Goal: Task Accomplishment & Management: Use online tool/utility

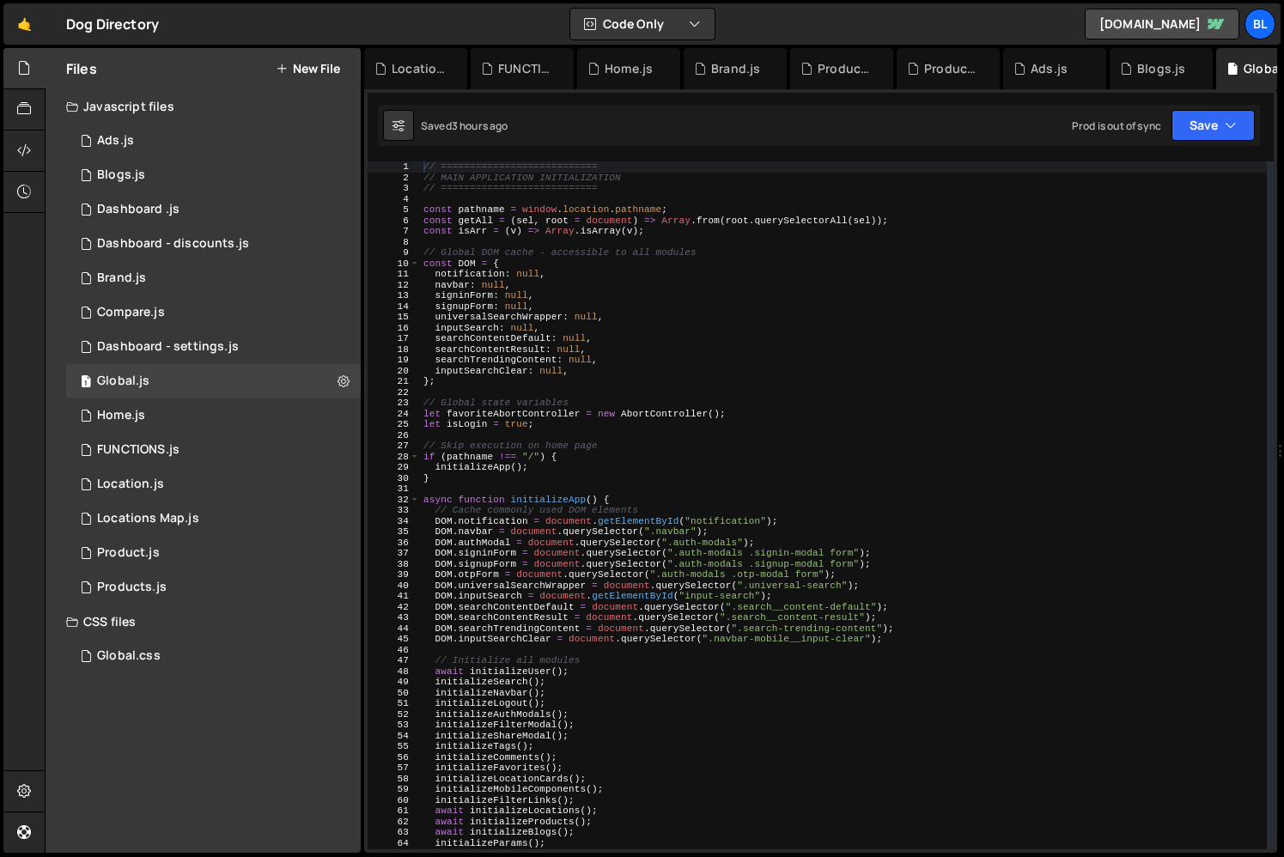
scroll to position [26710, 0]
click at [173, 492] on div "1 Location.js 0" at bounding box center [213, 484] width 295 height 34
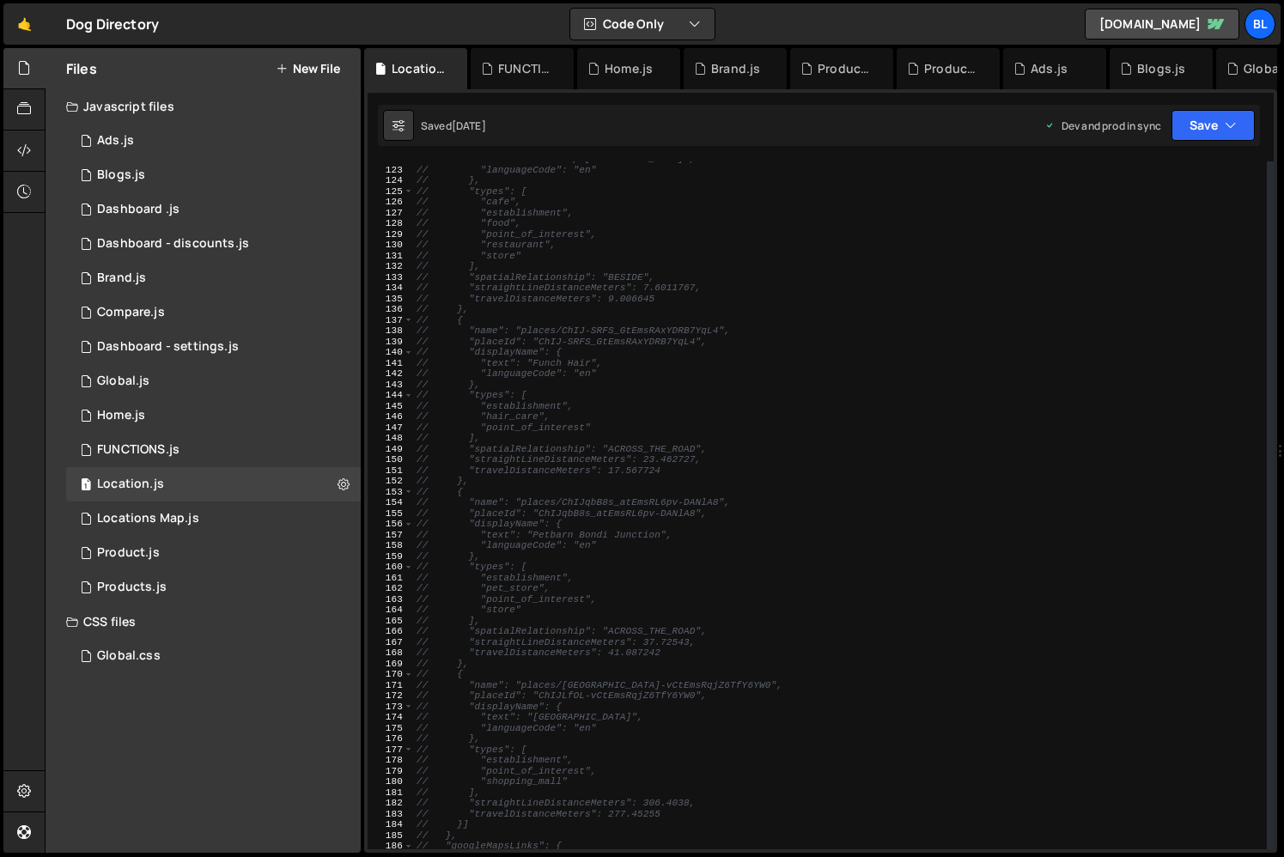
scroll to position [1321, 0]
click at [675, 617] on div "// "languageCode": "en" // }, // "types": [ // "cafe", // "establishment", // "…" at bounding box center [840, 521] width 854 height 721
paste textarea "waiting for designer to create a different weather conditions"
type textarea "// ],waiting for designer to create a different weather conditions"
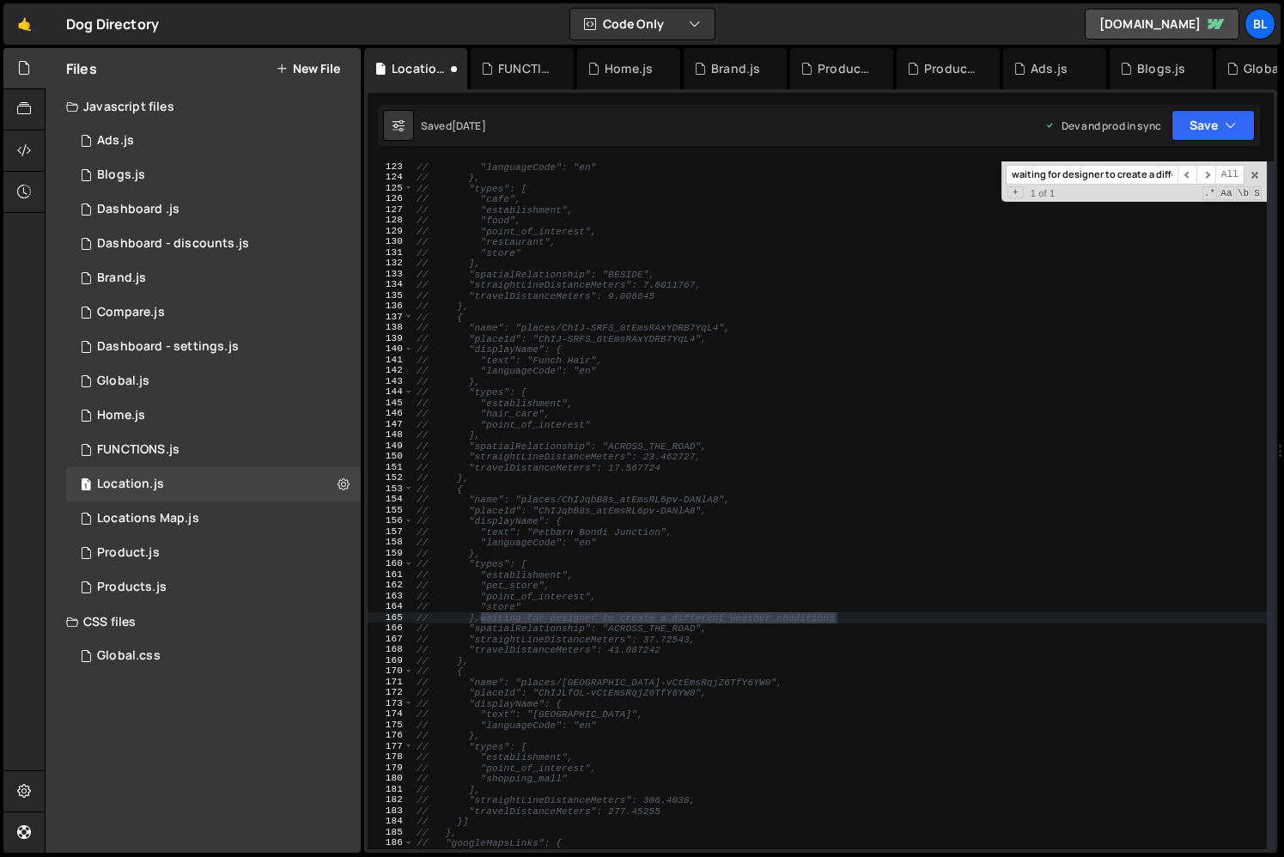
scroll to position [0, 108]
type input "waiting for designer to create a different weather conditions"
click at [704, 682] on div "// "languageCode": "en" // }, // "types": [ // "cafe", // "establishment", // "…" at bounding box center [840, 521] width 854 height 721
click at [968, 356] on div "// "languageCode": "en" // }, // "types": [ // "cafe", // "establishment", // "…" at bounding box center [840, 521] width 854 height 721
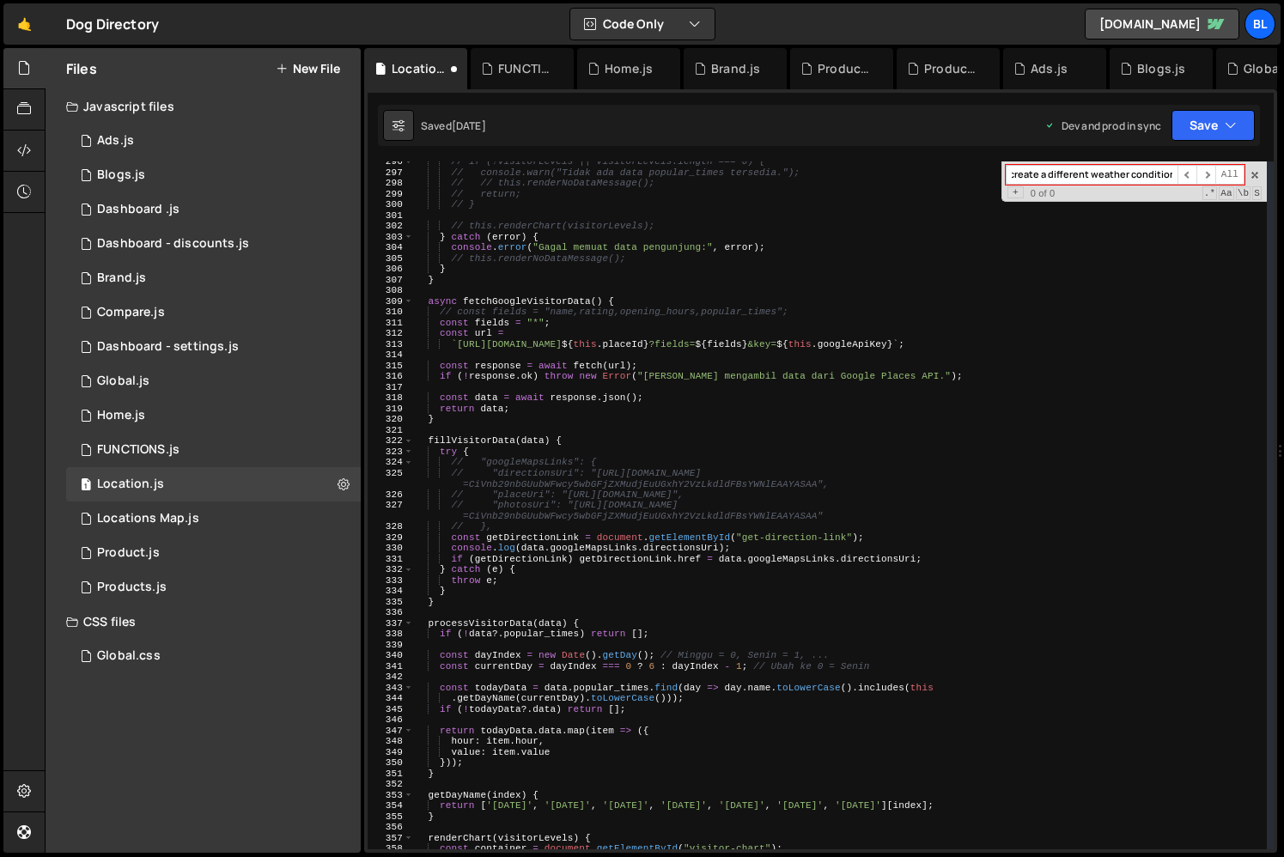
scroll to position [3204, 0]
click at [756, 555] on div "// if (!visitorLevels || visitorLevels.length === 0) { // console.warn("Tidak a…" at bounding box center [840, 510] width 854 height 709
click at [774, 544] on div "// if (!visitorLevels || visitorLevels.length === 0) { // console.warn("Tidak a…" at bounding box center [840, 510] width 854 height 709
click at [886, 538] on div "// if (!visitorLevels || visitorLevels.length === 0) { // console.warn("Tidak a…" at bounding box center [840, 510] width 854 height 709
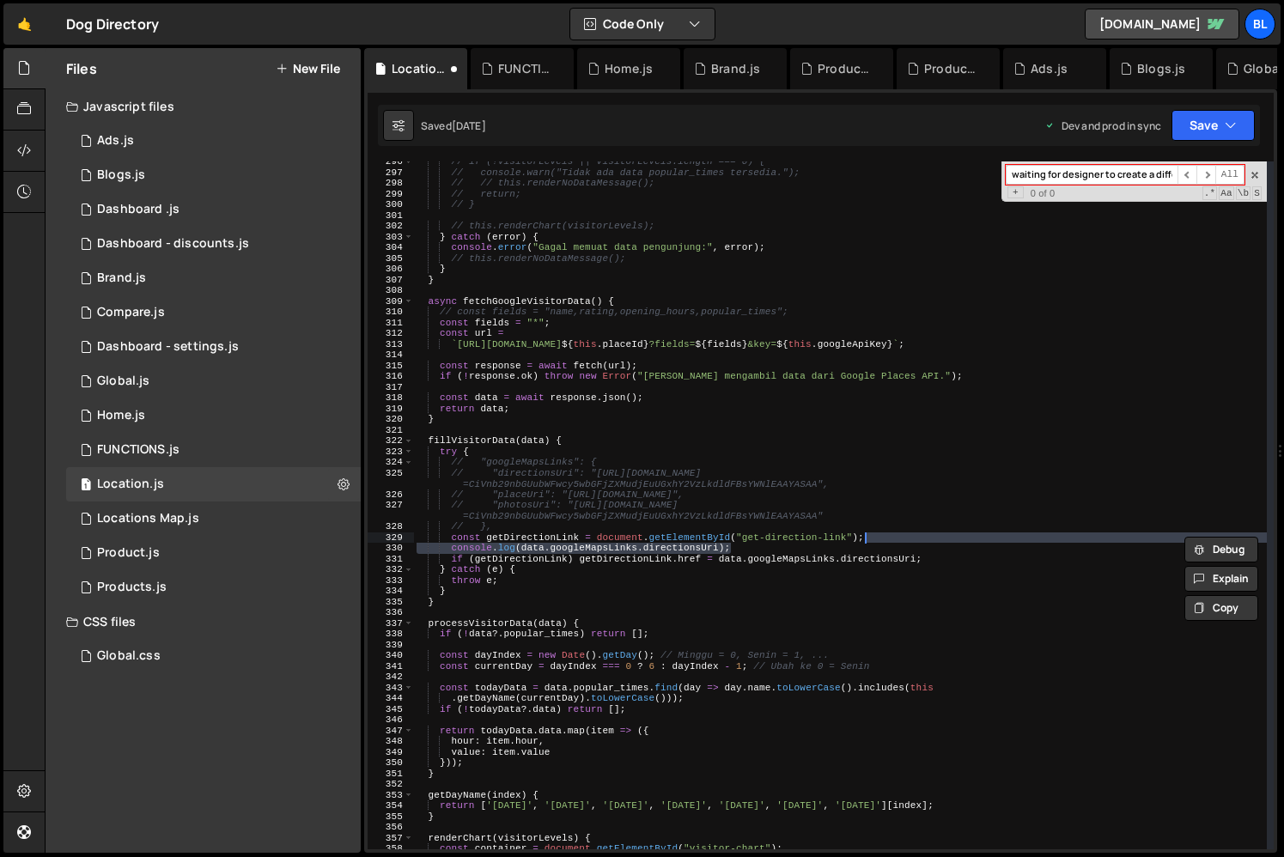
click at [836, 554] on div "// if (!visitorLevels || visitorLevels.length === 0) { // console.warn("Tidak a…" at bounding box center [840, 510] width 854 height 709
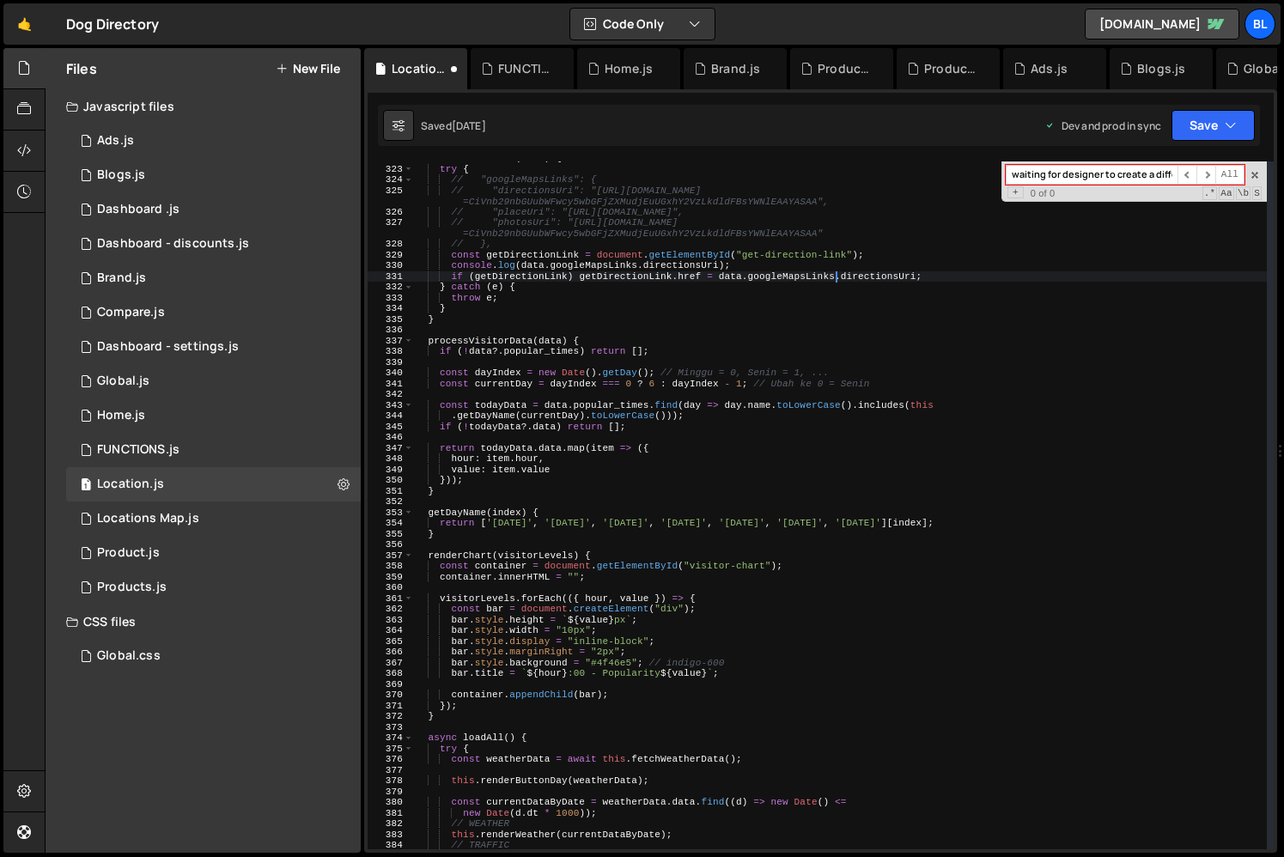
scroll to position [3497, 0]
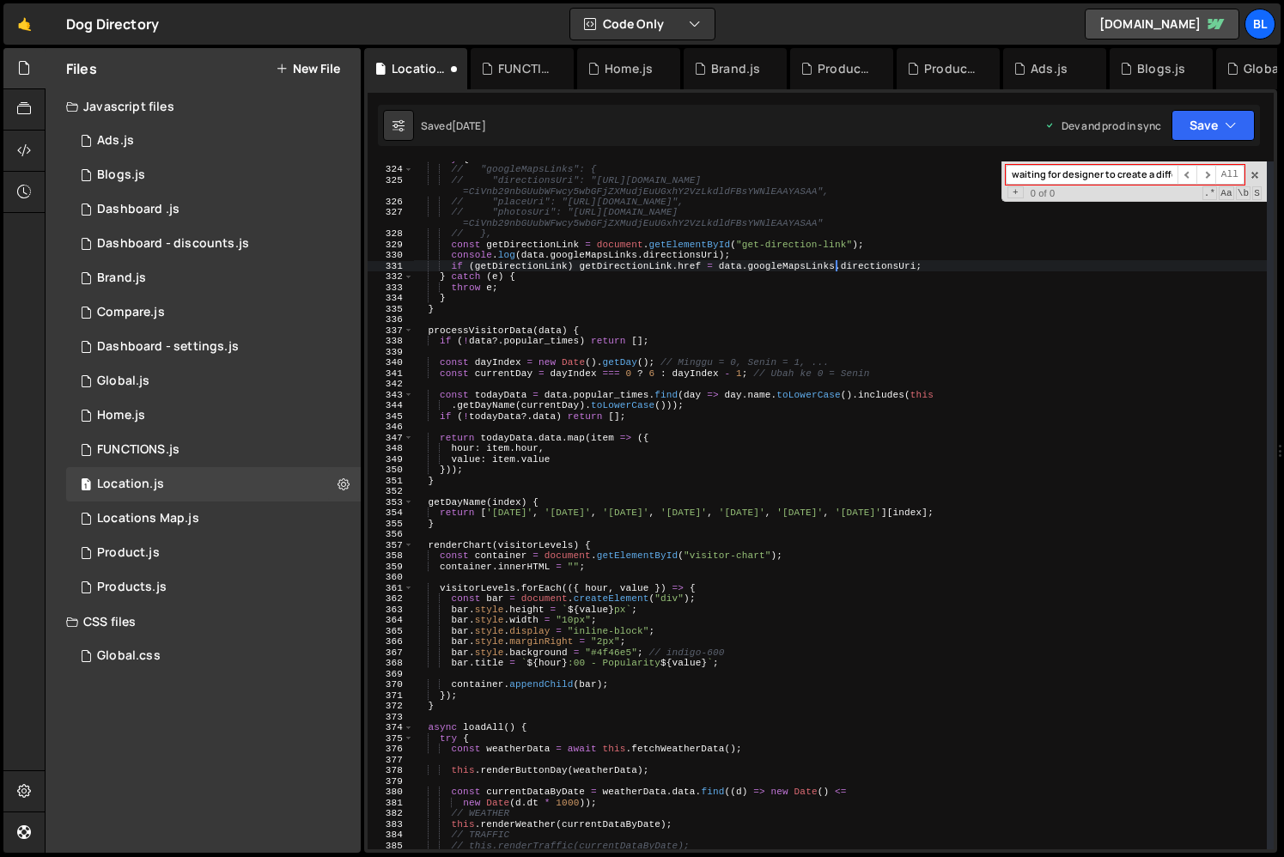
click at [849, 365] on div "try { // "googleMapsLinks": { // "directionsUri": "[URL][DOMAIN_NAME] =CiVnb29n…" at bounding box center [840, 507] width 854 height 709
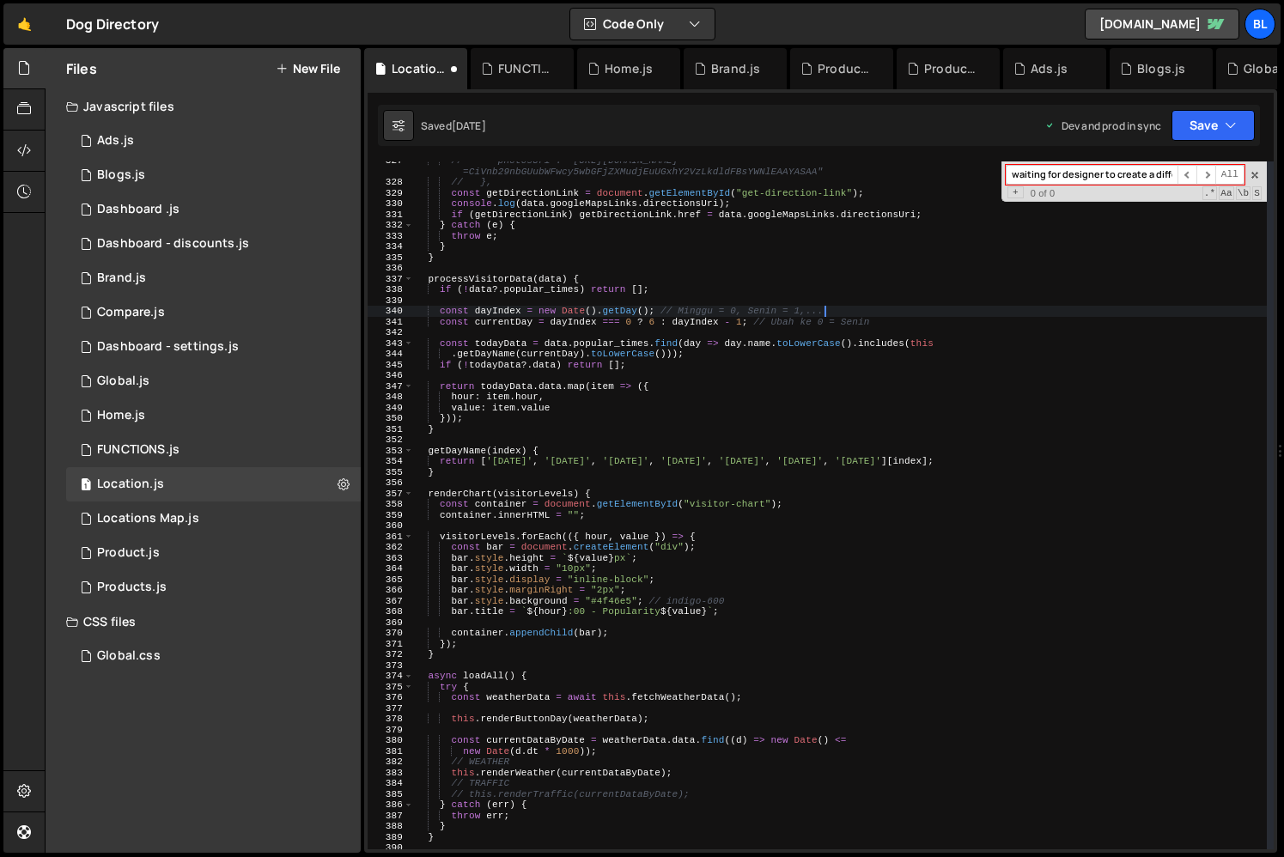
scroll to position [3555, 0]
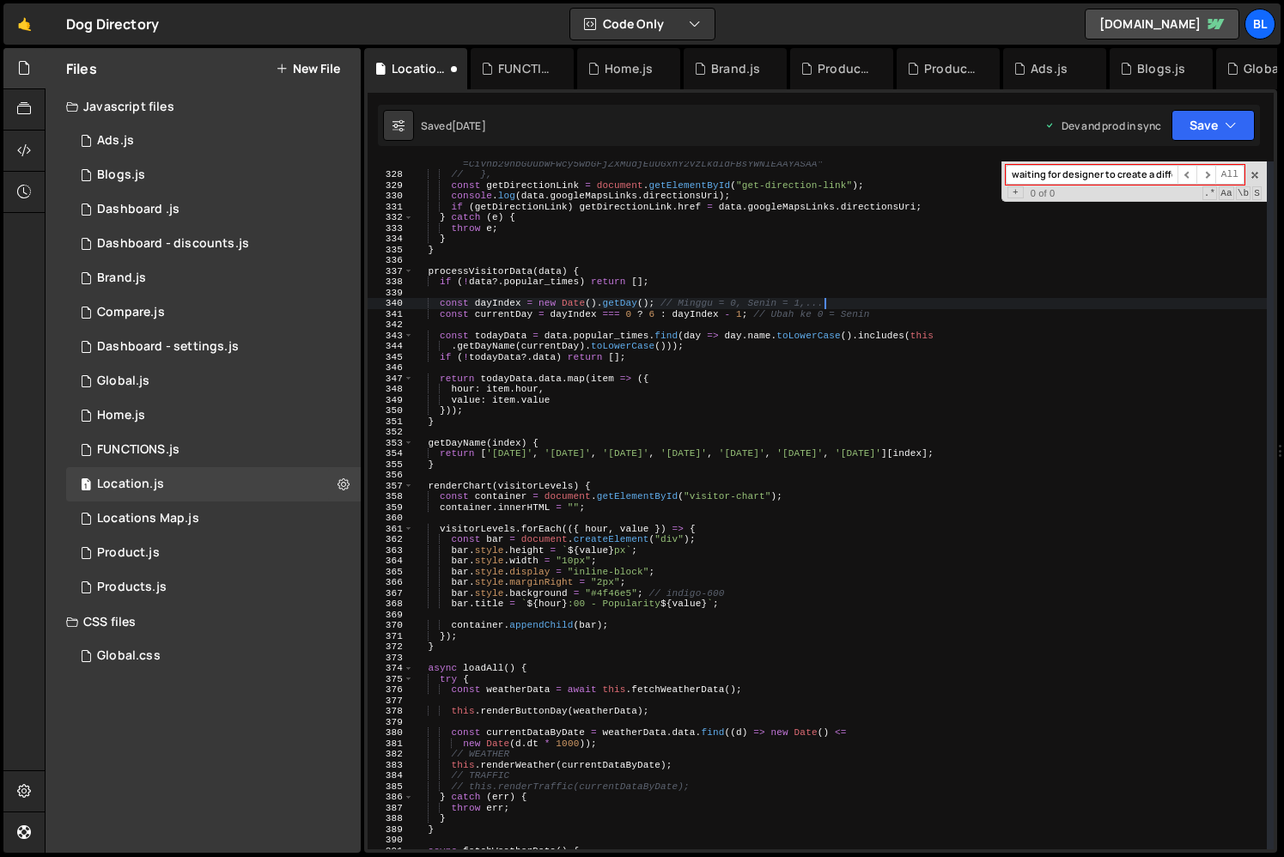
click at [701, 601] on div "// "photosUri": "[URL][DOMAIN_NAME] =CiVnb29nbGUubWFwcy5wbGFjZXMudjEuUGxhY2VzLk…" at bounding box center [840, 508] width 854 height 721
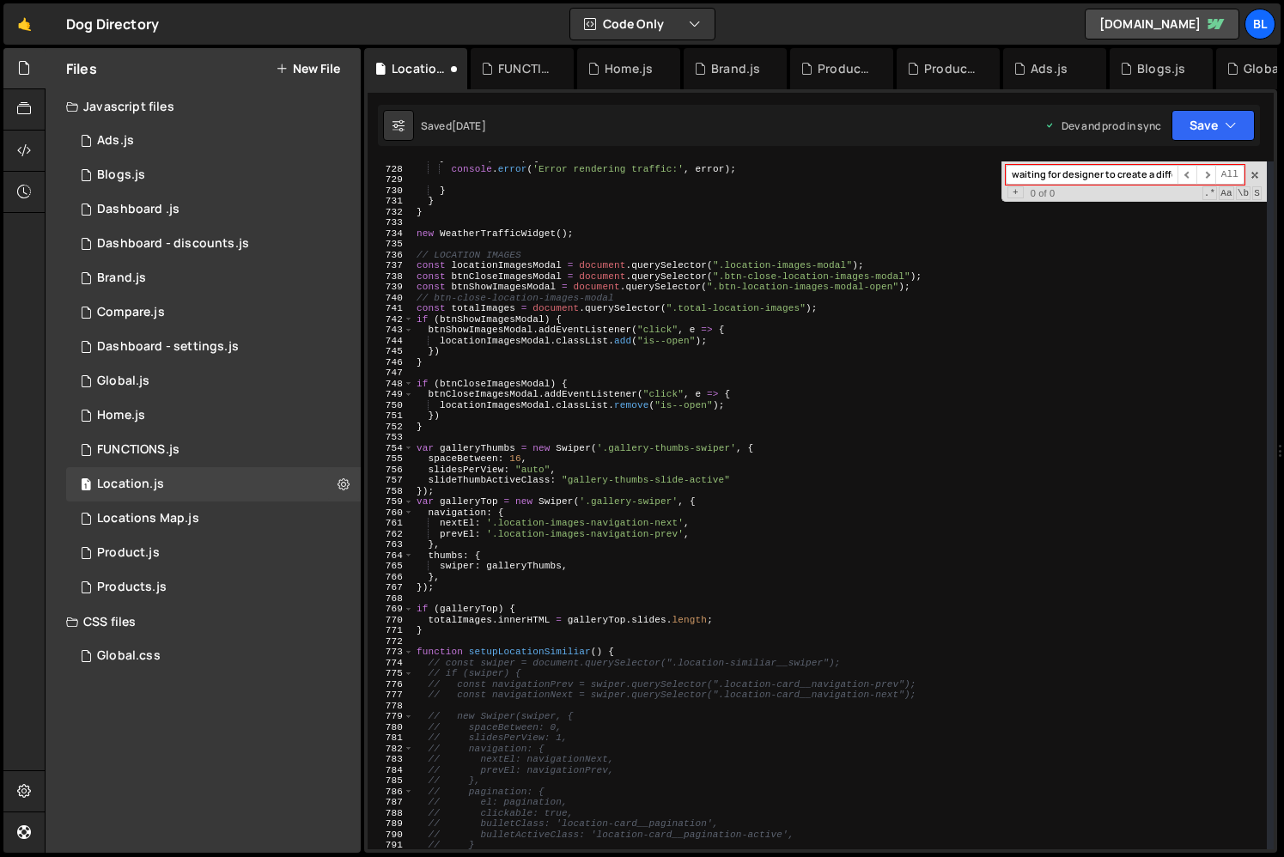
scroll to position [8453, 0]
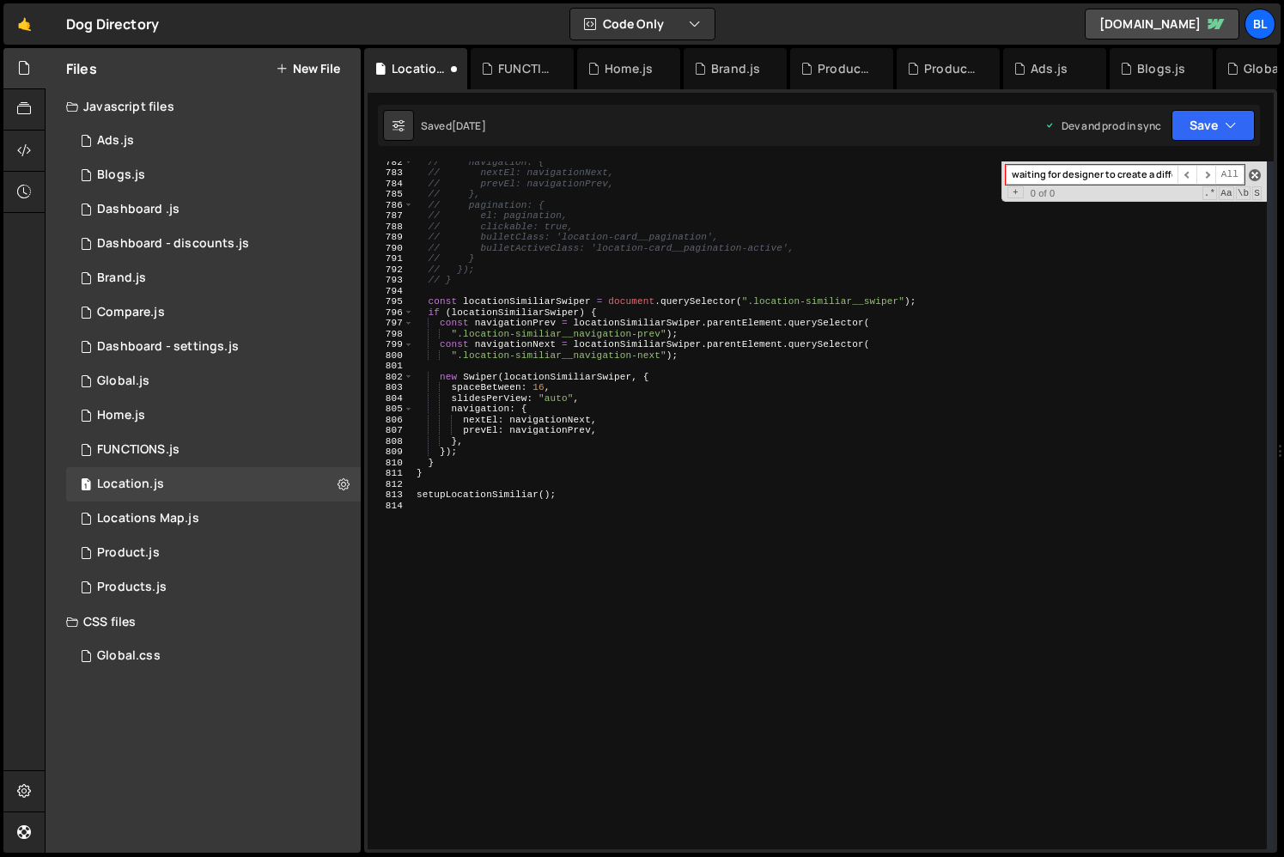
click at [1257, 178] on span at bounding box center [1255, 175] width 12 height 12
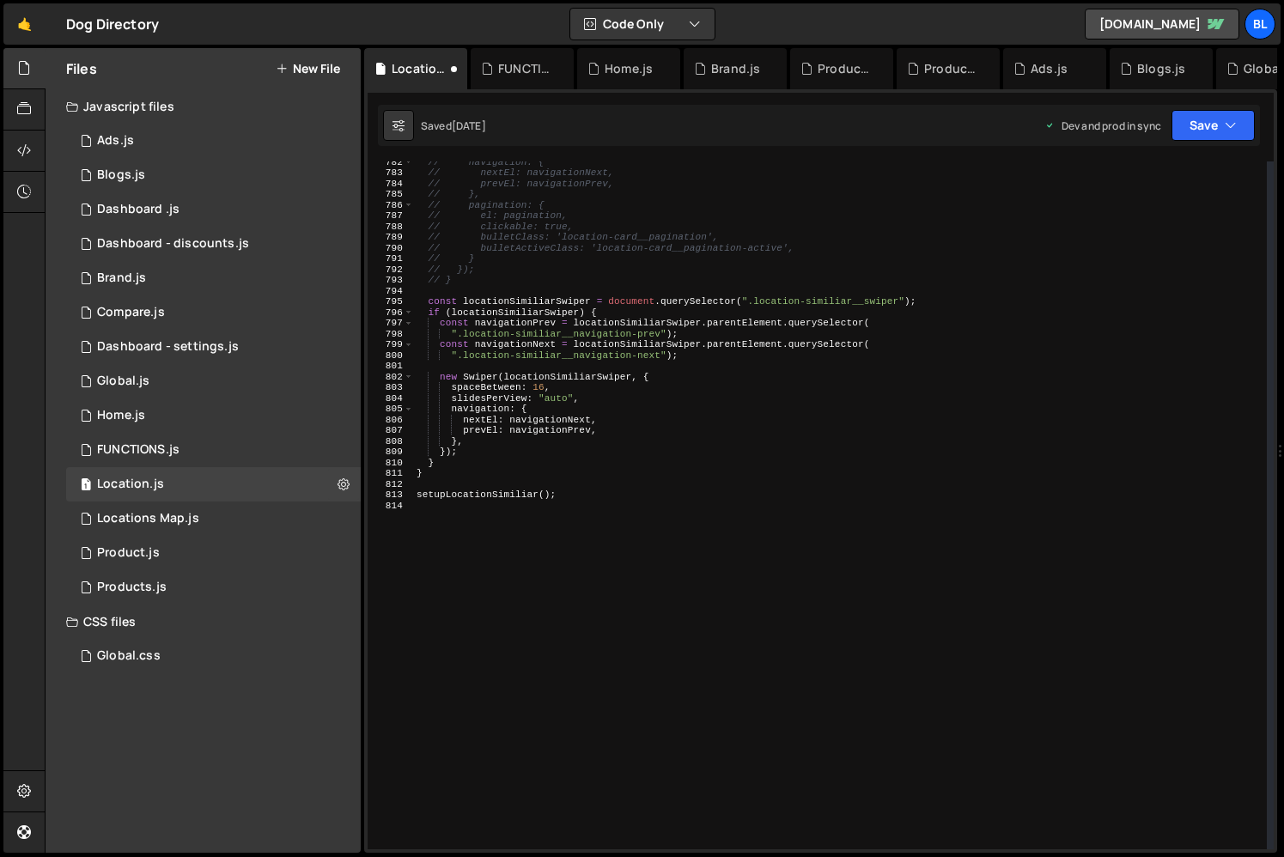
click at [515, 496] on div "// navigation: { // nextEl: navigationNext, // prevEl: navigationPrev, // }, //…" at bounding box center [840, 510] width 854 height 709
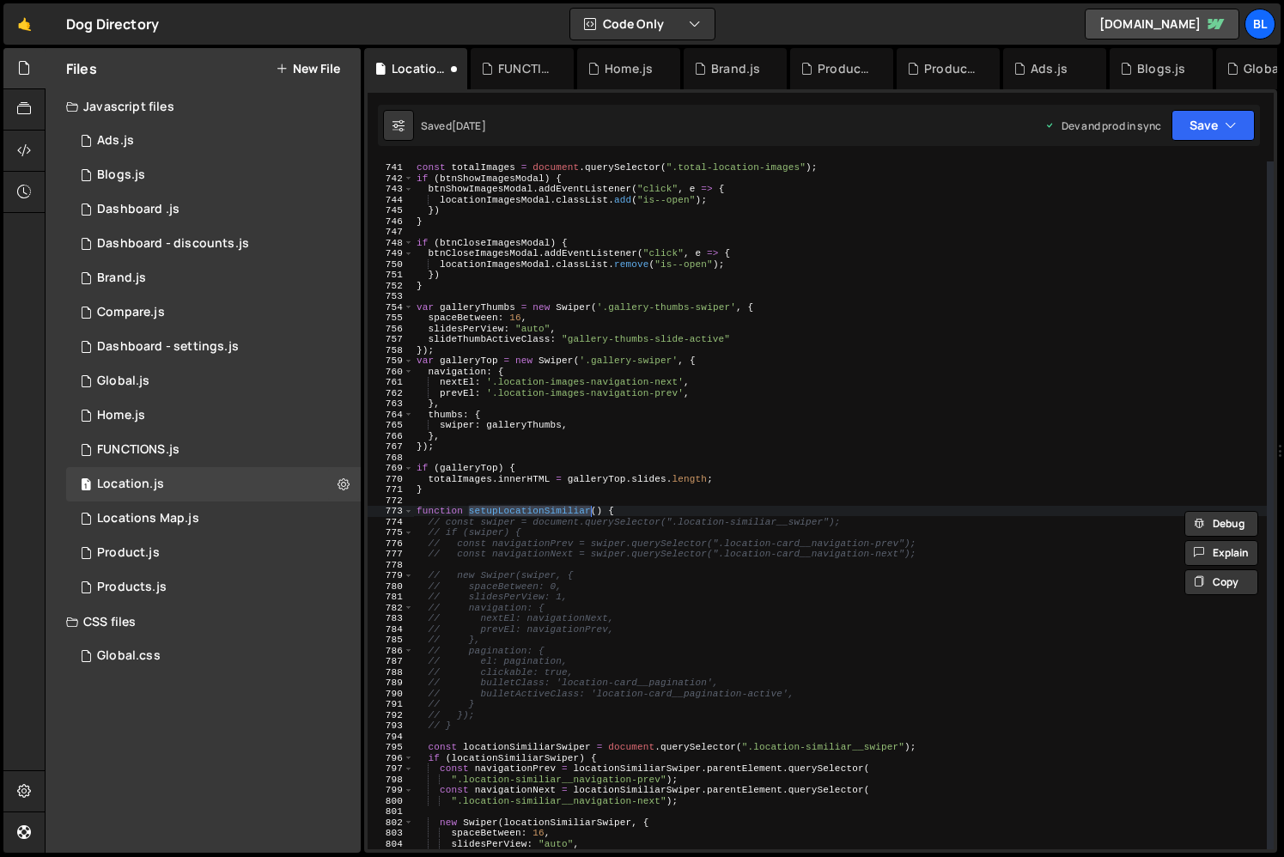
scroll to position [8007, 0]
click at [408, 513] on span at bounding box center [408, 511] width 9 height 11
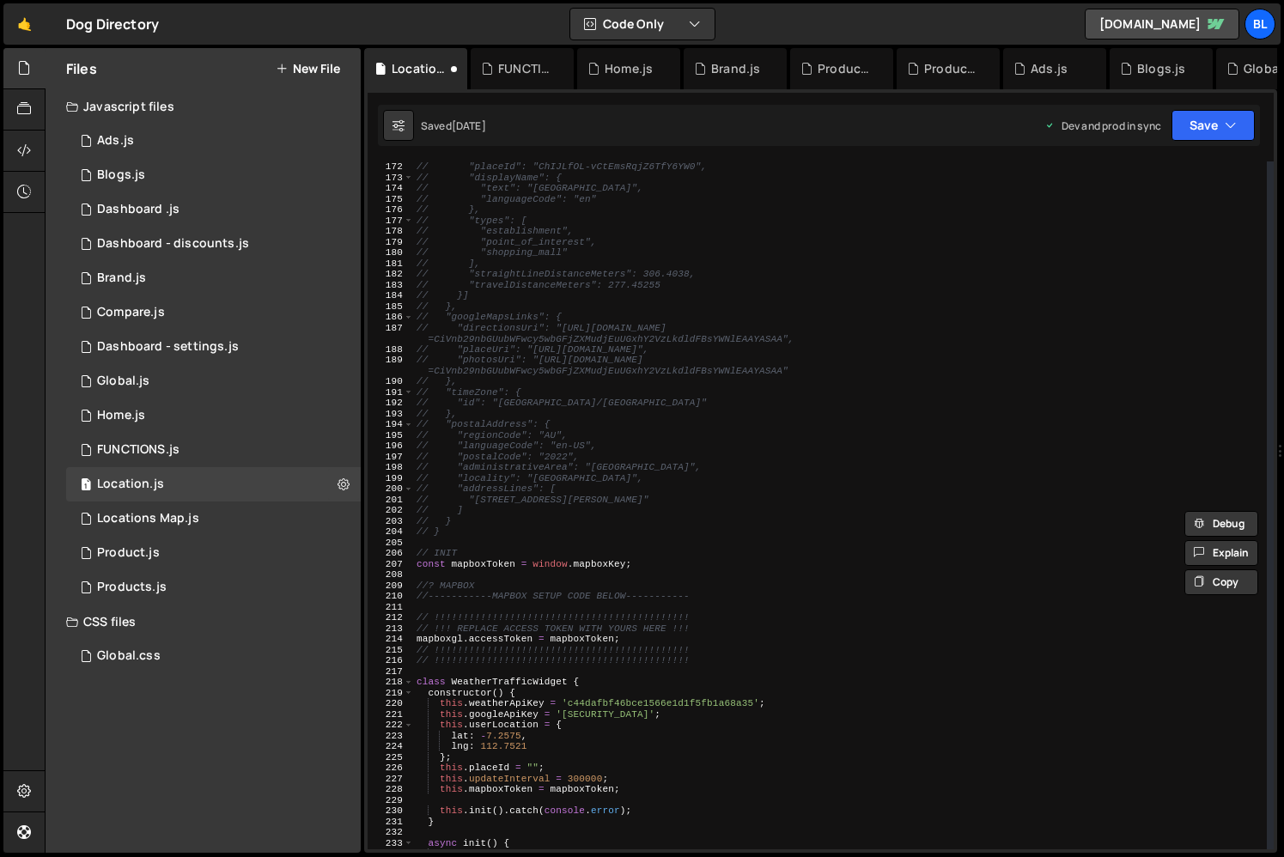
scroll to position [1846, 0]
click at [478, 520] on div "// "placeId": "ChIJLfOL-vCtEmsRqjZ6TfY6YW0", // "displayName": { // "text": "[G…" at bounding box center [840, 515] width 854 height 709
click at [468, 528] on div "// "placeId": "ChIJLfOL-vCtEmsRqjZ6TfY6YW0", // "displayName": { // "text": "[G…" at bounding box center [840, 515] width 854 height 709
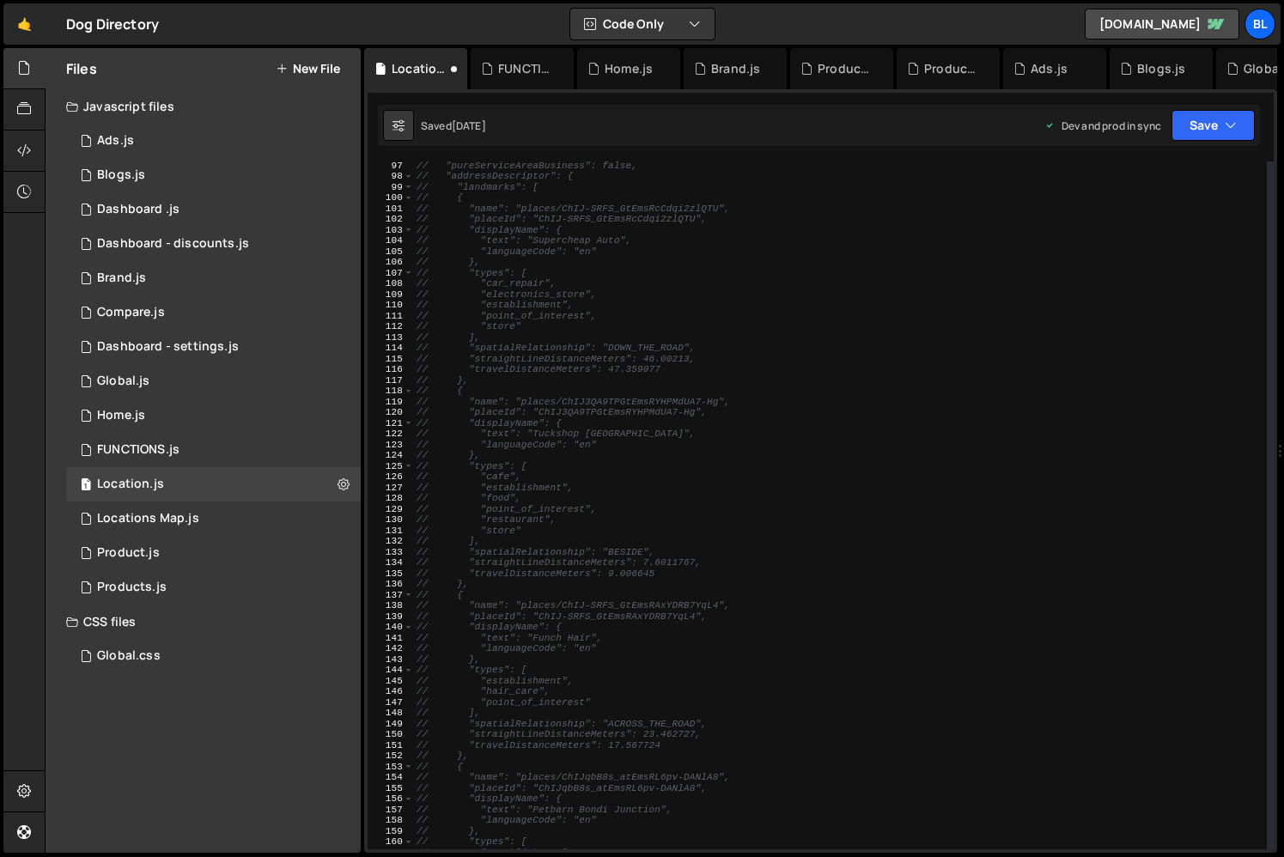
scroll to position [0, 0]
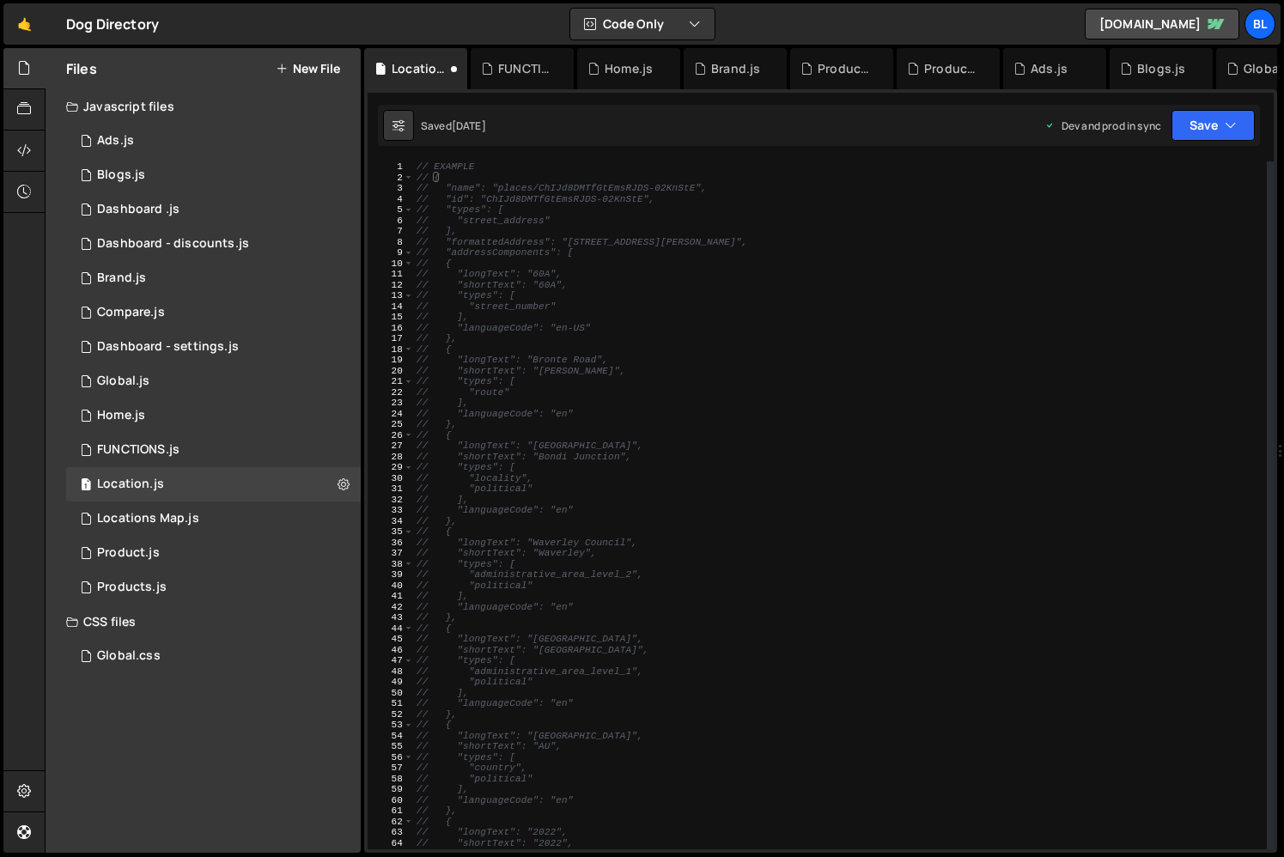
click at [416, 168] on div "// EXAMPLE // { // "name": "places/ChIJd8DMTfGtEmsRJDS-02KnStE", // "id": "ChIJ…" at bounding box center [840, 515] width 854 height 709
type textarea "// EXAMPLE // {"
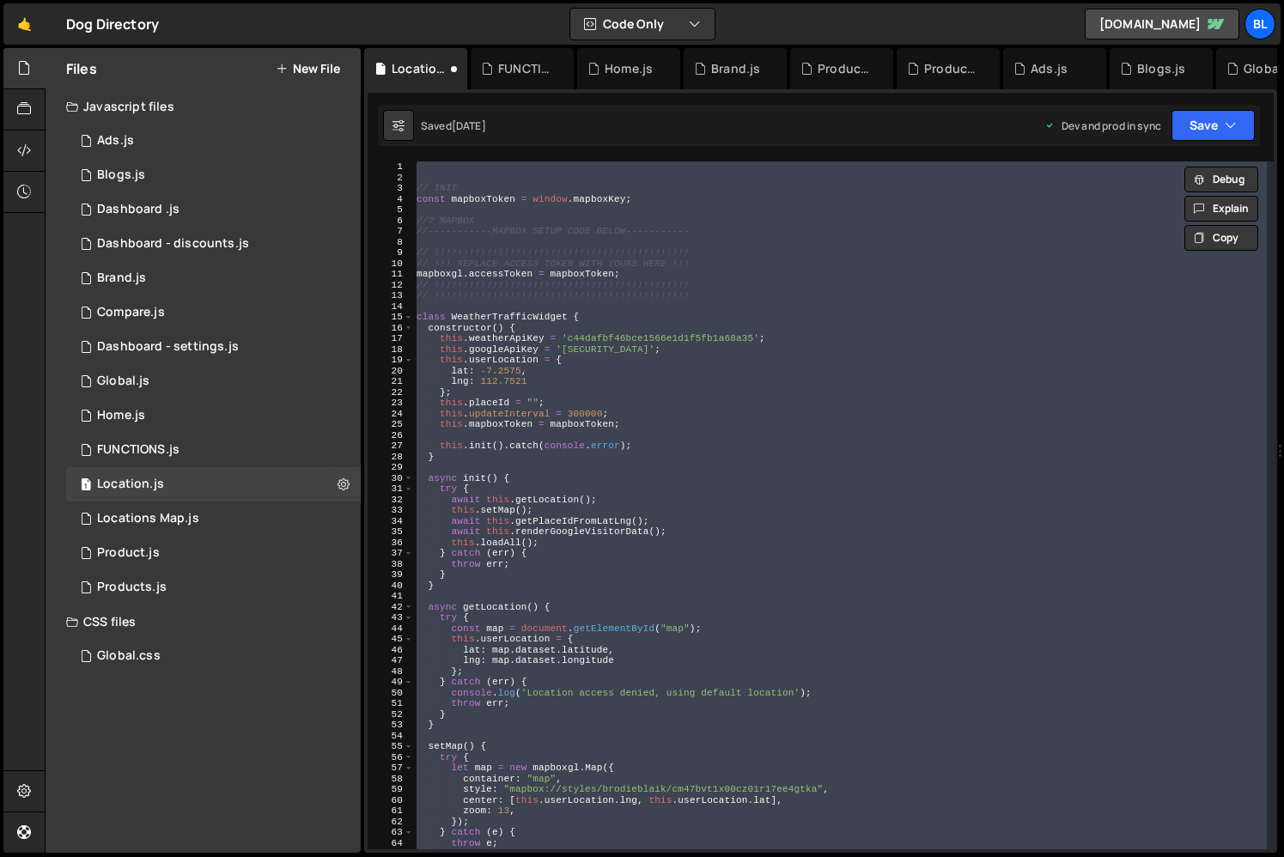
click at [584, 412] on div "// INIT const mapboxToken = window . mapboxKey ; //? MAPBOX //-----------MAPBOX…" at bounding box center [840, 515] width 854 height 709
type textarea "this.updateInterval = 300000;"
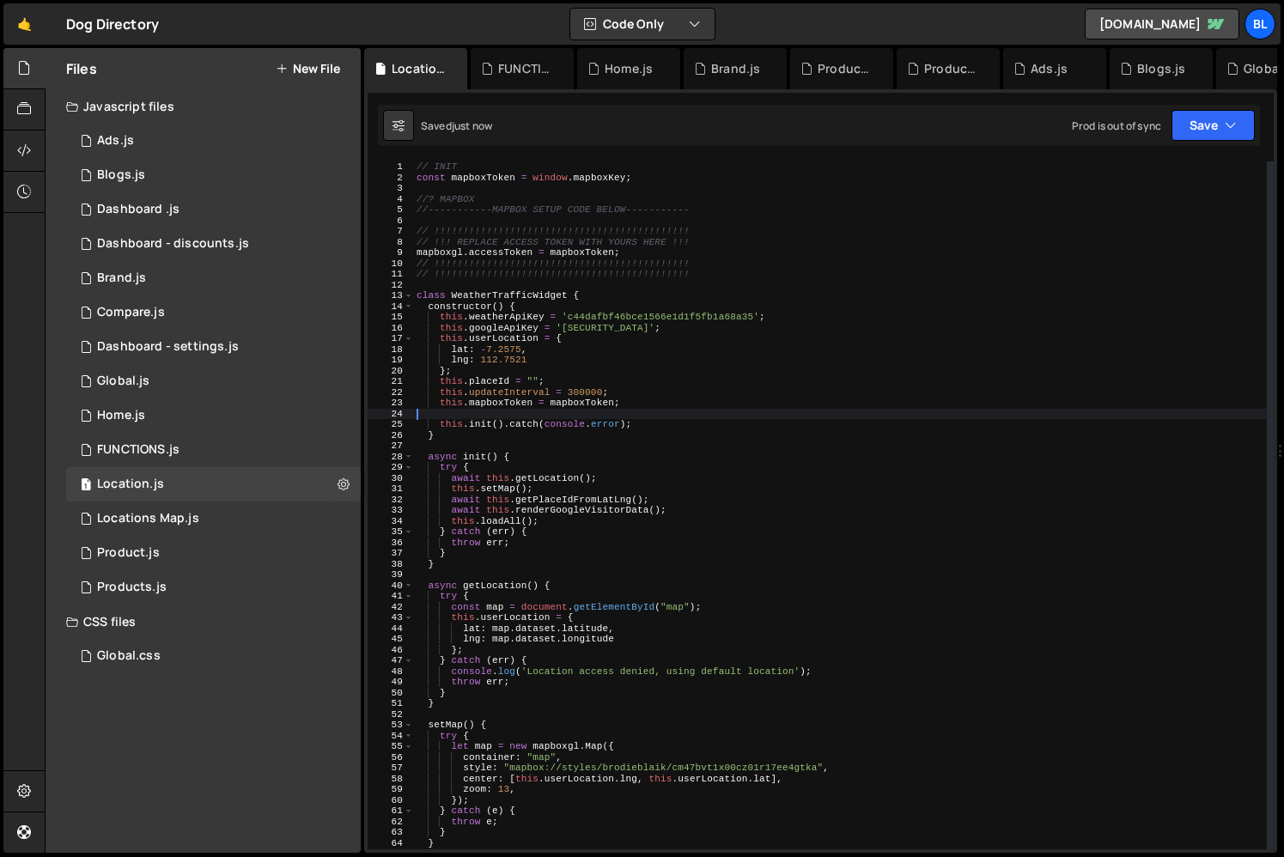
click at [542, 237] on div "// INIT const mapboxToken = window . mapboxKey ; //? MAPBOX //-----------MAPBOX…" at bounding box center [840, 515] width 854 height 709
click at [494, 174] on div "// INIT const mapboxToken = window . mapboxKey ; //? MAPBOX //-----------MAPBOX…" at bounding box center [840, 515] width 854 height 709
click at [571, 339] on div "// INIT const mapboxToken = window . mapboxKey ; //? MAPBOX //-----------MAPBOX…" at bounding box center [840, 515] width 854 height 709
click at [591, 249] on div "// INIT const mapboxToken = window . mapboxKey ; //? MAPBOX //-----------MAPBOX…" at bounding box center [840, 515] width 854 height 709
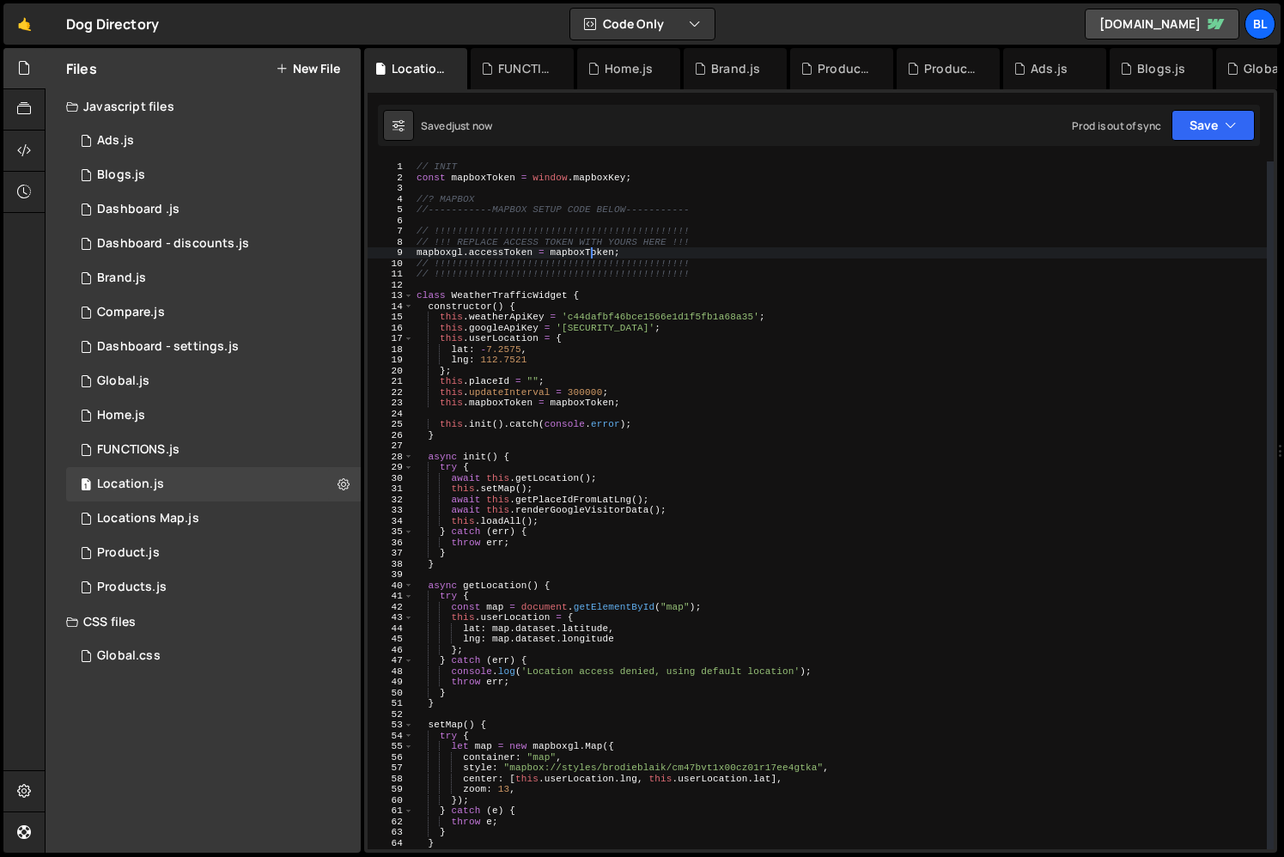
click at [587, 403] on div "// INIT const mapboxToken = window . mapboxKey ; //? MAPBOX //-----------MAPBOX…" at bounding box center [840, 515] width 854 height 709
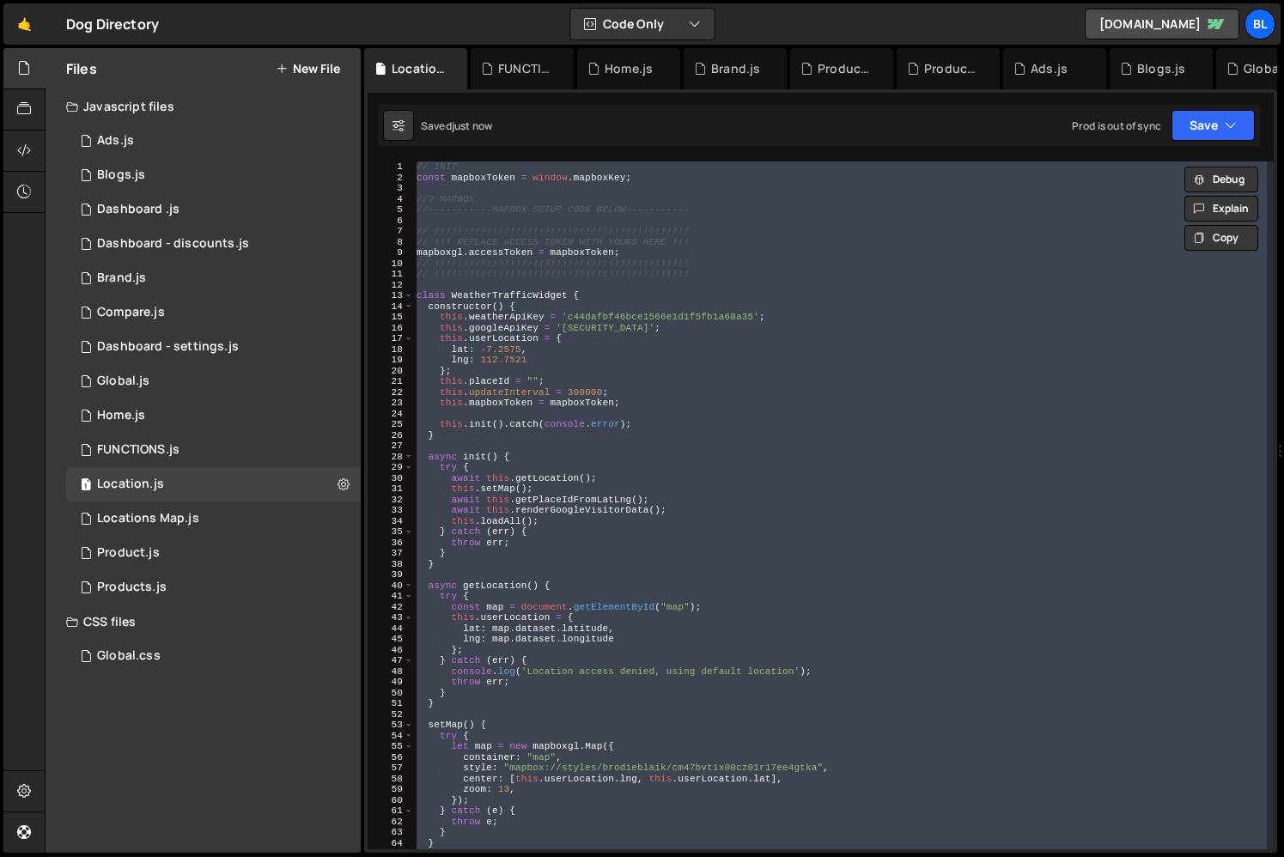
click at [640, 437] on div "// INIT const mapboxToken = window . mapboxKey ; //? MAPBOX //-----------MAPBOX…" at bounding box center [840, 515] width 854 height 709
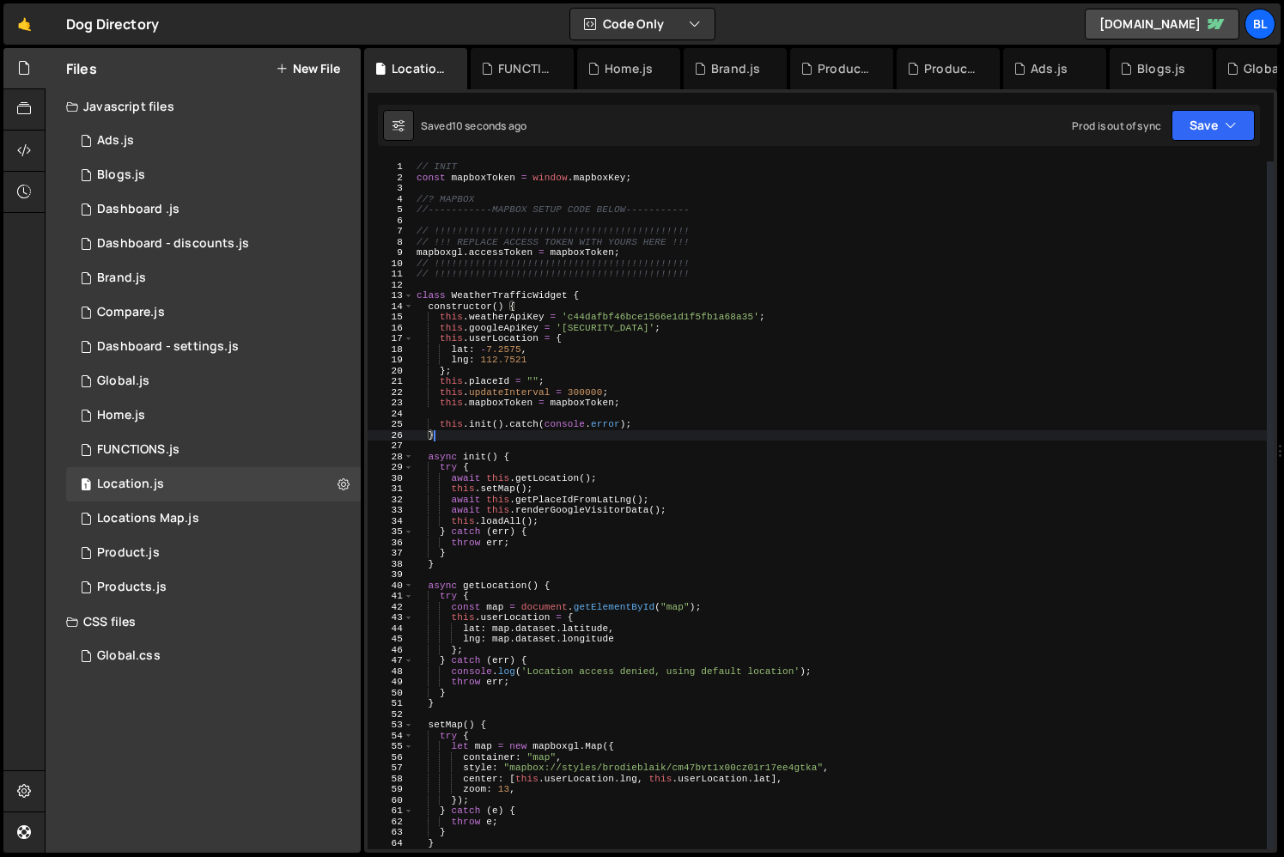
click at [598, 367] on div "// INIT const mapboxToken = window . mapboxKey ; //? MAPBOX //-----------MAPBOX…" at bounding box center [840, 515] width 854 height 709
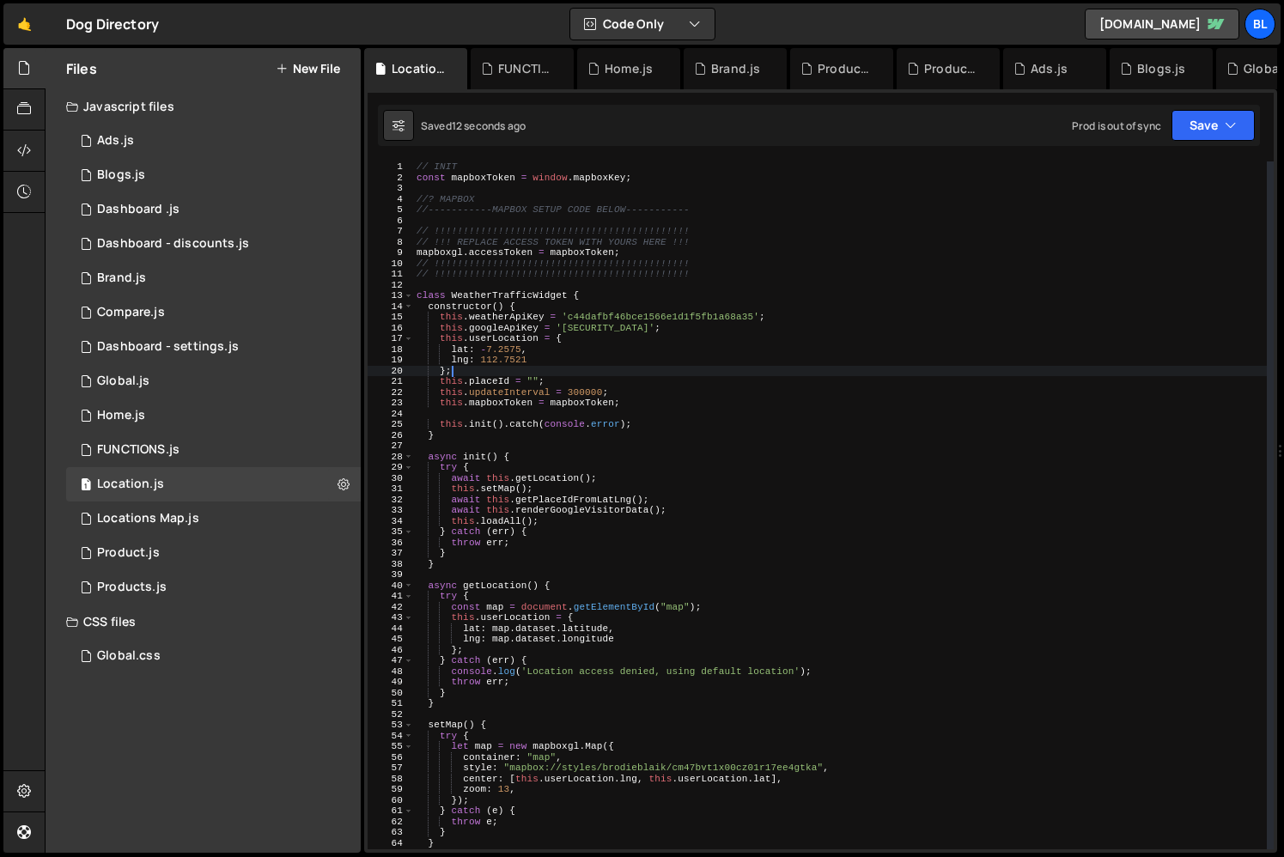
click at [517, 313] on div "// INIT const mapboxToken = window . mapboxKey ; //? MAPBOX //-----------MAPBOX…" at bounding box center [840, 515] width 854 height 709
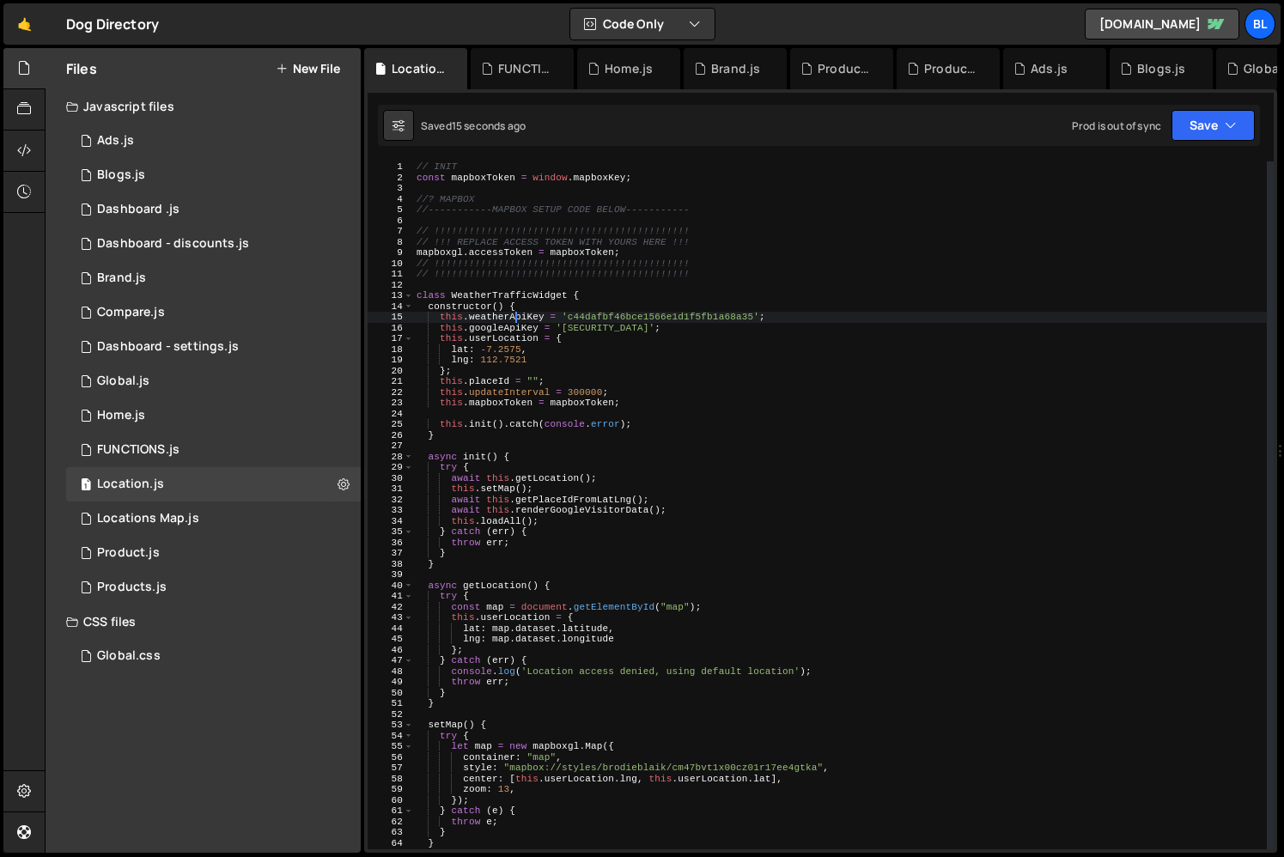
click at [641, 177] on div "// INIT const mapboxToken = window . mapboxKey ; //? MAPBOX //-----------MAPBOX…" at bounding box center [840, 515] width 854 height 709
type textarea "const mapboxToken = window.mapboxKey;"
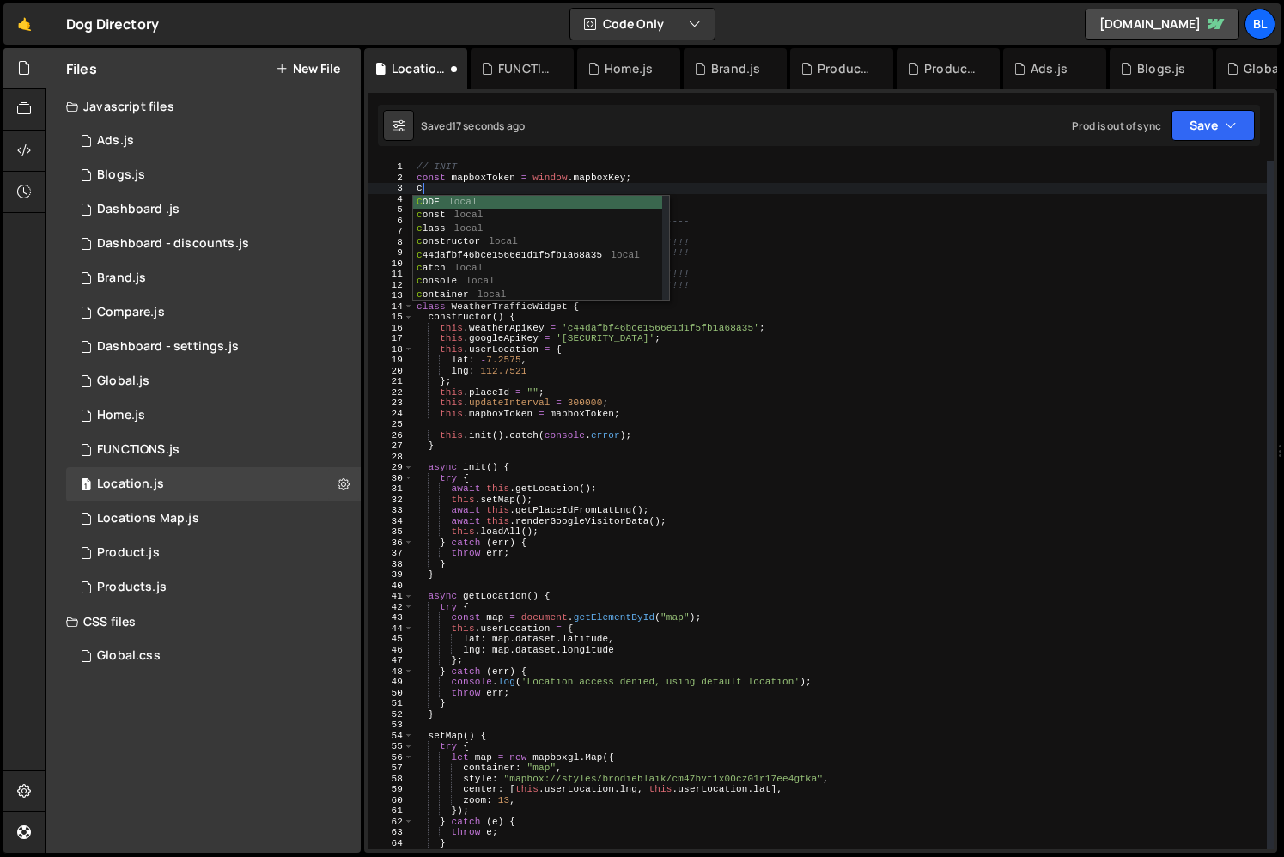
type textarea "cnst"
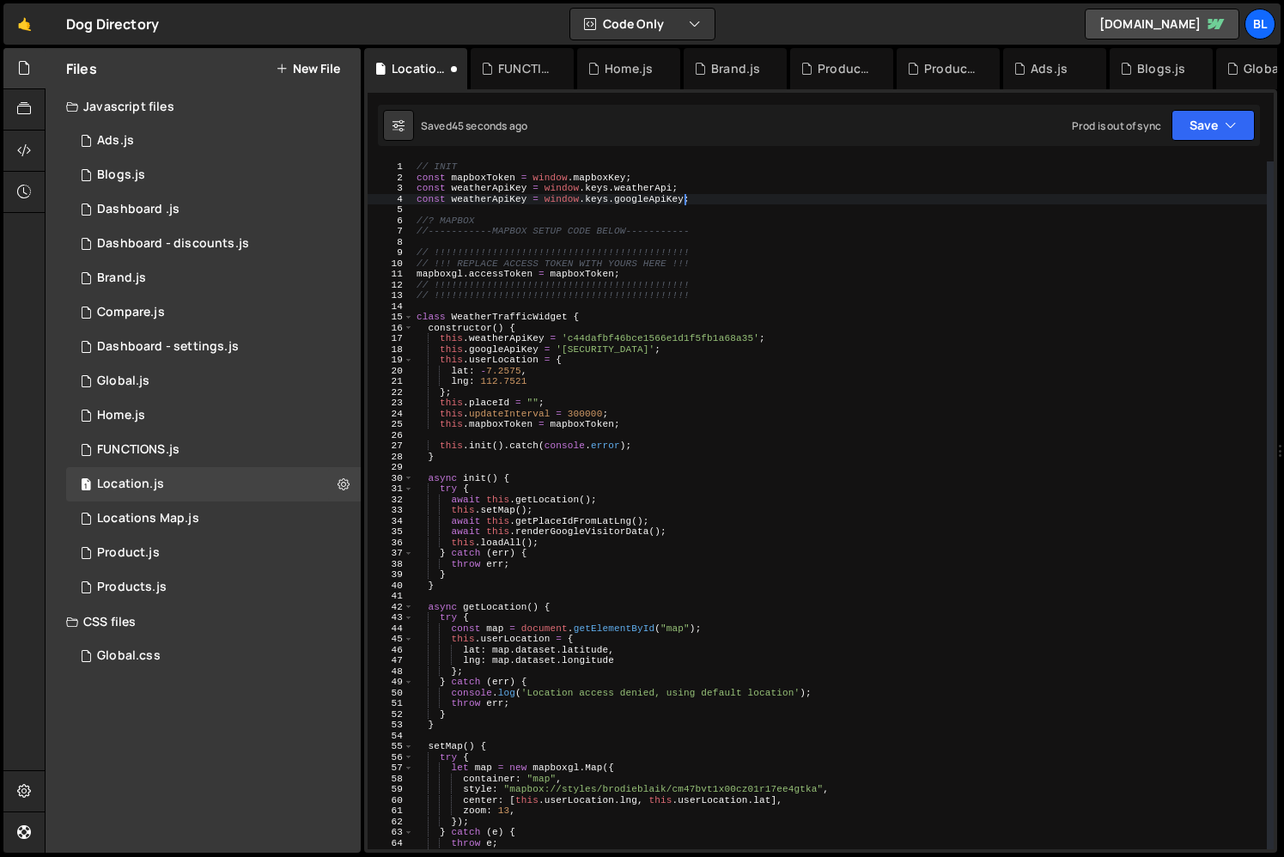
scroll to position [0, 23]
click at [678, 197] on div "// INIT const mapboxToken = window . mapboxKey ; const weatherApiKey = window .…" at bounding box center [840, 515] width 854 height 709
click at [678, 191] on div "// INIT const mapboxToken = window . mapboxKey ; const weatherApiKey = window .…" at bounding box center [840, 515] width 854 height 709
click at [731, 217] on div "// INIT const mapboxToken = window . mapboxKey ; const weatherApiKey = window .…" at bounding box center [840, 515] width 854 height 709
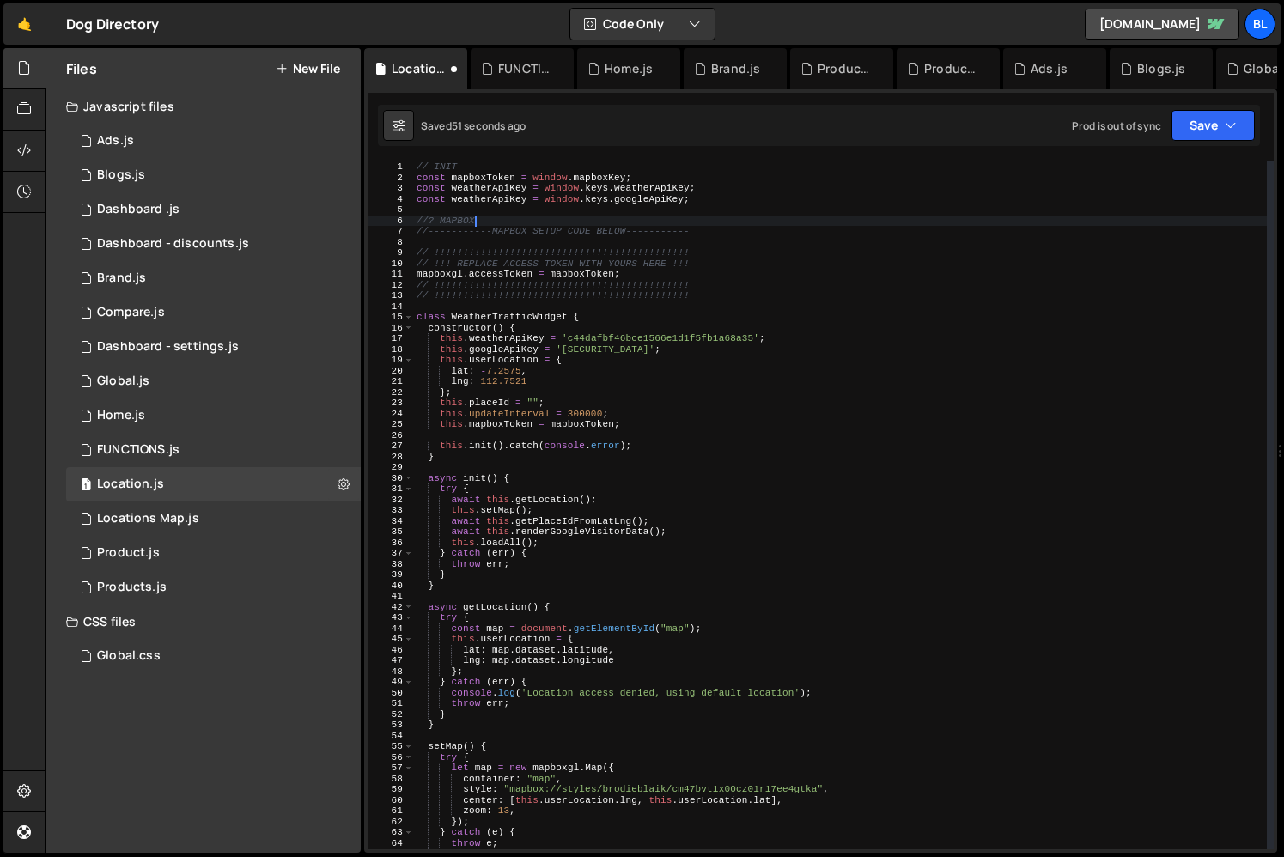
click at [531, 344] on div "// INIT const mapboxToken = window . mapboxKey ; const weatherApiKey = window .…" at bounding box center [840, 515] width 854 height 709
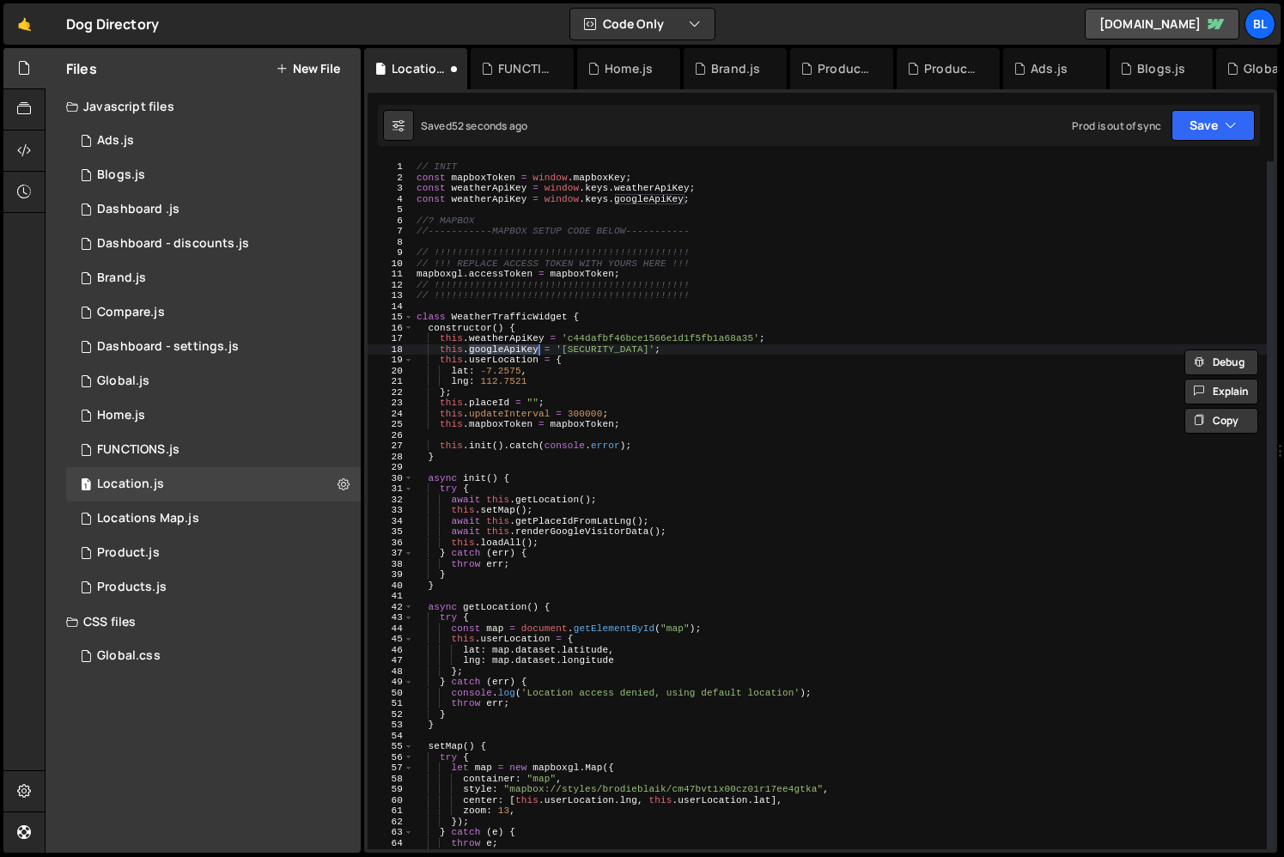
click at [524, 340] on div "// INIT const mapboxToken = window . mapboxKey ; const weatherApiKey = window .…" at bounding box center [840, 515] width 854 height 709
click at [651, 195] on div "// INIT const mapboxToken = window . mapboxKey ; const weatherApiKey = window .…" at bounding box center [840, 515] width 854 height 709
paste textarea "weather"
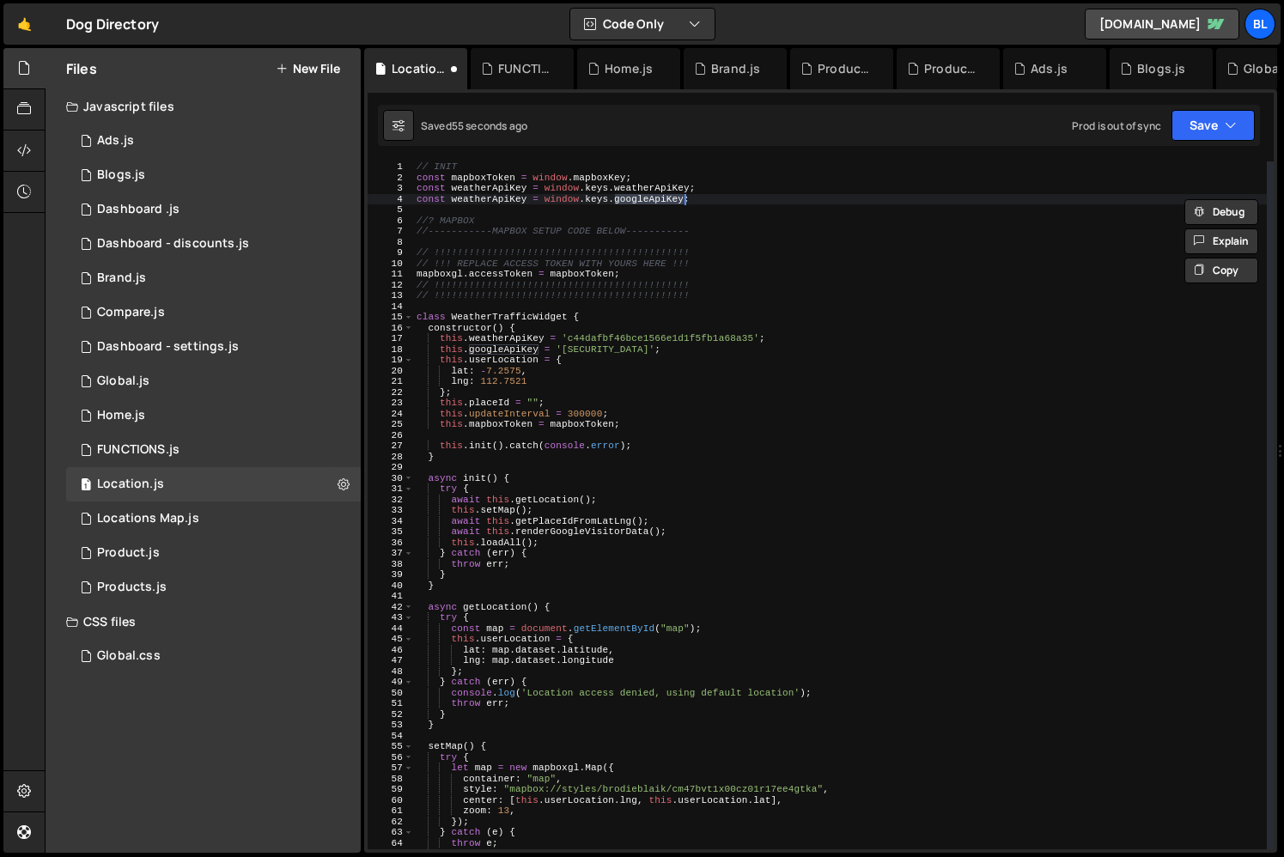
click at [655, 190] on div "// INIT const mapboxToken = window . mapboxKey ; const weatherApiKey = window .…" at bounding box center [840, 515] width 854 height 709
paste textarea "google"
click at [493, 201] on div "// INIT const mapboxToken = window . mapboxKey ; const weatherApiKey = window .…" at bounding box center [840, 515] width 854 height 709
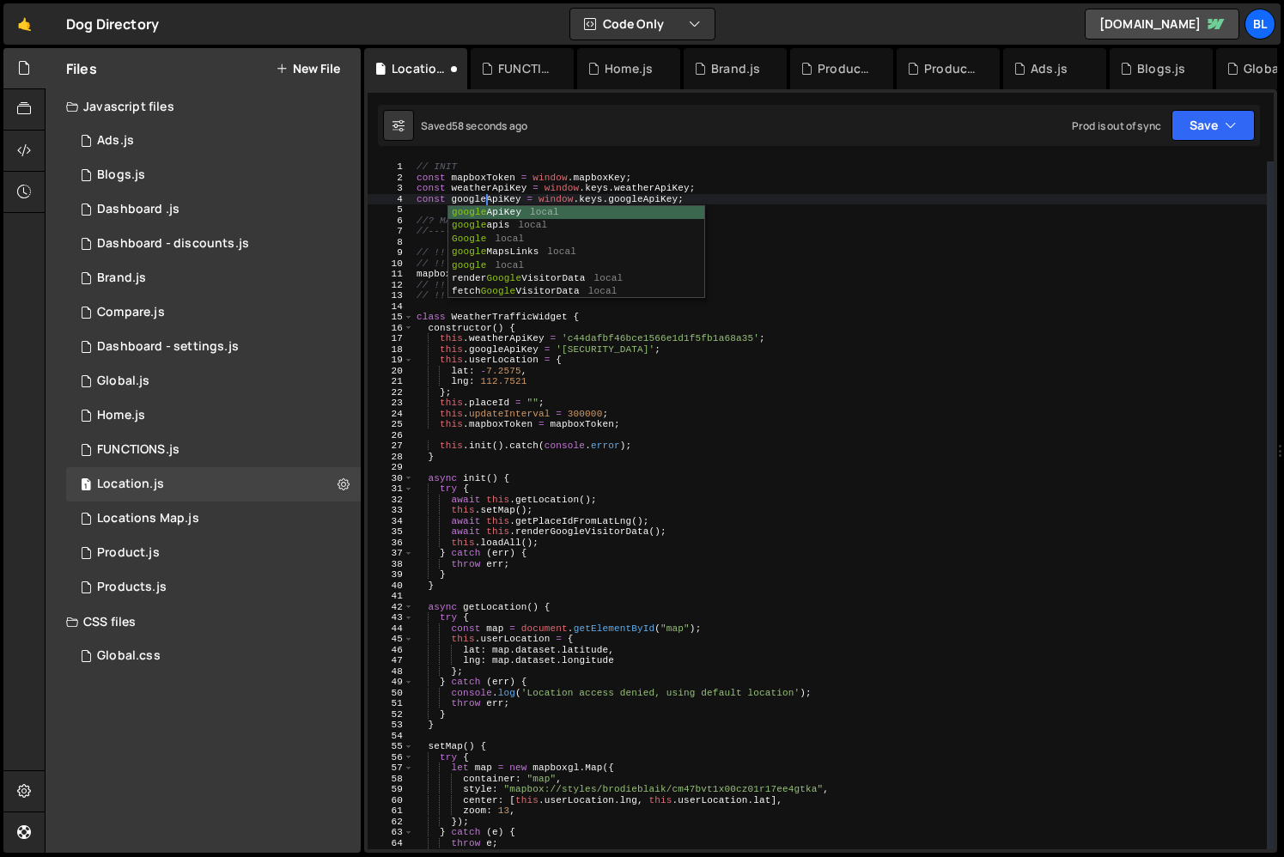
scroll to position [0, 5]
click at [580, 178] on div "// INIT const mapboxToken = window . mapboxKey ; const weatherApiKey = window .…" at bounding box center [840, 515] width 854 height 709
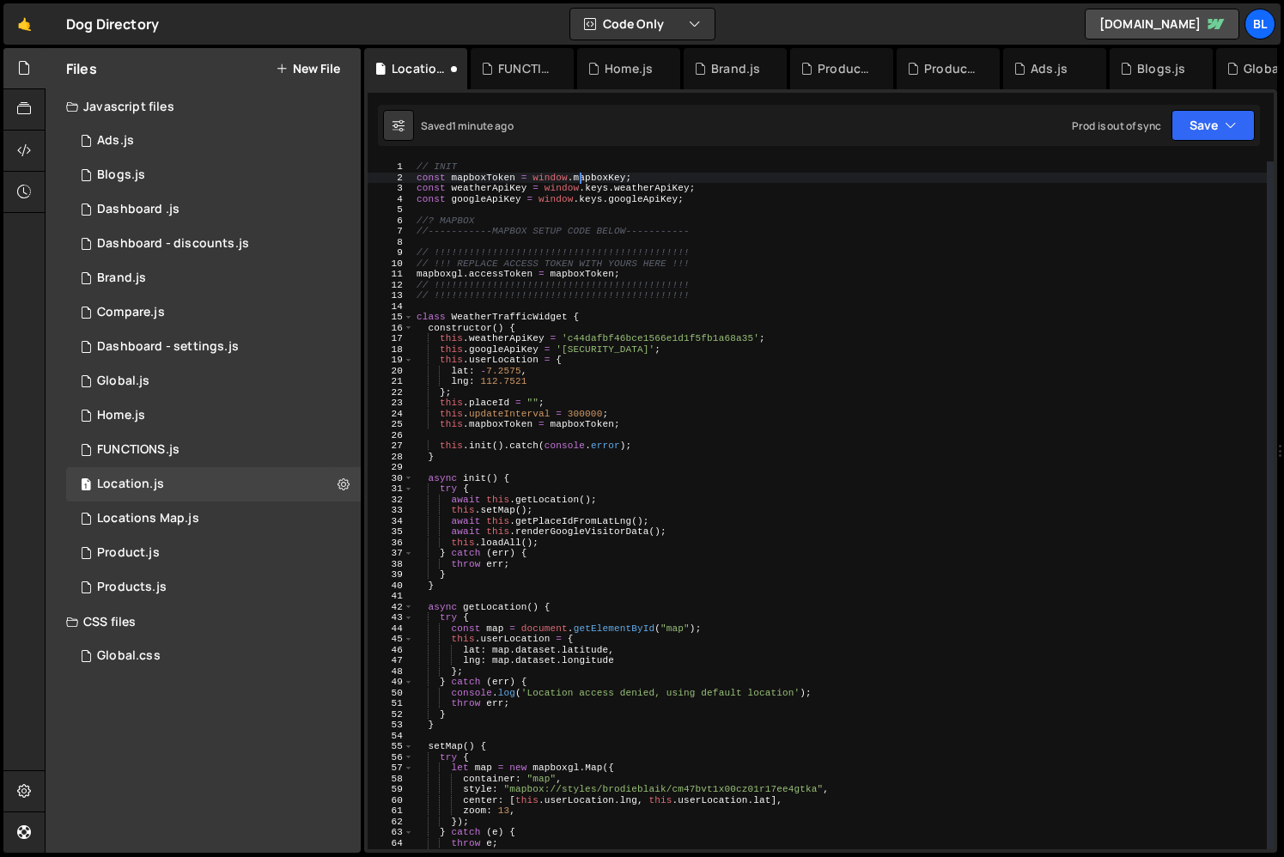
click at [655, 338] on div "// INIT const mapboxToken = window . mapboxKey ; const weatherApiKey = window .…" at bounding box center [840, 515] width 854 height 709
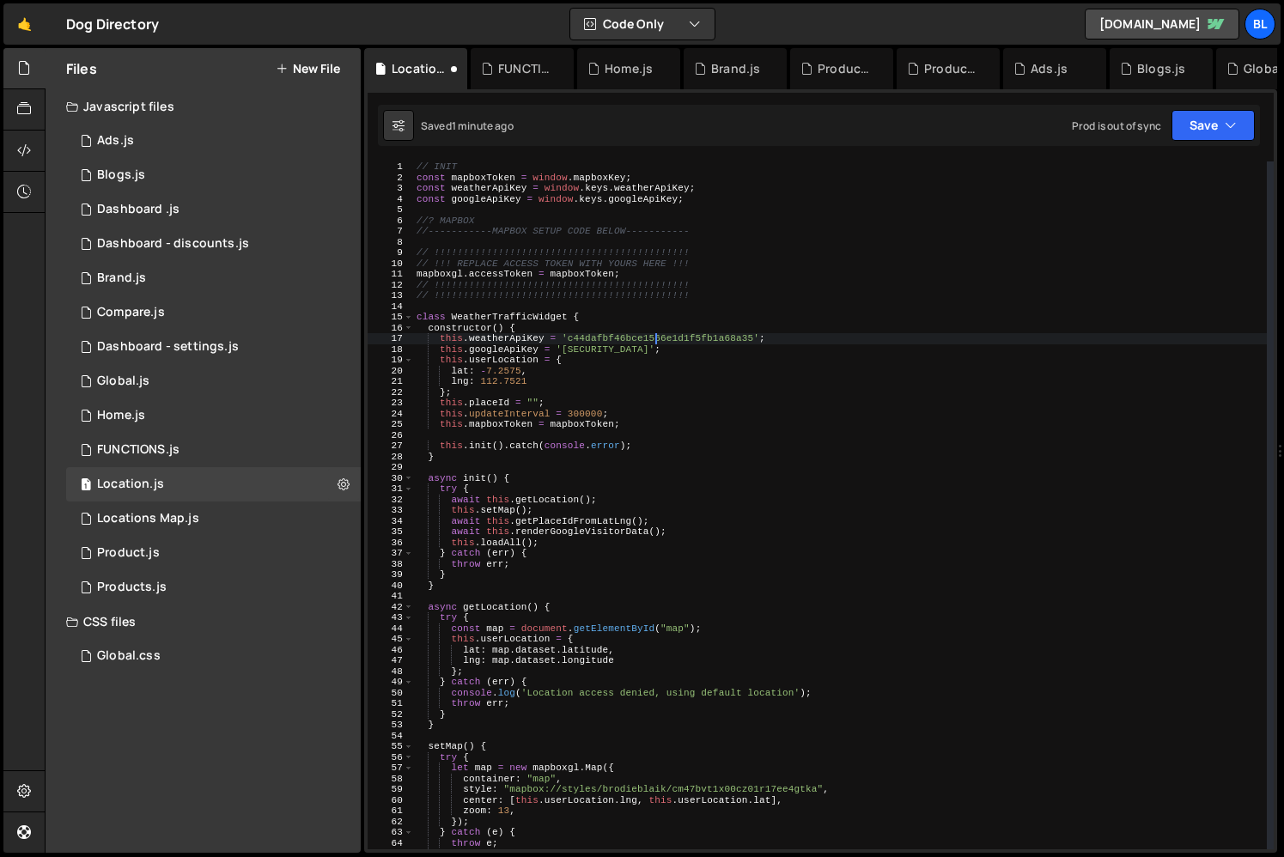
click at [655, 338] on div "// INIT const mapboxToken = window . mapboxKey ; const weatherApiKey = window .…" at bounding box center [840, 515] width 854 height 709
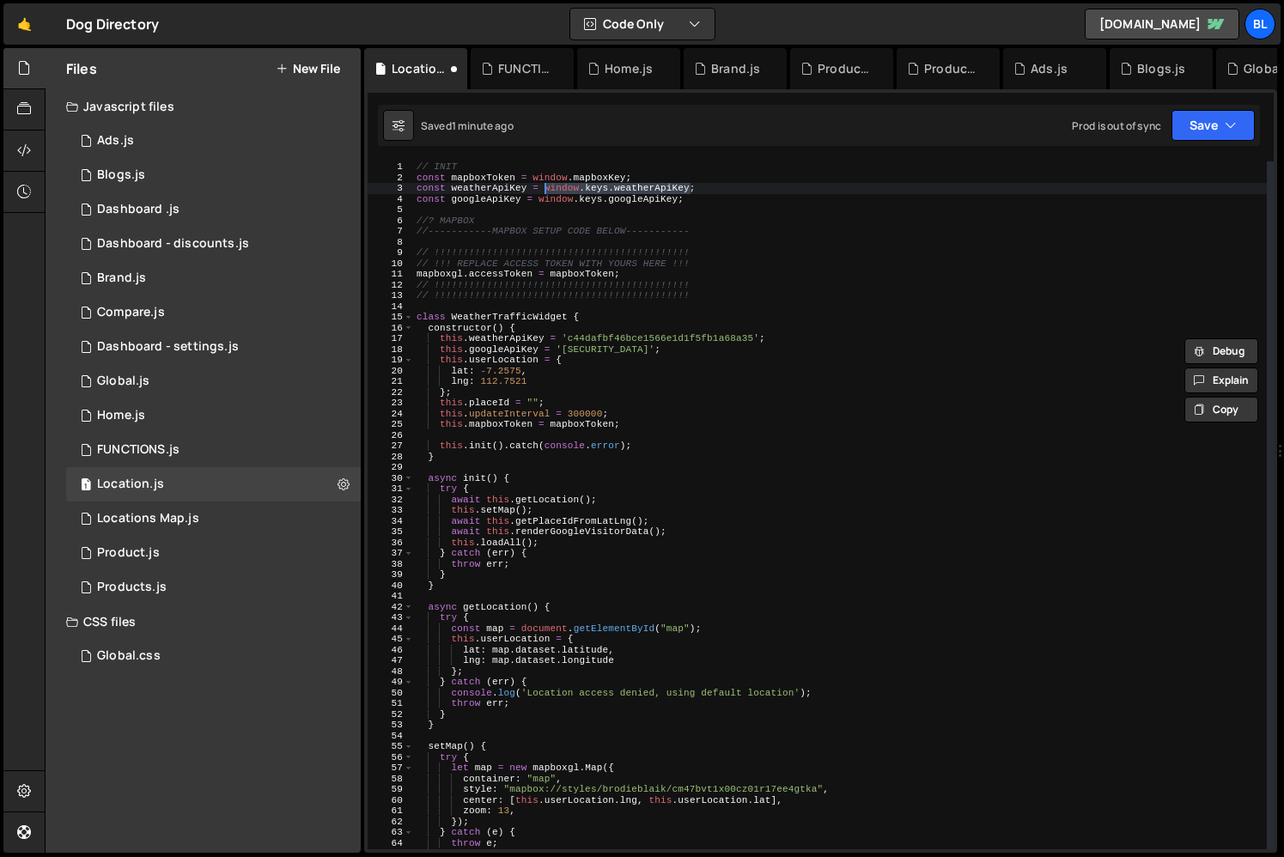
type textarea "const weatherApiKey = window.keys.weatherApiKey;"
drag, startPoint x: 693, startPoint y: 186, endPoint x: 543, endPoint y: 189, distance: 150.3
click at [543, 189] on div "// INIT const mapboxToken = window . mapboxKey ; const weatherApiKey = window .…" at bounding box center [840, 515] width 854 height 709
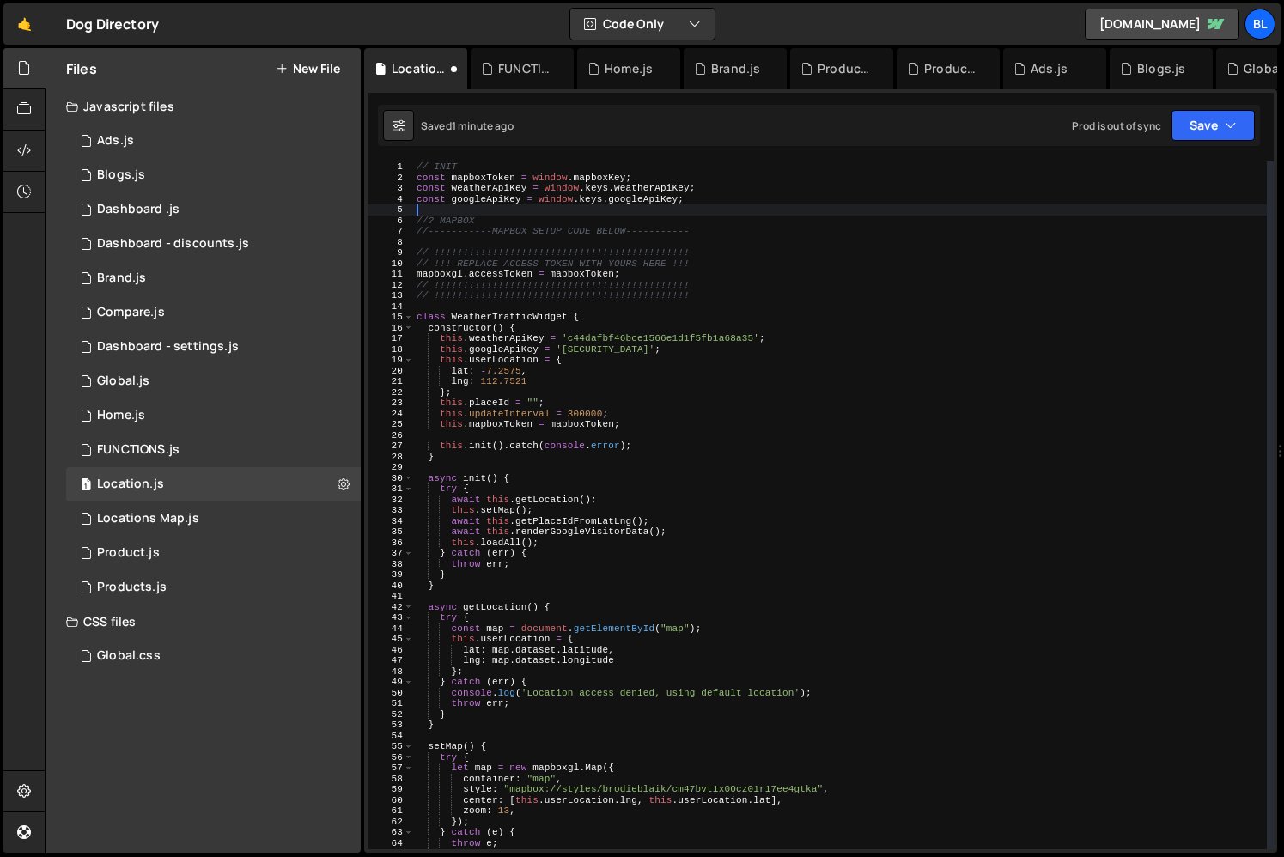
click at [557, 212] on div "// INIT const mapboxToken = window . mapboxKey ; const weatherApiKey = window .…" at bounding box center [840, 515] width 854 height 709
click at [232, 450] on div "0 FUNCTIONS.js 0" at bounding box center [213, 450] width 295 height 34
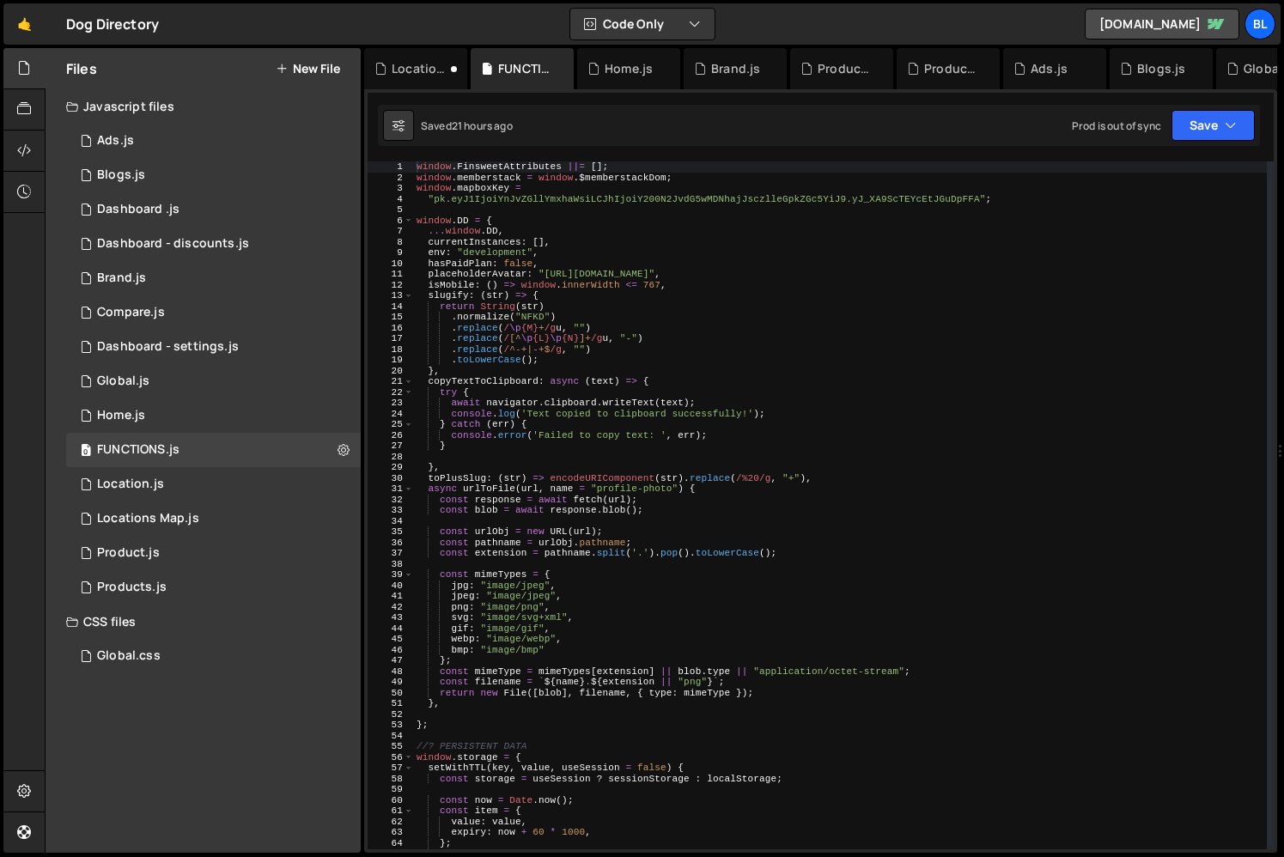
click at [524, 211] on div "window . FinsweetAttributes ||= [ ] ; window . memberstack = window . $memberst…" at bounding box center [840, 515] width 854 height 709
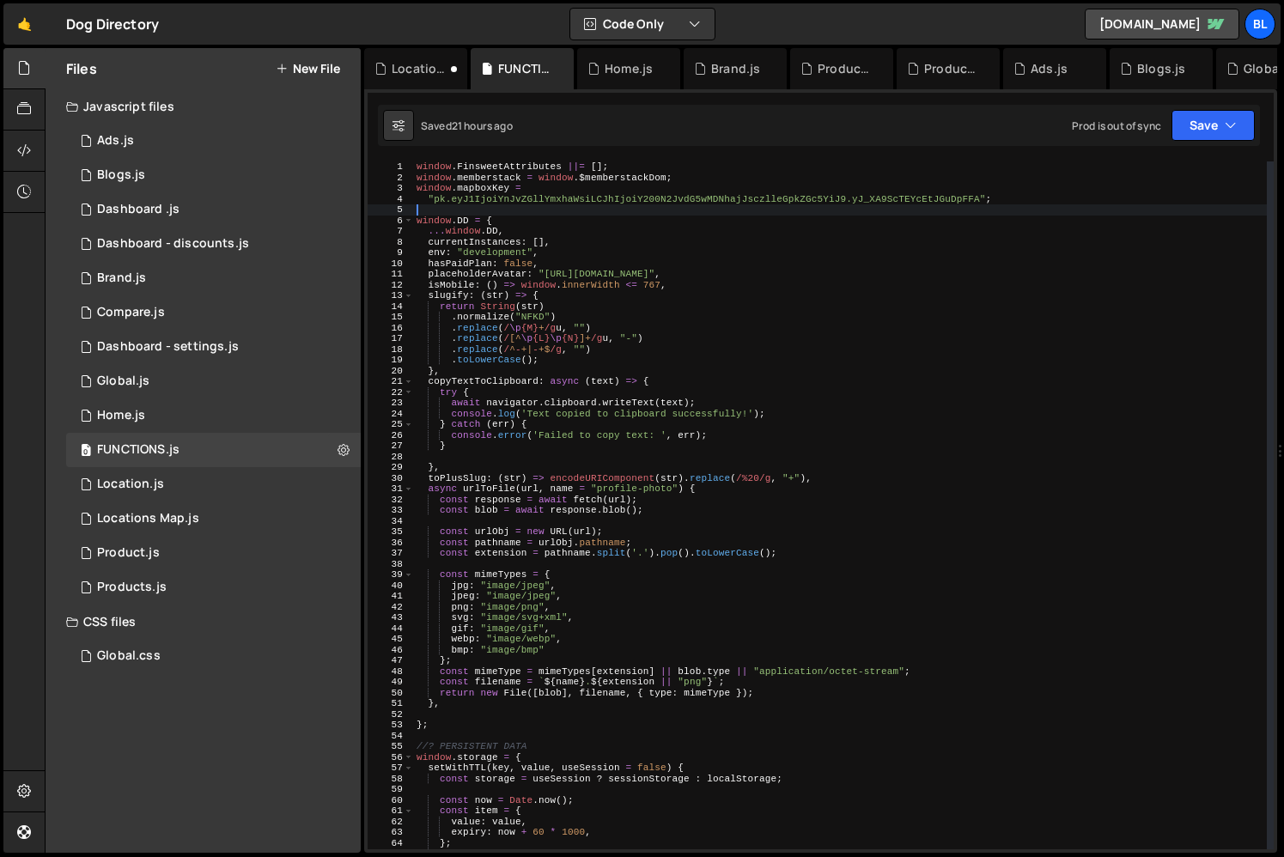
click at [1014, 203] on div "window . FinsweetAttributes ||= [ ] ; window . memberstack = window . $memberst…" at bounding box center [840, 515] width 854 height 709
type textarea ""pk.eyJ1IjoiYnJvZGllYmxhaWsiLCJhIjoiY200N2JvdG5wMDNhajJsczlleGpkZGc5YiJ9.yJ_XA9…"
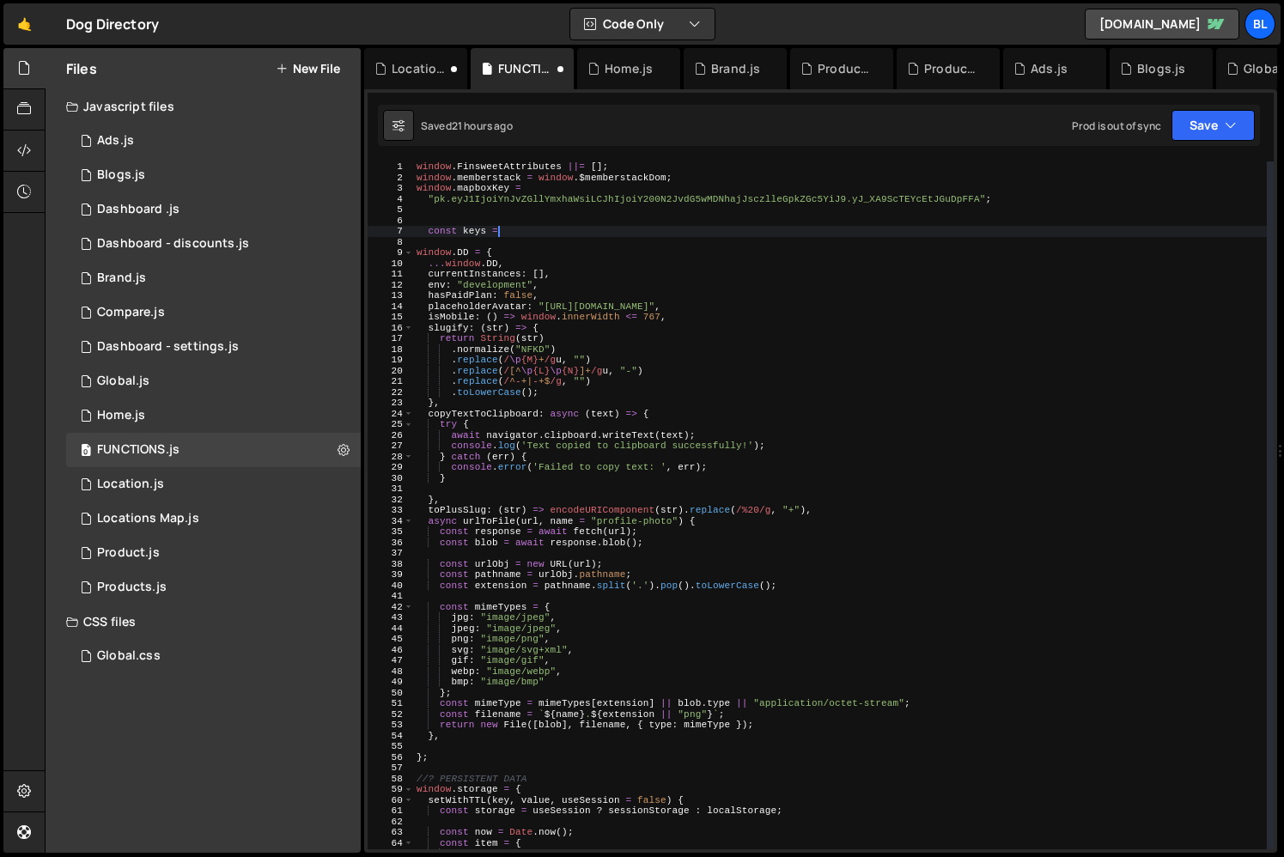
scroll to position [0, 7]
type textarea "const keys ={}"
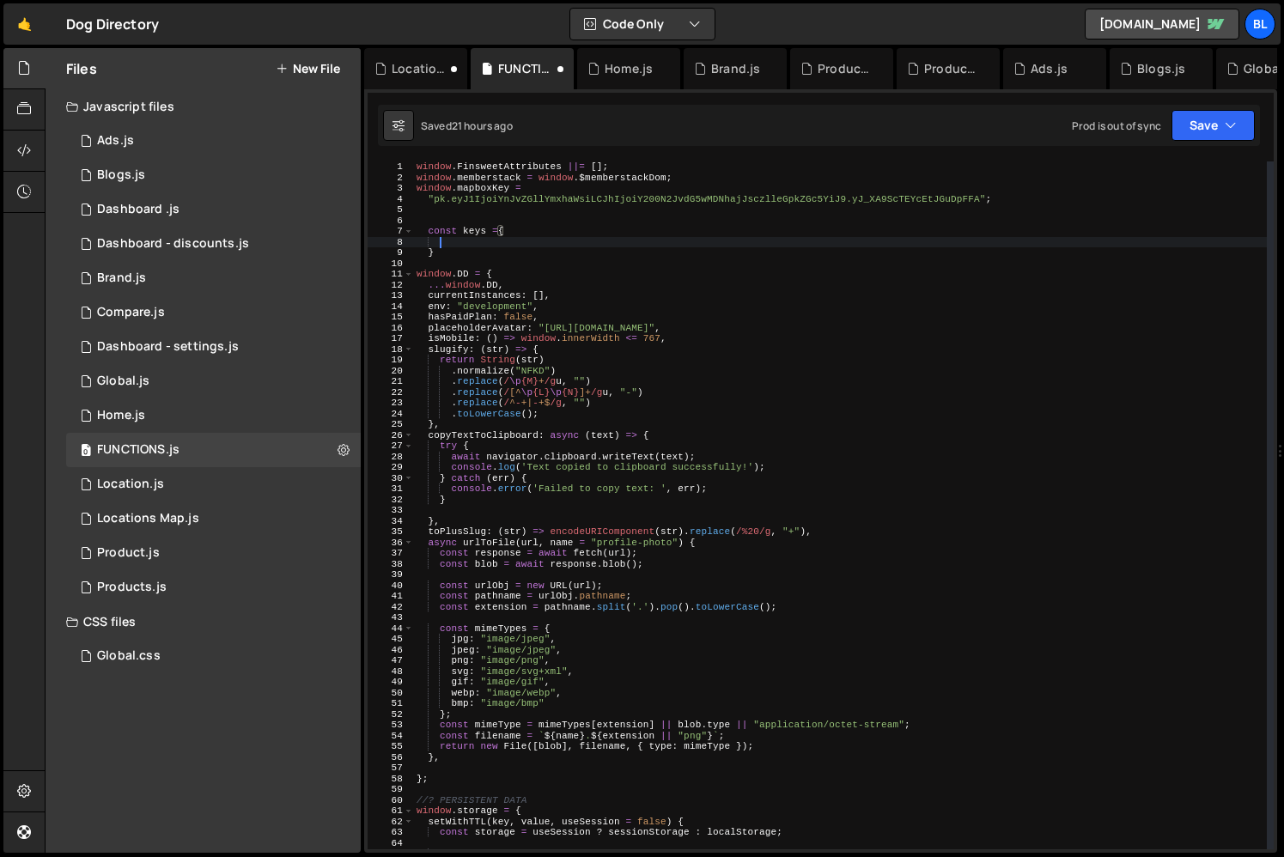
scroll to position [0, 1]
paste textarea "window.keys.weatherApiKey"
type textarea "window.keys.weatherApiKey"
paste textarea "window.keys.weatherApiKey"
type textarea "window.keys.weatherApiKey"
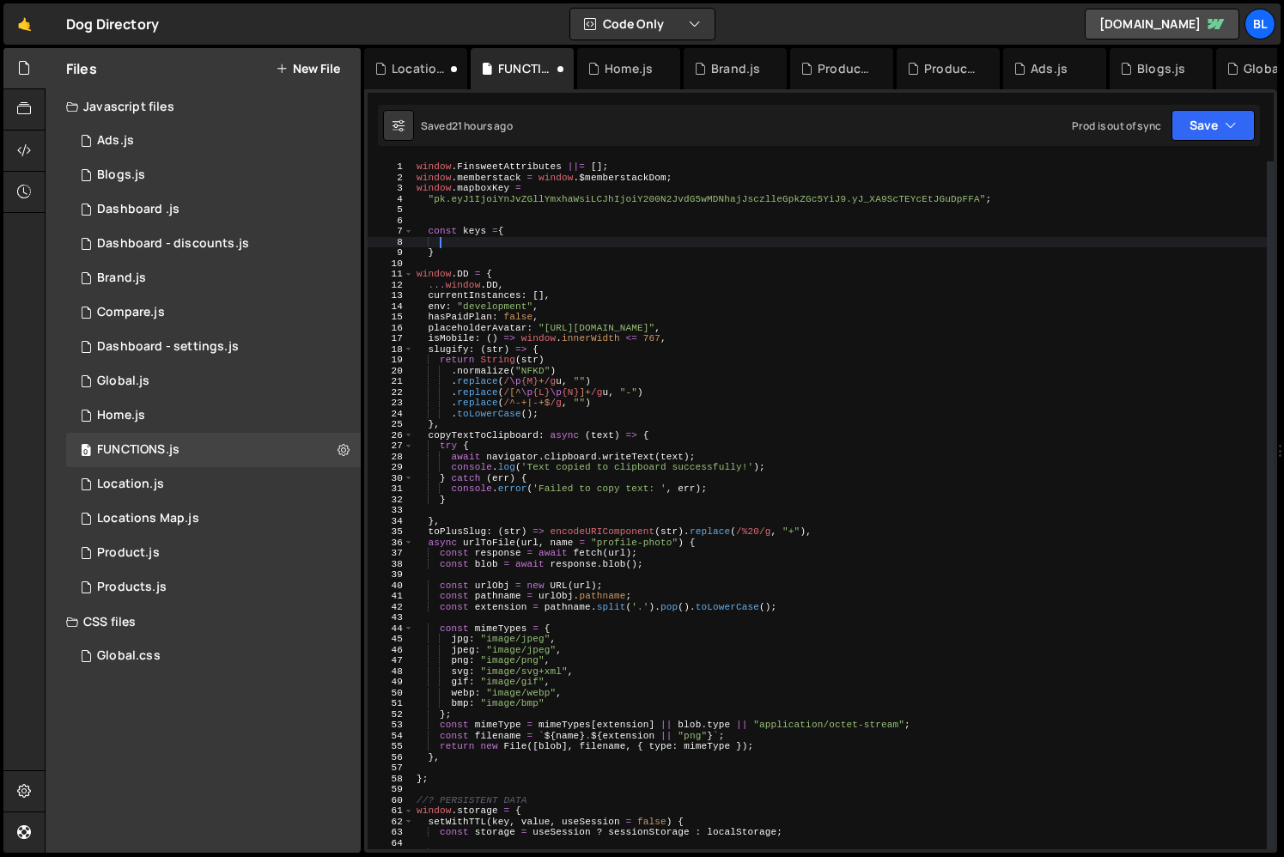
paste textarea "window.keys.weatherApiKey"
type textarea "weatherApiKey:"";"
click at [222, 488] on div "1 Location.js 0" at bounding box center [213, 484] width 295 height 34
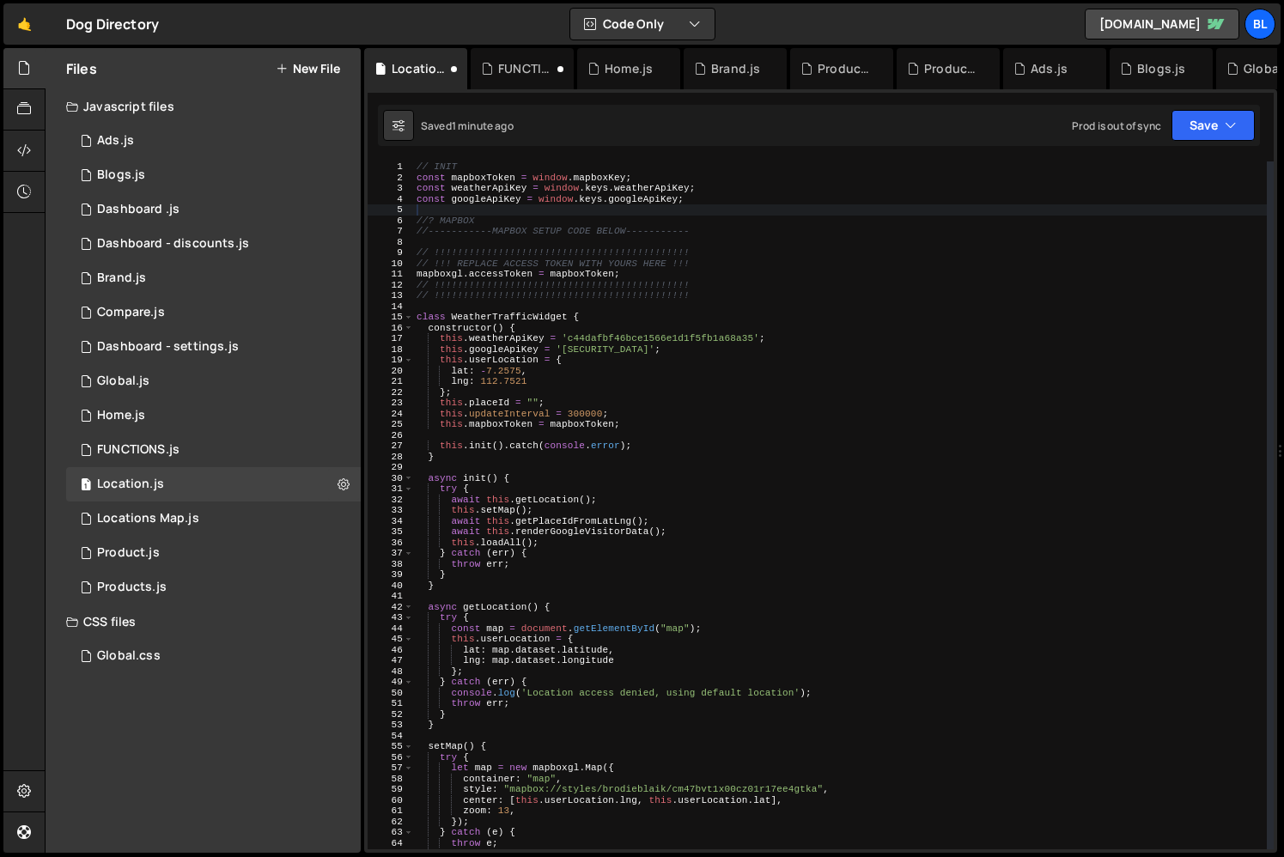
scroll to position [30058, 0]
click at [733, 334] on div "// INIT const mapboxToken = window . mapboxKey ; const weatherApiKey = window .…" at bounding box center [840, 515] width 854 height 709
type textarea "this.weatherApiKey = 'c44dafbf46bce1566e1d1f5fb1a68a35';"
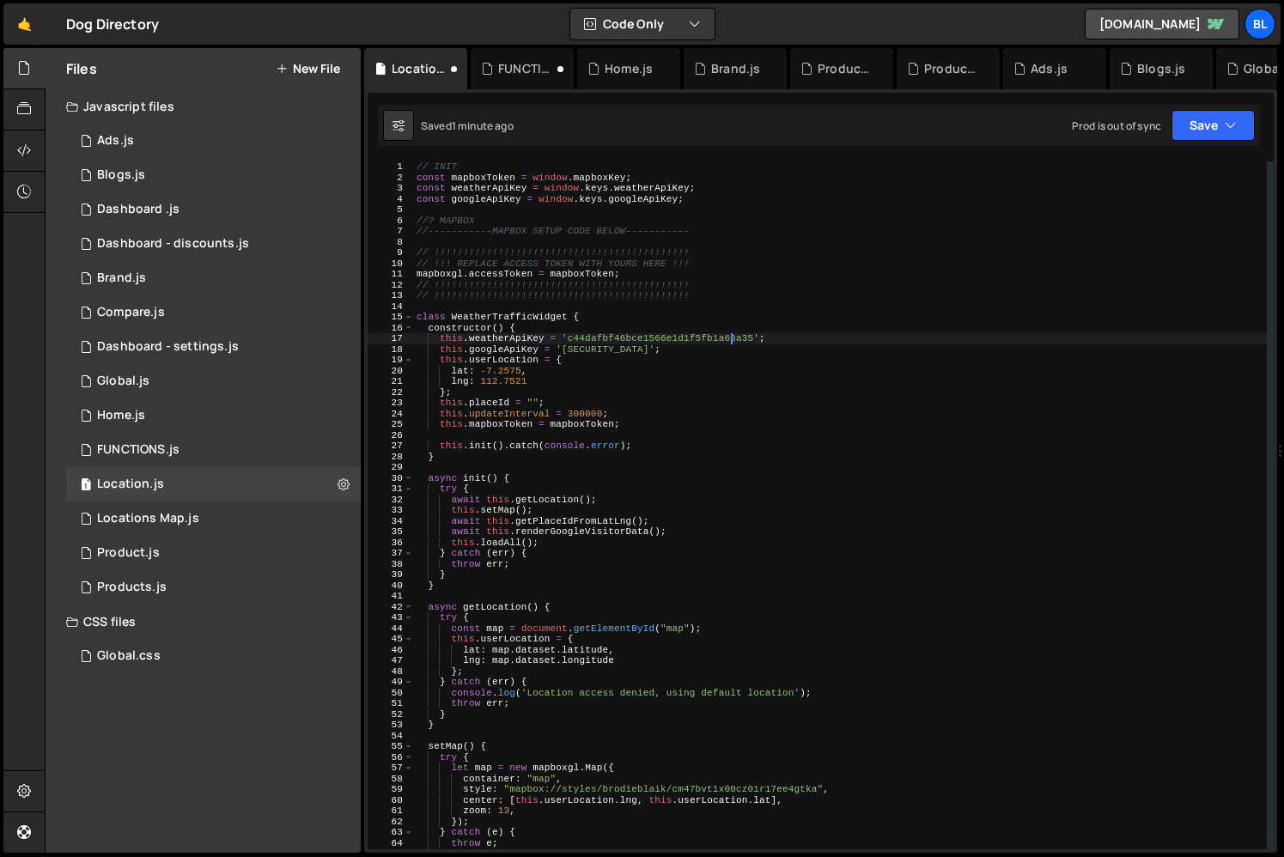
click at [733, 334] on div "// INIT const mapboxToken = window . mapboxKey ; const weatherApiKey = window .…" at bounding box center [840, 515] width 854 height 709
click at [214, 443] on div "0 FUNCTIONS.js 0" at bounding box center [213, 450] width 295 height 34
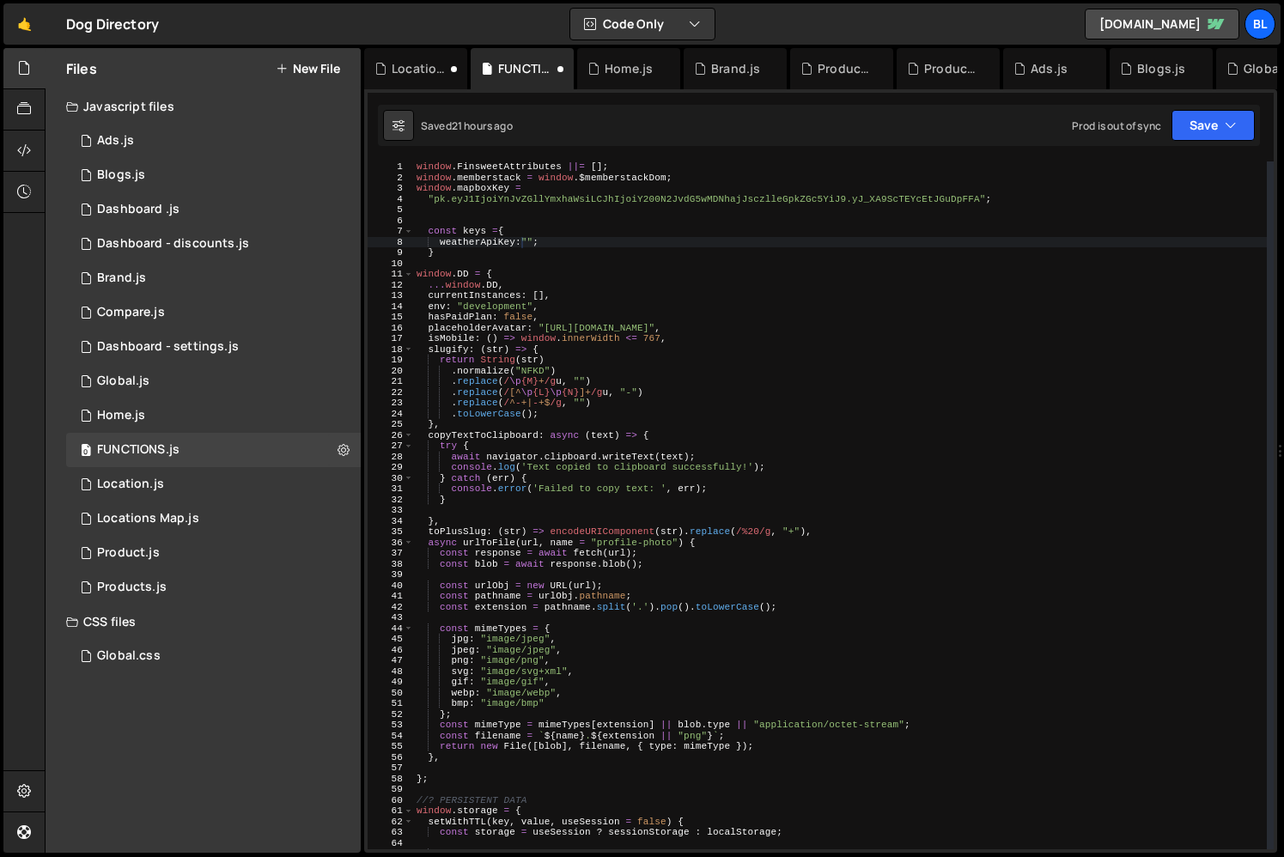
click at [529, 242] on div "window . FinsweetAttributes ||= [ ] ; window . memberstack = window . $memberst…" at bounding box center [840, 515] width 854 height 709
paste textarea "c44dafbf46bce1566e1d1f5fb1a68a35"
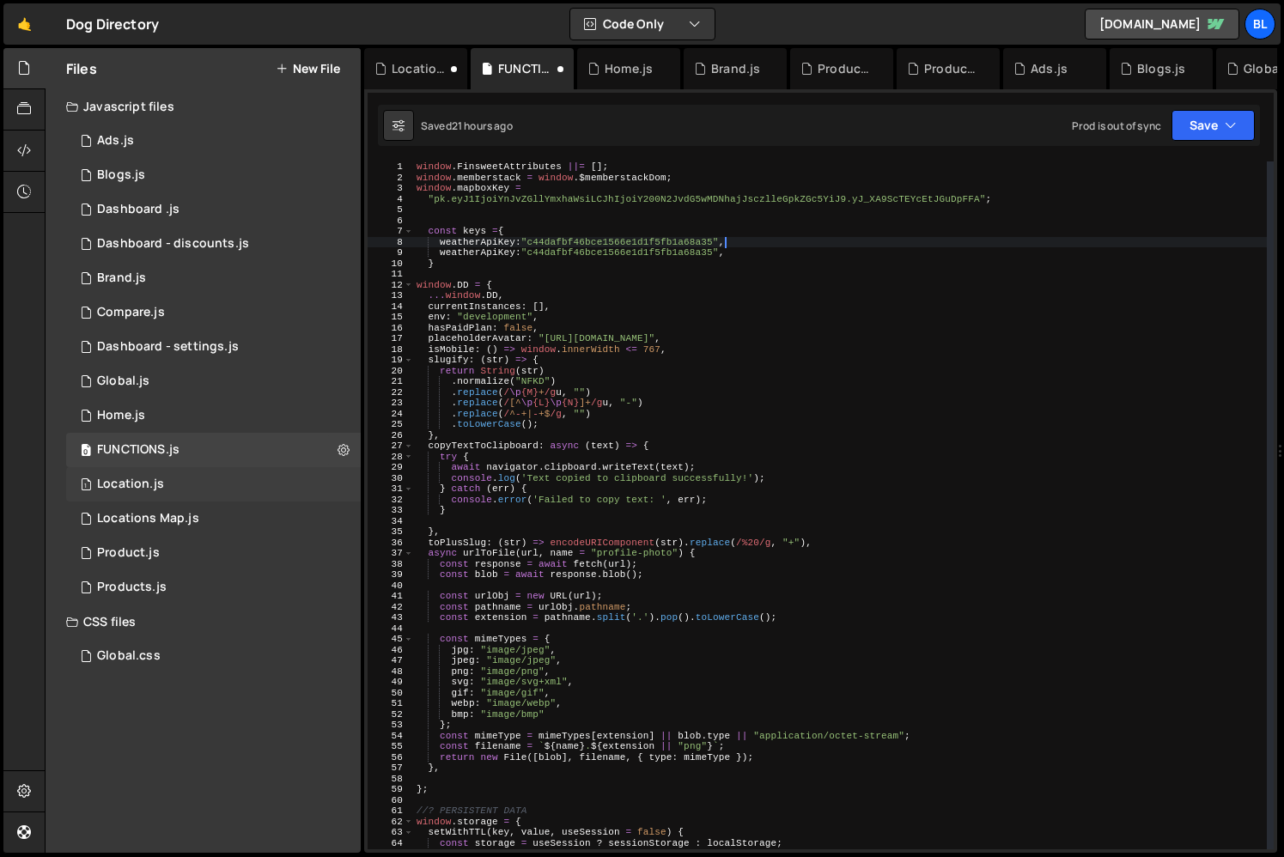
type textarea "weatherApiKey:"c44dafbf46bce1566e1d1f5fb1a68a35","
click at [261, 494] on div "1 Location.js 0" at bounding box center [213, 484] width 295 height 34
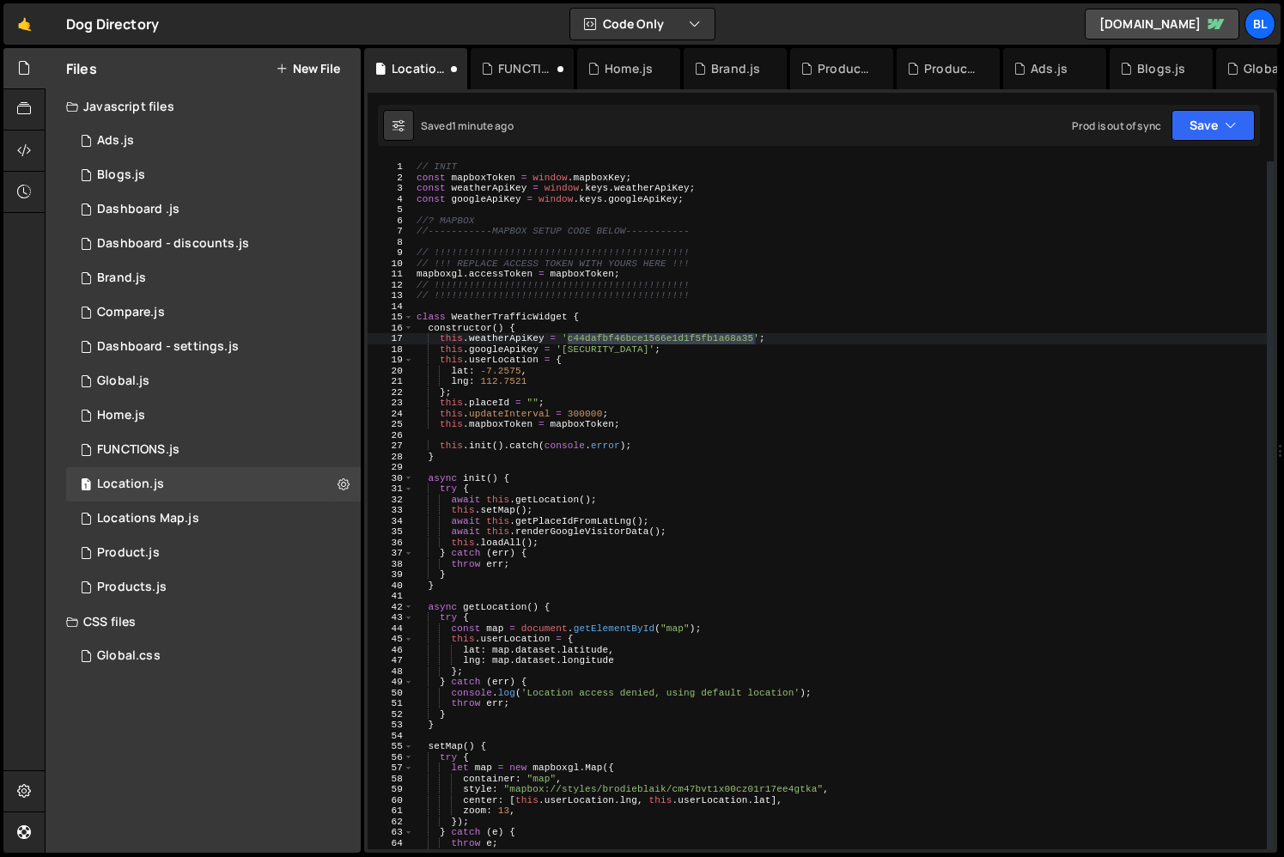
click at [679, 350] on div "// INIT const mapboxToken = window . mapboxKey ; const weatherApiKey = window .…" at bounding box center [840, 515] width 854 height 709
type textarea "this.googleApiKey = '[SECURITY_DATA]';"
click at [679, 350] on div "// INIT const mapboxToken = window . mapboxKey ; const weatherApiKey = window .…" at bounding box center [840, 515] width 854 height 709
click at [194, 450] on div "0 FUNCTIONS.js 0" at bounding box center [213, 450] width 295 height 34
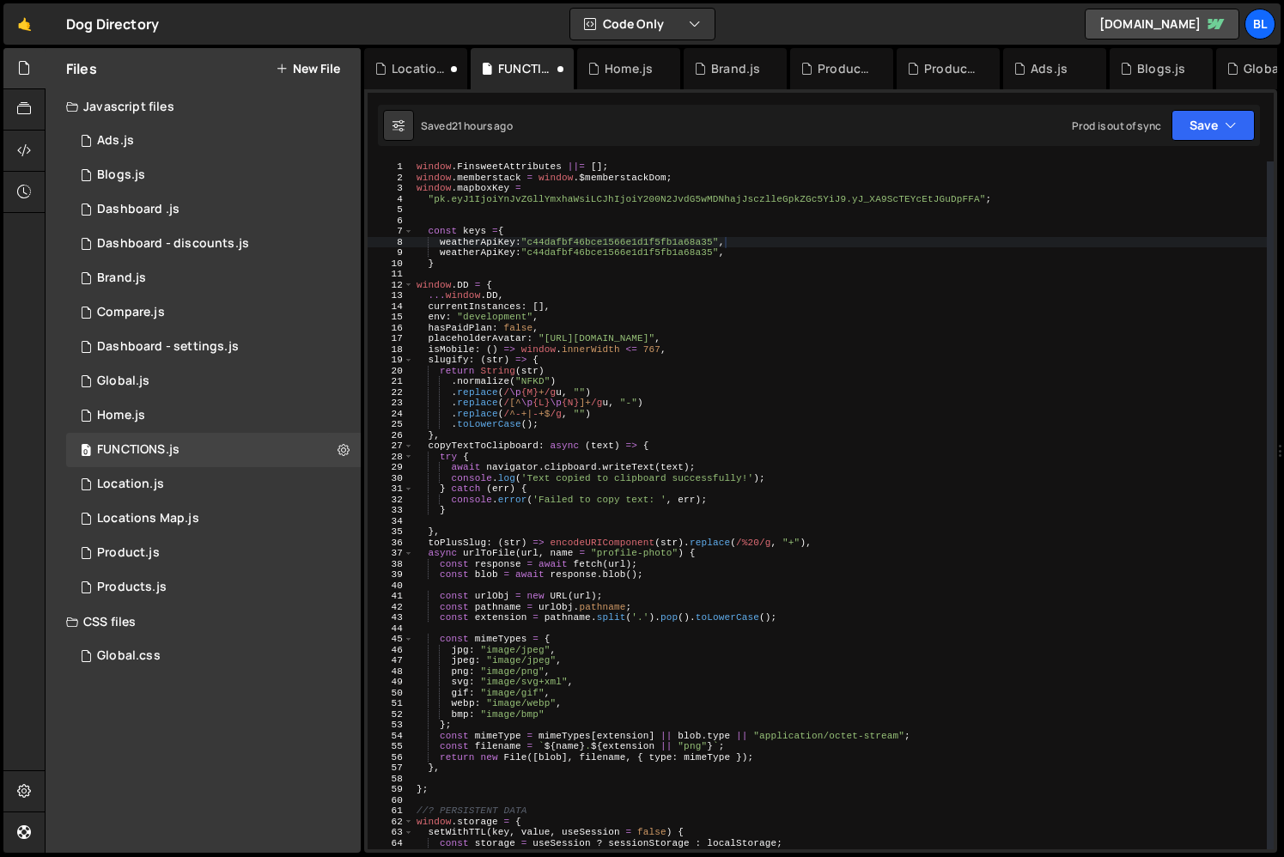
scroll to position [0, 0]
click at [677, 251] on div "window . FinsweetAttributes ||= [ ] ; window . memberstack = window . $memberst…" at bounding box center [840, 515] width 854 height 709
paste textarea "[SECURITY_DATA]"
click at [487, 255] on div "window . FinsweetAttributes ||= [ ] ; window . memberstack = window . $memberst…" at bounding box center [840, 515] width 854 height 709
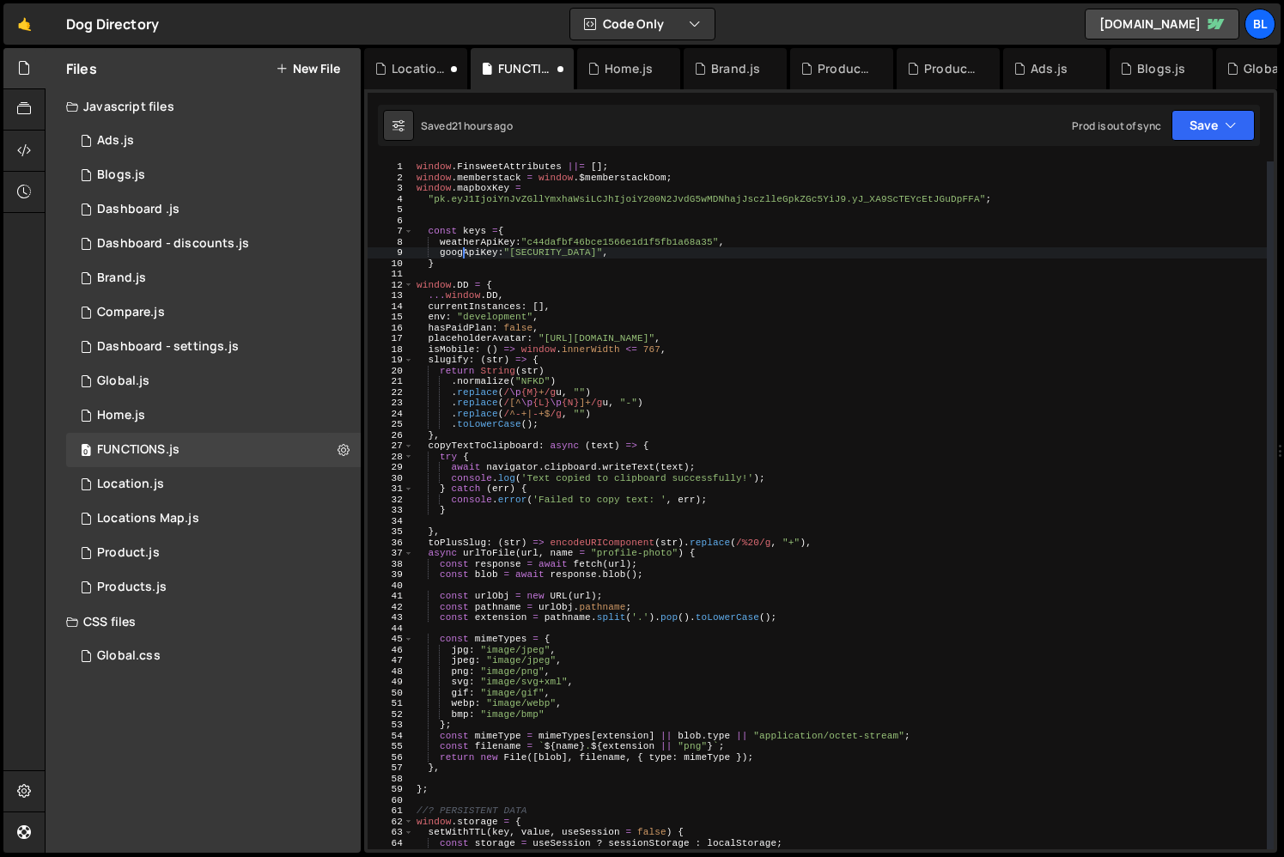
scroll to position [0, 4]
click at [528, 254] on div "window . FinsweetAttributes ||= [ ] ; window . memberstack = window . $memberst…" at bounding box center [840, 515] width 854 height 709
type textarea "}"
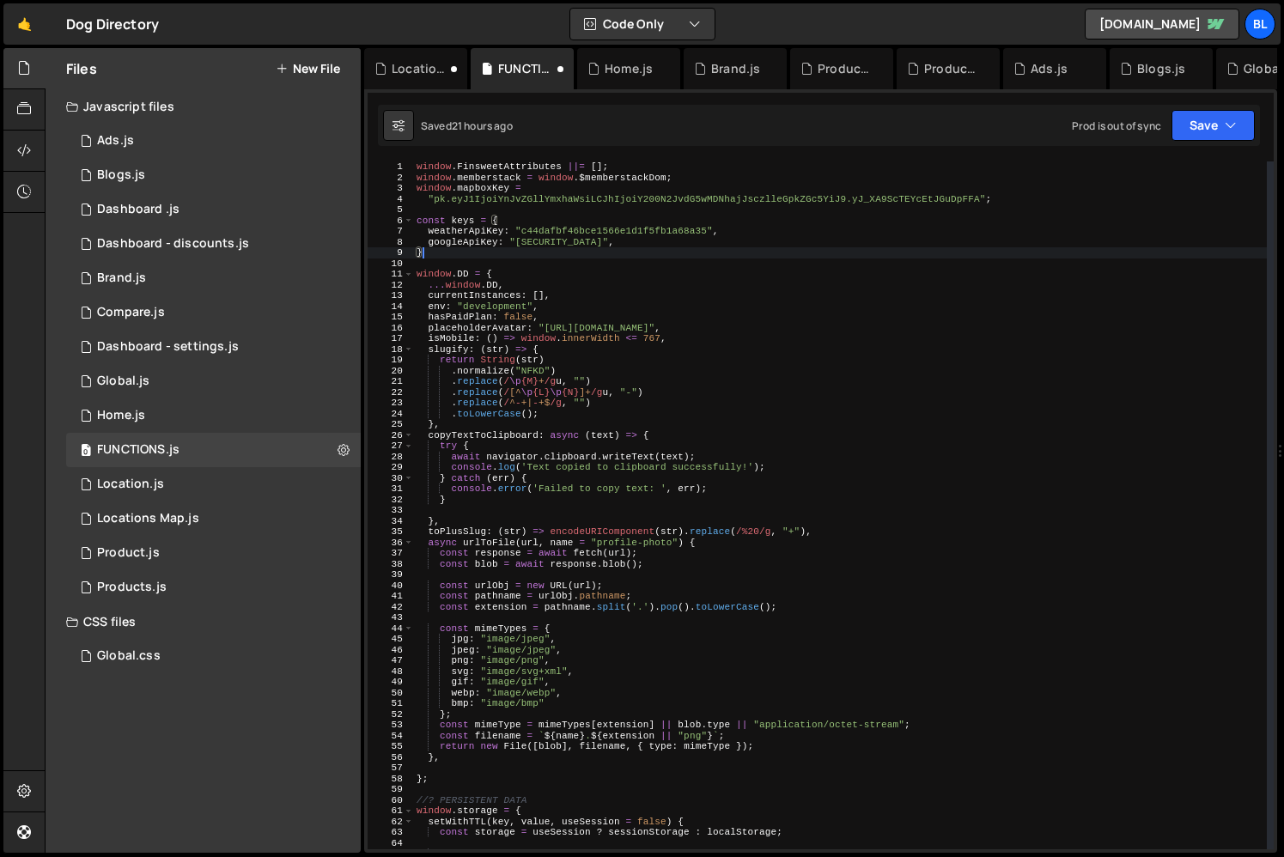
scroll to position [0, 0]
click at [497, 259] on div "window . FinsweetAttributes ||= [ ] ; window . memberstack = window . $memberst…" at bounding box center [840, 515] width 854 height 709
click at [552, 242] on div "window . FinsweetAttributes ||= [ ] ; window . memberstack = window . $memberst…" at bounding box center [840, 515] width 854 height 709
click at [515, 202] on div "window . FinsweetAttributes ||= [ ] ; window . memberstack = window . $memberst…" at bounding box center [840, 515] width 854 height 709
click at [488, 184] on div "window . FinsweetAttributes ||= [ ] ; window . memberstack = window . $memberst…" at bounding box center [840, 515] width 854 height 709
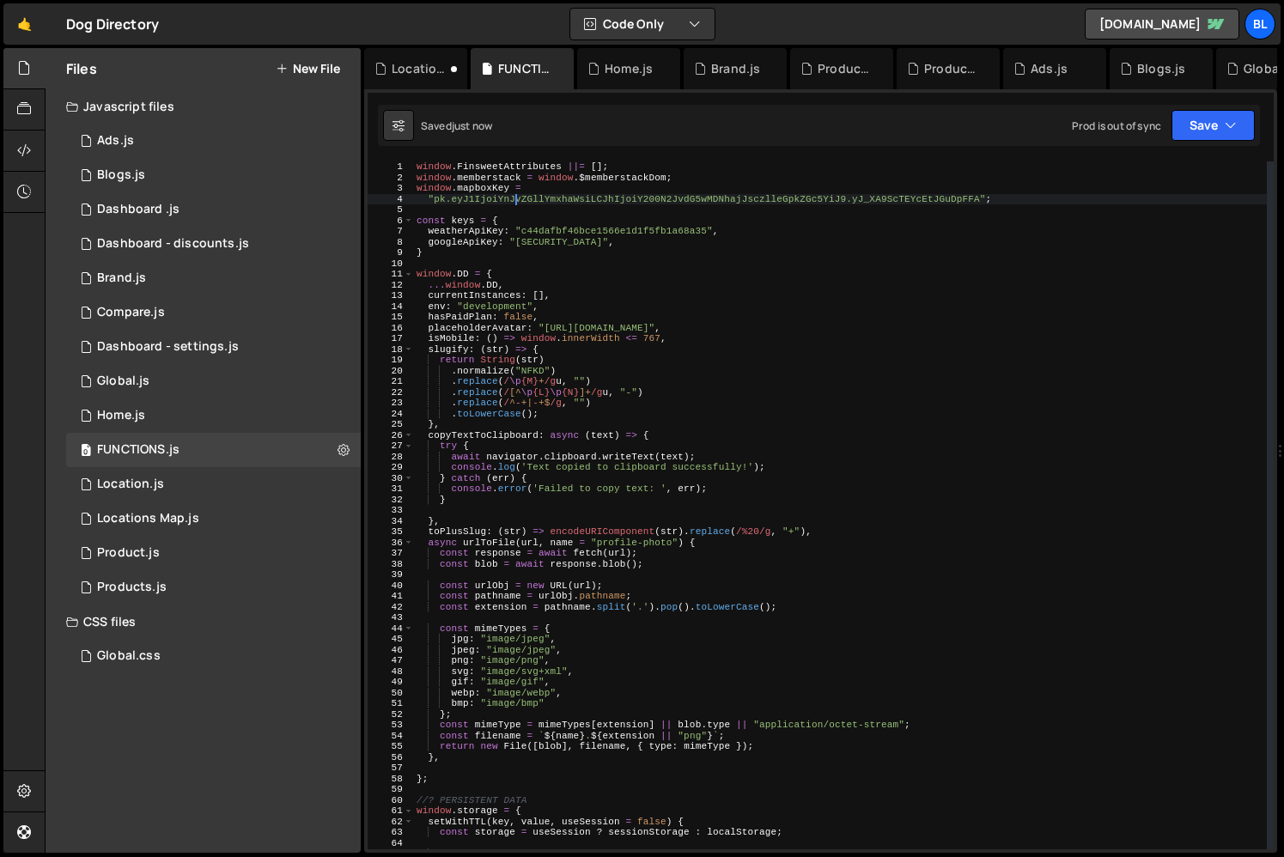
click at [488, 184] on div "window . FinsweetAttributes ||= [ ] ; window . memberstack = window . $memberst…" at bounding box center [840, 515] width 854 height 709
click at [509, 187] on div "window . FinsweetAttributes ||= [ ] ; window . memberstack = window . $memberst…" at bounding box center [840, 515] width 854 height 709
click at [494, 200] on div "window . FinsweetAttributes ||= [ ] ; window . memberstack = window . $memberst…" at bounding box center [840, 515] width 854 height 709
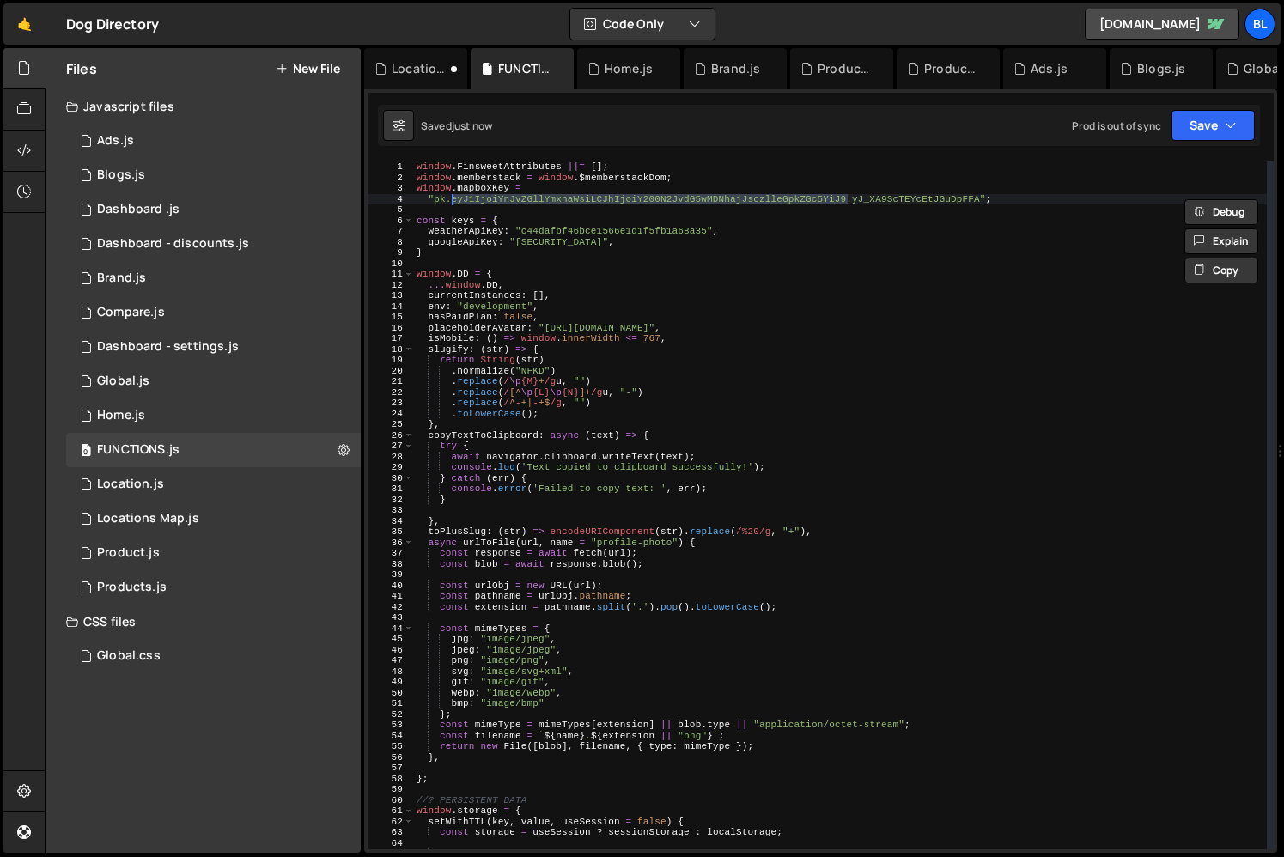
click at [890, 218] on div "window . FinsweetAttributes ||= [ ] ; window . memberstack = window . $memberst…" at bounding box center [840, 515] width 854 height 709
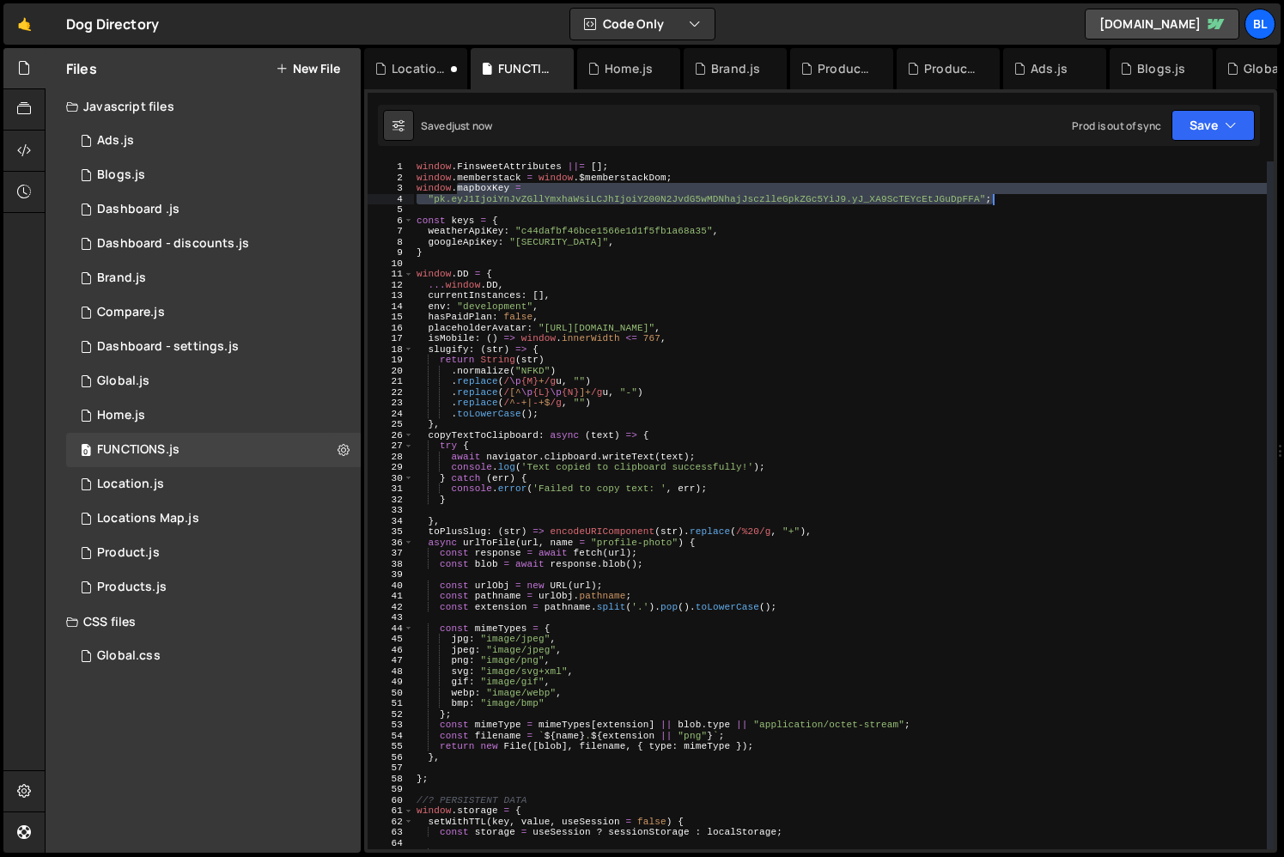
drag, startPoint x: 455, startPoint y: 191, endPoint x: 1001, endPoint y: 198, distance: 546.2
click at [1001, 198] on div "window . FinsweetAttributes ||= [ ] ; window . memberstack = window . $memberst…" at bounding box center [840, 515] width 854 height 709
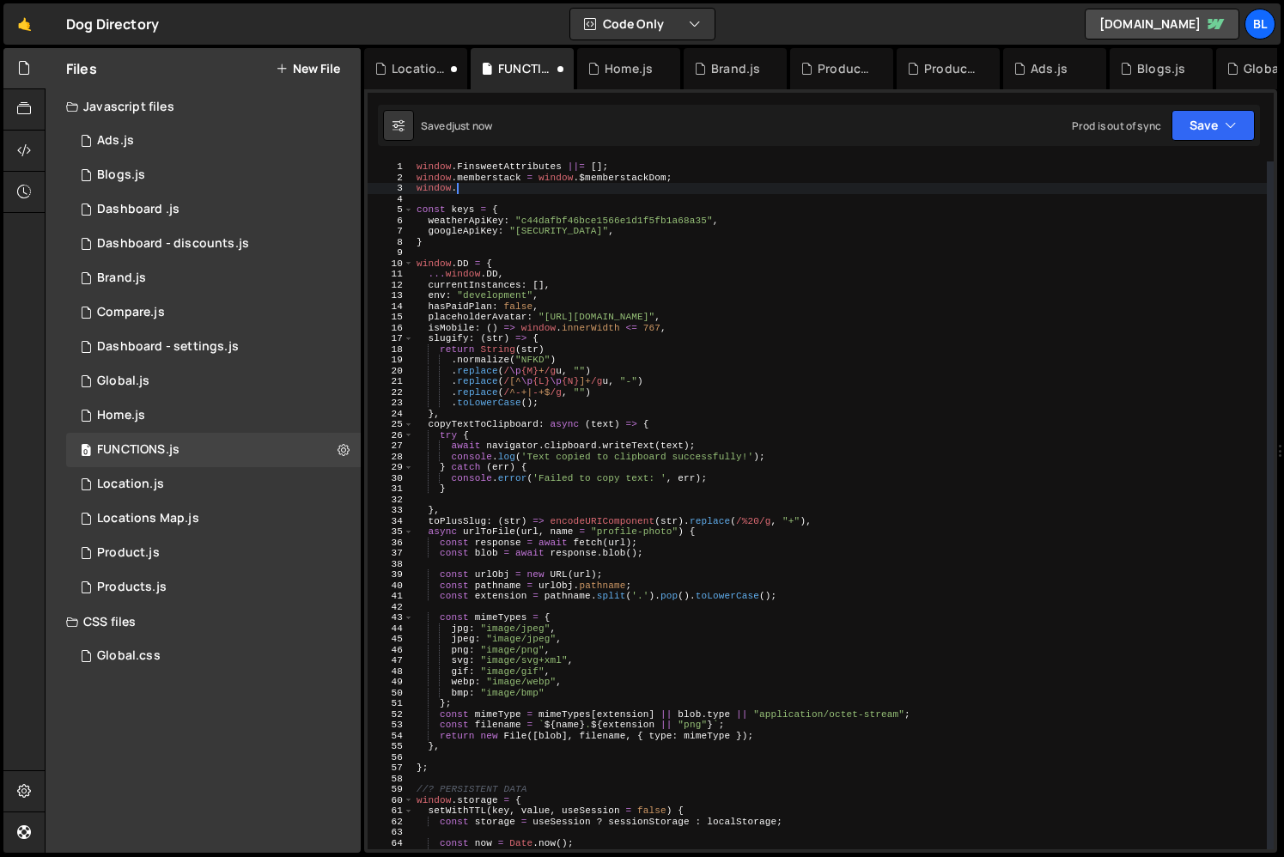
click at [800, 233] on div "window . FinsweetAttributes ||= [ ] ; window . memberstack = window . $memberst…" at bounding box center [840, 515] width 854 height 709
type textarea "googleApiKey: "[SECURITY_DATA]","
paste textarea ""pk.eyJ1IjoiYnJvZGllYmxhaWsiLCJhIjoiY200N2JvdG5wMDNhajJsczlleGpkZGc5YiJ9.yJ_XA9…"
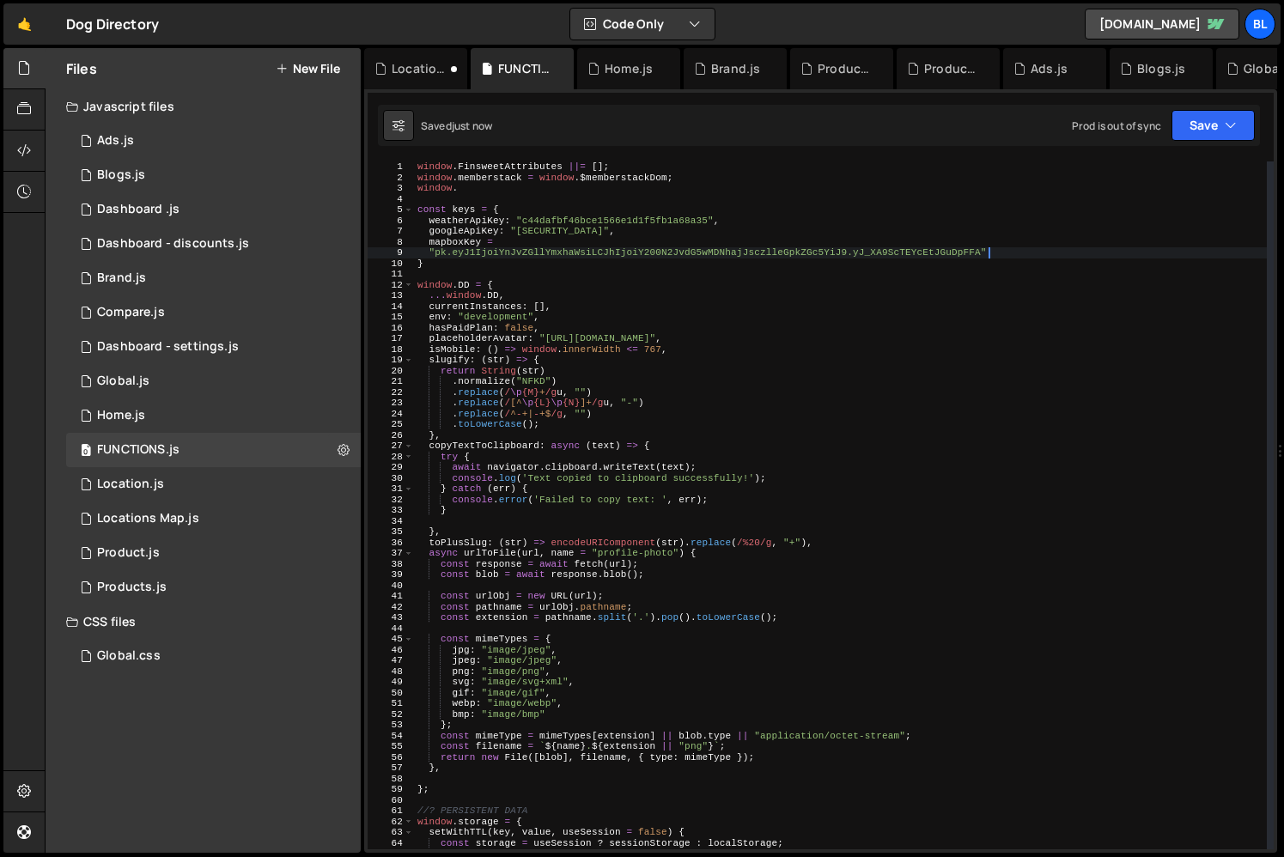
click at [481, 192] on div "window . FinsweetAttributes ||= [ ] ; window . memberstack = window . $memberst…" at bounding box center [840, 515] width 853 height 709
click at [673, 179] on div "window . FinsweetAttributes ||= [ ] ; window . memberstack = window . $memberst…" at bounding box center [840, 515] width 853 height 709
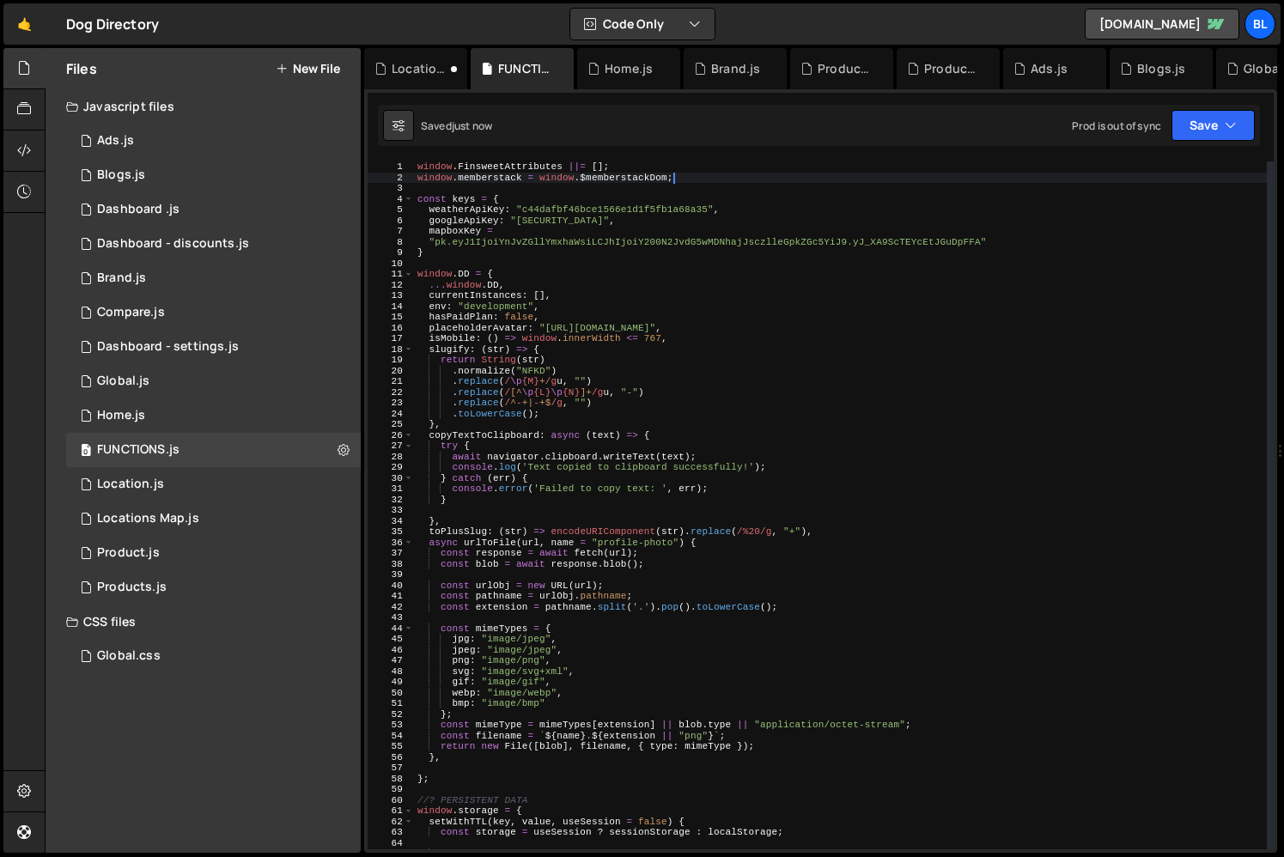
click at [469, 207] on div "window . FinsweetAttributes ||= [ ] ; window . memberstack = window . $memberst…" at bounding box center [840, 515] width 853 height 709
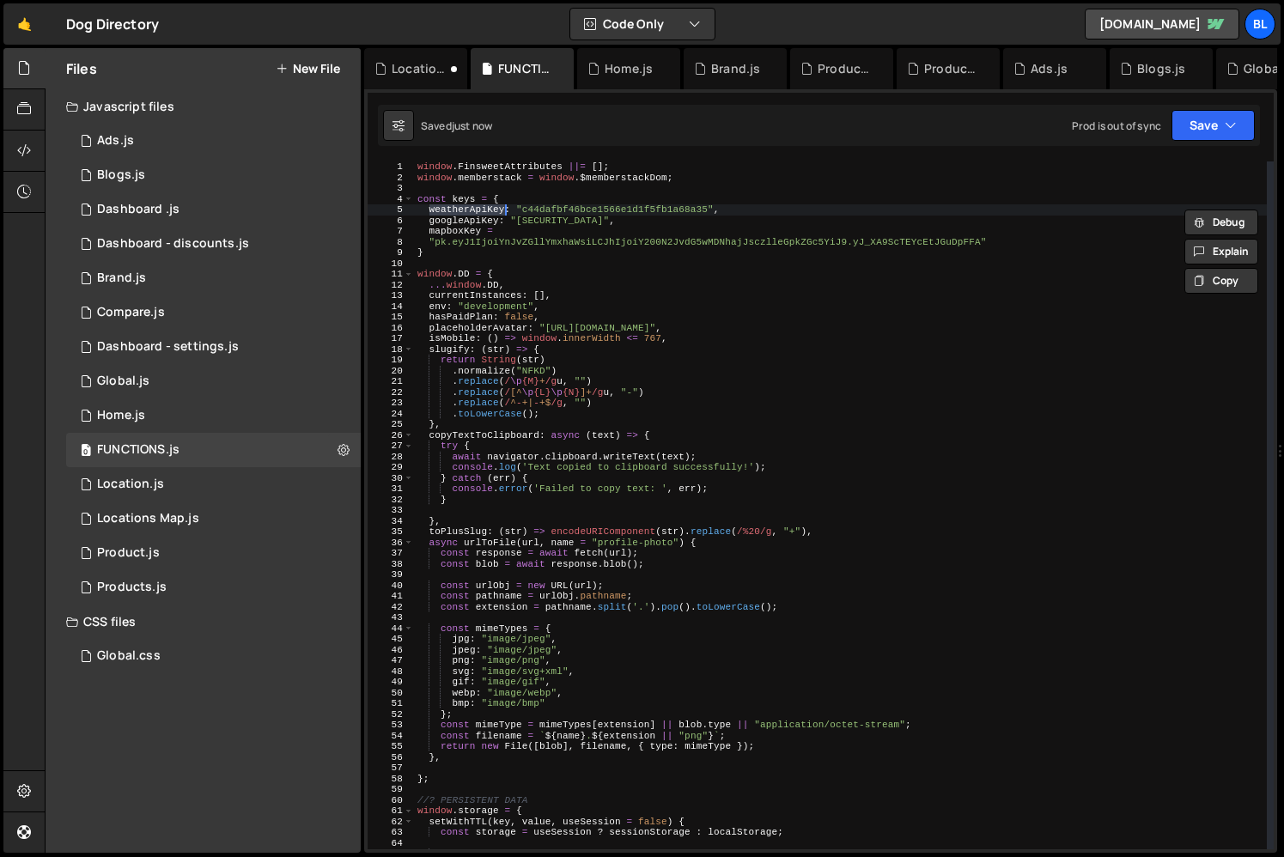
click at [465, 226] on div "window . FinsweetAttributes ||= [ ] ; window . memberstack = window . $memberst…" at bounding box center [840, 515] width 853 height 709
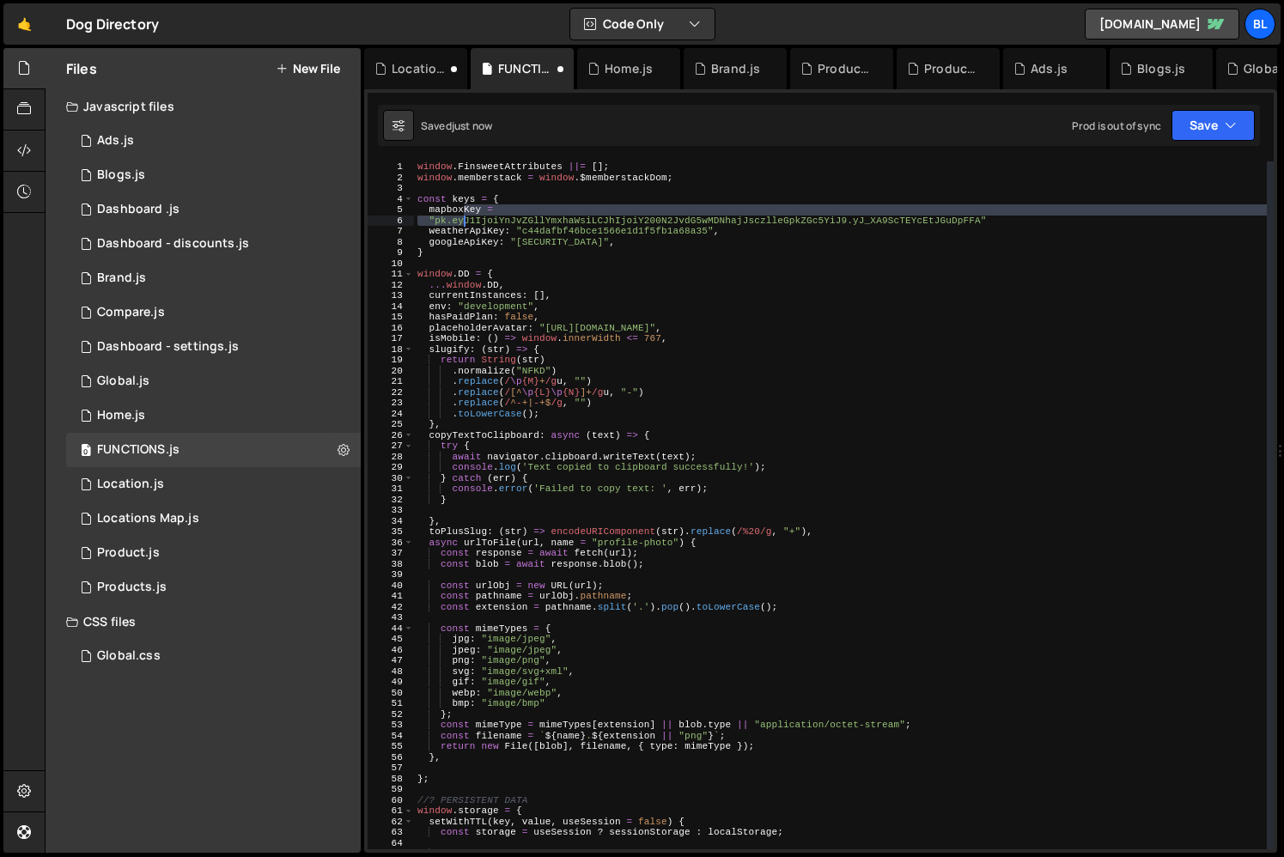
click at [614, 234] on div "window . FinsweetAttributes ||= [ ] ; window . memberstack = window . $memberst…" at bounding box center [840, 515] width 853 height 709
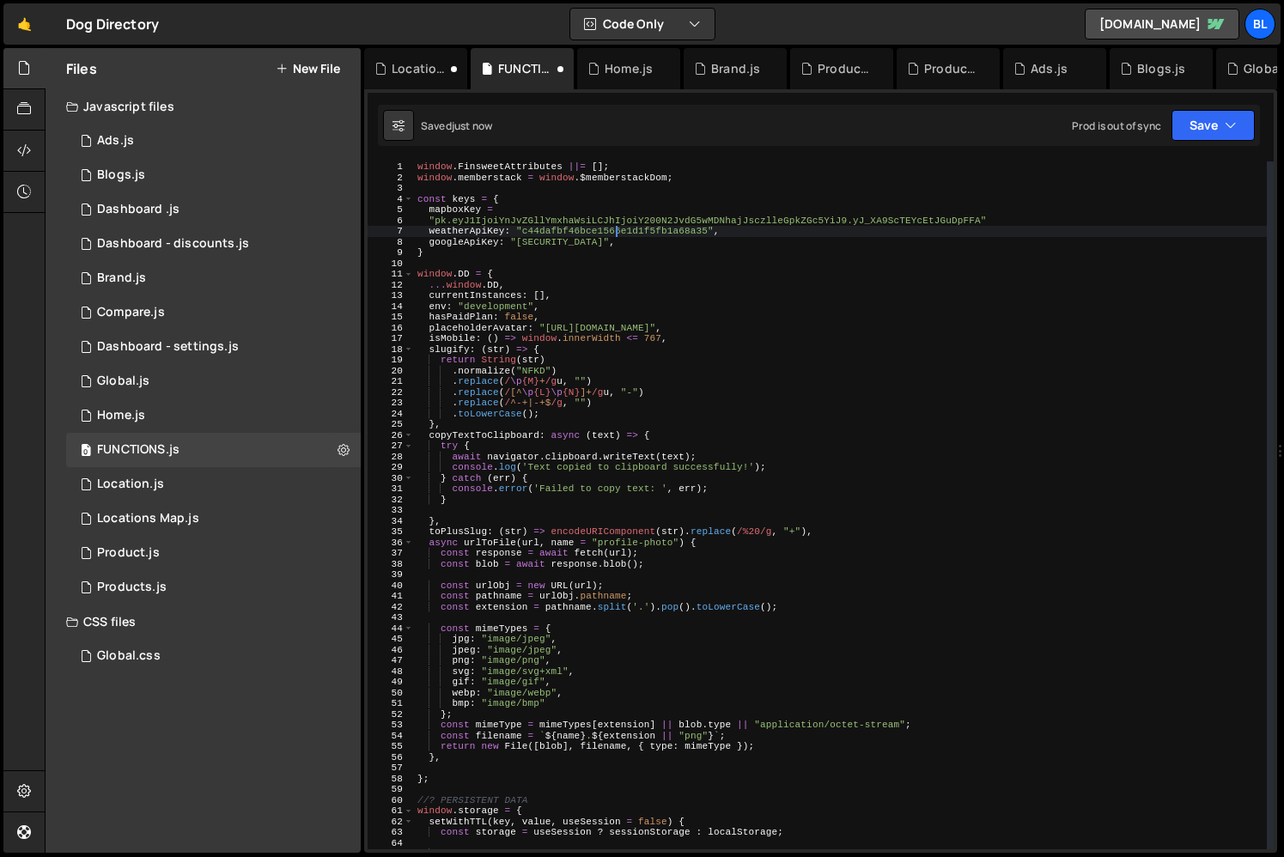
click at [1008, 210] on div "window . FinsweetAttributes ||= [ ] ; window . memberstack = window . $memberst…" at bounding box center [840, 515] width 853 height 709
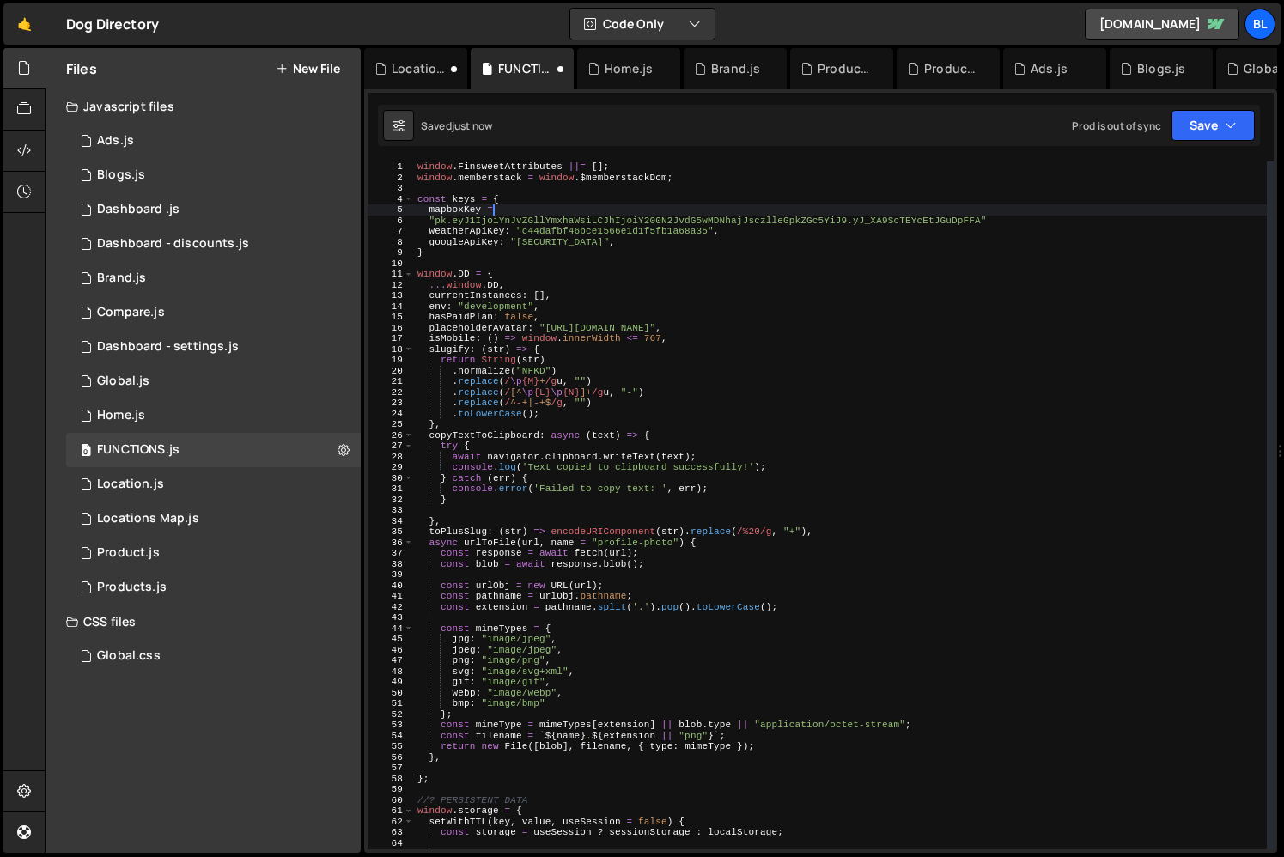
click at [1000, 223] on div "window . FinsweetAttributes ||= [ ] ; window . memberstack = window . $memberst…" at bounding box center [840, 515] width 853 height 709
click at [581, 277] on div "window . FinsweetAttributes ||= [ ] ; window . memberstack = window . $memberst…" at bounding box center [840, 515] width 853 height 709
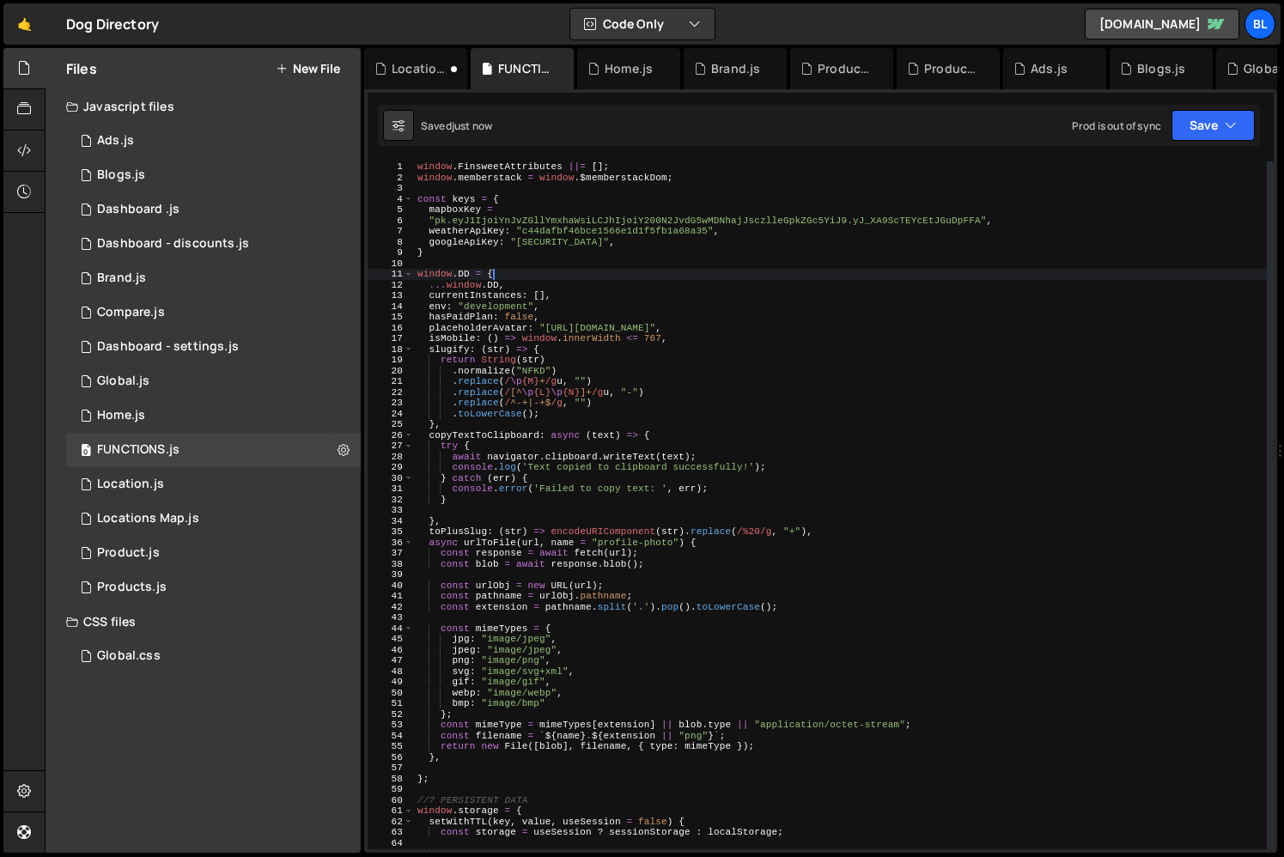
scroll to position [0, 6]
click at [550, 288] on div "window . FinsweetAttributes ||= [ ] ; window . memberstack = window . $memberst…" at bounding box center [840, 515] width 853 height 709
type textarea "...window.DD,"
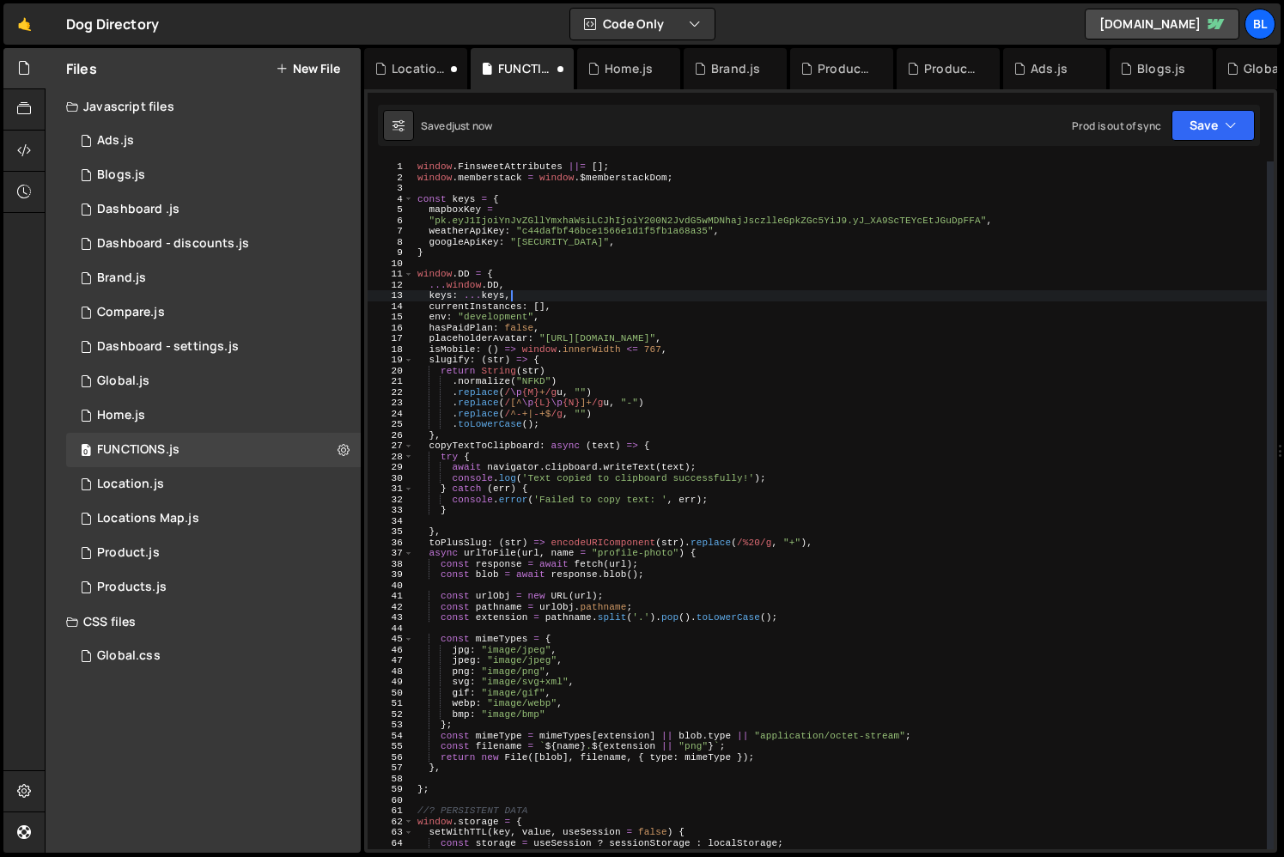
scroll to position [0, 7]
click at [579, 320] on div "window . FinsweetAttributes ||= [ ] ; window . memberstack = window . $memberst…" at bounding box center [840, 515] width 853 height 709
drag, startPoint x: 504, startPoint y: 295, endPoint x: 461, endPoint y: 292, distance: 43.1
click at [461, 292] on div "window . FinsweetAttributes ||= [ ] ; window . memberstack = window . $memberst…" at bounding box center [840, 515] width 853 height 709
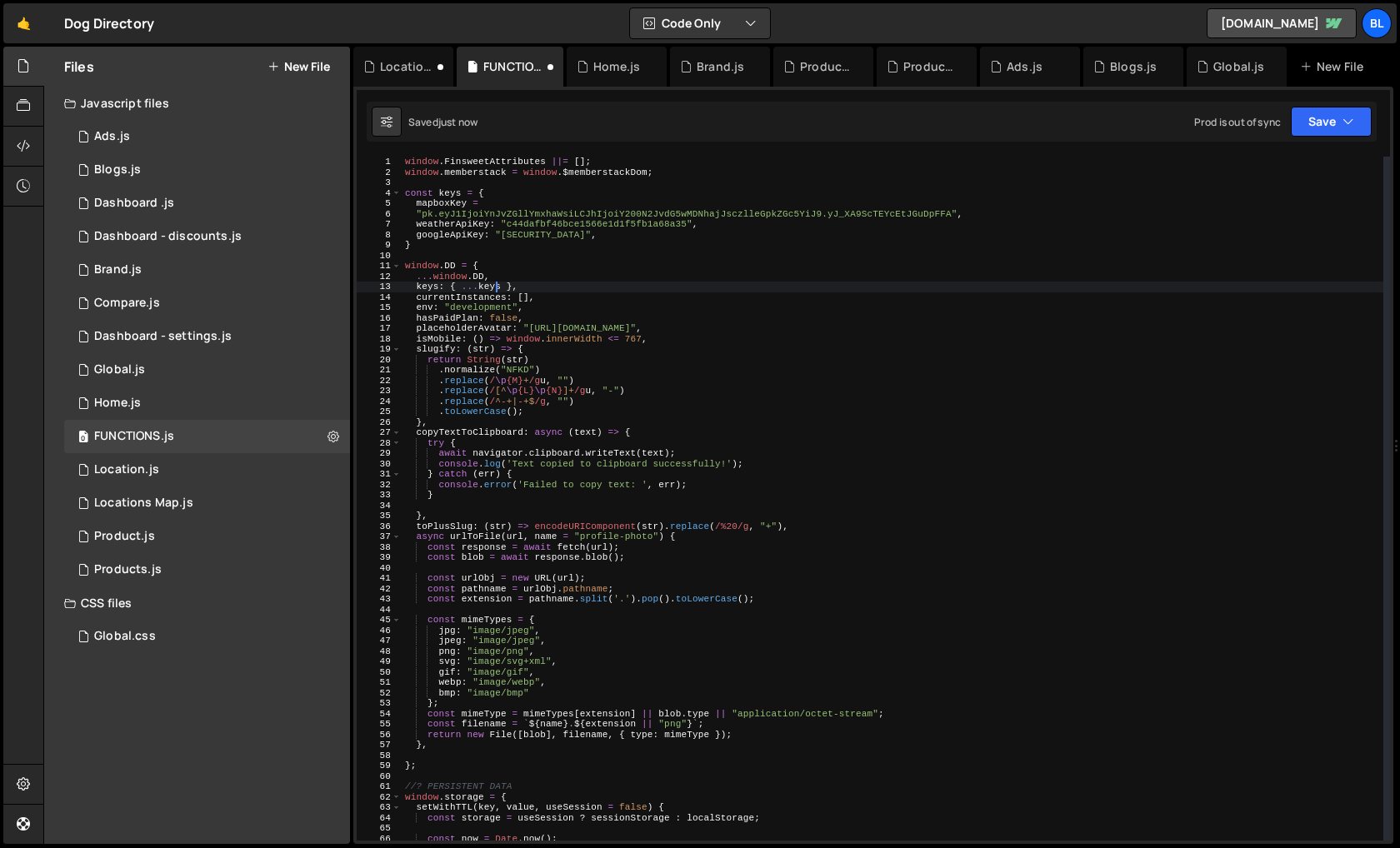
click at [653, 322] on div "window . FinsweetAttributes ||= [ ] ; window . memberstack = window . $memberst…" at bounding box center [893, 508] width 982 height 705
type textarea "hasPaidPlan: false,"
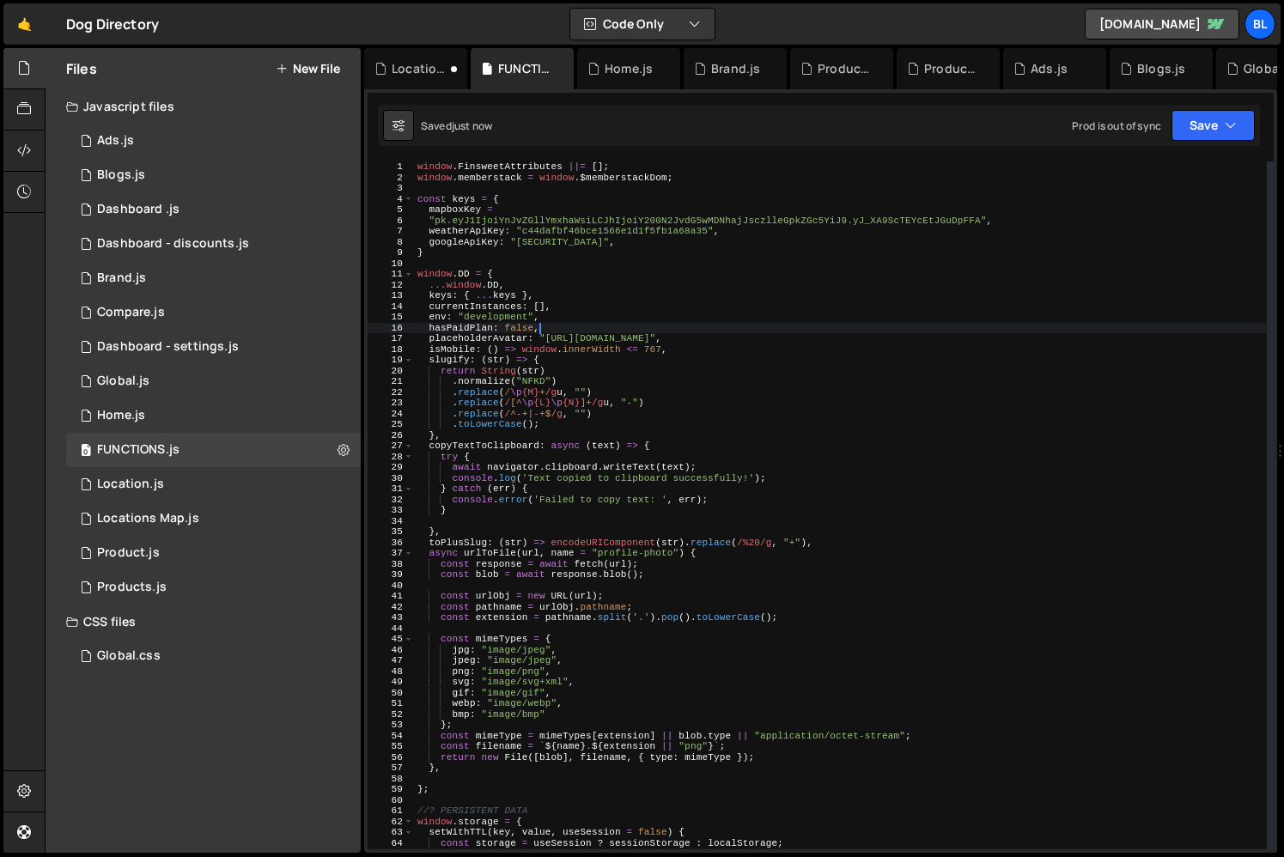
click at [484, 263] on div "window . FinsweetAttributes ||= [ ] ; window . memberstack = window . $memberst…" at bounding box center [840, 515] width 853 height 709
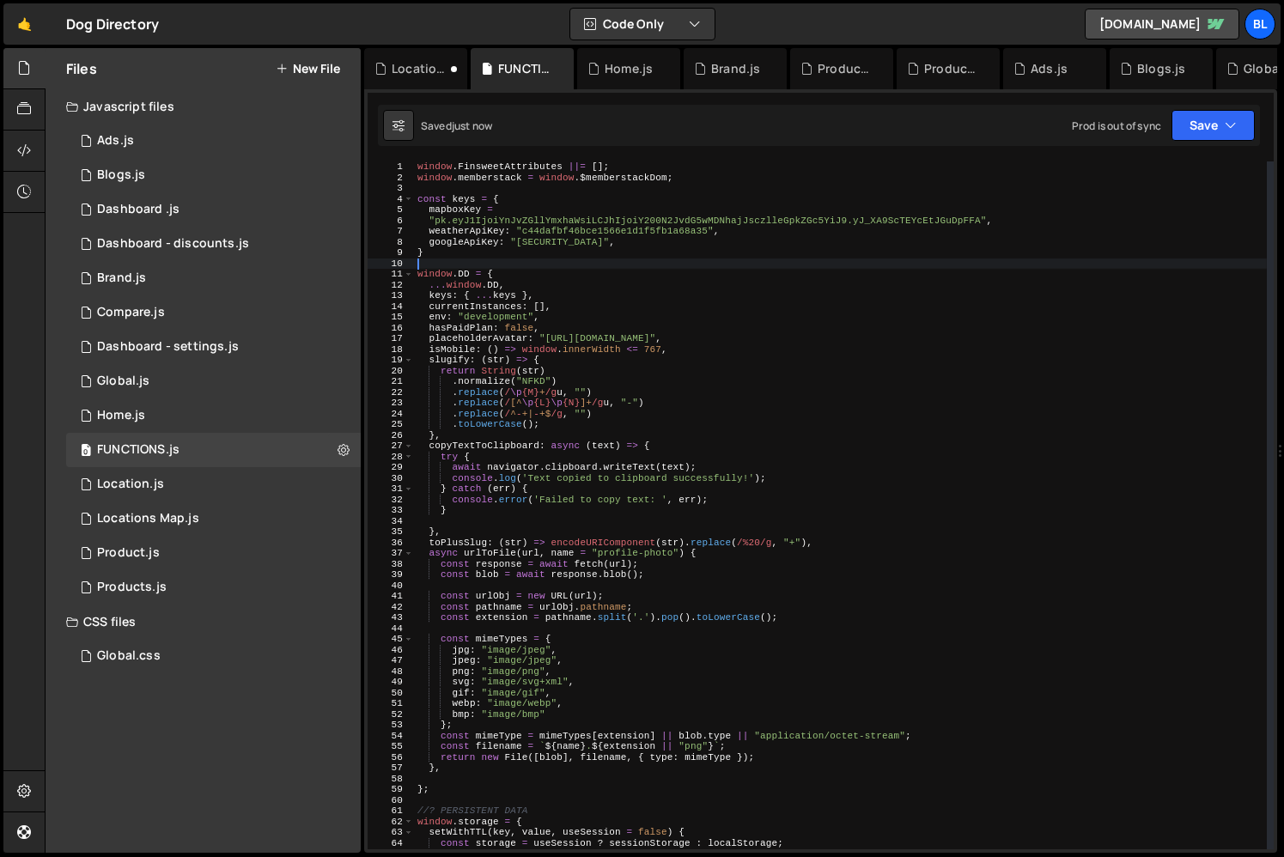
scroll to position [0, 0]
click at [465, 246] on div "window . FinsweetAttributes ||= [ ] ; window . memberstack = window . $memberst…" at bounding box center [840, 515] width 853 height 709
click at [447, 295] on div "window . FinsweetAttributes ||= [ ] ; window . memberstack = window . $memberst…" at bounding box center [840, 515] width 853 height 709
click at [478, 350] on div "window . FinsweetAttributes ||= [ ] ; window . memberstack = window . $memberst…" at bounding box center [840, 515] width 853 height 709
drag, startPoint x: 471, startPoint y: 271, endPoint x: 411, endPoint y: 274, distance: 59.3
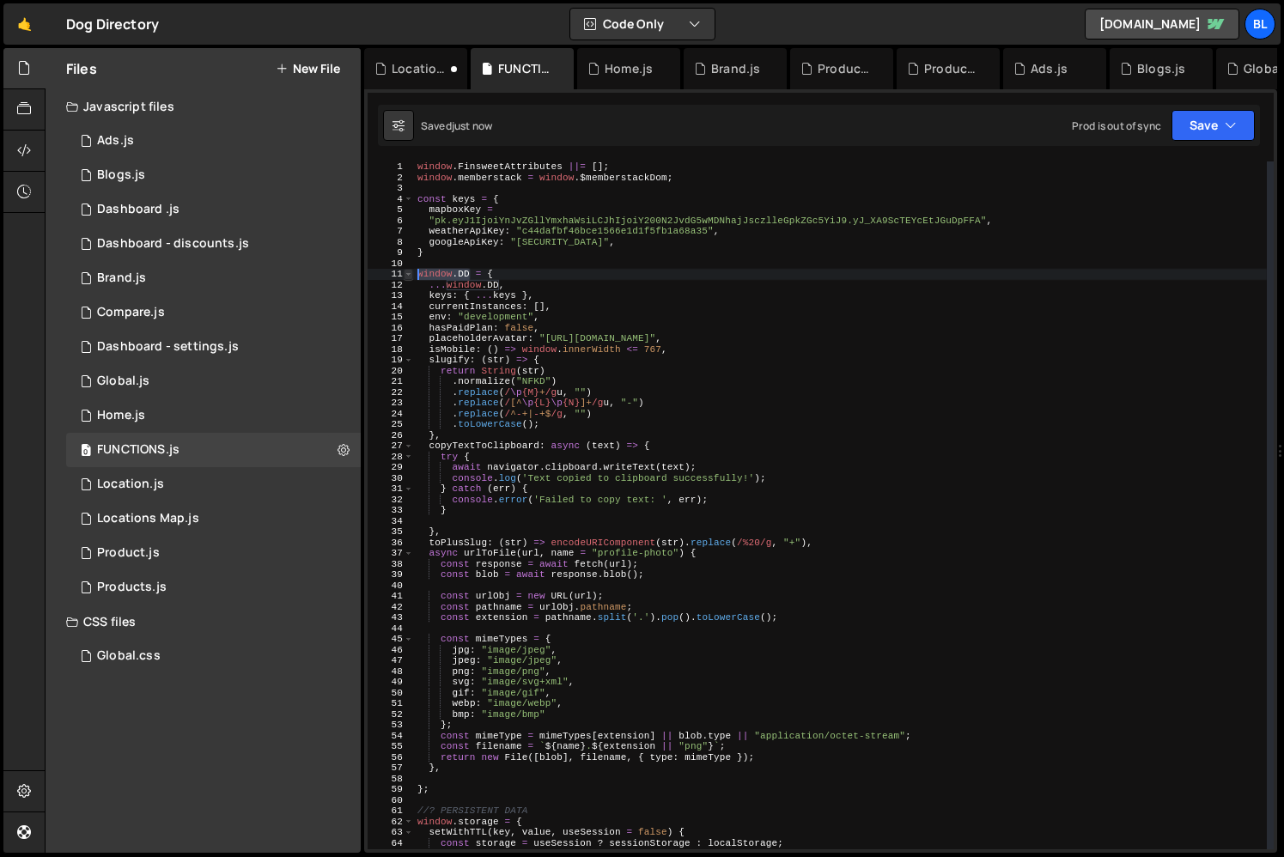
click at [411, 274] on div "window.DD = { 1 2 3 4 5 6 7 8 9 10 11 12 13 14 15 16 17 18 19 20 21 22 23 24 25…" at bounding box center [821, 505] width 906 height 688
click at [514, 398] on div "window . FinsweetAttributes ||= [ ] ; window . memberstack = window . $memberst…" at bounding box center [840, 515] width 853 height 709
type textarea ".replace(/[^\p{L}\p{N}]+/gu, "-")"
click at [182, 496] on div "1 Location.js 0" at bounding box center [213, 484] width 295 height 34
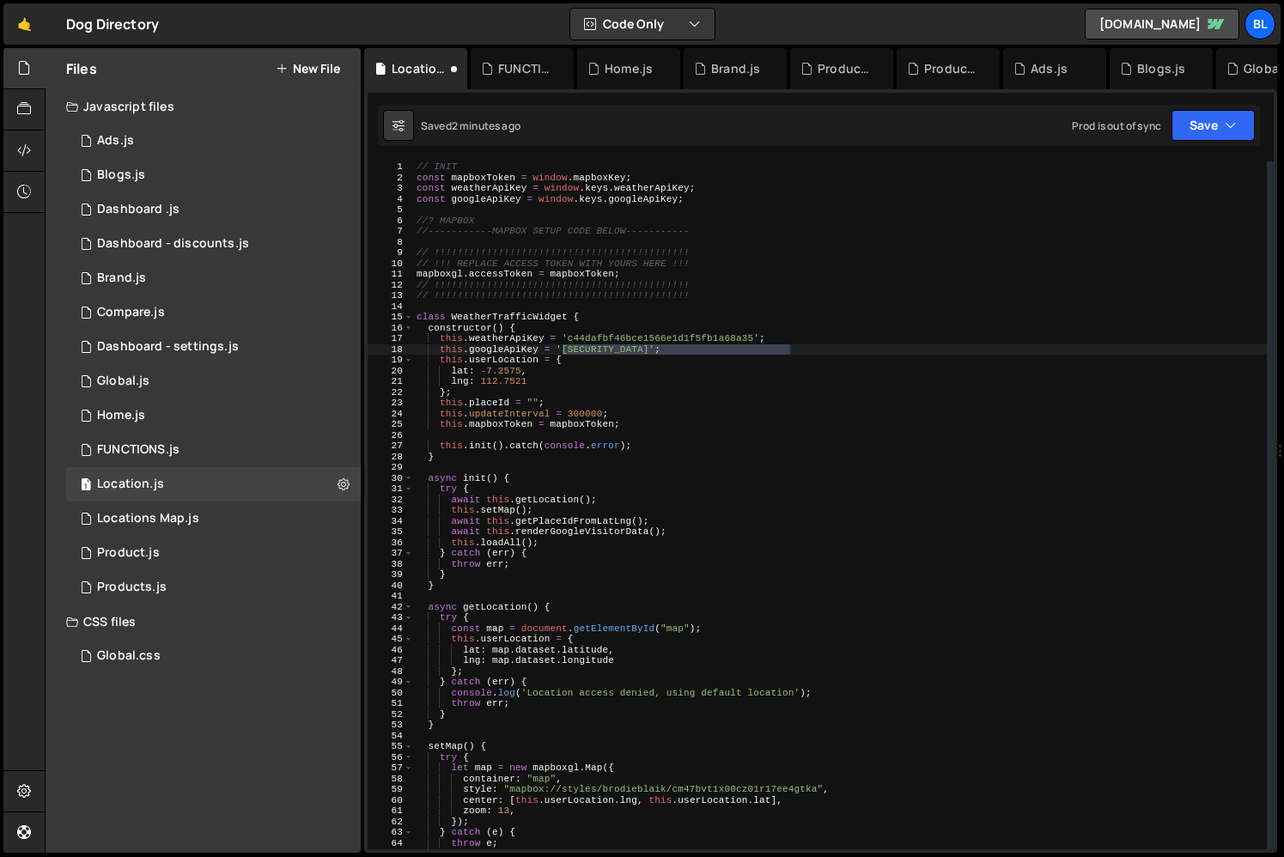
click at [601, 182] on div "// INIT const mapboxToken = window . mapboxKey ; const weatherApiKey = window .…" at bounding box center [840, 515] width 854 height 709
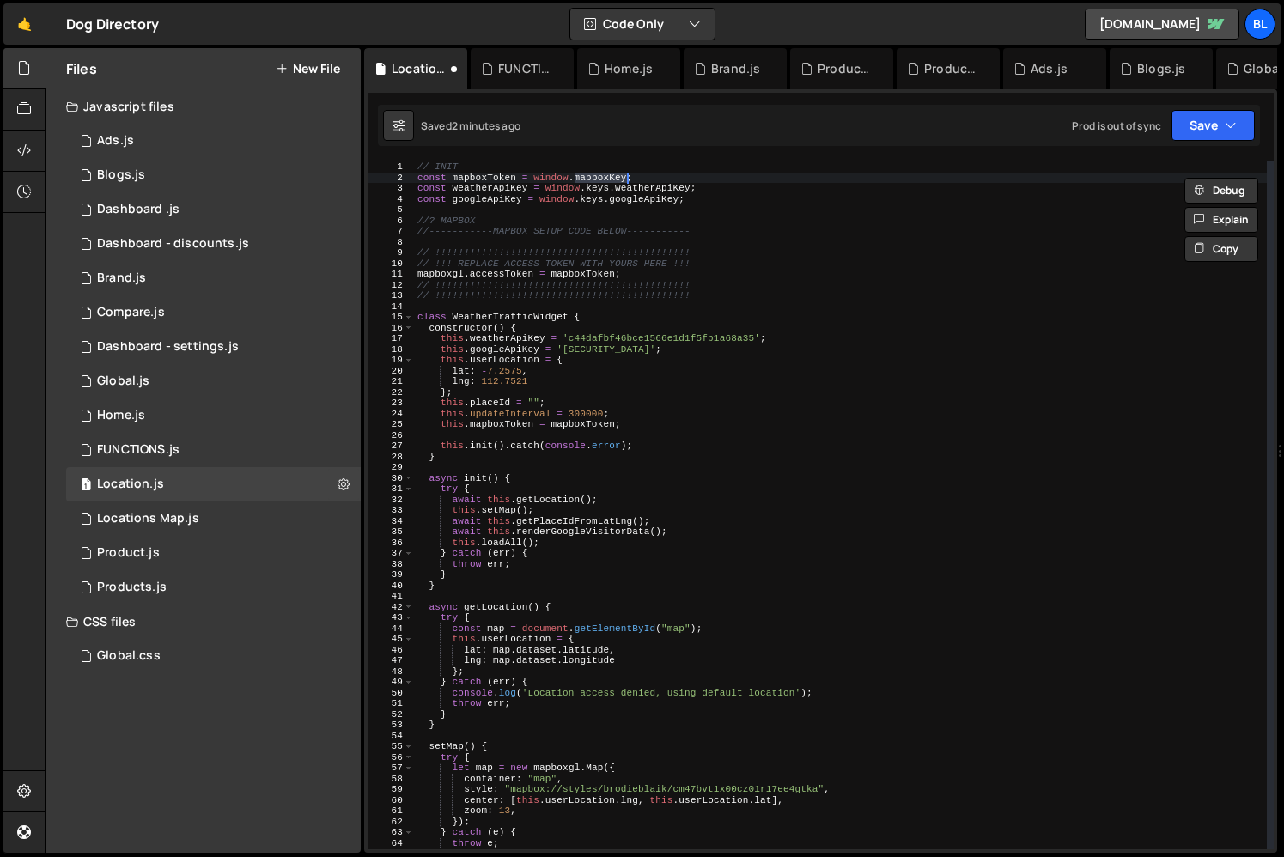
paste textarea "window.DD"
type textarea "const mapboxToken = window.DD.keys.mapbox;"
click at [231, 453] on div "0 FUNCTIONS.js 0" at bounding box center [213, 450] width 295 height 34
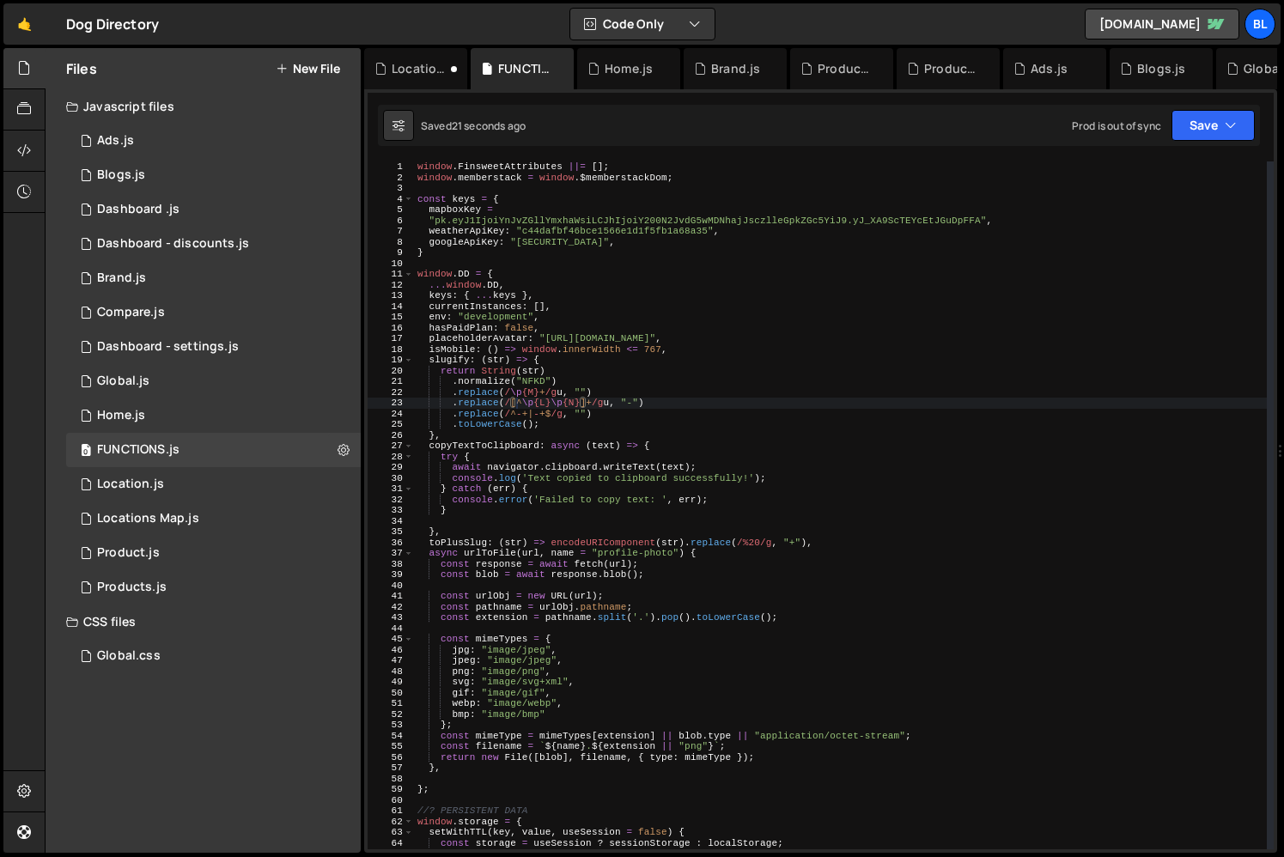
click at [453, 212] on div "window . FinsweetAttributes ||= [ ] ; window . memberstack = window . $memberst…" at bounding box center [840, 515] width 853 height 709
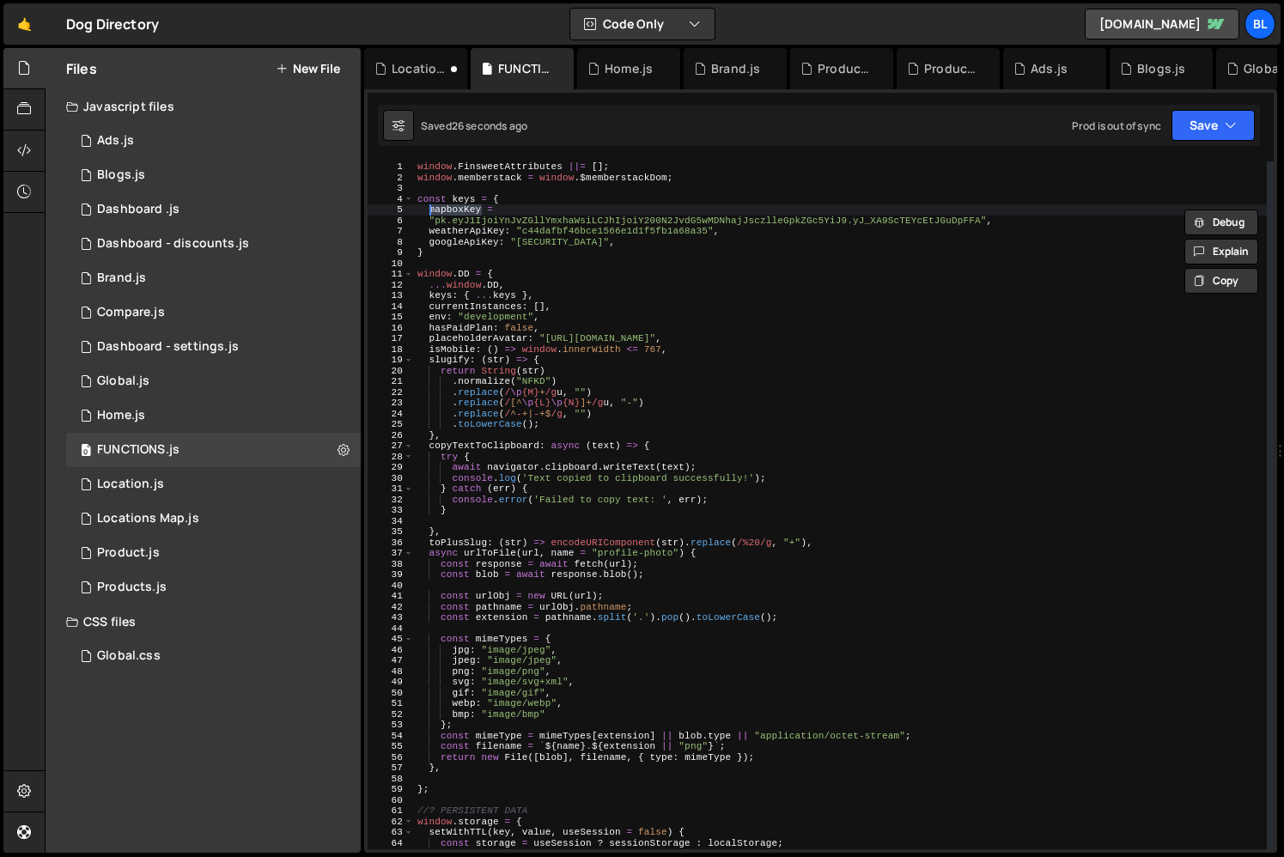
click at [463, 196] on div "window . FinsweetAttributes ||= [ ] ; window . memberstack = window . $memberst…" at bounding box center [840, 515] width 853 height 709
click at [441, 293] on div "window . FinsweetAttributes ||= [ ] ; window . memberstack = window . $memberst…" at bounding box center [840, 515] width 853 height 709
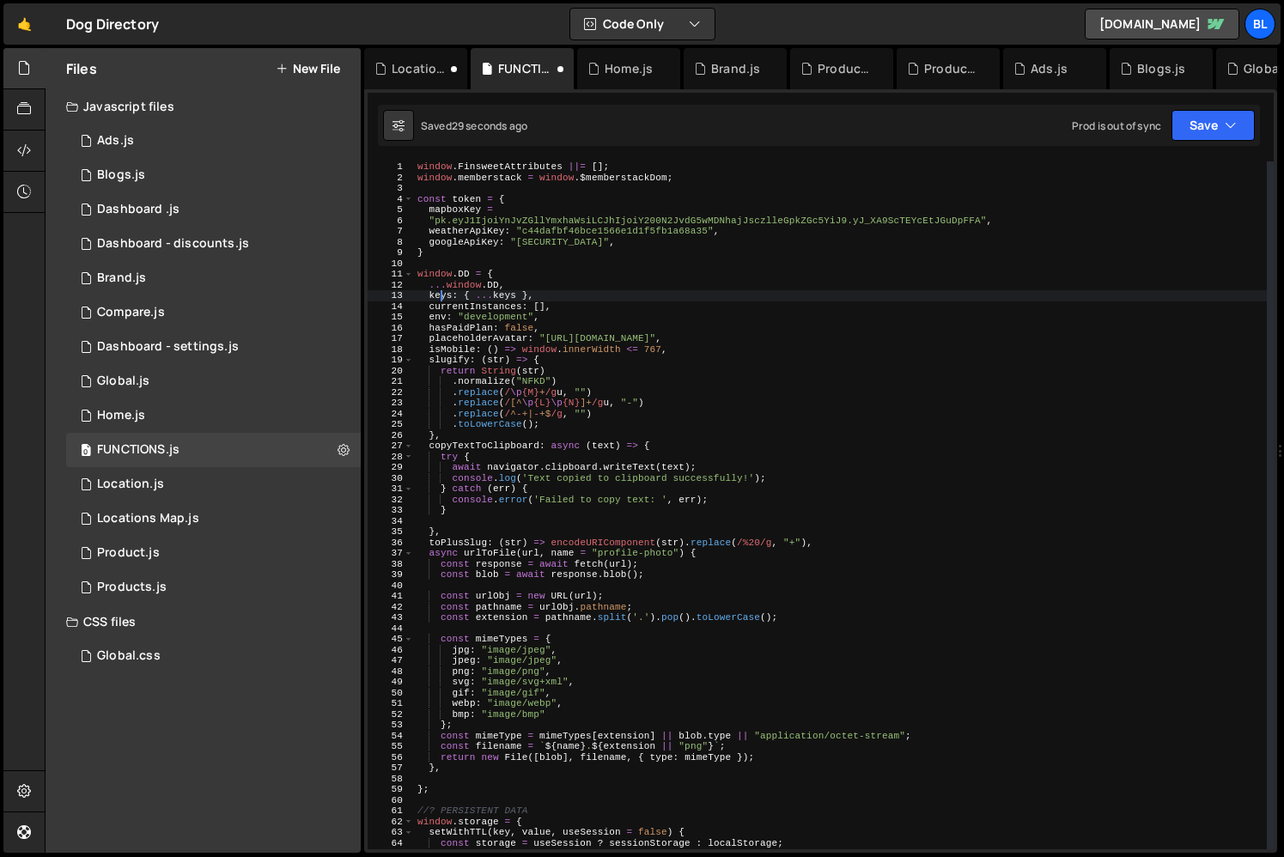
click at [441, 293] on div "window . FinsweetAttributes ||= [ ] ; window . memberstack = window . $memberst…" at bounding box center [840, 515] width 853 height 709
click at [495, 307] on div "window . FinsweetAttributes ||= [ ] ; window . memberstack = window . $memberst…" at bounding box center [840, 515] width 853 height 709
click at [473, 198] on div "window . FinsweetAttributes ||= [ ] ; window . memberstack = window . $memberst…" at bounding box center [840, 515] width 853 height 709
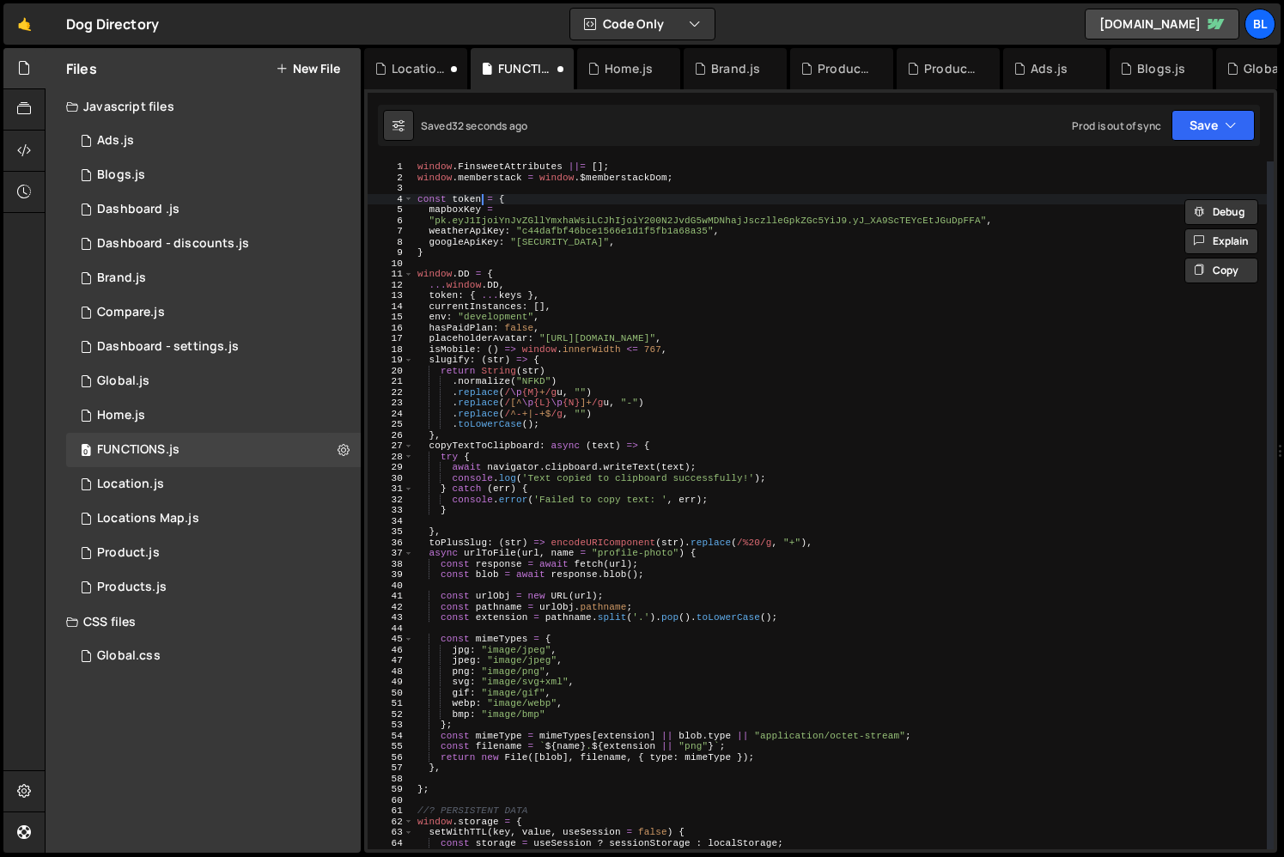
scroll to position [0, 5]
click at [468, 198] on div "window . FinsweetAttributes ||= [ ] ; window . memberstack = window . $memberst…" at bounding box center [840, 515] width 853 height 709
click at [447, 295] on div "window . FinsweetAttributes ||= [ ] ; window . memberstack = window . $memberst…" at bounding box center [840, 515] width 853 height 709
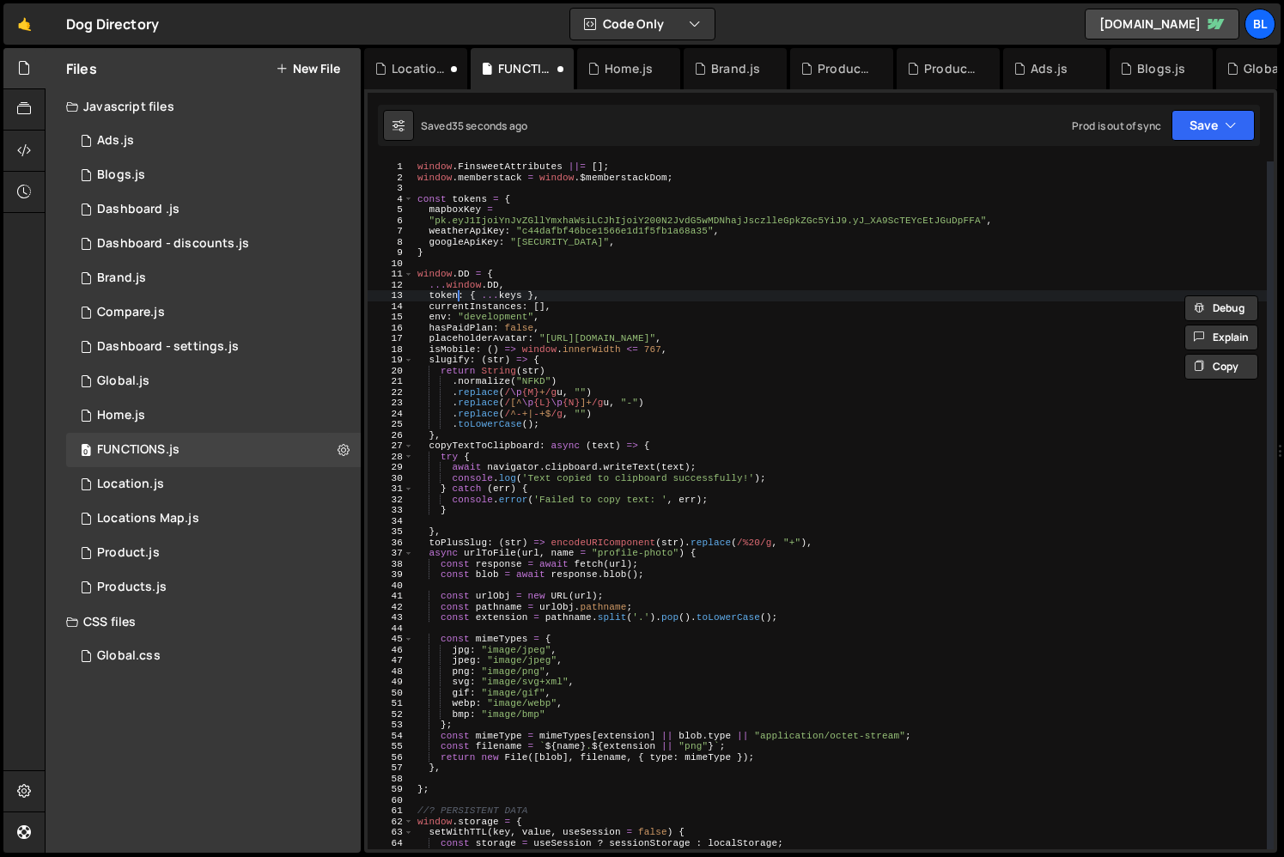
scroll to position [0, 4]
click at [507, 296] on div "window . FinsweetAttributes ||= [ ] ; window . memberstack = window . $memberst…" at bounding box center [840, 515] width 853 height 709
paste textarea "token"
click at [581, 312] on div "window . FinsweetAttributes ||= [ ] ; window . memberstack = window . $memberst…" at bounding box center [840, 515] width 853 height 709
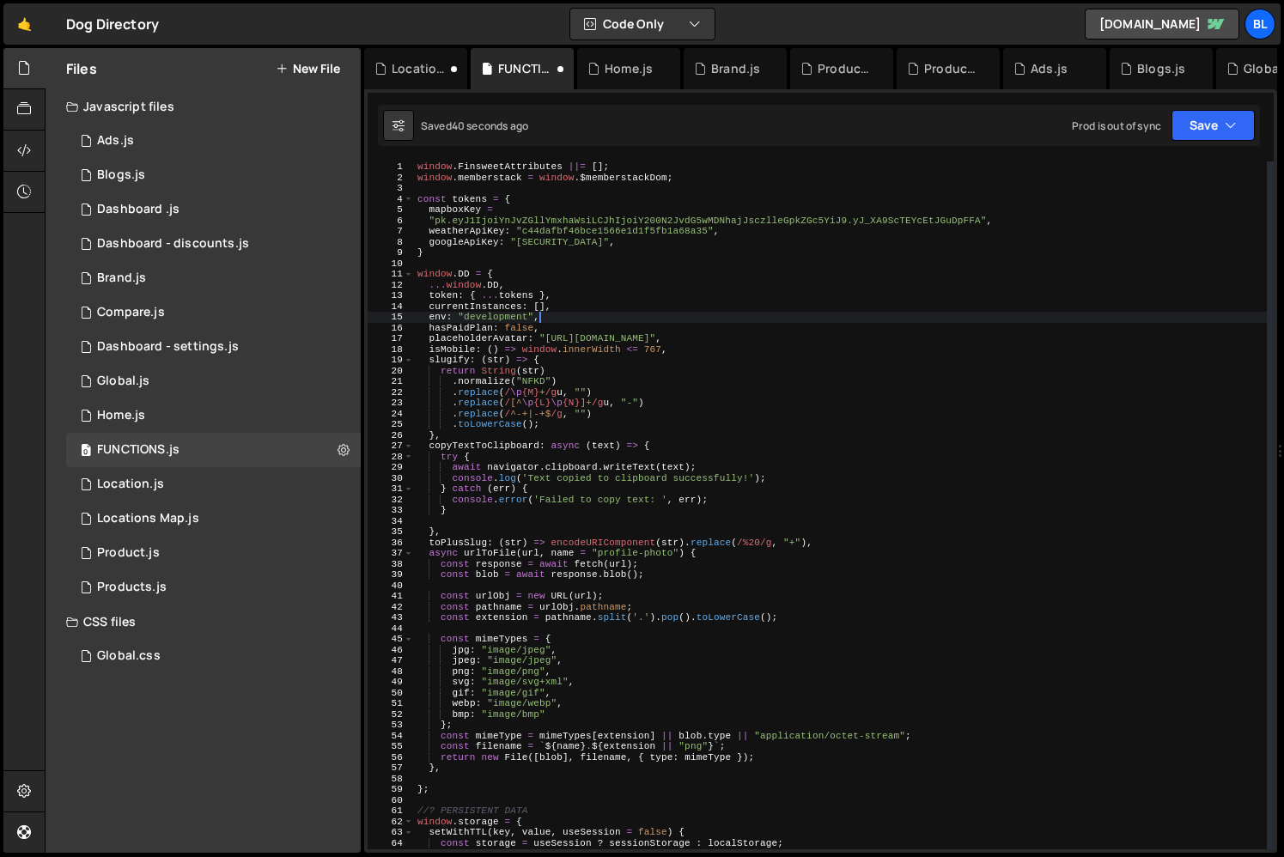
click at [581, 312] on div "window . FinsweetAttributes ||= [ ] ; window . memberstack = window . $memberst…" at bounding box center [840, 515] width 853 height 709
click at [469, 208] on div "window . FinsweetAttributes ||= [ ] ; window . memberstack = window . $memberst…" at bounding box center [840, 515] width 853 height 709
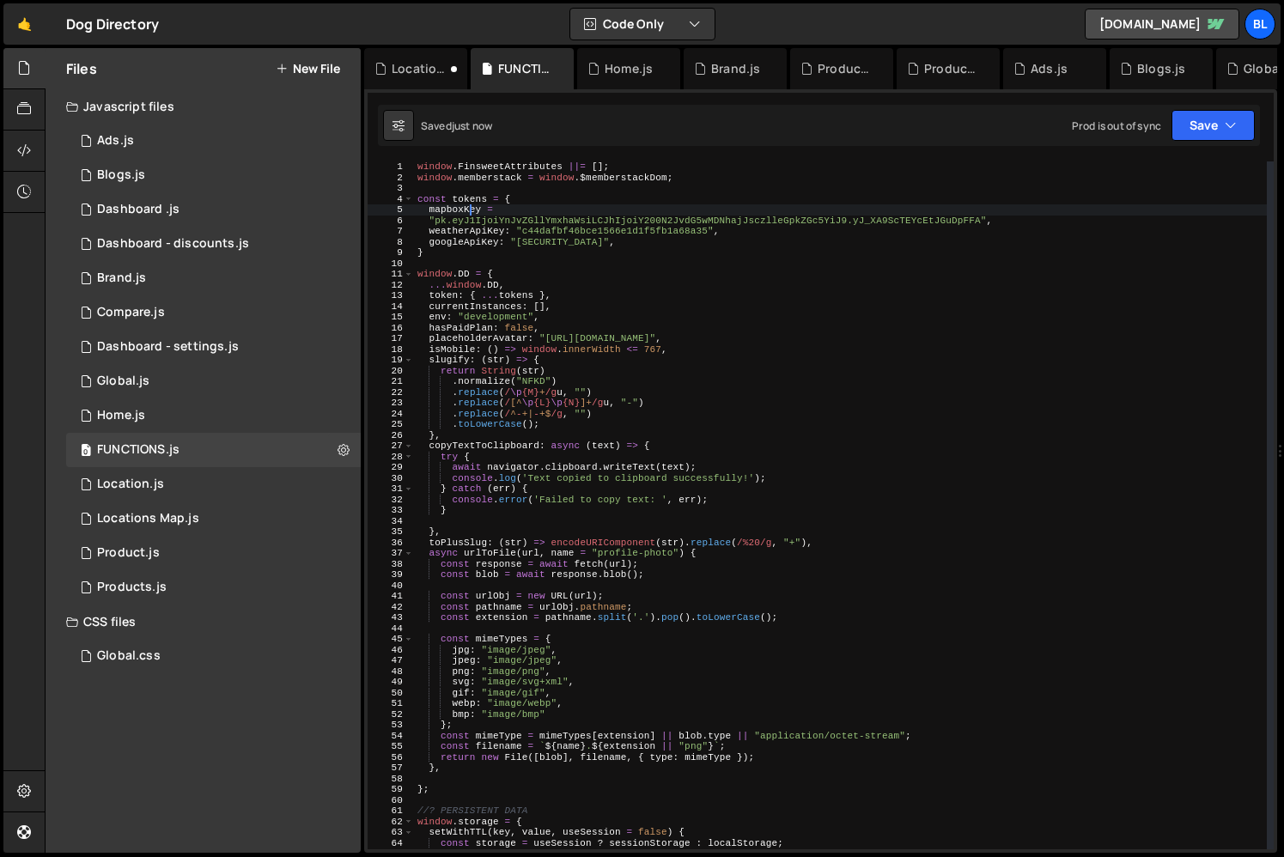
click at [469, 208] on div "window . FinsweetAttributes ||= [ ] ; window . memberstack = window . $memberst…" at bounding box center [840, 515] width 853 height 709
click at [498, 232] on div "window . FinsweetAttributes ||= [ ] ; window . memberstack = window . $memberst…" at bounding box center [840, 515] width 853 height 709
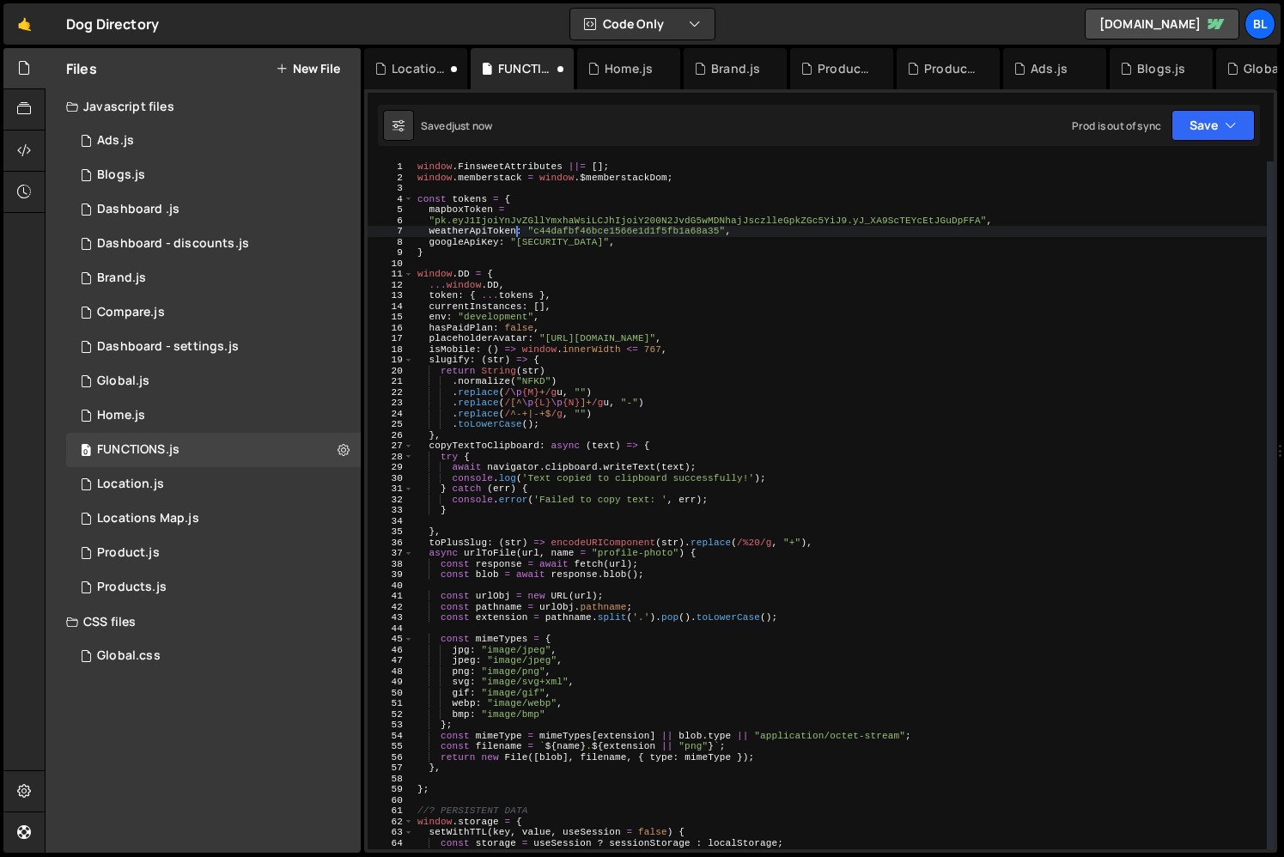
scroll to position [0, 8]
click at [498, 236] on div "window . FinsweetAttributes ||= [ ] ; window . memberstack = window . $memberst…" at bounding box center [840, 515] width 853 height 709
click at [533, 237] on div "window . FinsweetAttributes ||= [ ] ; window . memberstack = window . $memberst…" at bounding box center [840, 515] width 853 height 709
click at [459, 210] on div "window . FinsweetAttributes ||= [ ] ; window . memberstack = window . $memberst…" at bounding box center [840, 515] width 853 height 709
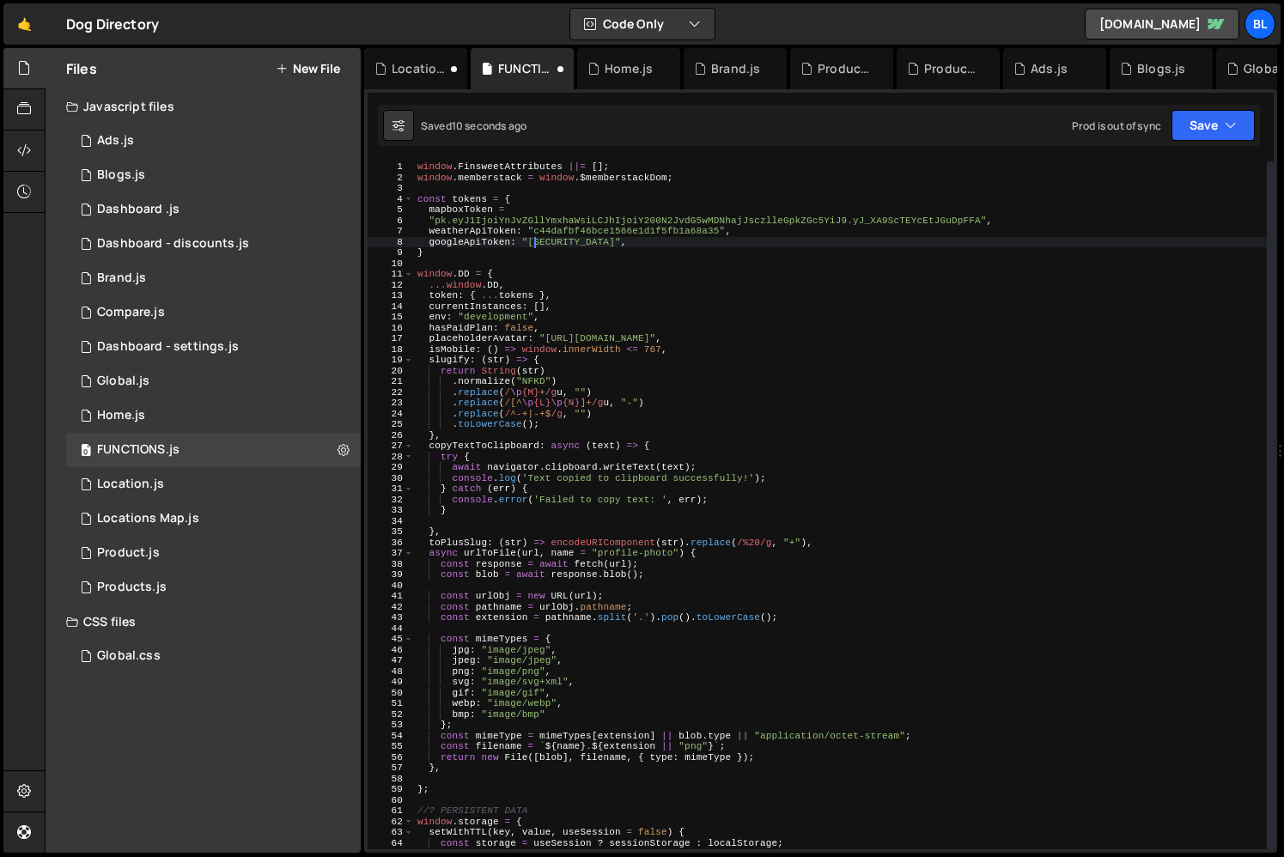
click at [459, 210] on div "window . FinsweetAttributes ||= [ ] ; window . memberstack = window . $memberst…" at bounding box center [840, 515] width 853 height 709
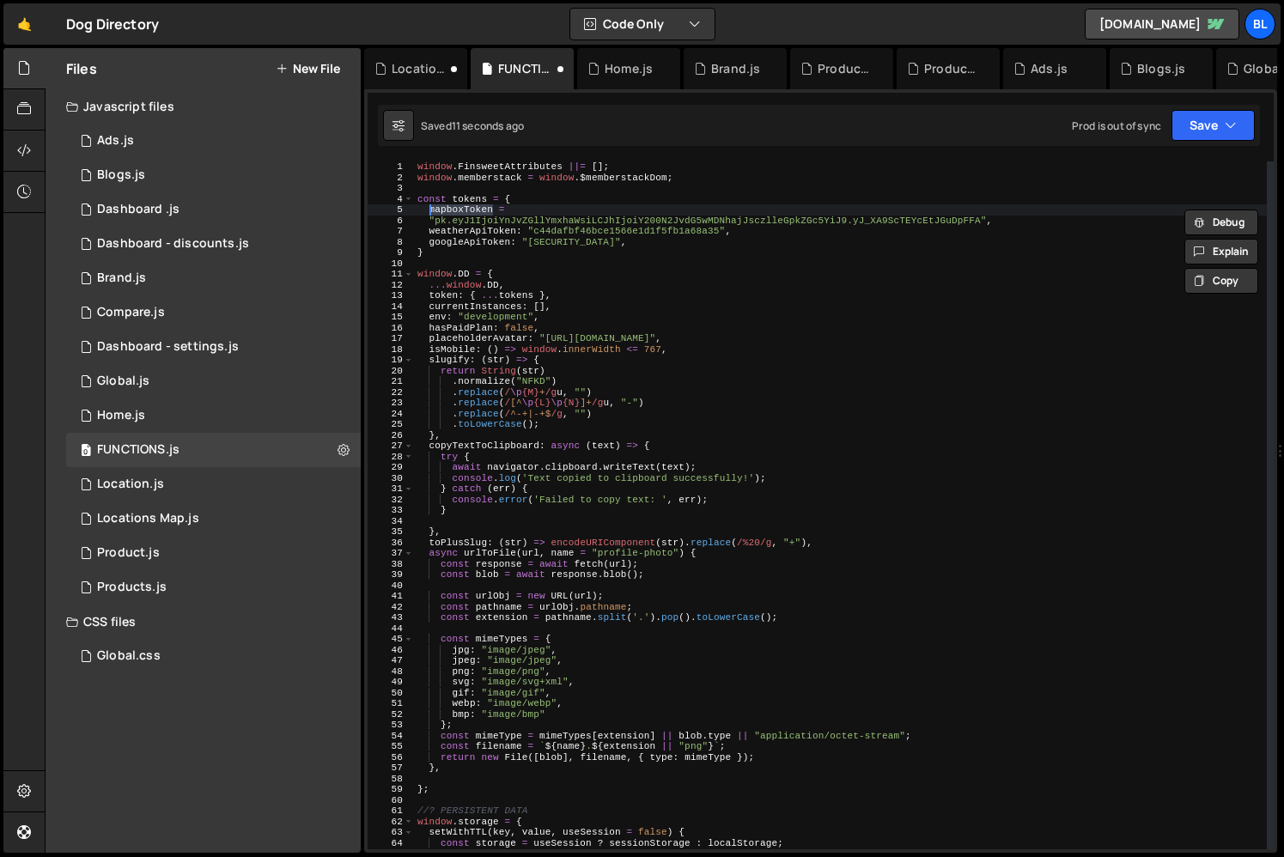
click at [473, 253] on div "window . FinsweetAttributes ||= [ ] ; window . memberstack = window . $memberst…" at bounding box center [840, 515] width 853 height 709
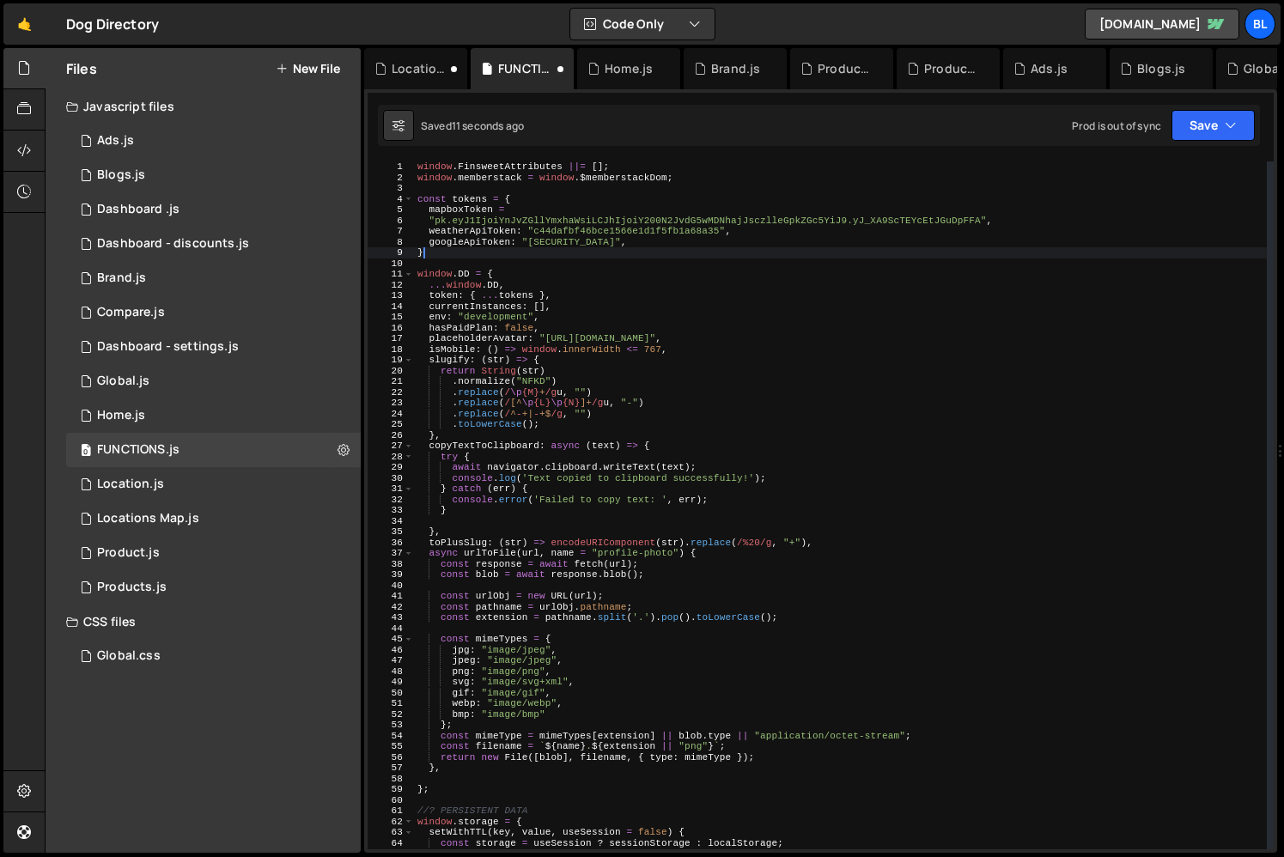
scroll to position [0, 0]
type textarea "}"
click at [185, 496] on div "1 Location.js 0" at bounding box center [213, 484] width 295 height 34
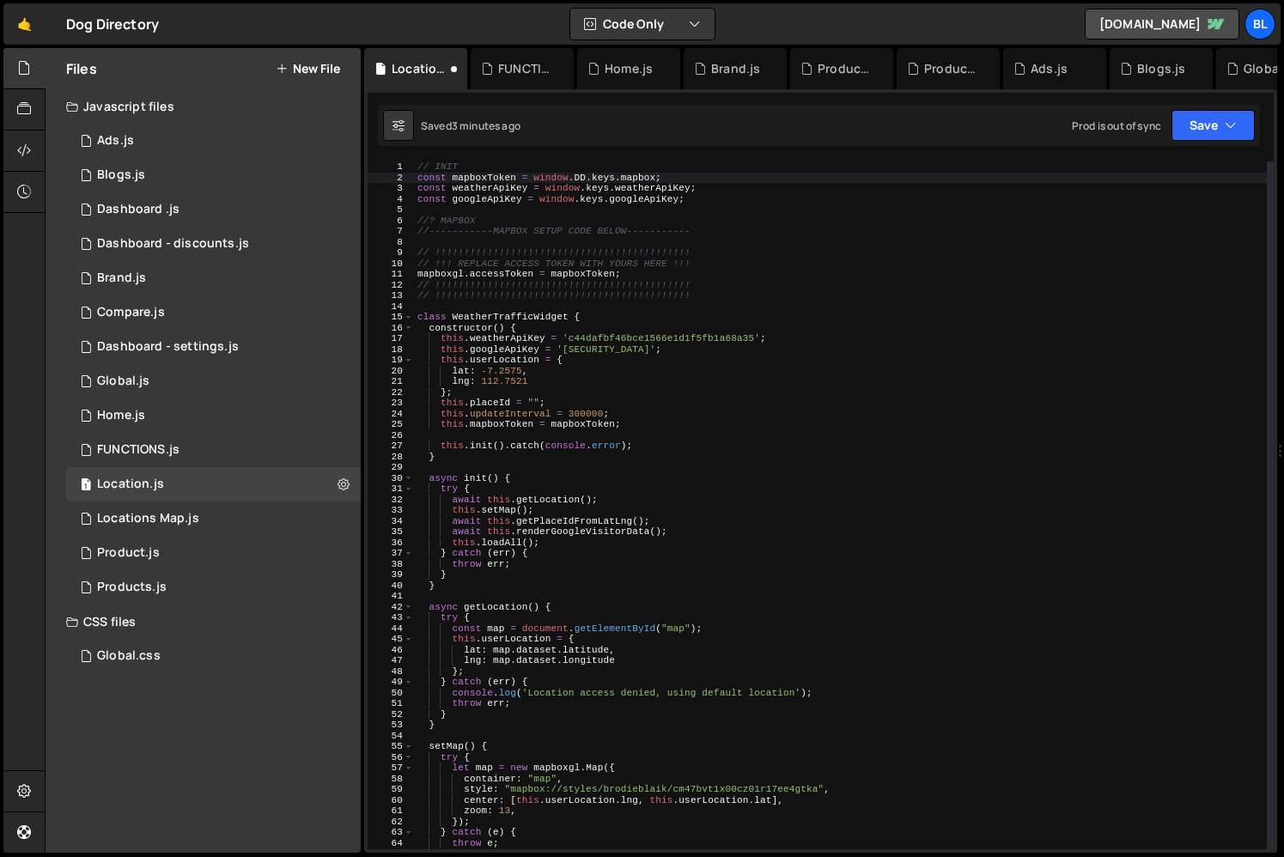
scroll to position [30058, 0]
click at [635, 176] on div "// INIT const mapboxToken = window . DD . keys . mapbox ; const weatherApiKey =…" at bounding box center [840, 515] width 853 height 709
paste textarea "Token"
click at [655, 190] on div "// INIT const mapboxToken = window . DD . keys . mapboxToken ; const weatherApi…" at bounding box center [840, 515] width 853 height 709
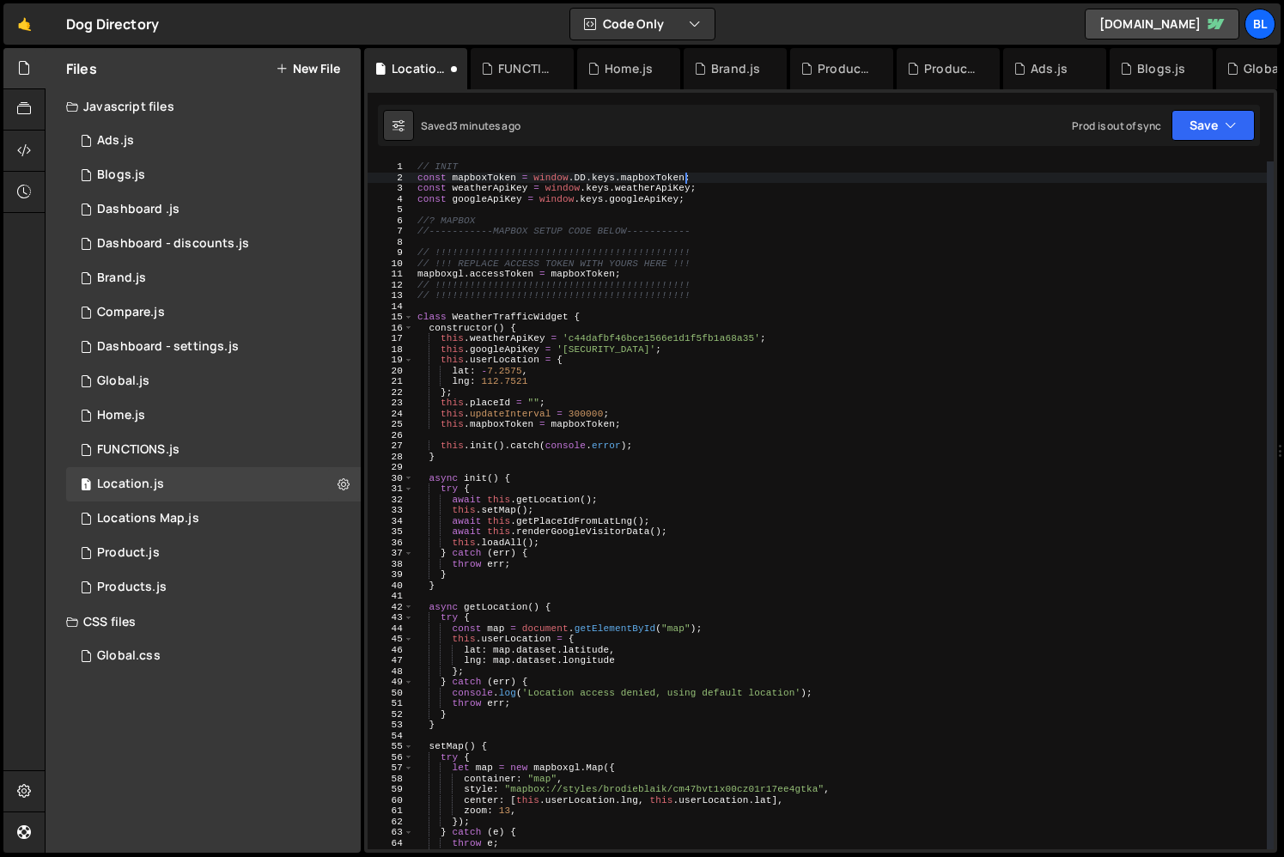
click at [655, 190] on div "// INIT const mapboxToken = window . DD . keys . mapboxToken ; const weatherApi…" at bounding box center [840, 515] width 853 height 709
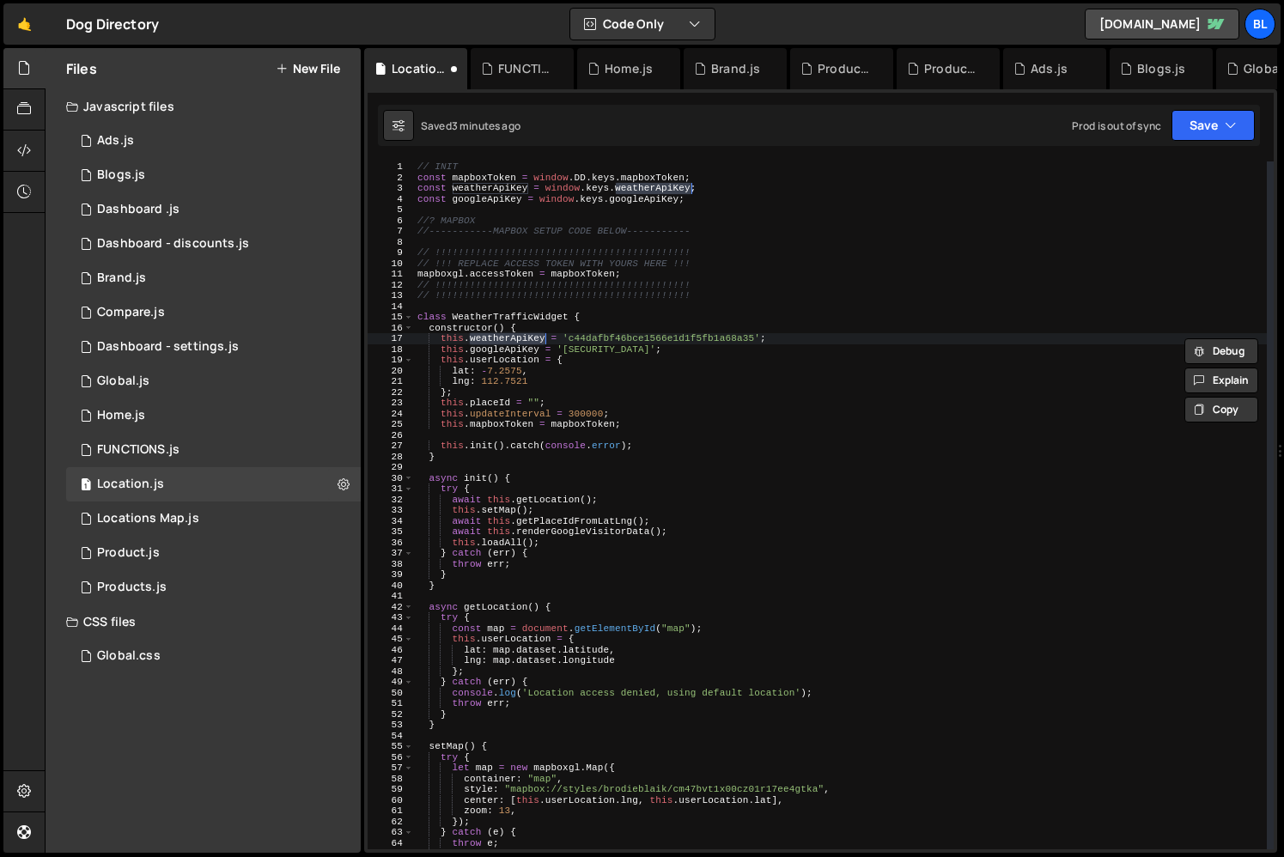
click at [655, 190] on div "// INIT const mapboxToken = window . DD . keys . mapboxToken ; const weatherApi…" at bounding box center [840, 515] width 853 height 709
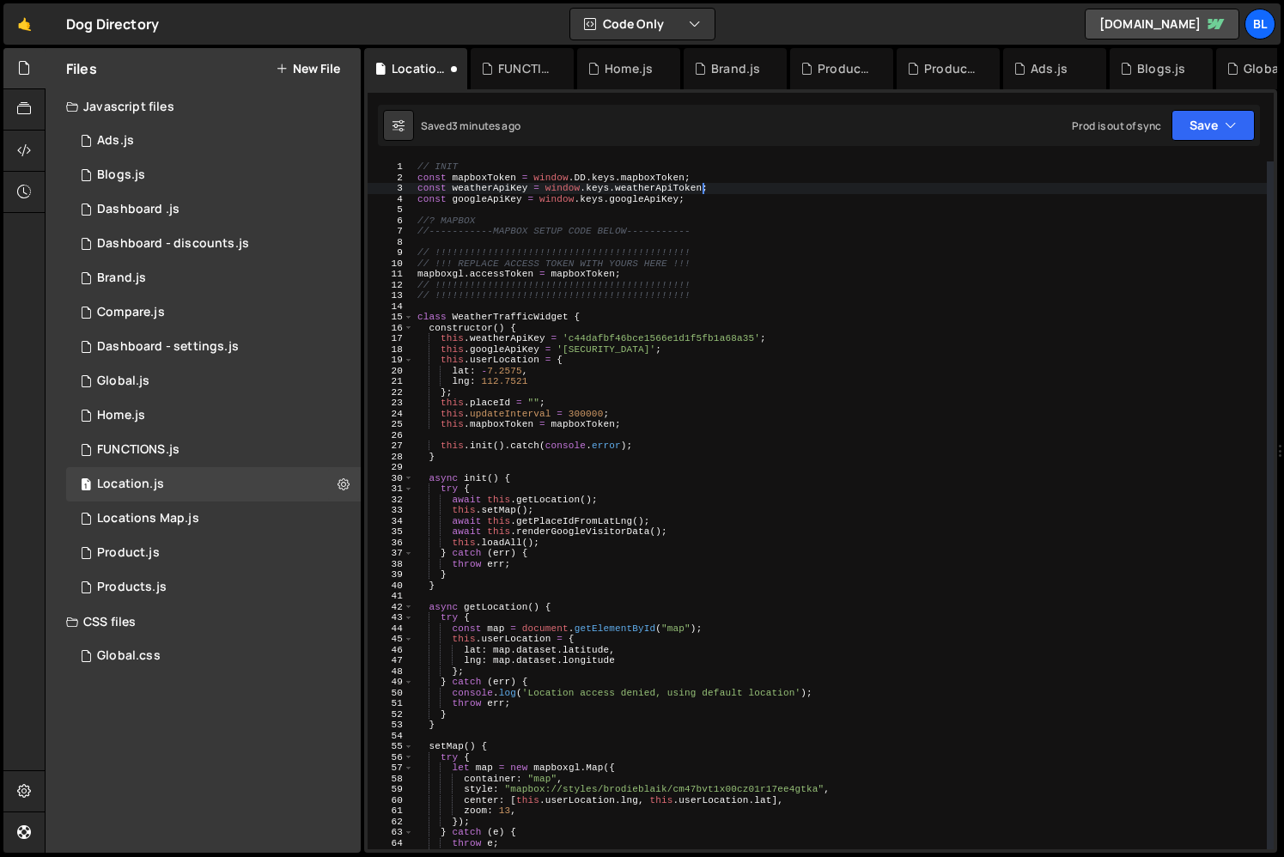
click at [674, 199] on div "// INIT const mapboxToken = window . DD . keys . mapboxToken ; const weatherApi…" at bounding box center [840, 515] width 853 height 709
click at [709, 229] on div "// INIT const mapboxToken = window . DD . keys . mapboxToken ; const weatherApi…" at bounding box center [840, 515] width 853 height 709
click at [667, 190] on div "// INIT const mapboxToken = window . DD . keys . mapboxToken ; const weatherApi…" at bounding box center [840, 515] width 853 height 709
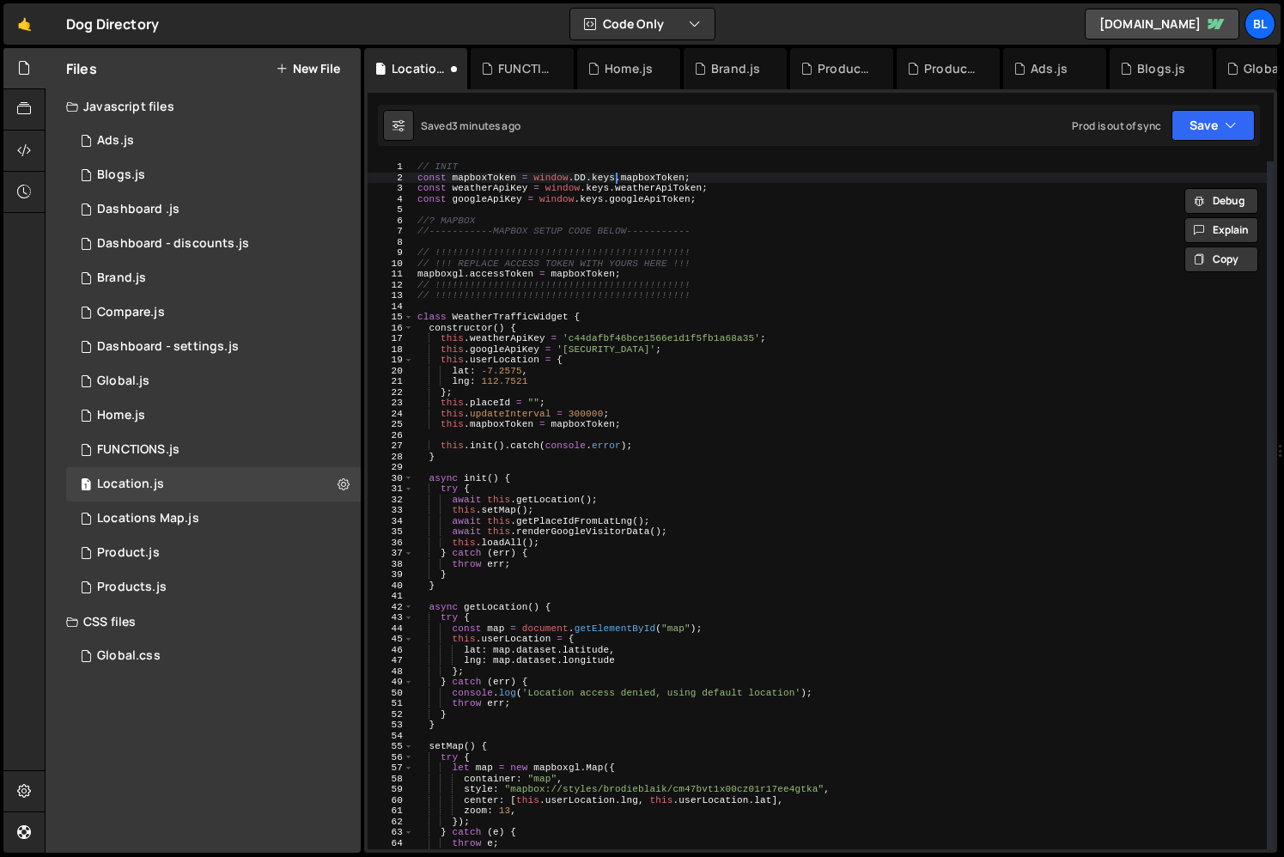
click at [613, 178] on div "// INIT const mapboxToken = window . DD . keys . mapboxToken ; const weatherApi…" at bounding box center [840, 515] width 853 height 709
click at [607, 178] on div "// INIT const mapboxToken = window . DD . keys . mapboxToken ; const weatherApi…" at bounding box center [840, 515] width 853 height 709
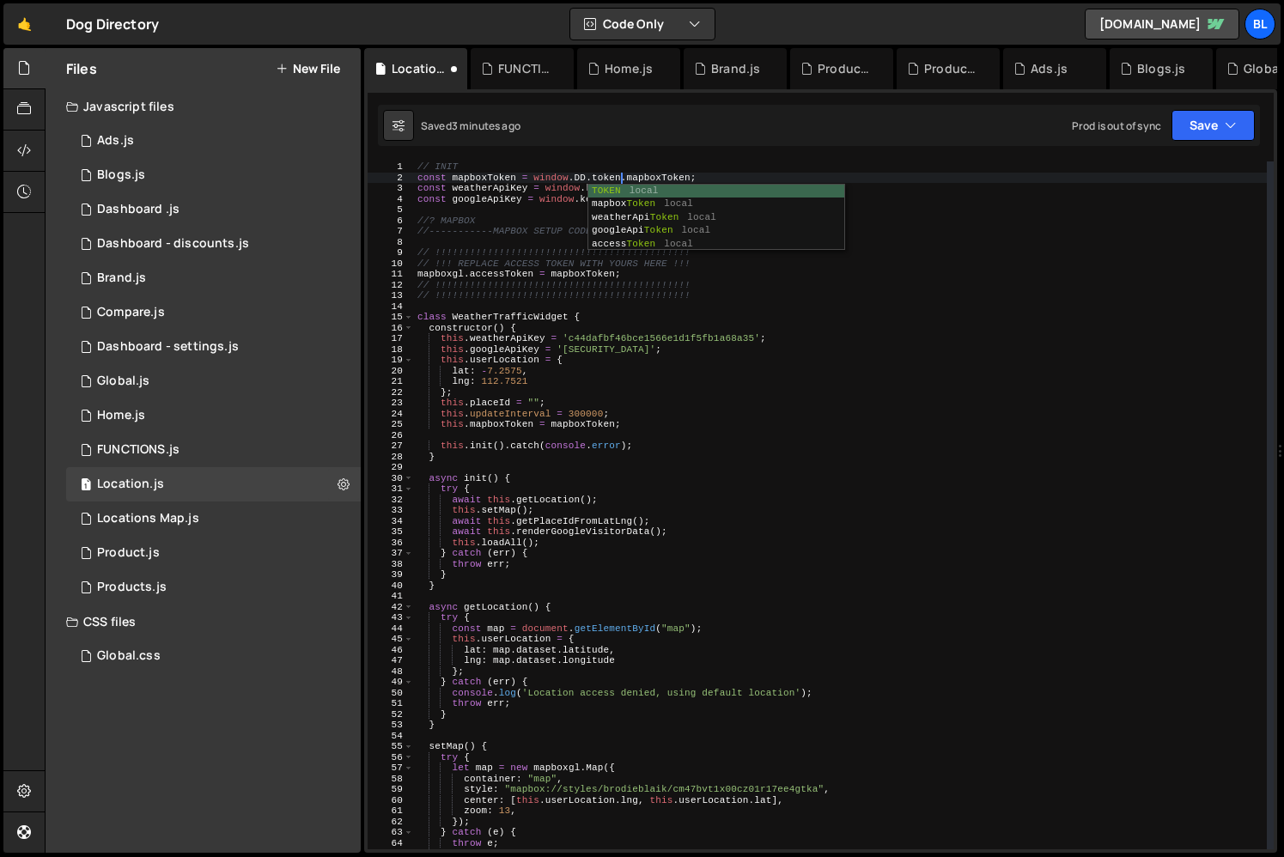
scroll to position [0, 17]
click at [573, 174] on div "// INIT const mapboxToken = window . DD . token . mapboxToken ; const weatherAp…" at bounding box center [840, 515] width 853 height 709
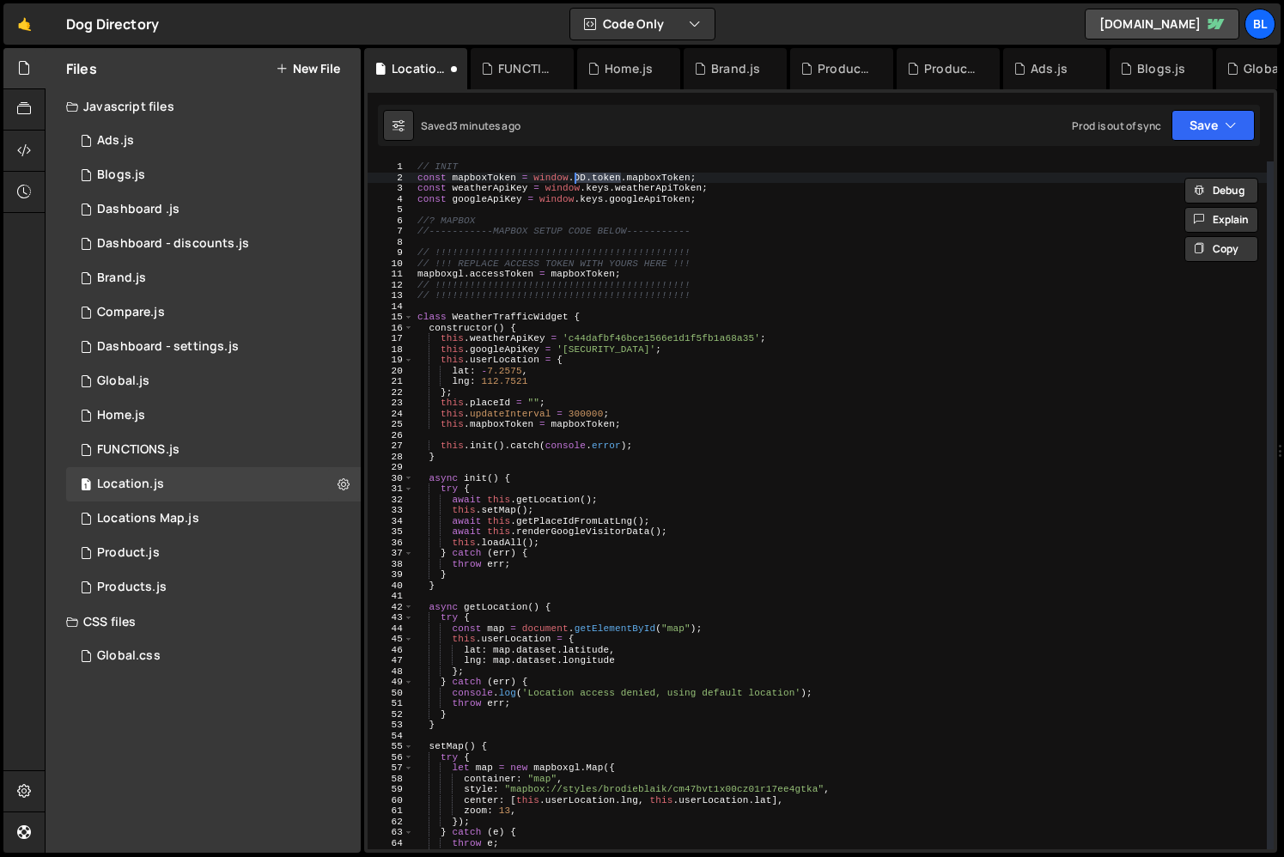
click at [600, 187] on div "// INIT const mapboxToken = window . DD . token . mapboxToken ; const weatherAp…" at bounding box center [840, 515] width 853 height 709
paste textarea "DD.token"
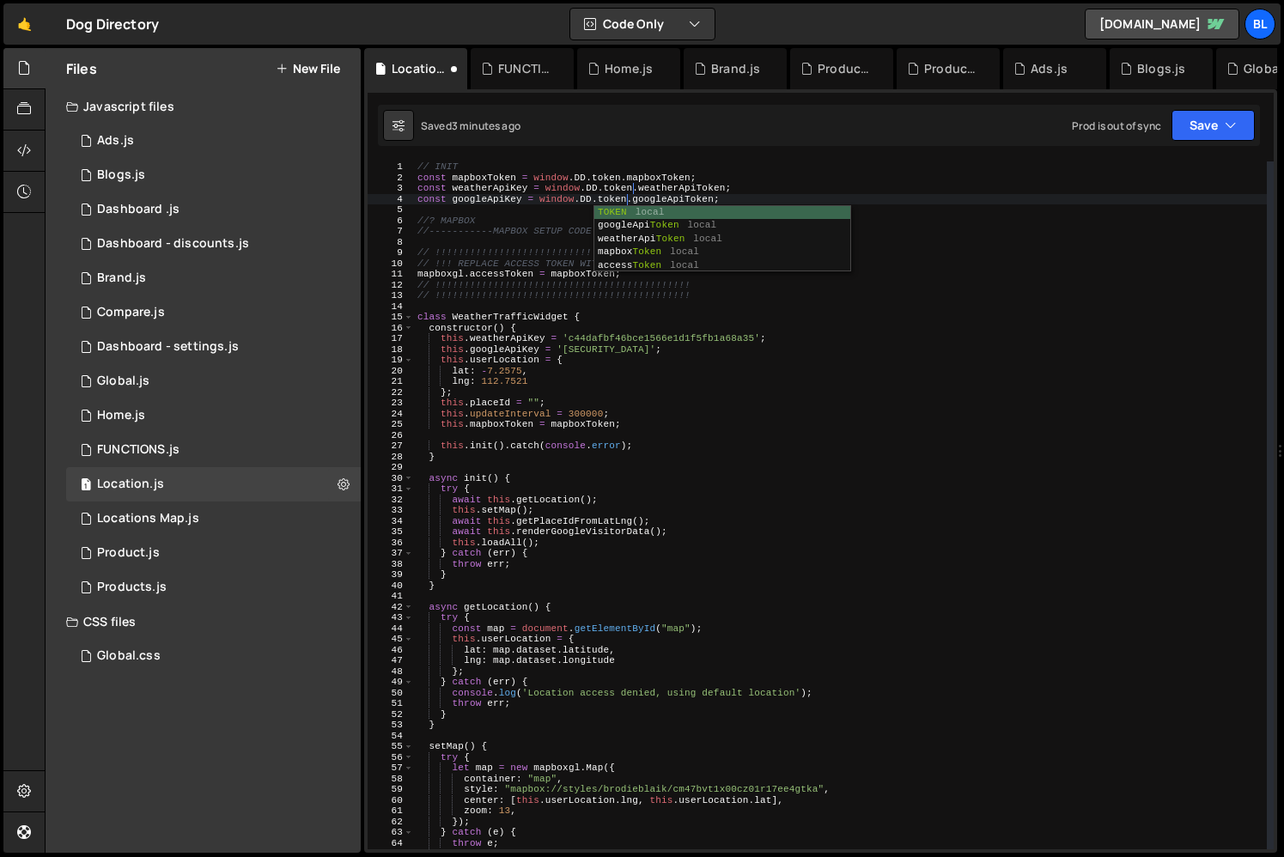
click at [616, 178] on div "// INIT const mapboxToken = window . DD . token . mapboxToken ; const weatherAp…" at bounding box center [840, 515] width 853 height 709
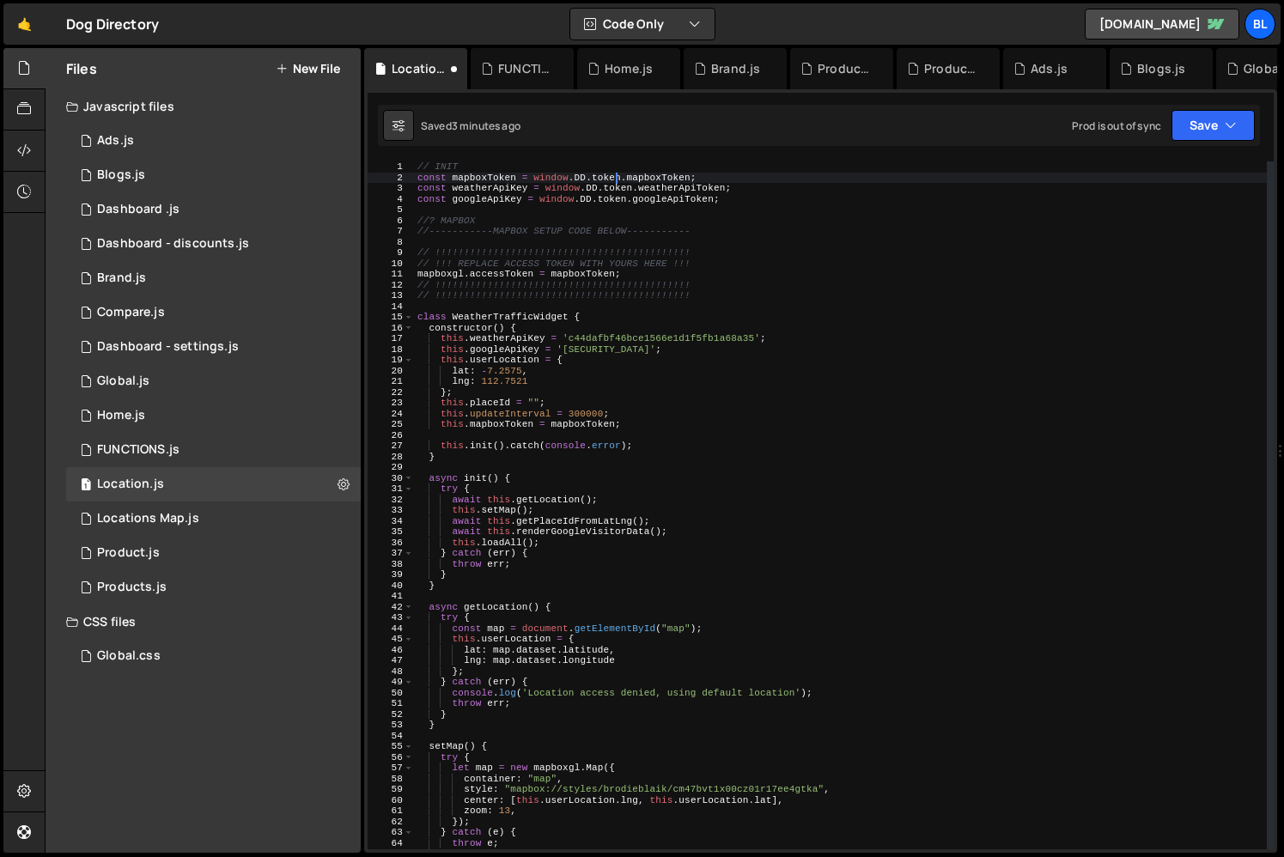
click at [483, 191] on div "// INIT const mapboxToken = window . DD . token . mapboxToken ; const weatherAp…" at bounding box center [840, 515] width 853 height 709
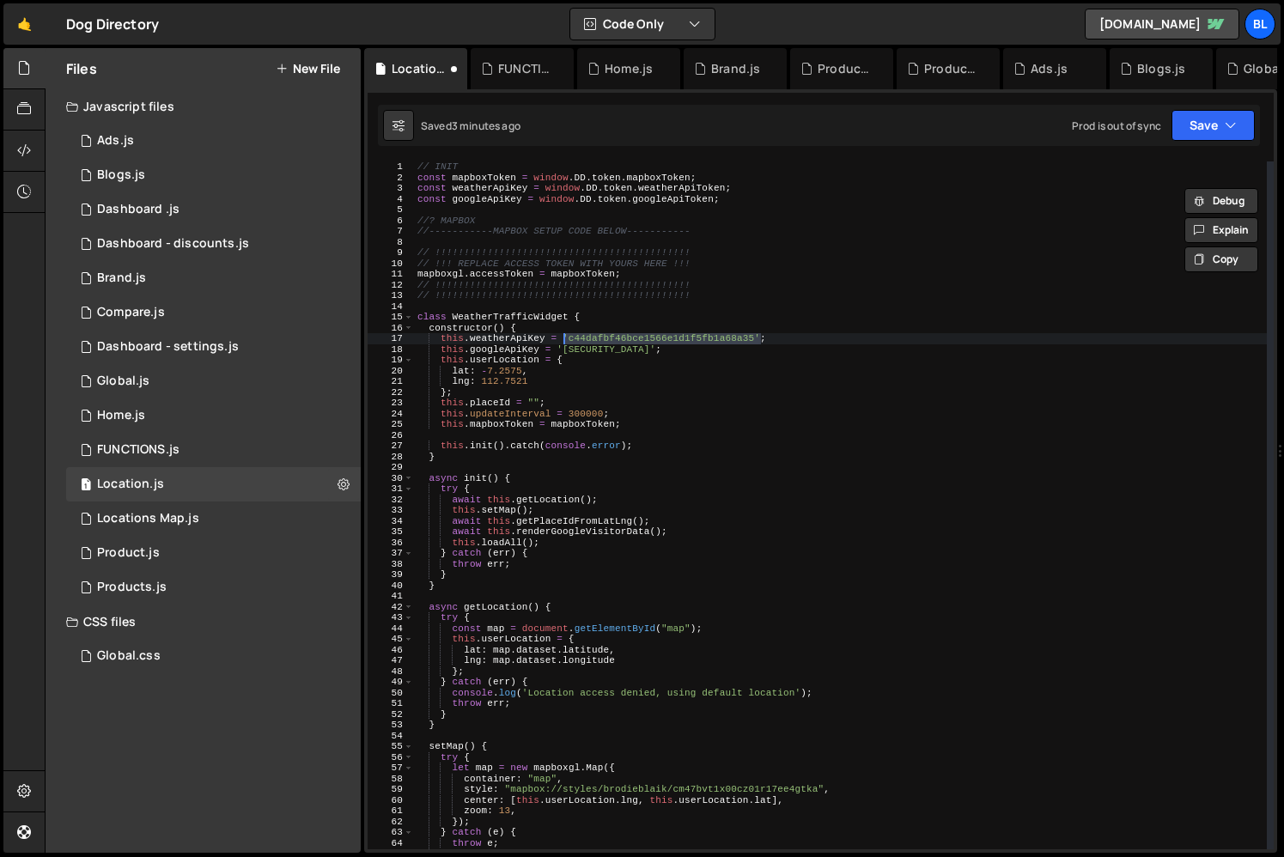
paste textarea "this.weatherApiKey = weatherApiKey"
type textarea "this.weatherApiKey = weatherApiKey;"
drag, startPoint x: 763, startPoint y: 338, endPoint x: 564, endPoint y: 338, distance: 198.4
click at [564, 338] on div "// INIT const mapboxToken = window . DD . token . mapboxToken ; const weatherAp…" at bounding box center [840, 515] width 853 height 709
click at [501, 205] on div "// INIT const mapboxToken = window . DD . token . mapboxToken ; const weatherAp…" at bounding box center [840, 515] width 853 height 709
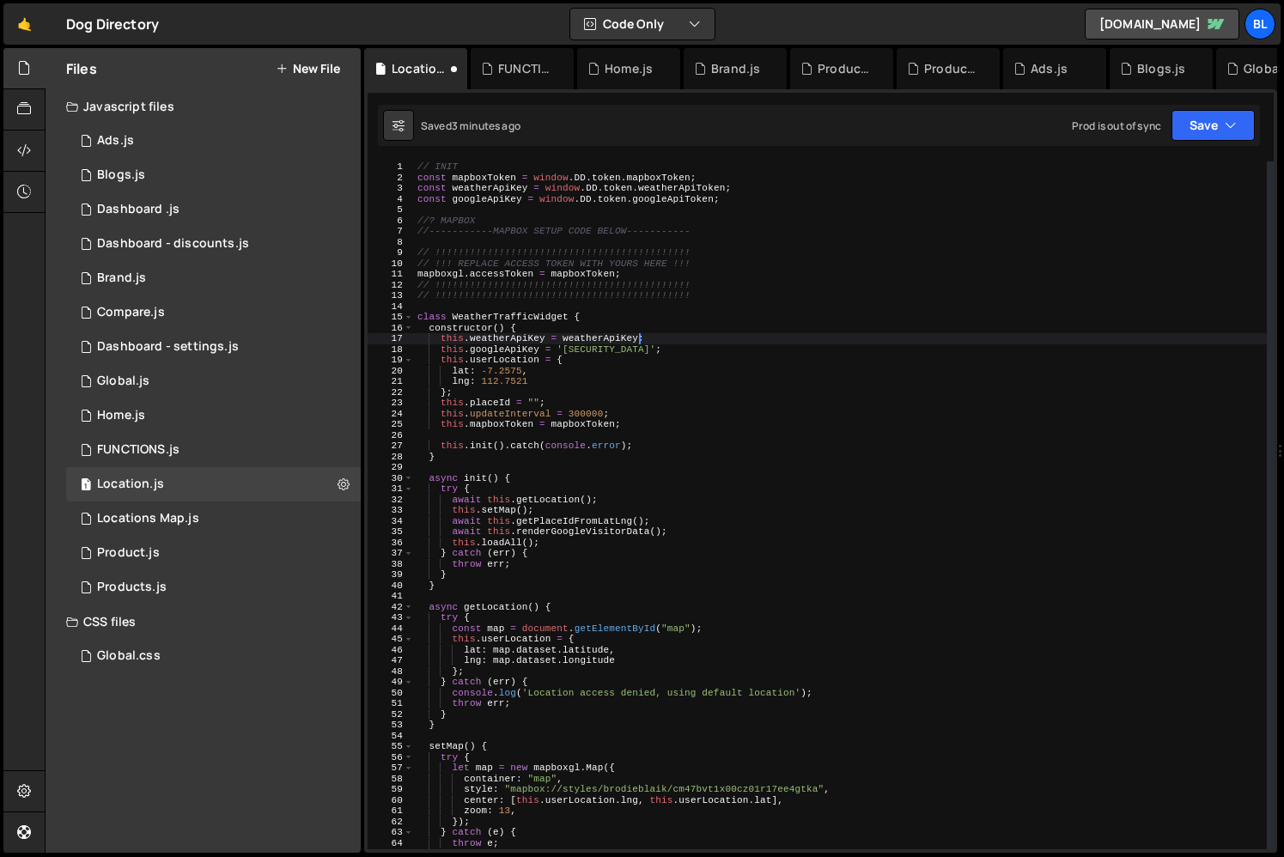
scroll to position [0, 0]
click at [501, 205] on div "// INIT const mapboxToken = window . DD . token . mapboxToken ; const weatherAp…" at bounding box center [840, 515] width 853 height 709
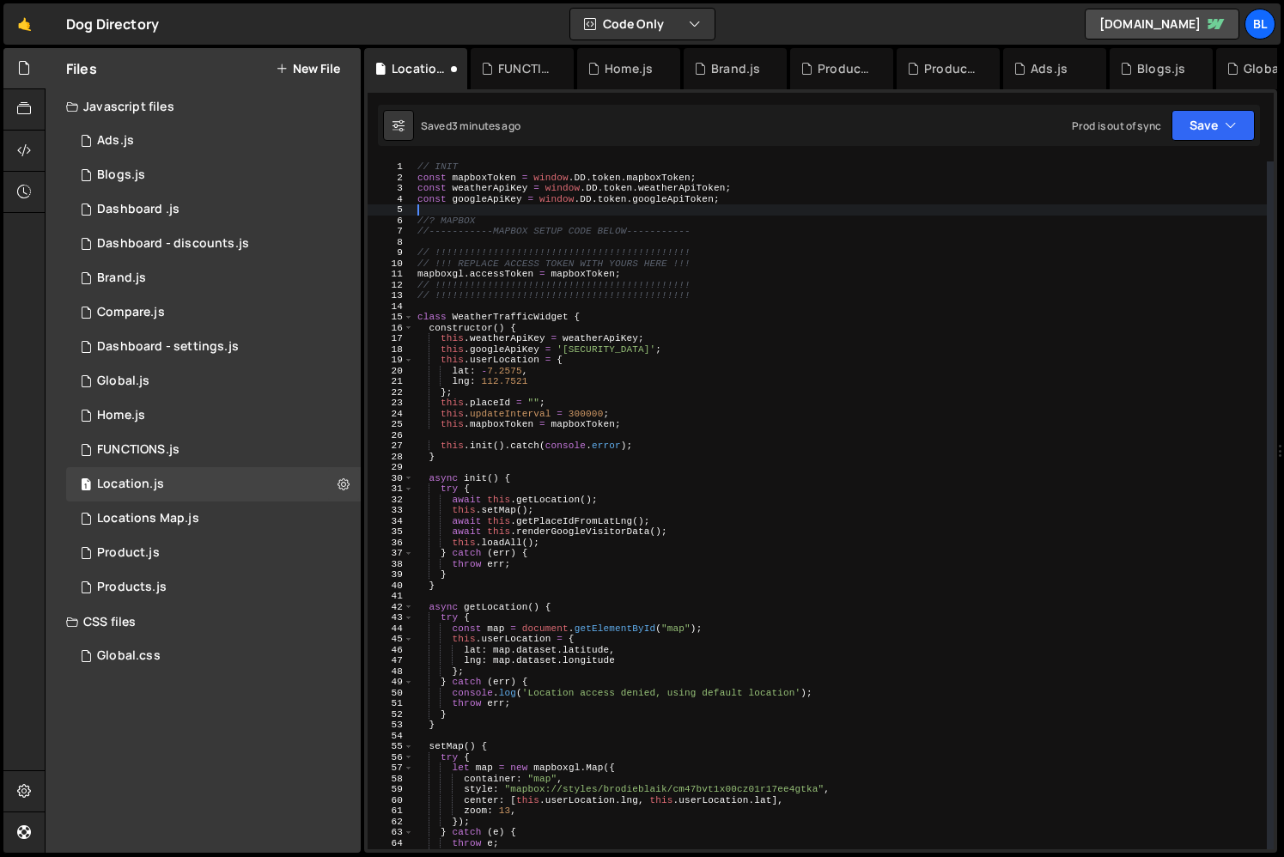
click at [493, 199] on div "// INIT const mapboxToken = window . DD . token . mapboxToken ; const weatherAp…" at bounding box center [840, 515] width 853 height 709
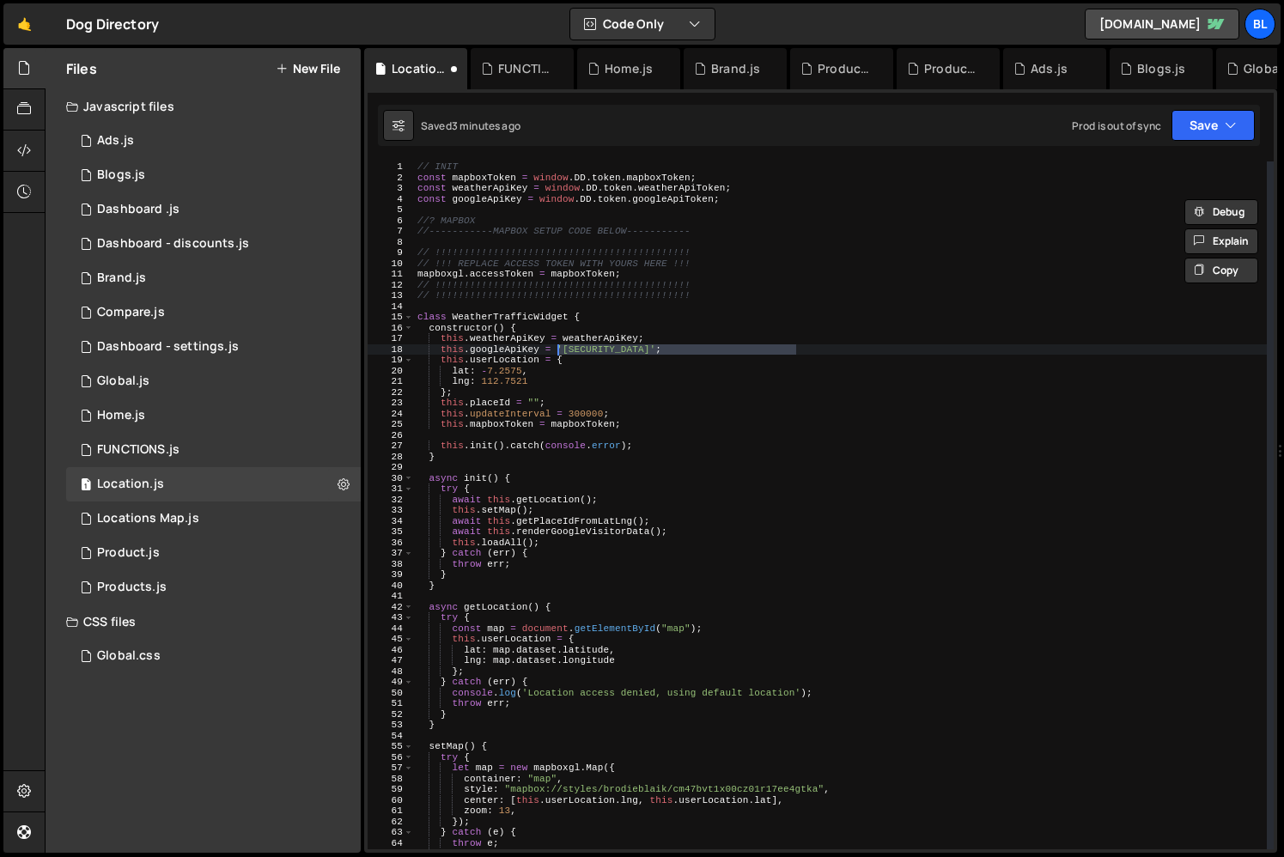
paste textarea "this.googleApiKey = googleApiKey"
drag, startPoint x: 794, startPoint y: 346, endPoint x: 557, endPoint y: 348, distance: 237.0
click at [557, 348] on div "// INIT const mapboxToken = window . DD . token . mapboxToken ; const weatherAp…" at bounding box center [840, 515] width 853 height 709
click at [632, 415] on div "// INIT const mapboxToken = window . DD . token . mapboxToken ; const weatherAp…" at bounding box center [840, 515] width 853 height 709
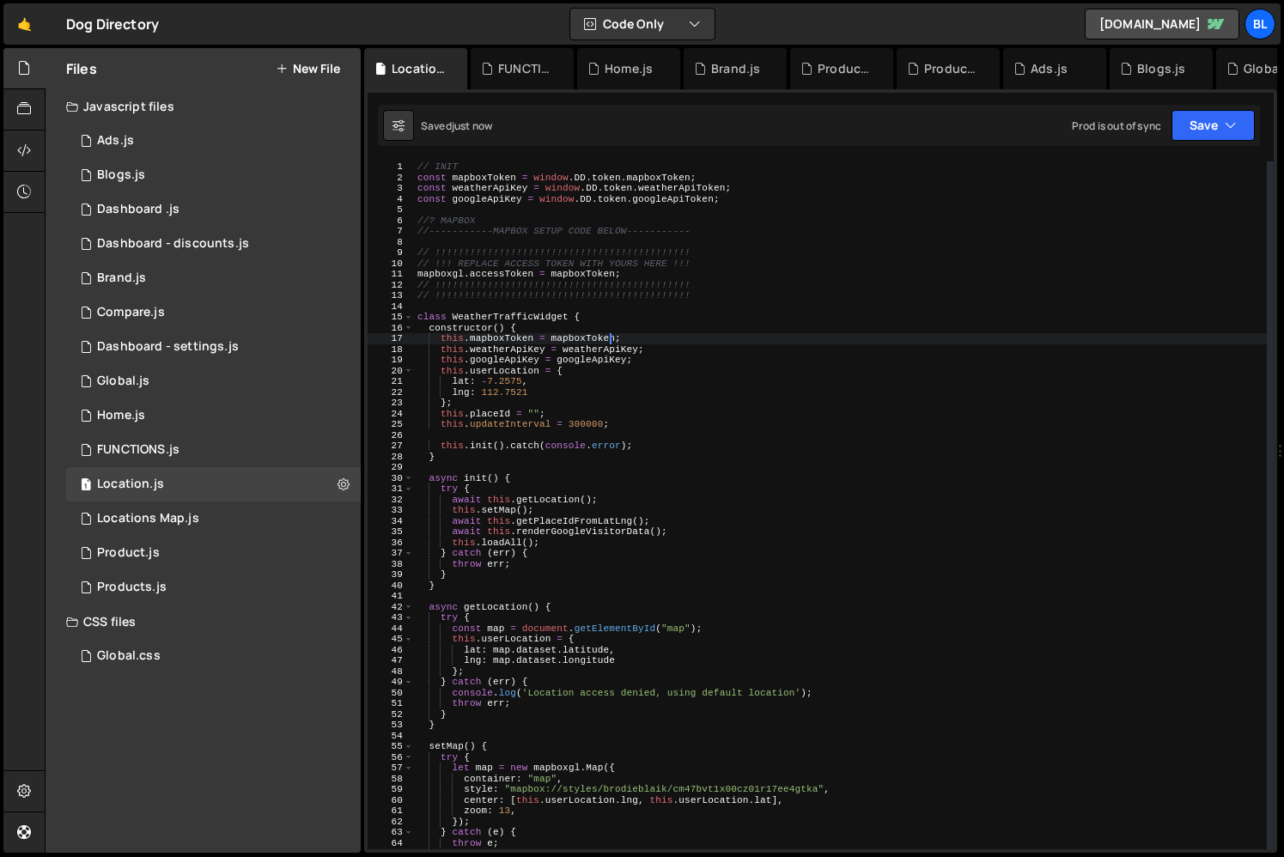
click at [652, 178] on div "// INIT const mapboxToken = window . DD . token . mapboxToken ; const weatherAp…" at bounding box center [840, 515] width 853 height 709
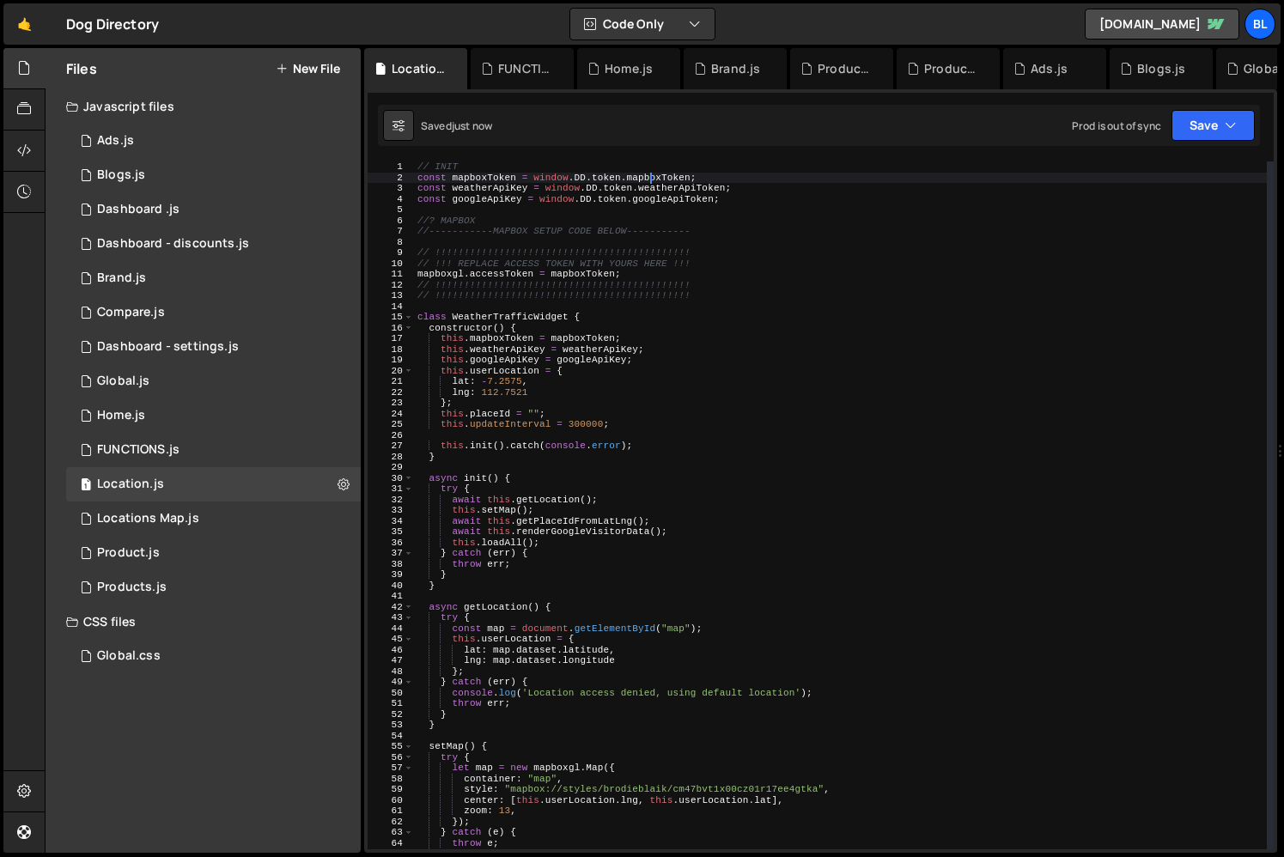
click at [652, 178] on div "// INIT const mapboxToken = window . DD . token . mapboxToken ; const weatherAp…" at bounding box center [840, 515] width 853 height 709
type textarea "const mapboxToken = window.DD.token.mapboxToken;"
click at [226, 454] on div "0 FUNCTIONS.js 0" at bounding box center [213, 450] width 295 height 34
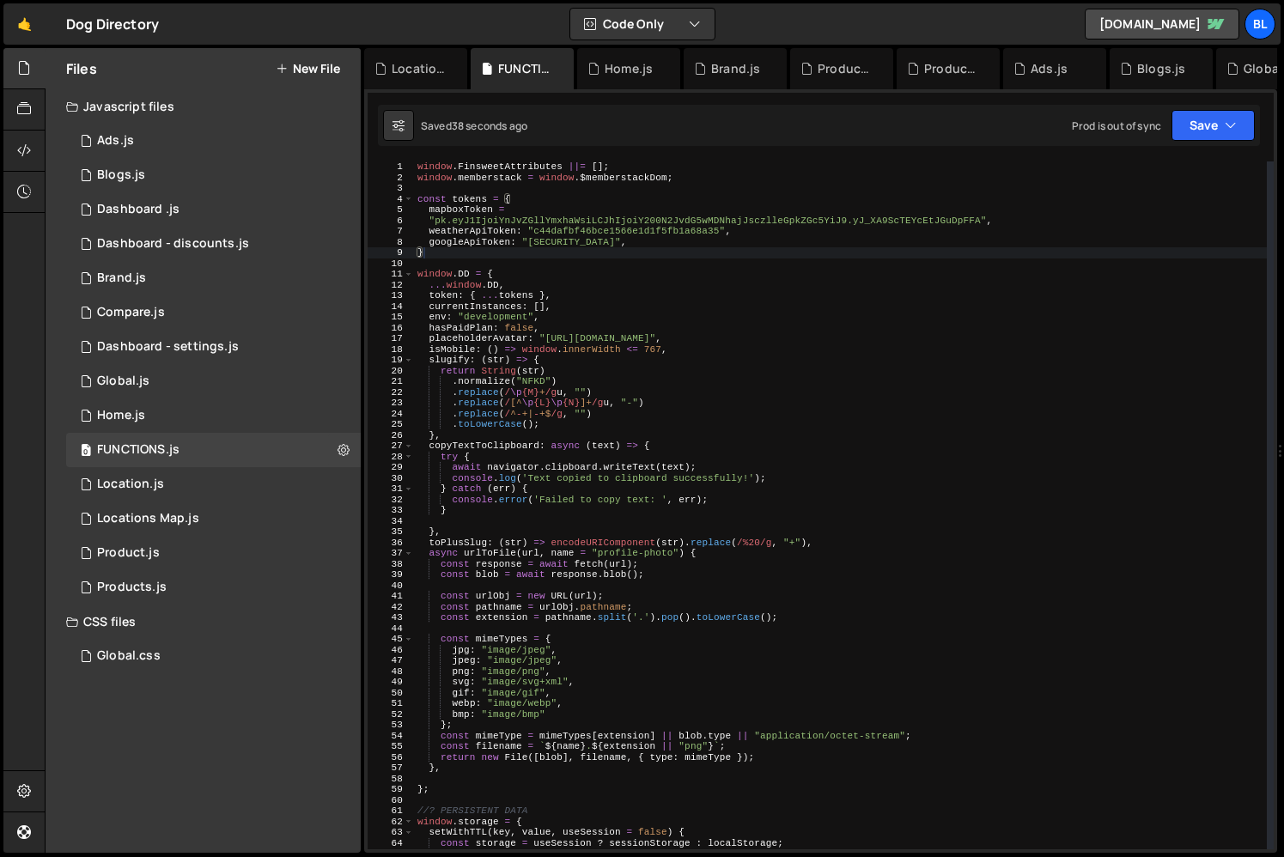
click at [554, 526] on div "window . FinsweetAttributes ||= [ ] ; window . memberstack = window . $memberst…" at bounding box center [840, 515] width 853 height 709
click at [228, 481] on div "1 Location.js 0" at bounding box center [213, 484] width 295 height 34
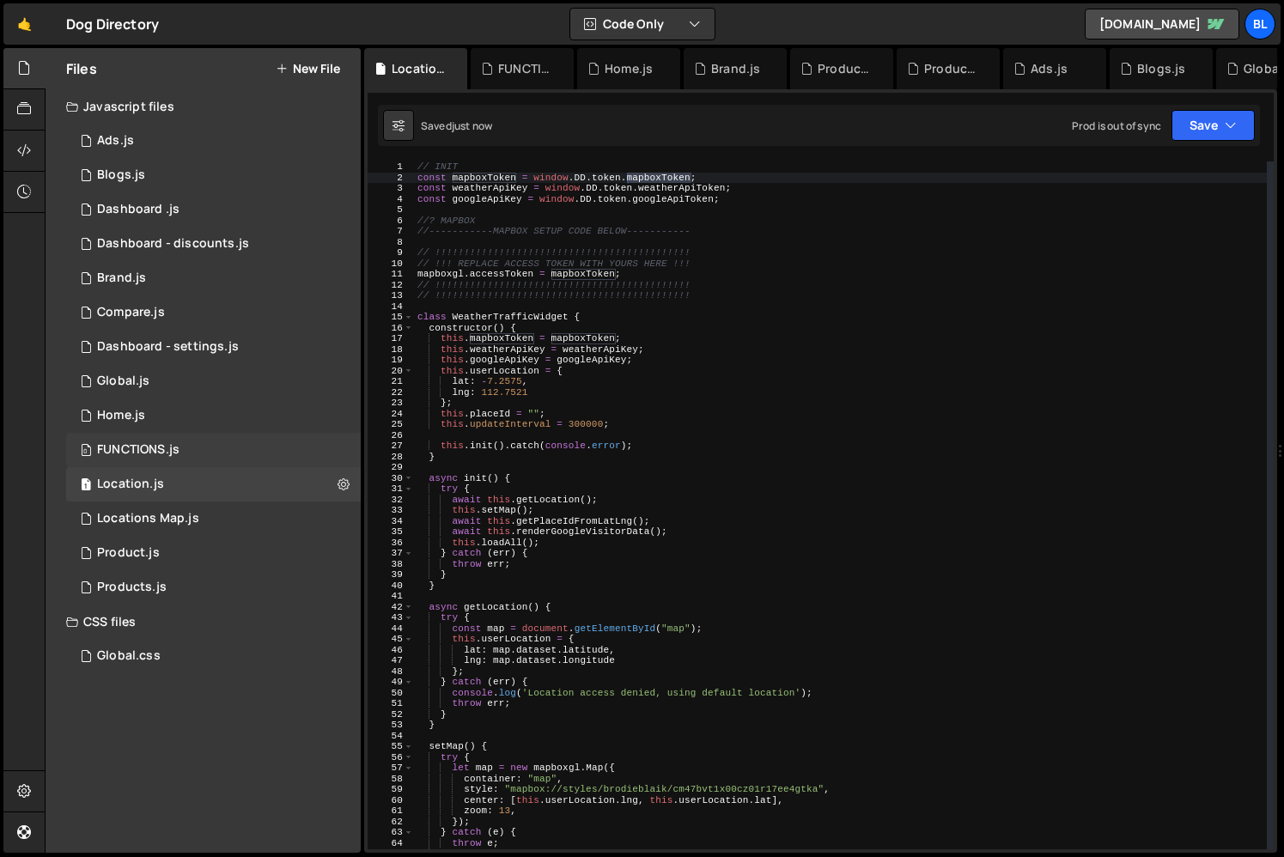
scroll to position [30058, 0]
click at [216, 483] on div "1 Location.js 0" at bounding box center [213, 484] width 295 height 34
click at [221, 453] on div "0 FUNCTIONS.js 0" at bounding box center [213, 450] width 295 height 34
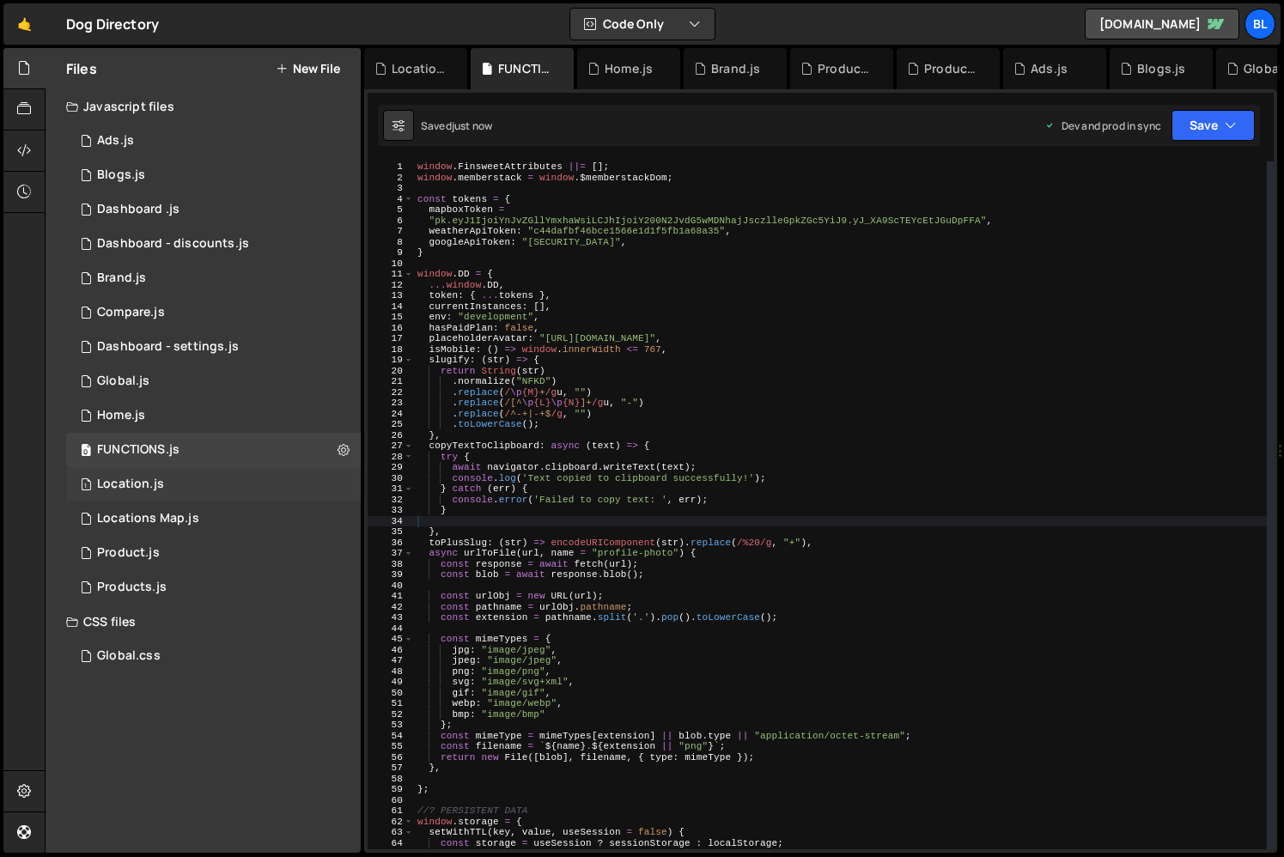
scroll to position [30058, 0]
click at [210, 481] on div "1 Location.js 0" at bounding box center [213, 484] width 295 height 34
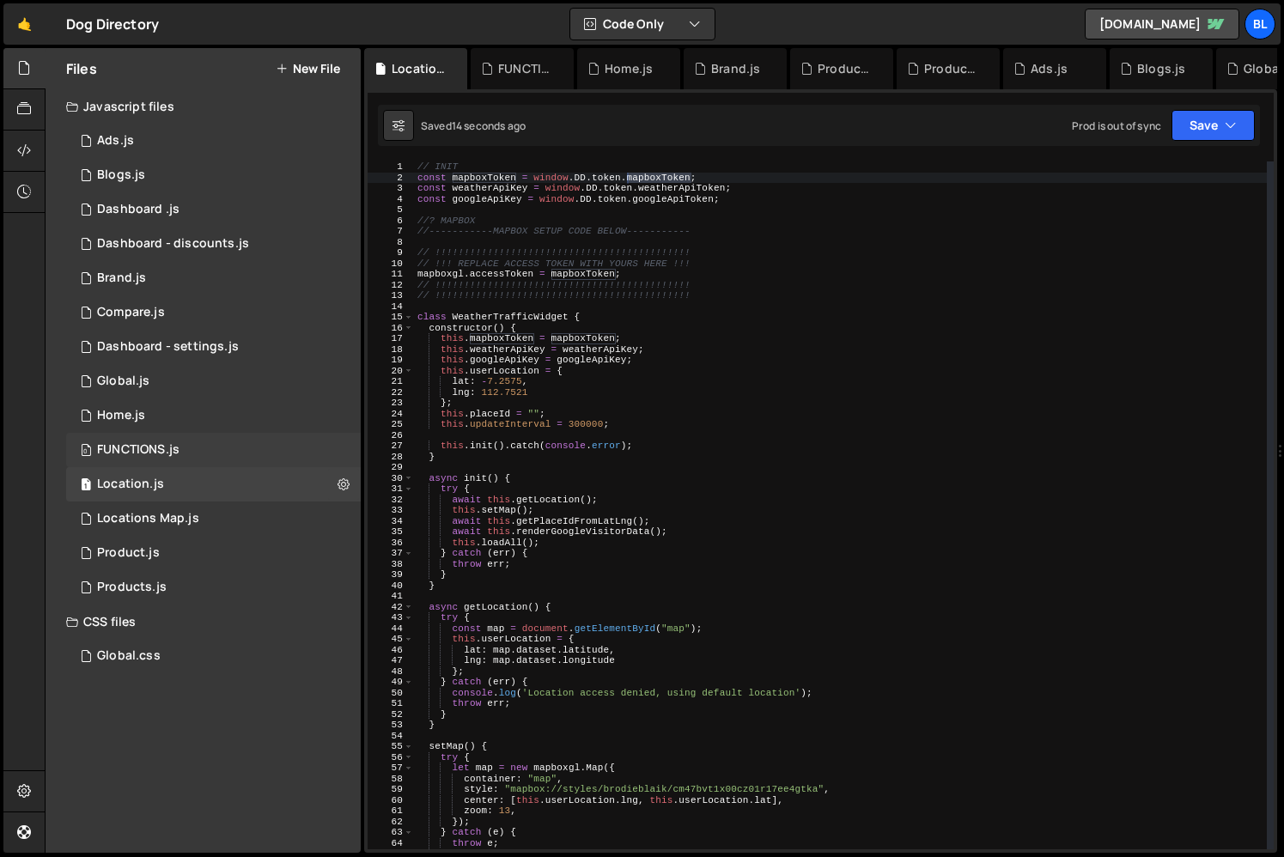
click at [206, 441] on div "0 FUNCTIONS.js 0" at bounding box center [213, 450] width 295 height 34
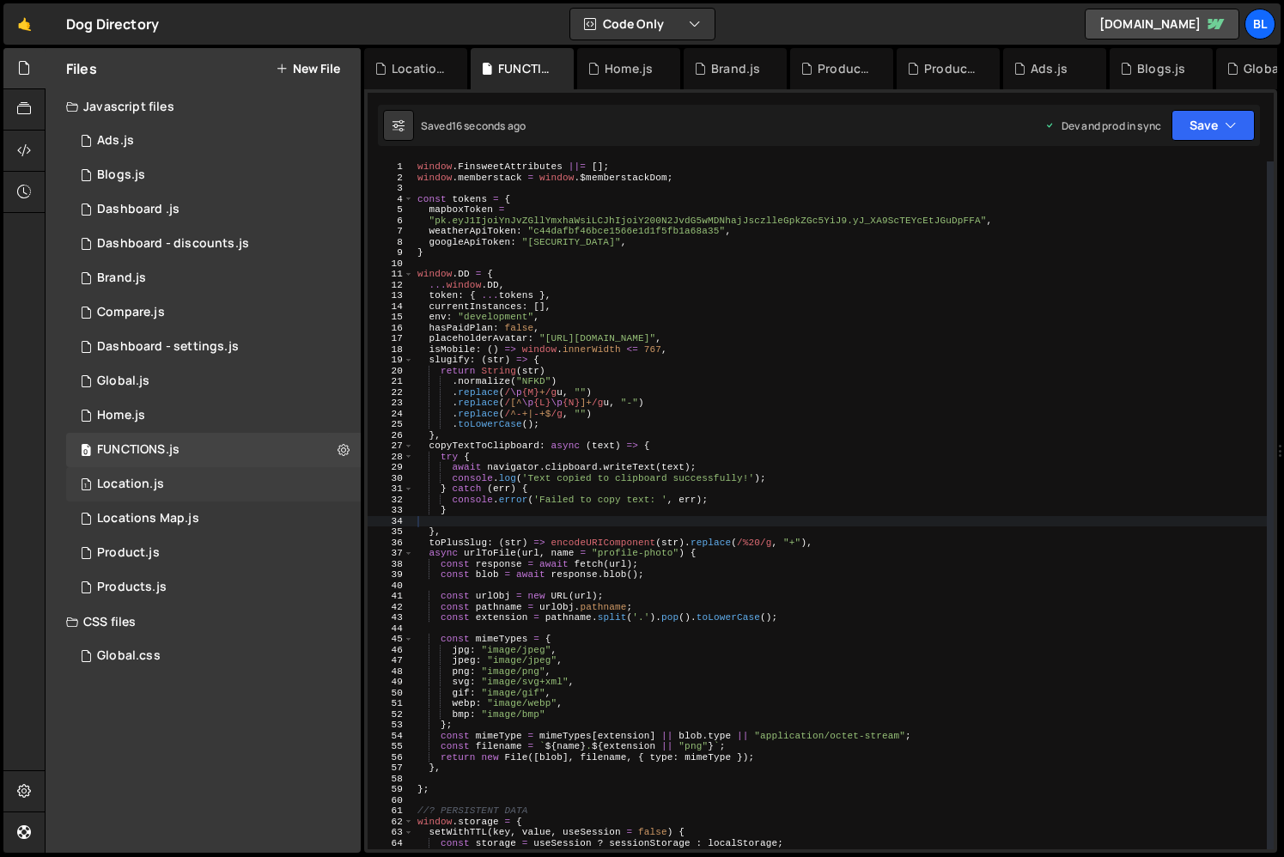
click at [234, 483] on div "1 Location.js 0" at bounding box center [213, 484] width 295 height 34
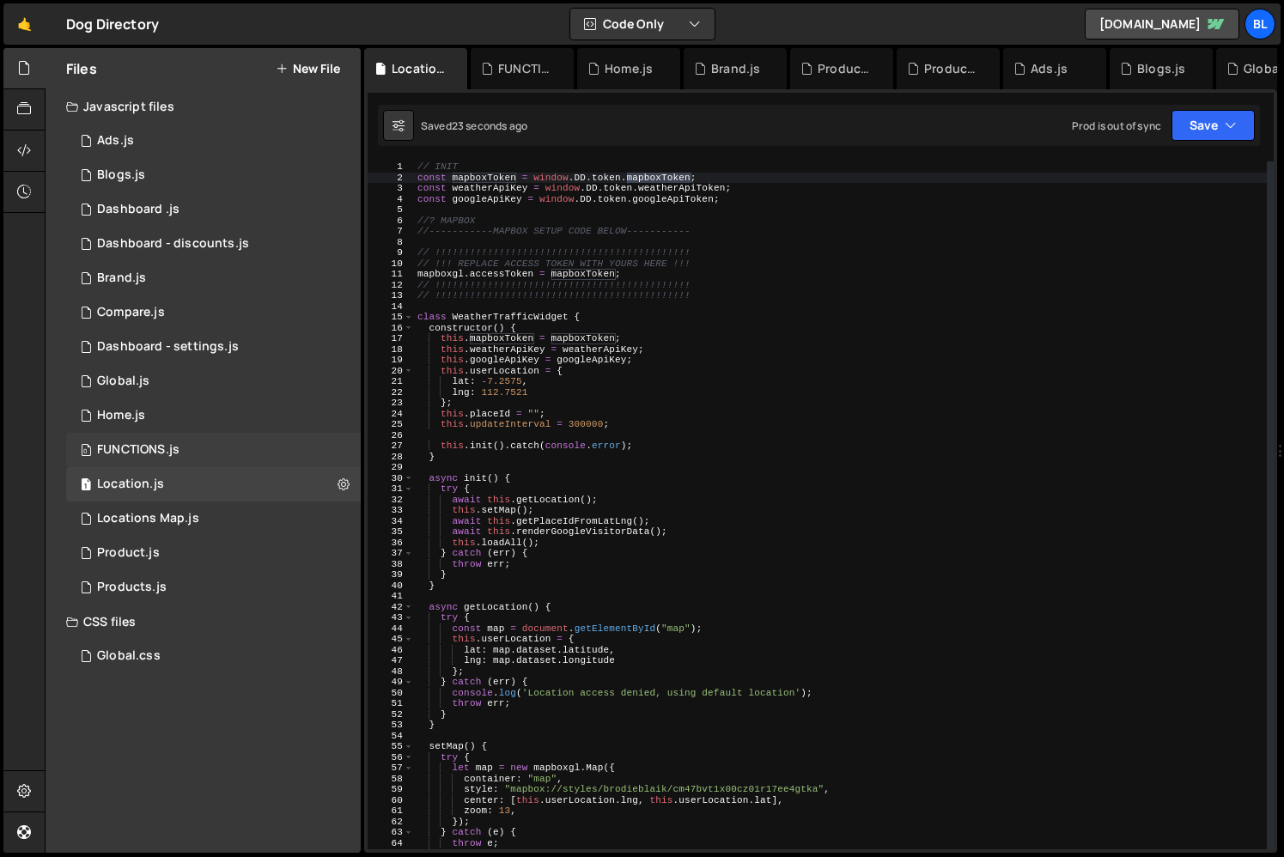
click at [212, 458] on div "0 FUNCTIONS.js 0" at bounding box center [213, 450] width 295 height 34
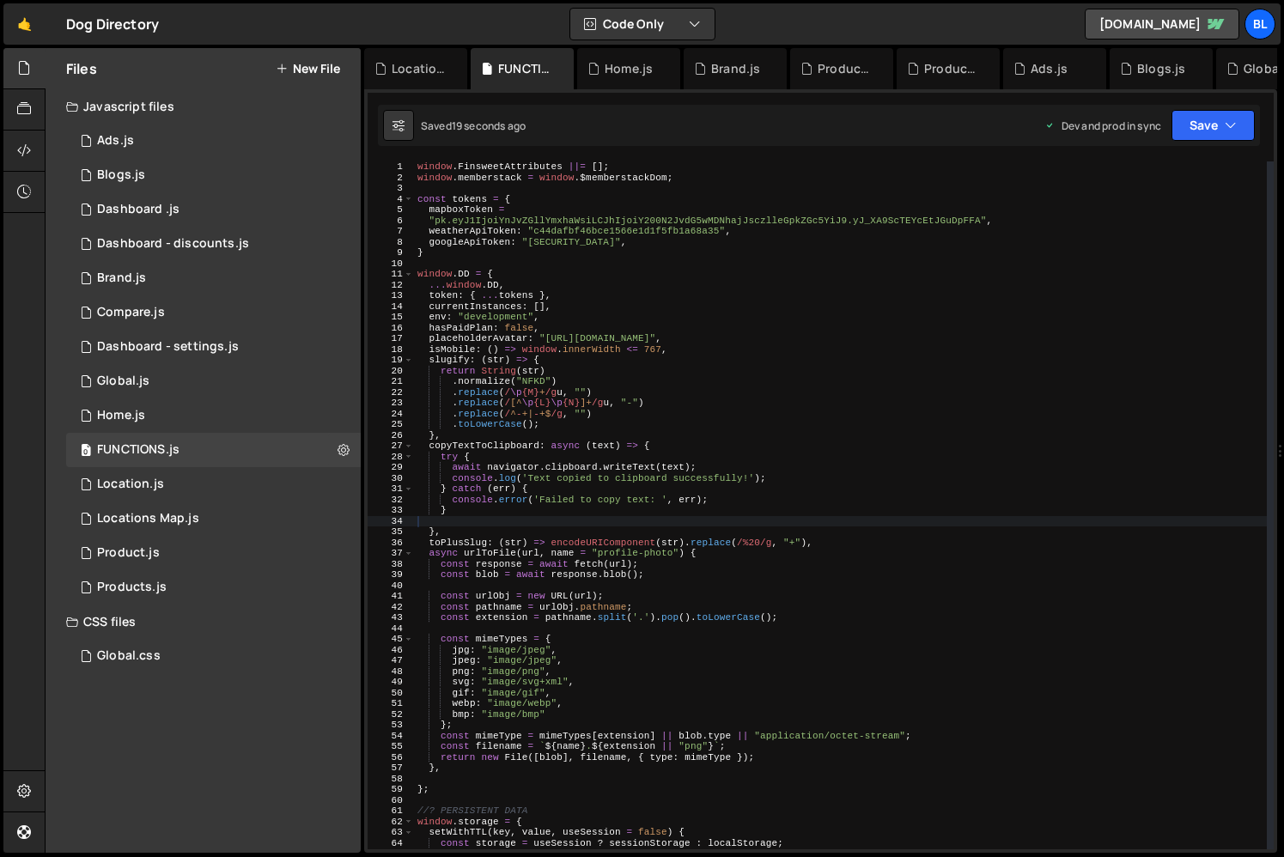
click at [479, 229] on div "window . FinsweetAttributes ||= [ ] ; window . memberstack = window . $memberst…" at bounding box center [840, 515] width 853 height 709
type textarea "weatherApiToken: "c44dafbf46bce1566e1d1f5fb1a68a35","
click at [479, 229] on div "window . FinsweetAttributes ||= [ ] ; window . memberstack = window . $memberst…" at bounding box center [840, 515] width 853 height 709
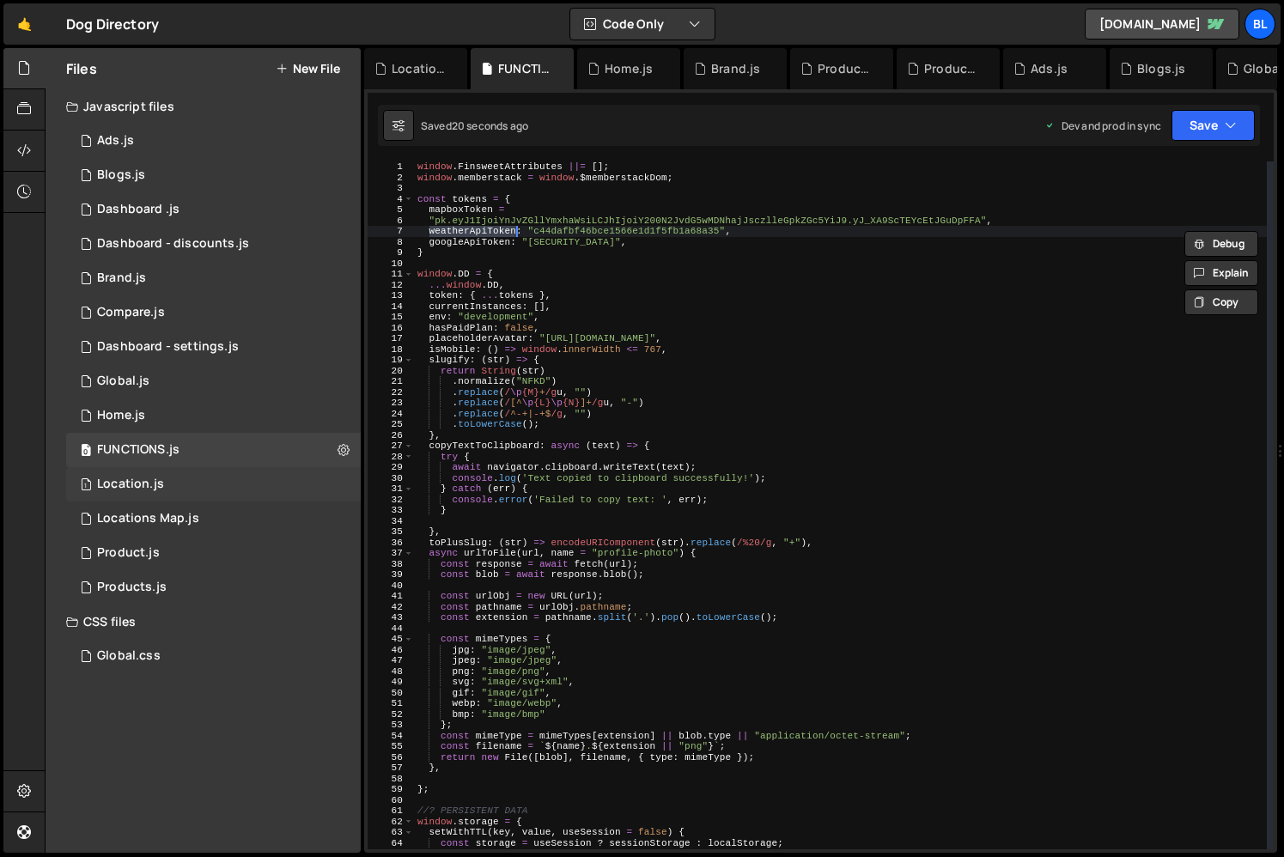
click at [212, 477] on div "1 Location.js 0" at bounding box center [213, 484] width 295 height 34
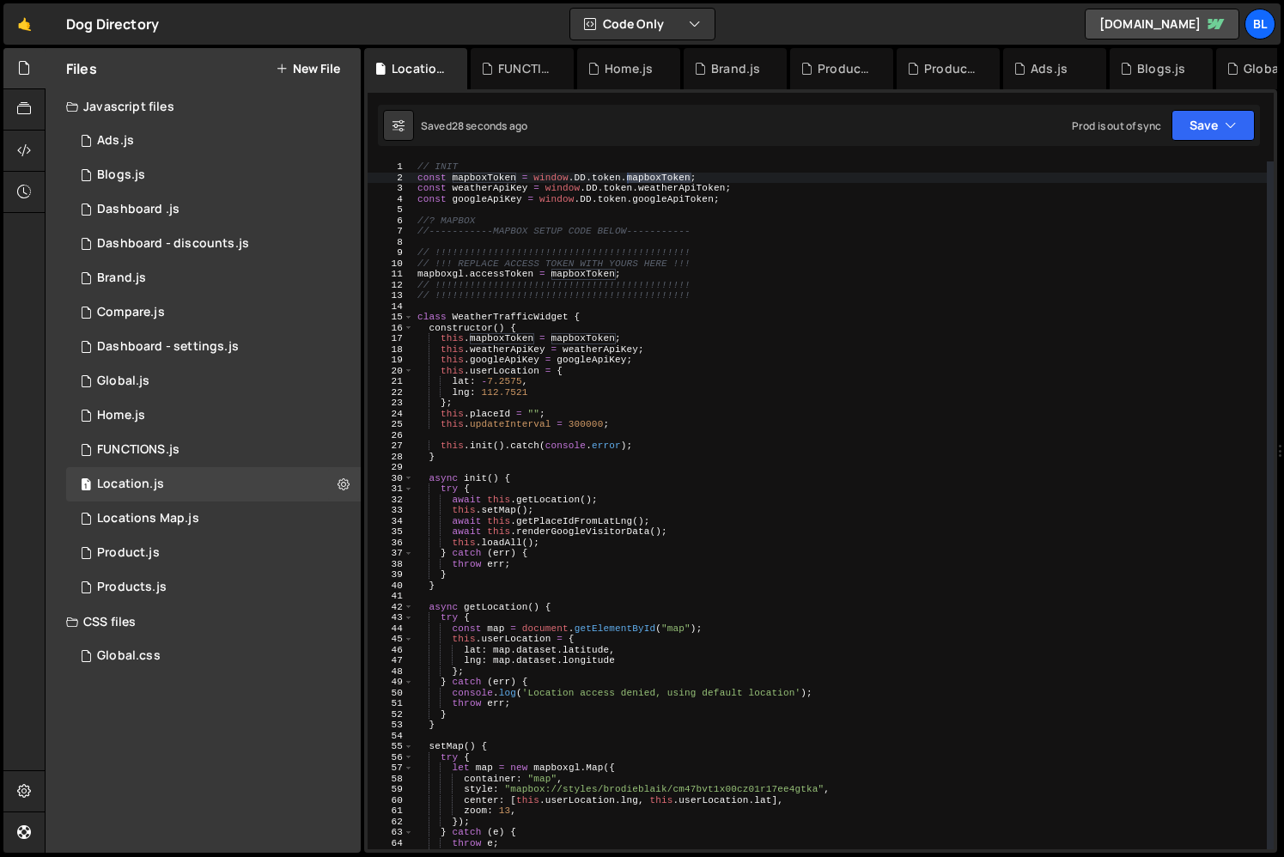
click at [702, 191] on div "// INIT const mapboxToken = window . DD . token . mapboxToken ; const weatherAp…" at bounding box center [840, 515] width 853 height 709
type textarea "const weatherApiKey = window.DD.token.weatherApiToken;"
click at [702, 191] on div "// INIT const mapboxToken = window . DD . token . mapboxToken ; const weatherAp…" at bounding box center [840, 515] width 853 height 709
click at [225, 463] on div "0 FUNCTIONS.js 0" at bounding box center [213, 450] width 295 height 34
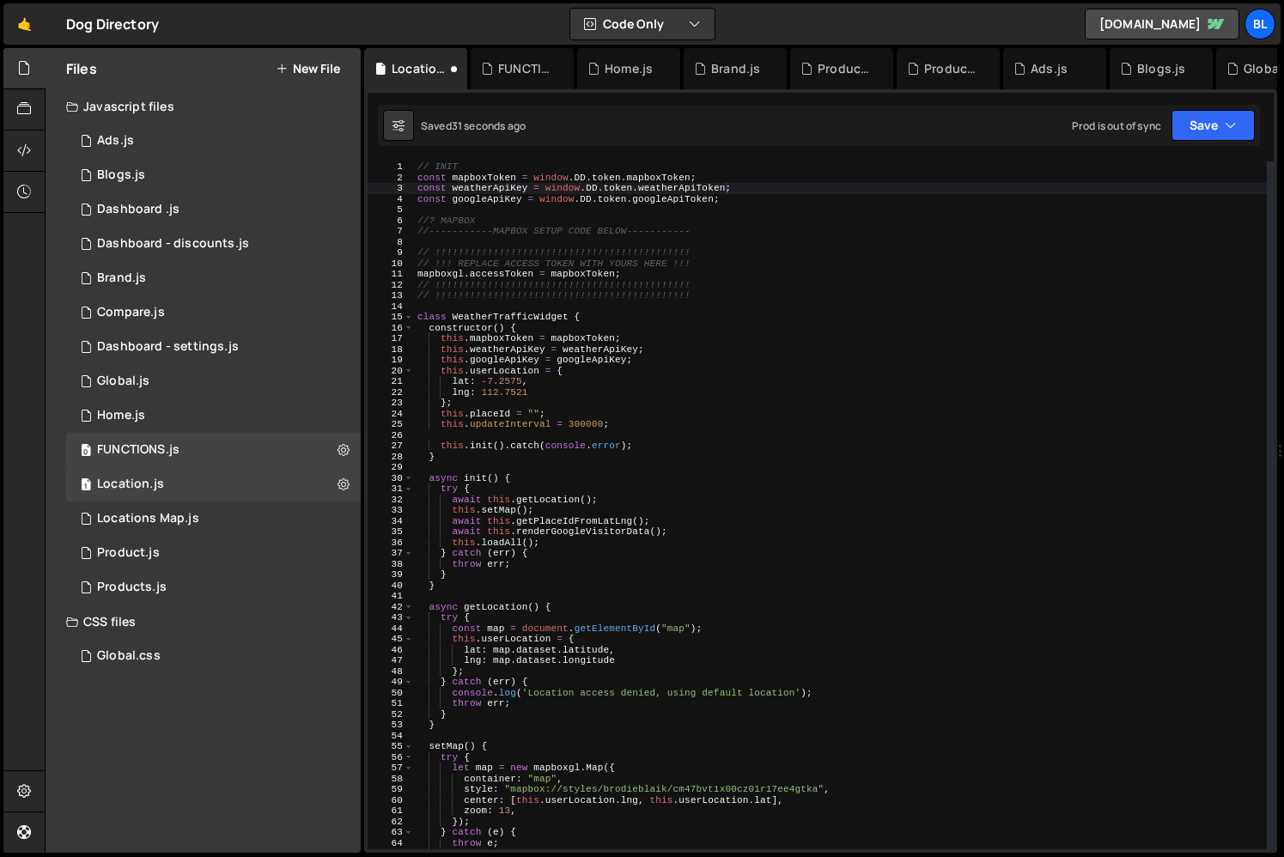
scroll to position [0, 0]
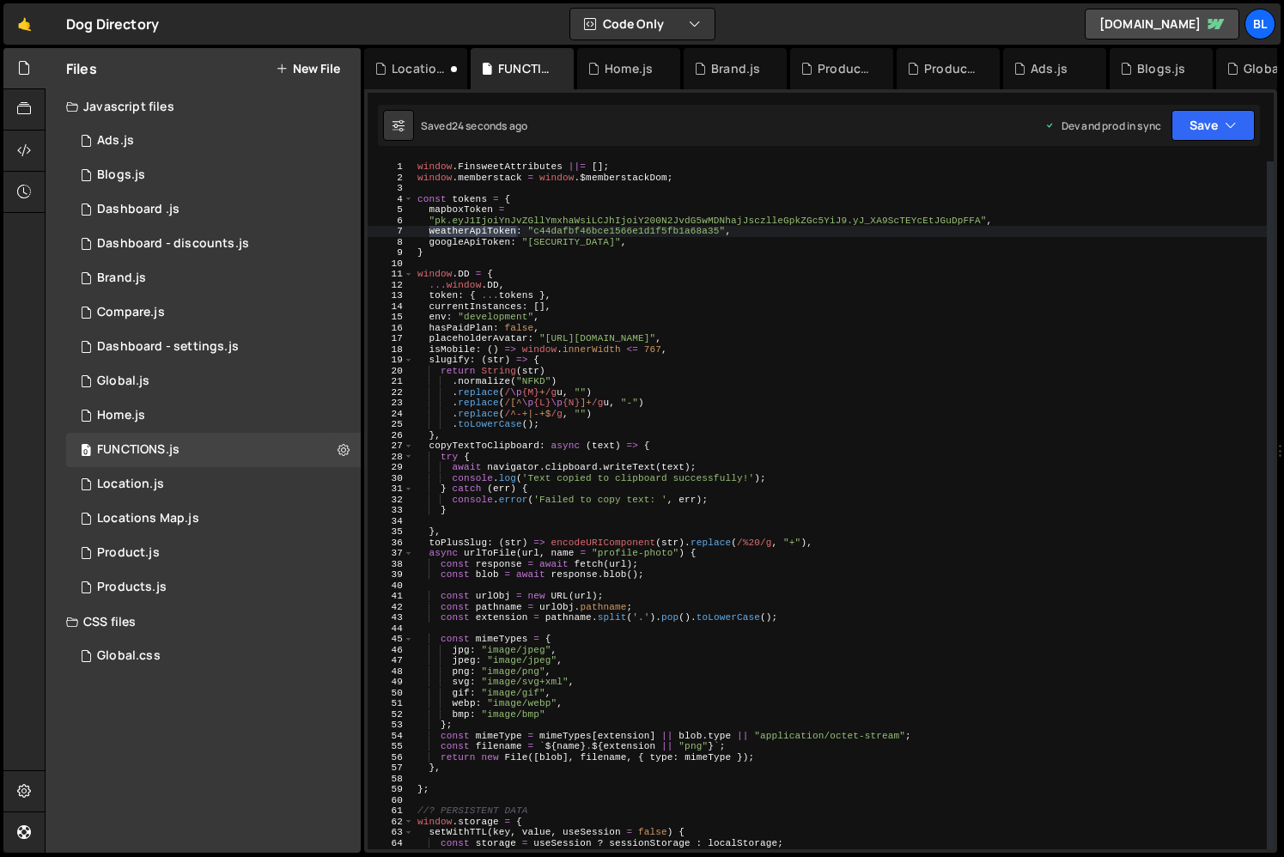
click at [494, 246] on div "window . FinsweetAttributes ||= [ ] ; window . memberstack = window . $memberst…" at bounding box center [840, 515] width 853 height 709
type textarea "googleApiToken: "[SECURITY_DATA]","
click at [494, 246] on div "window . FinsweetAttributes ||= [ ] ; window . memberstack = window . $memberst…" at bounding box center [840, 515] width 853 height 709
click at [199, 480] on div "1 Location.js 0" at bounding box center [213, 484] width 295 height 34
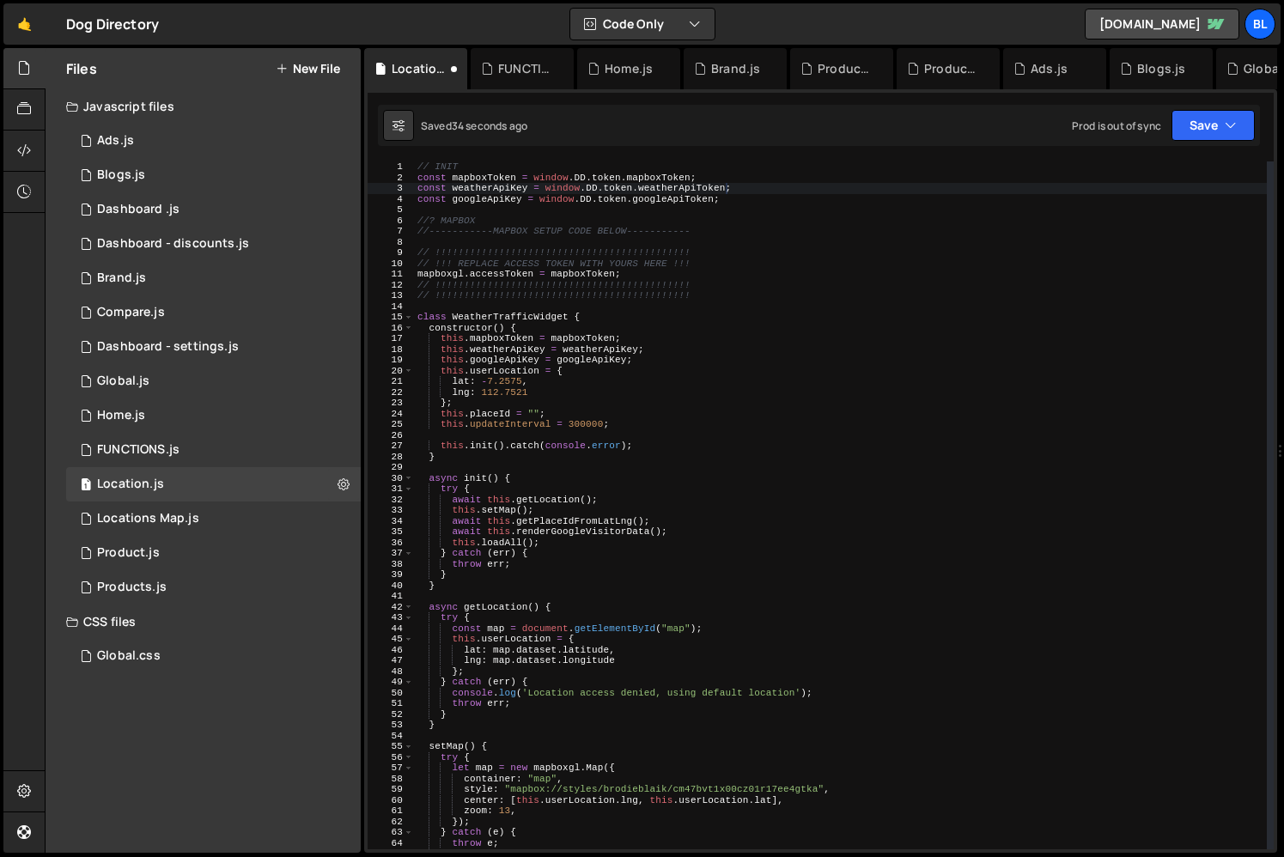
click at [695, 190] on div "// INIT const mapboxToken = window . DD . token . mapboxToken ; const weatherAp…" at bounding box center [840, 515] width 853 height 709
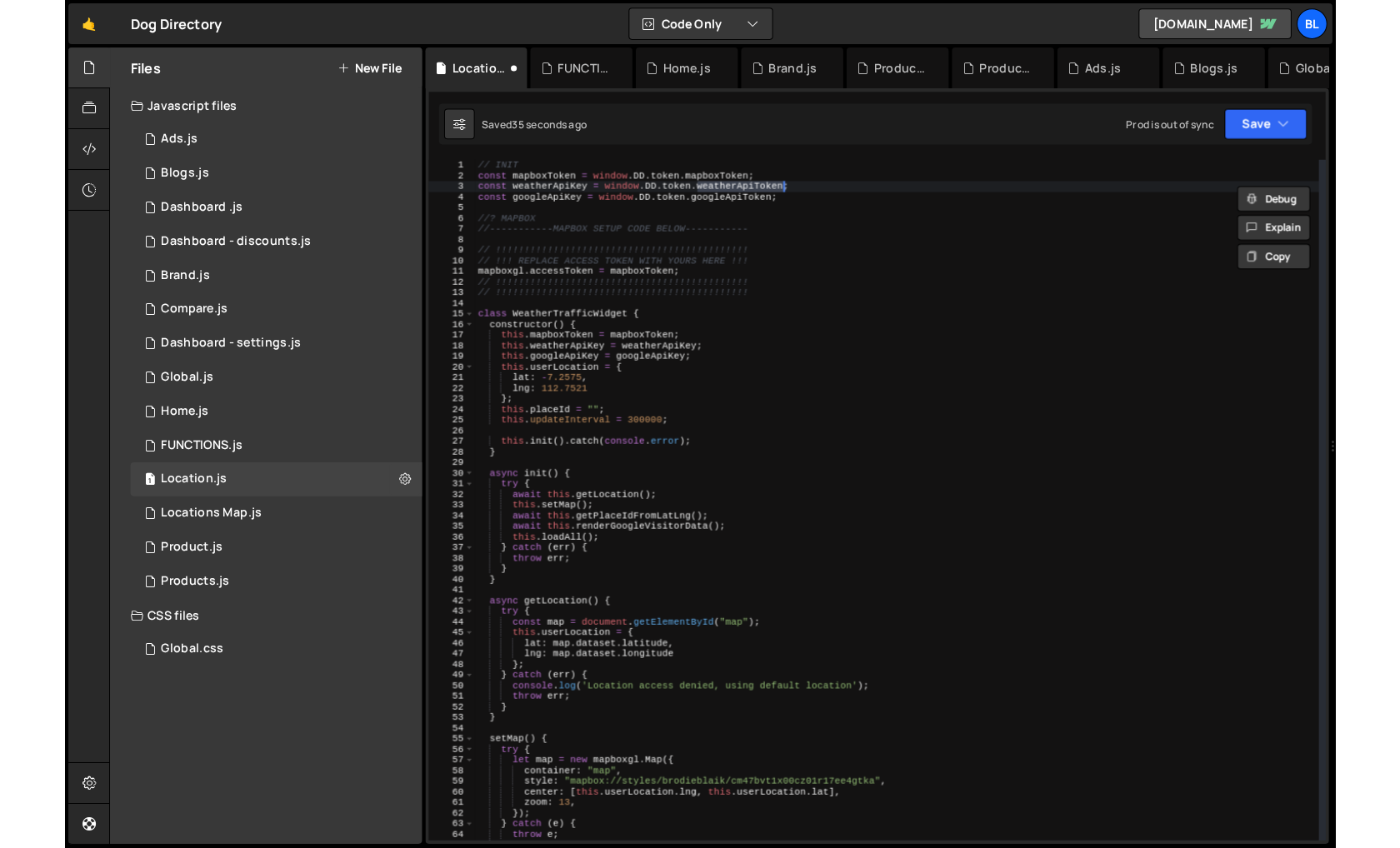
scroll to position [29164, 0]
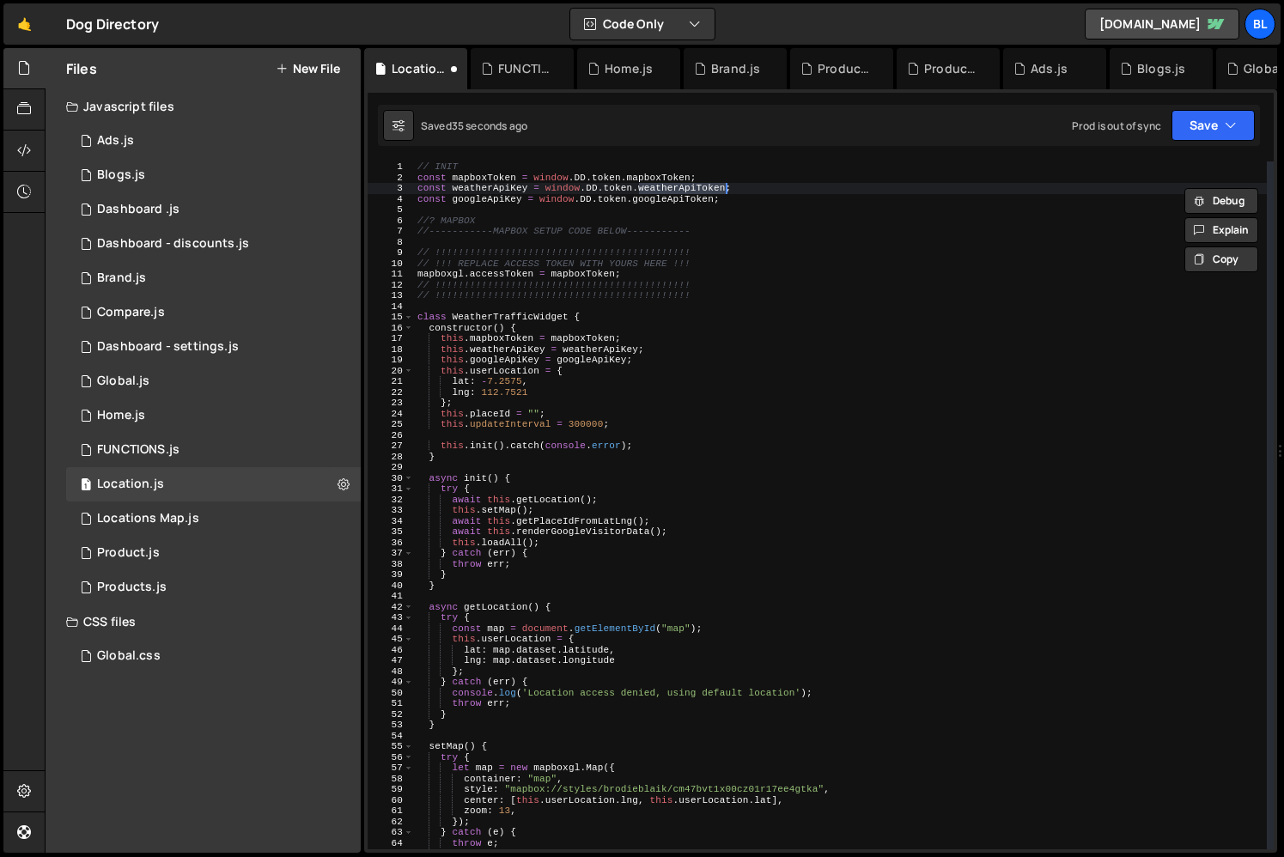
click at [683, 198] on div "// INIT const mapboxToken = window . DD . token . mapboxToken ; const weatherAp…" at bounding box center [840, 515] width 853 height 709
paste textarea "this.googleApiKey = googleApiKey"
click at [488, 204] on div "// INIT const mapboxToken = window . DD . token . mapboxToken ; const weatherAp…" at bounding box center [840, 515] width 853 height 709
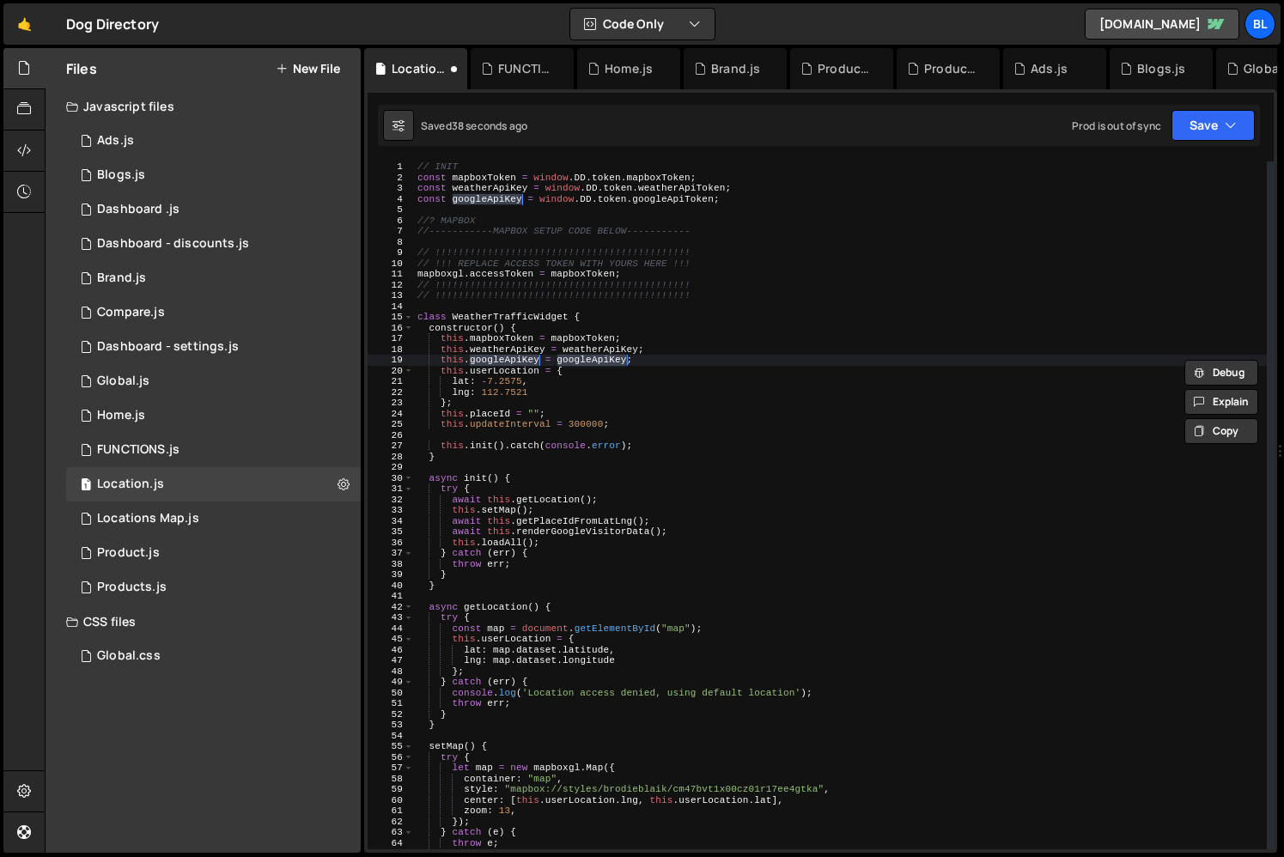
click at [496, 185] on div "// INIT const mapboxToken = window . DD . token . mapboxToken ; const weatherAp…" at bounding box center [840, 515] width 853 height 709
click at [495, 176] on div "// INIT const mapboxToken = window . DD . token . mapboxToken ; const weatherAp…" at bounding box center [840, 515] width 853 height 709
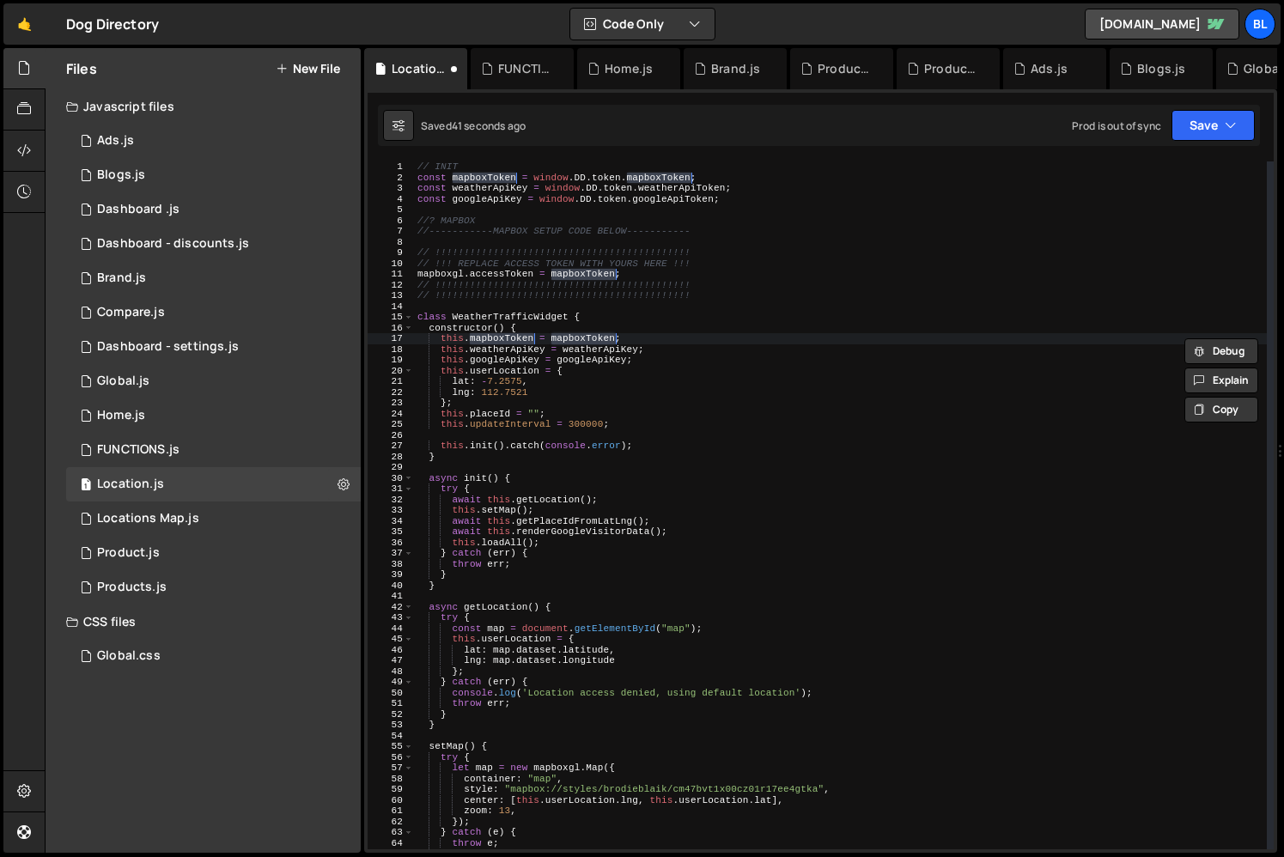
click at [652, 364] on div "// INIT const mapboxToken = window . DD . token . mapboxToken ; const weatherAp…" at bounding box center [840, 515] width 853 height 709
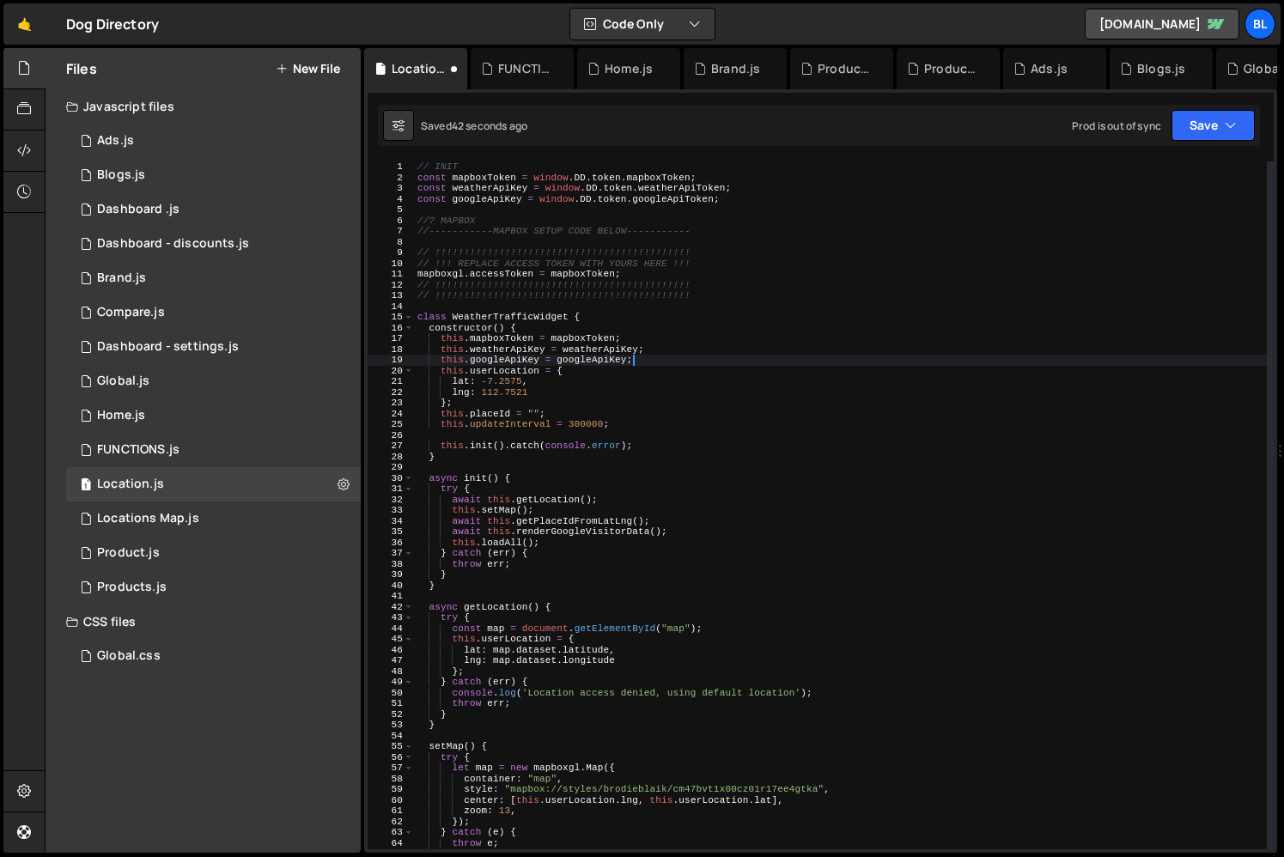
scroll to position [30040, 0]
click at [639, 422] on div "// INIT const mapboxToken = window . DD . token . mapboxToken ; const weatherAp…" at bounding box center [840, 515] width 853 height 709
click at [640, 448] on div "// INIT const mapboxToken = window . DD . token . mapboxToken ; const weatherAp…" at bounding box center [840, 515] width 853 height 709
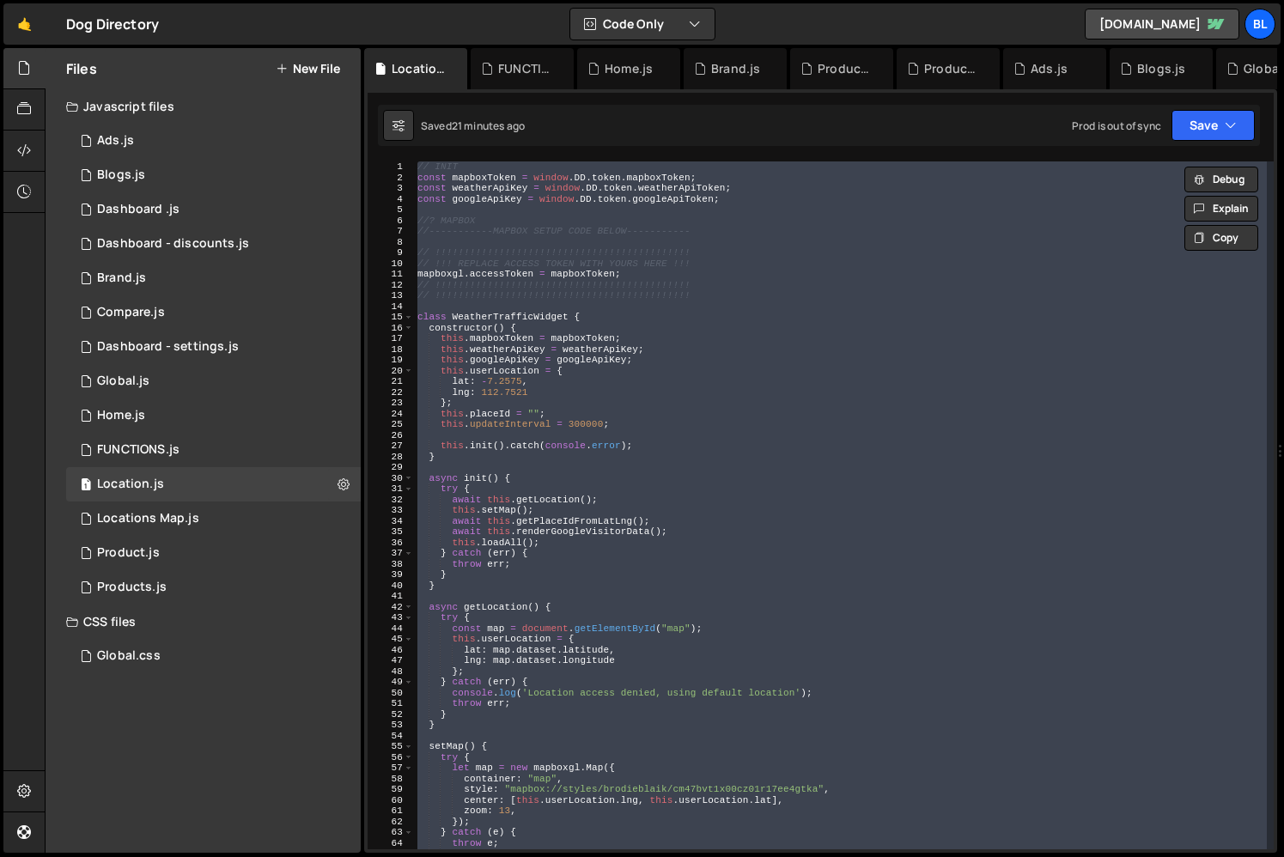
click at [629, 543] on div "// INIT const mapboxToken = window . DD . token . mapboxToken ; const weatherAp…" at bounding box center [840, 505] width 853 height 688
paste textarea "}, 5000);"
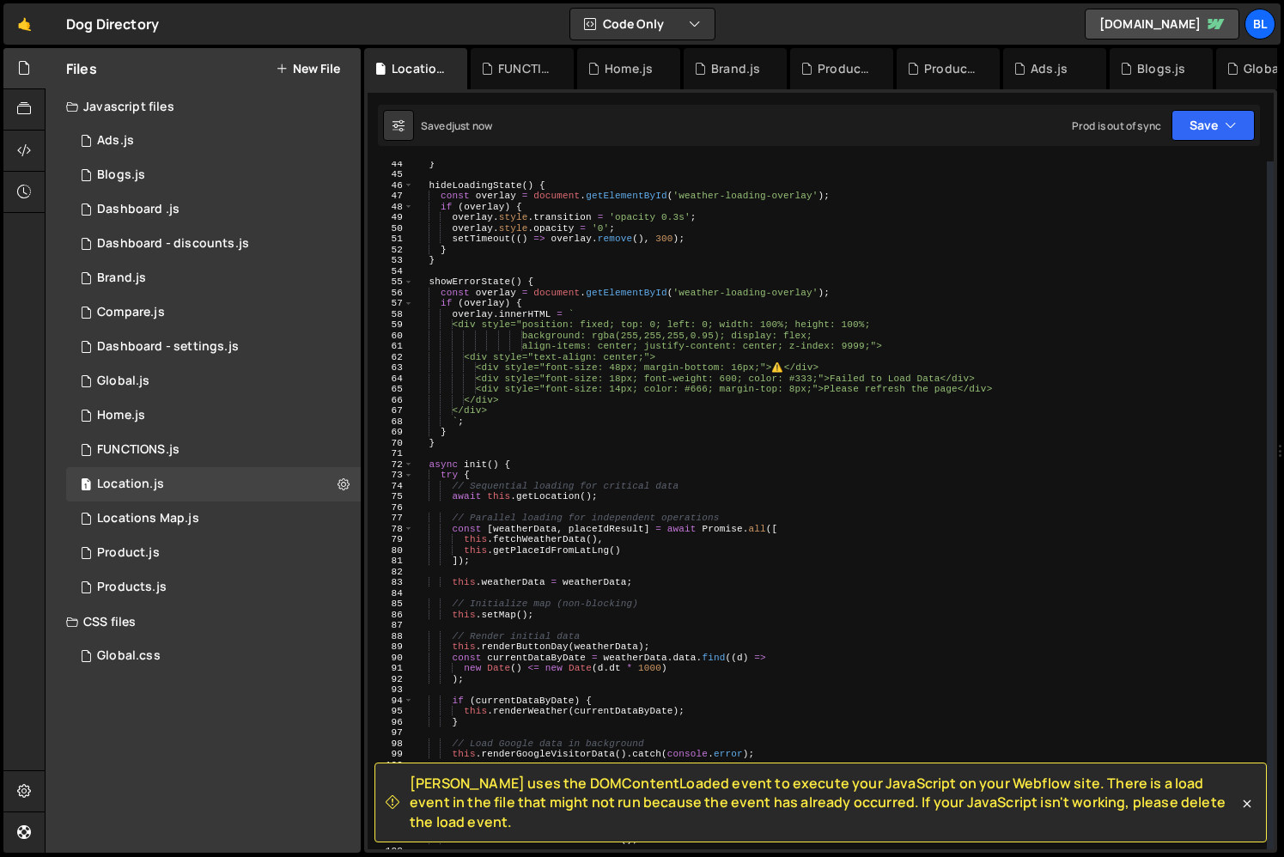
scroll to position [465, 0]
click at [1245, 812] on icon at bounding box center [1246, 803] width 17 height 17
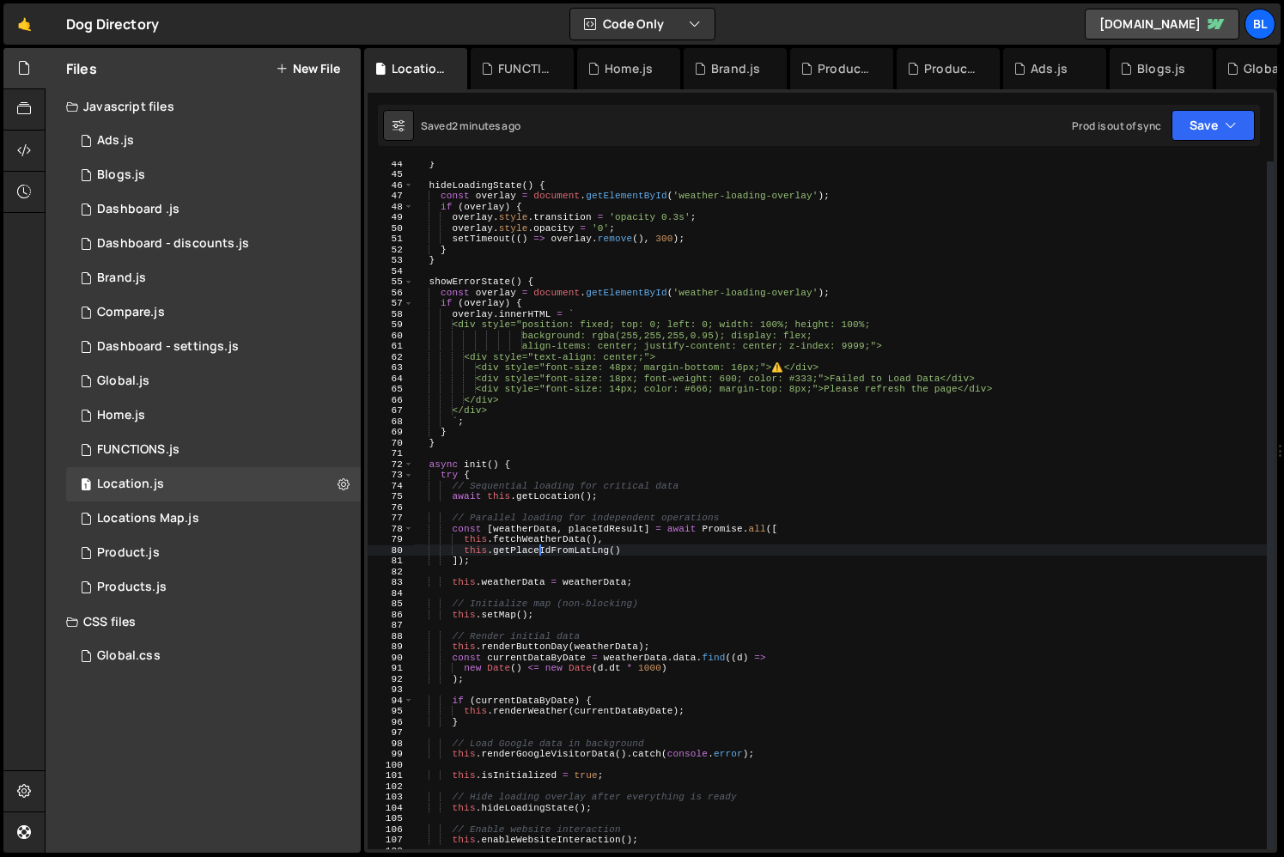
click at [539, 550] on div "} hideLoadingState ( ) { const overlay = document . getElementById ( 'weather-l…" at bounding box center [840, 512] width 853 height 709
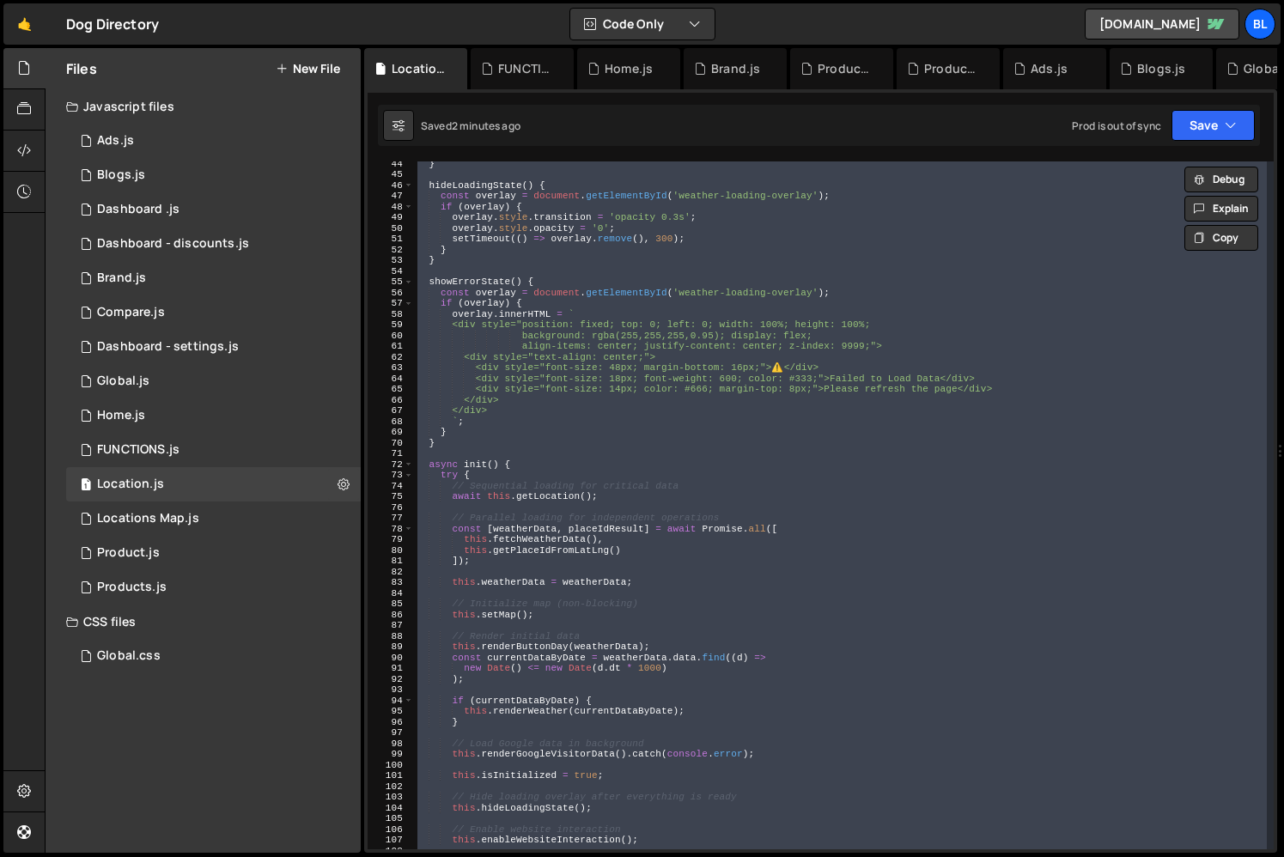
paste textarea
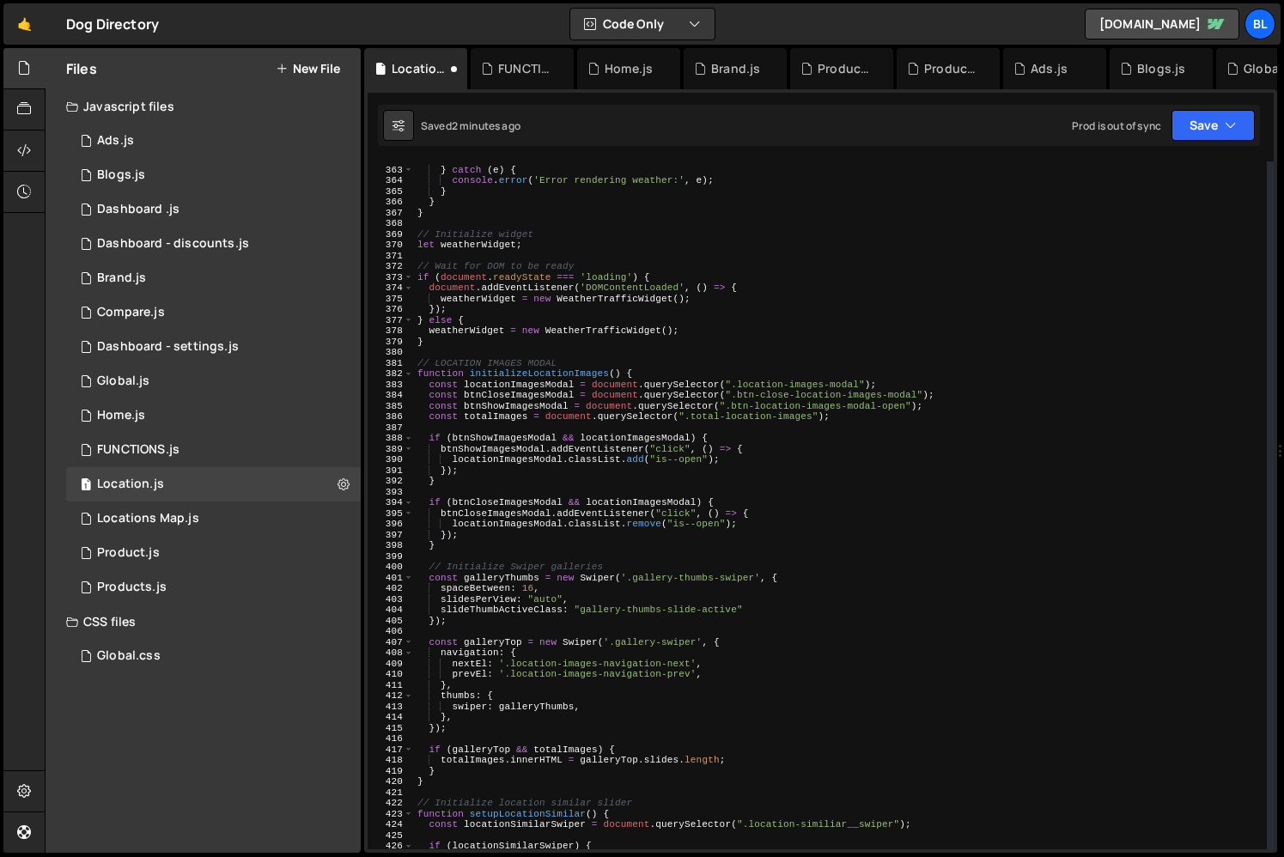
scroll to position [3722, 0]
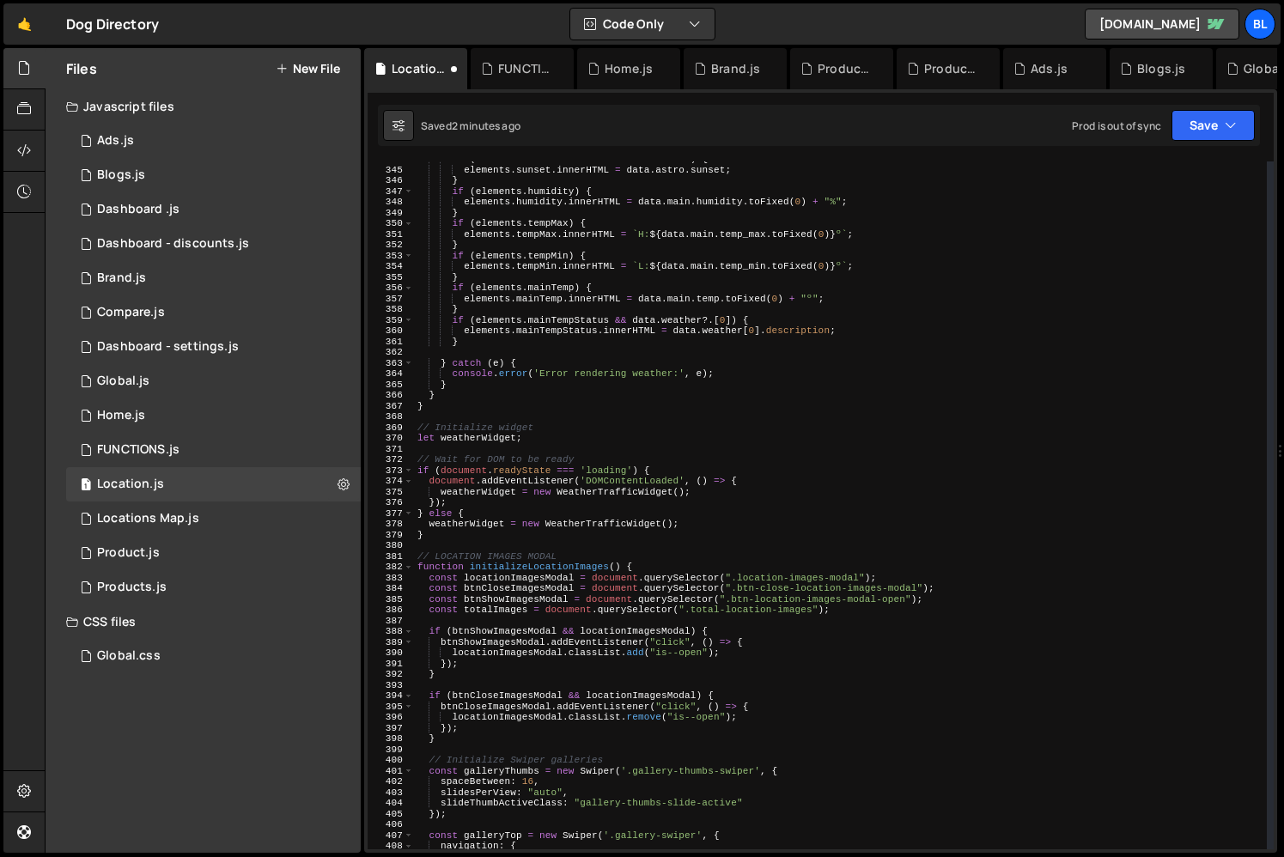
click at [510, 527] on div "if ( elements . sunset && data . astro ?. sunset ) { elements . sunset . innerH…" at bounding box center [840, 508] width 853 height 709
click at [486, 477] on div "if ( elements . sunset && data . astro ?. sunset ) { elements . sunset . innerH…" at bounding box center [840, 508] width 853 height 709
click at [471, 478] on div "if ( elements . sunset && data . astro ?. sunset ) { elements . sunset . innerH…" at bounding box center [840, 508] width 853 height 709
click at [437, 490] on div "if ( elements . sunset && data . astro ?. sunset ) { elements . sunset . innerH…" at bounding box center [840, 508] width 853 height 709
click at [428, 487] on div "if ( elements . sunset && data . astro ?. sunset ) { elements . sunset . innerH…" at bounding box center [840, 508] width 853 height 709
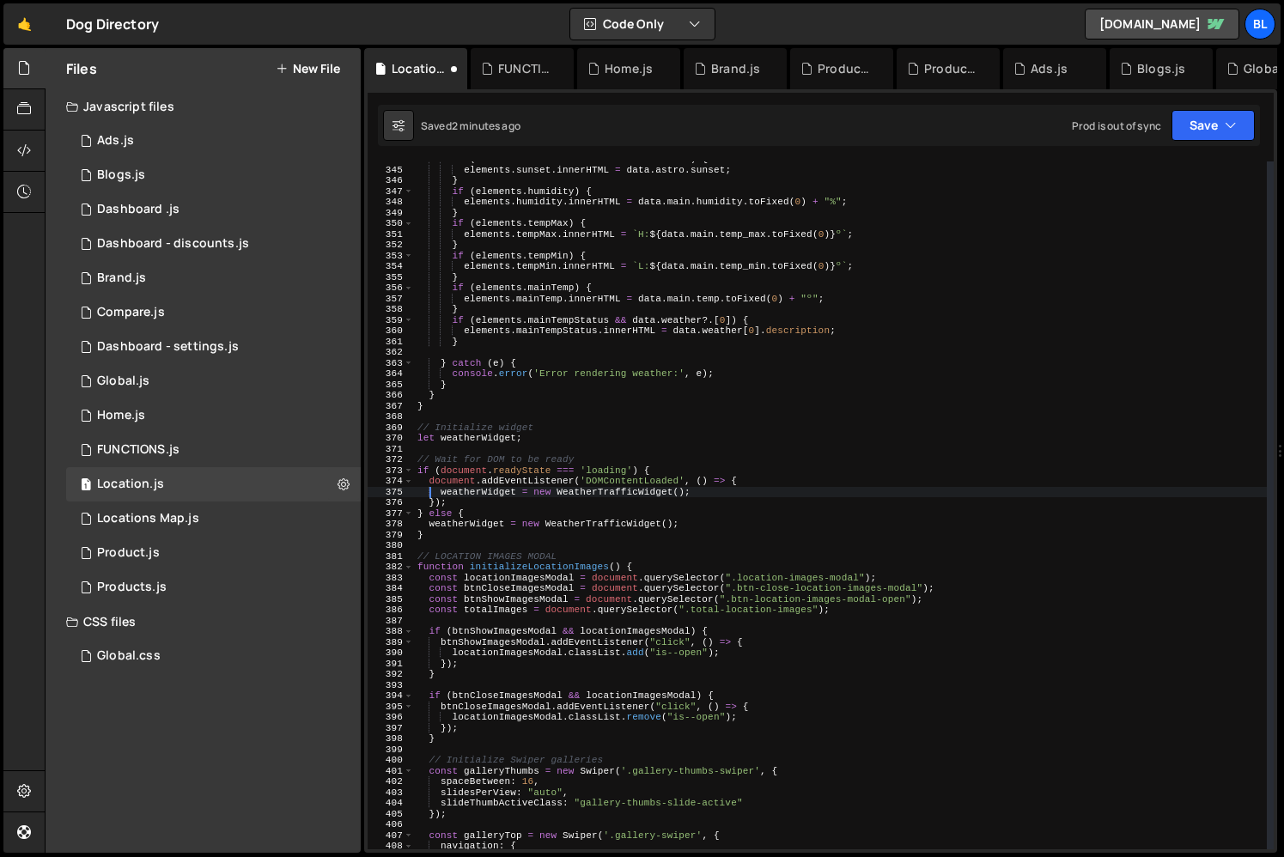
click at [751, 480] on div "if ( elements . sunset && data . astro ?. sunset ) { elements . sunset . innerH…" at bounding box center [840, 508] width 853 height 709
click at [552, 531] on div "if ( elements . sunset && data . astro ?. sunset ) { elements . sunset . innerH…" at bounding box center [840, 508] width 853 height 709
drag, startPoint x: 439, startPoint y: 487, endPoint x: 716, endPoint y: 488, distance: 277.4
click at [716, 488] on div "if ( elements . sunset && data . astro ?. sunset ) { elements . sunset . innerH…" at bounding box center [840, 508] width 853 height 709
type textarea "weatherWidget = new WeatherTrafficWidget();"
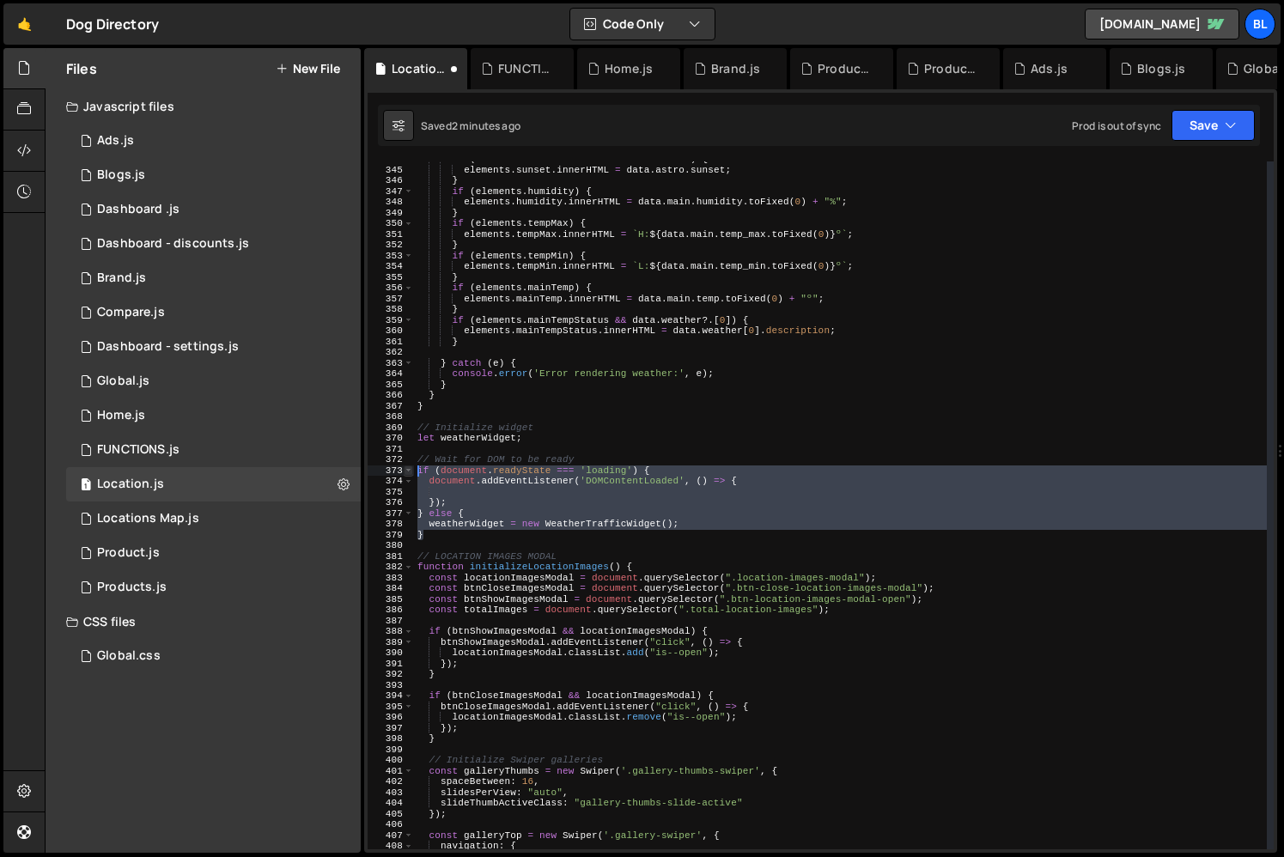
drag, startPoint x: 435, startPoint y: 532, endPoint x: 411, endPoint y: 467, distance: 69.3
click at [411, 467] on div "344 345 346 347 348 349 350 351 352 353 354 355 356 357 358 359 360 361 362 363…" at bounding box center [821, 505] width 906 height 688
paste textarea "weatherWidget = new WeatherTrafficWidget();"
type textarea "weatherWidget = new WeatherTrafficWidget();"
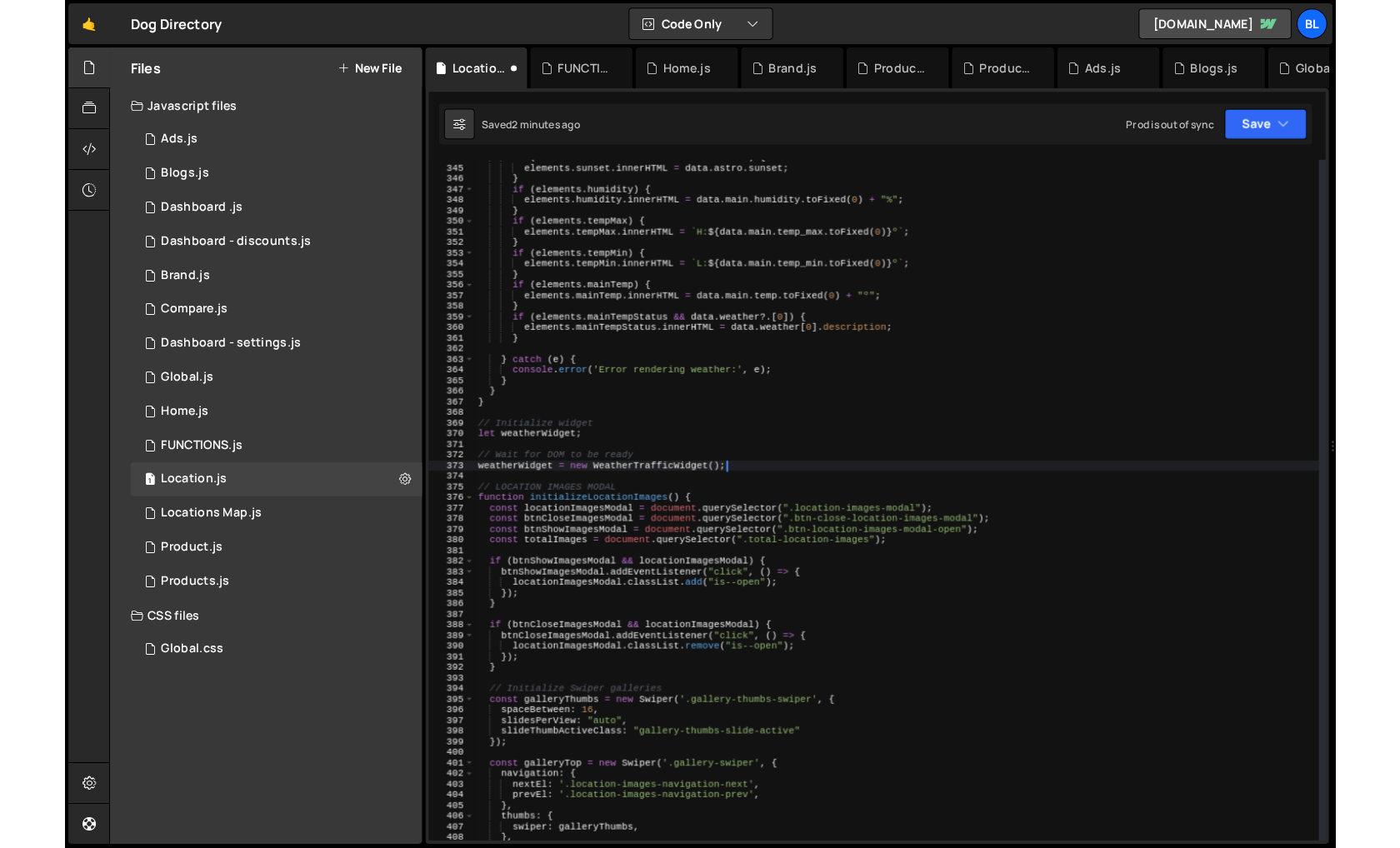
scroll to position [3601, 0]
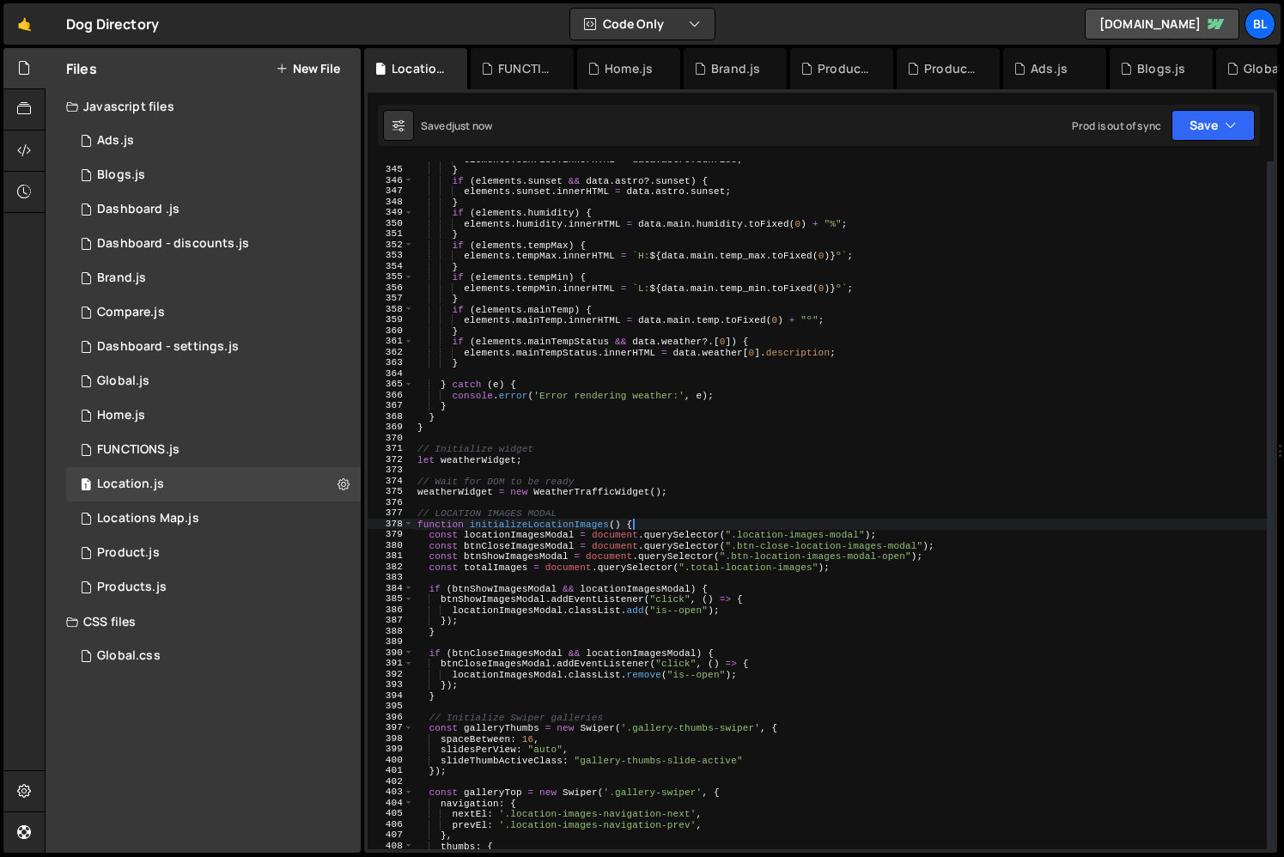
click at [708, 521] on div "elements . sunrise . innerHTML = data . astro . sunrise ; } if ( elements . sun…" at bounding box center [840, 508] width 853 height 709
click at [670, 514] on div "elements . sunrise . innerHTML = data . astro . sunrise ; } if ( elements . sun…" at bounding box center [840, 508] width 853 height 709
click at [667, 513] on div "elements . sunrise . innerHTML = data . astro . sunrise ; } if ( elements . sun…" at bounding box center [840, 508] width 853 height 709
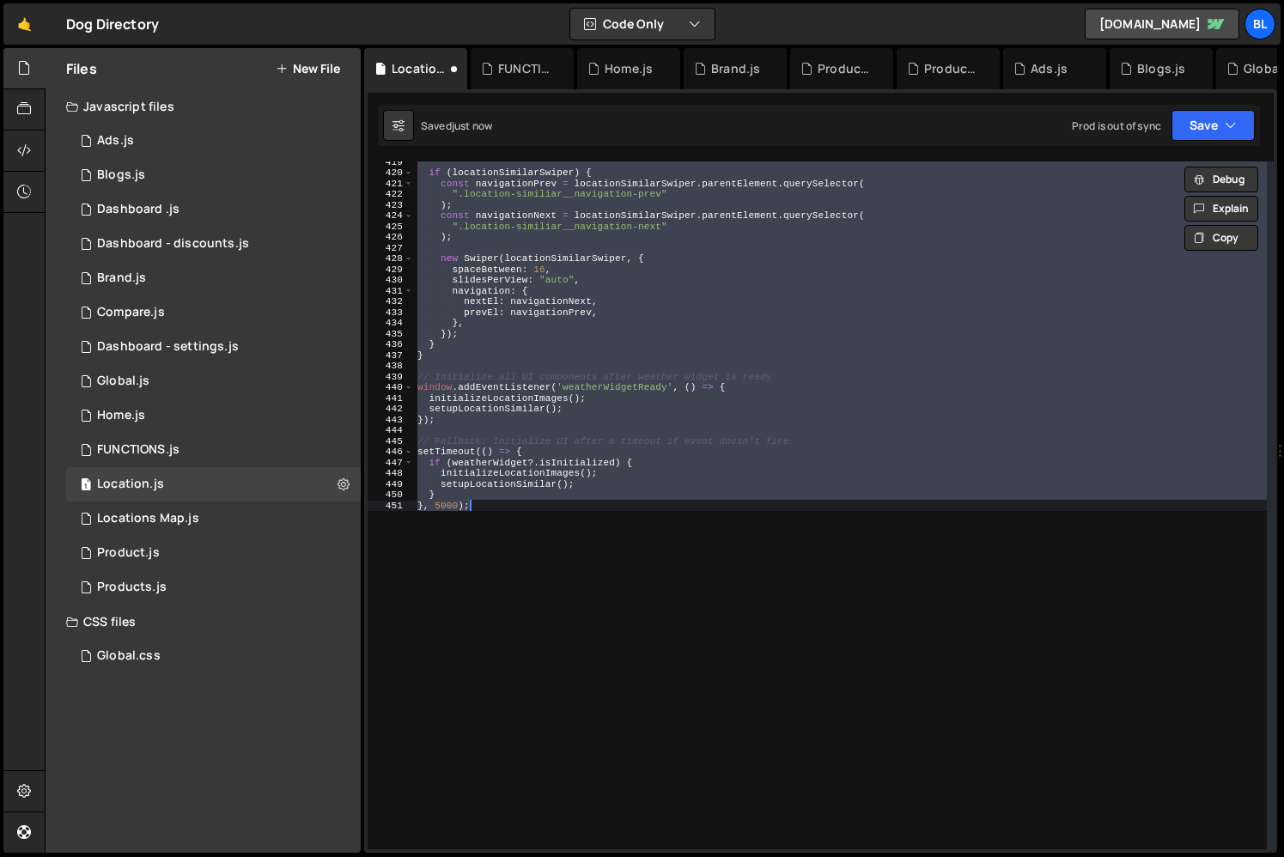
scroll to position [3746, 0]
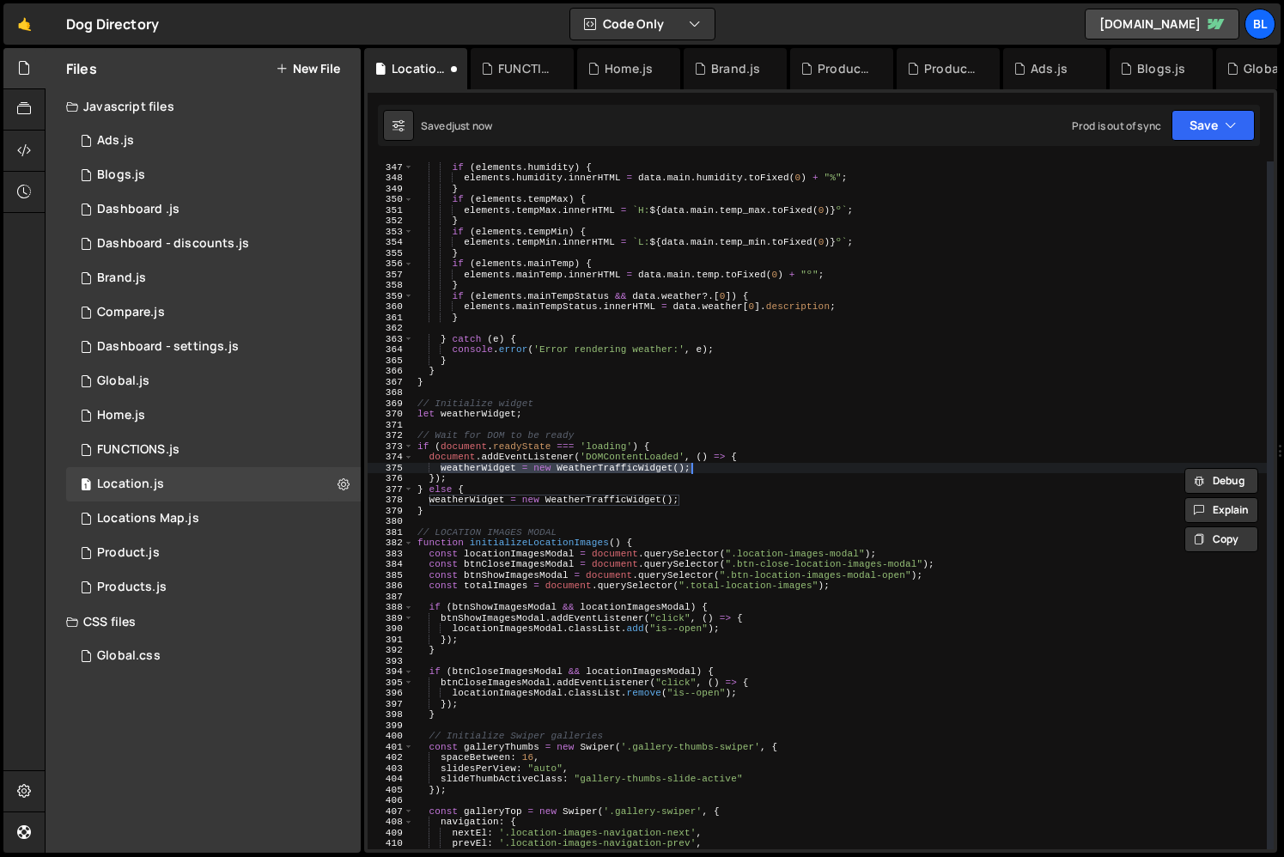
click at [520, 489] on div "} if ( elements . humidity ) { elements . humidity . innerHTML = data . main . …" at bounding box center [840, 505] width 853 height 709
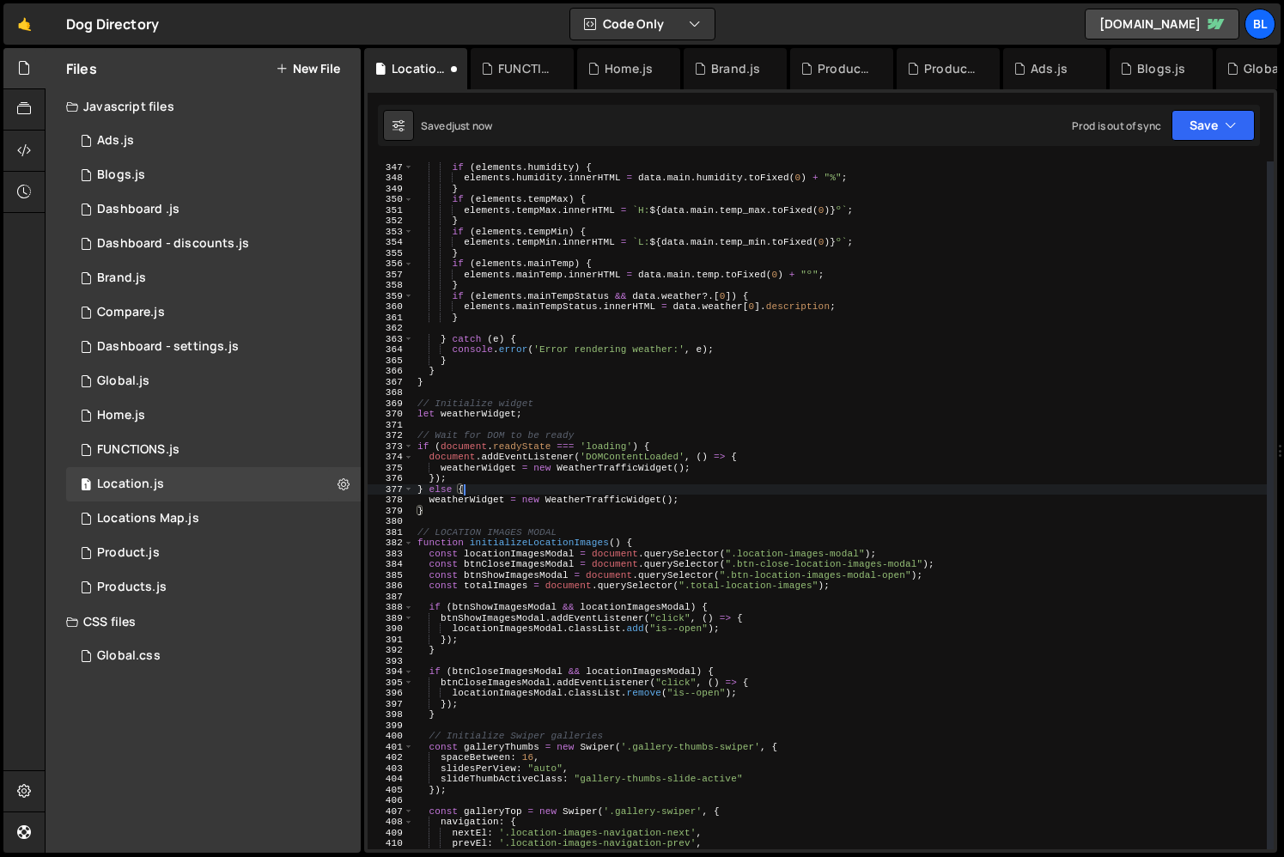
click at [439, 515] on div "} if ( elements . humidity ) { elements . humidity . innerHTML = data . main . …" at bounding box center [840, 505] width 853 height 709
type textarea "}"
click at [435, 521] on div "} if ( elements . humidity ) { elements . humidity . innerHTML = data . main . …" at bounding box center [840, 505] width 853 height 709
click at [461, 449] on div "} if ( elements . humidity ) { elements . humidity . innerHTML = data . main . …" at bounding box center [840, 505] width 853 height 709
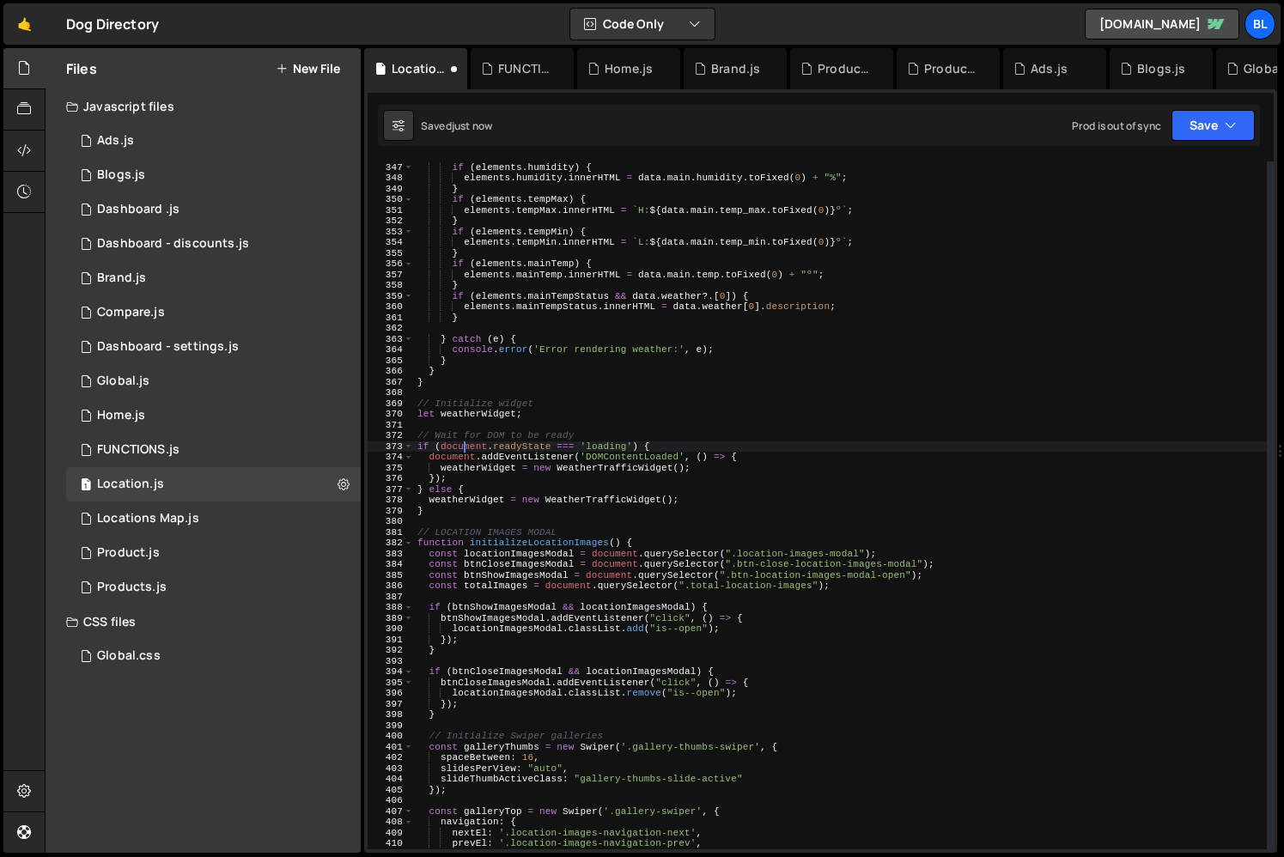
click at [585, 475] on div "} if ( elements . humidity ) { elements . humidity . innerHTML = data . main . …" at bounding box center [840, 505] width 853 height 709
type textarea "});"
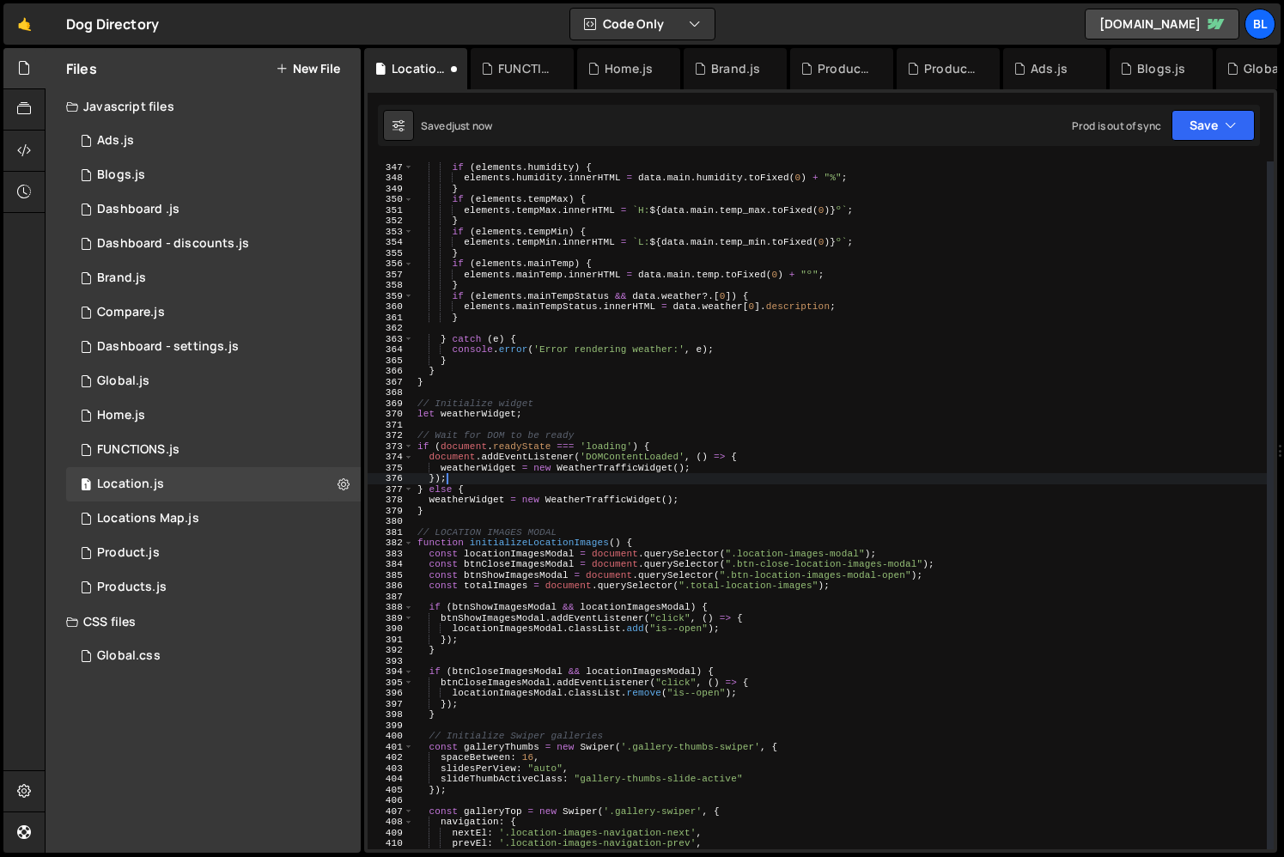
click at [586, 476] on div "} if ( elements . humidity ) { elements . humidity . innerHTML = data . main . …" at bounding box center [840, 505] width 853 height 709
click at [494, 520] on div "} if ( elements . humidity ) { elements . humidity . innerHTML = data . main . …" at bounding box center [840, 505] width 853 height 709
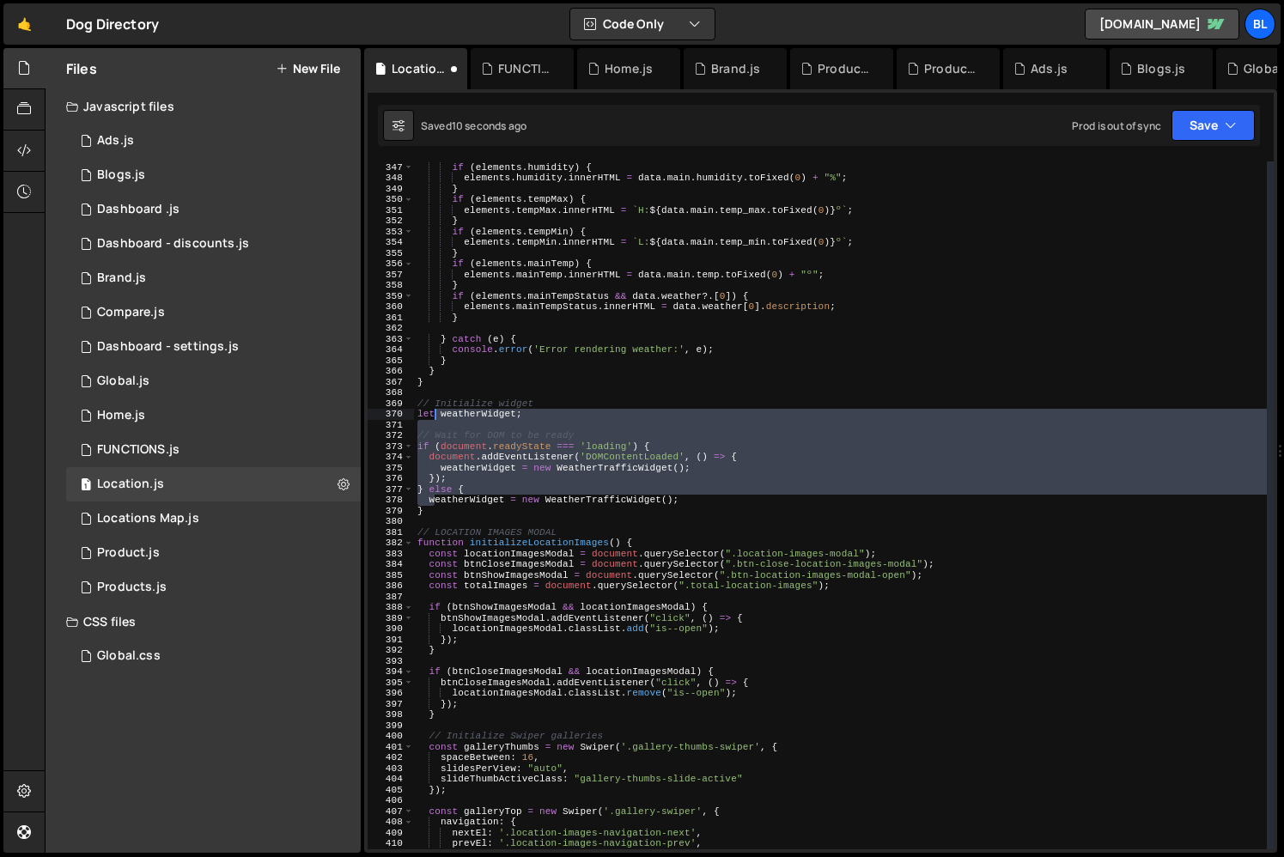
drag, startPoint x: 435, startPoint y: 503, endPoint x: 438, endPoint y: 413, distance: 90.2
click at [438, 413] on div "} if ( elements . humidity ) { elements . humidity . innerHTML = data . main . …" at bounding box center [840, 505] width 853 height 709
paste textarea "= new WeatherTrafficWidget();eatherWidget = new WeatherTrafficWidget();"
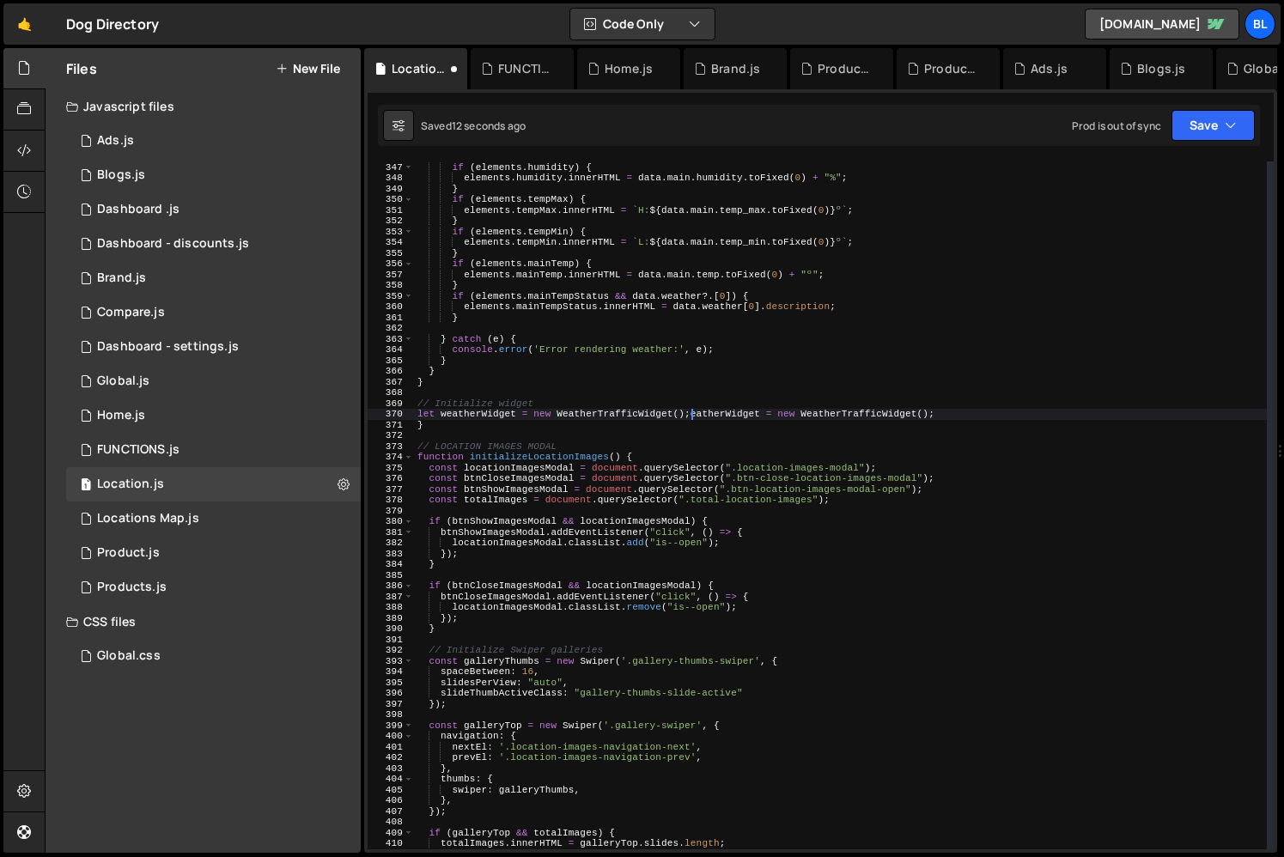
click at [691, 425] on div "} if ( elements . humidity ) { elements . humidity . innerHTML = data . main . …" at bounding box center [840, 505] width 853 height 709
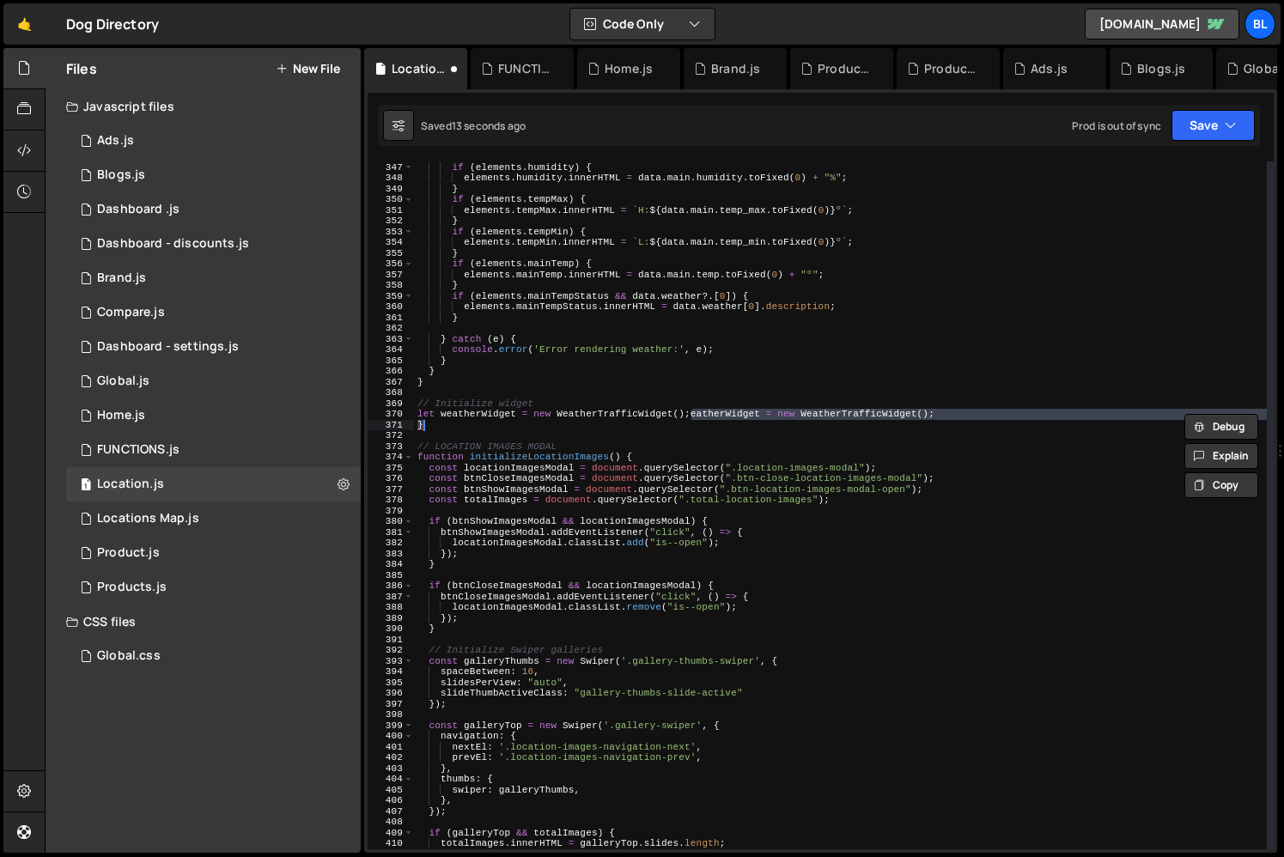
type textarea "let weatherWidget = new WeatherTrafficWidget();"
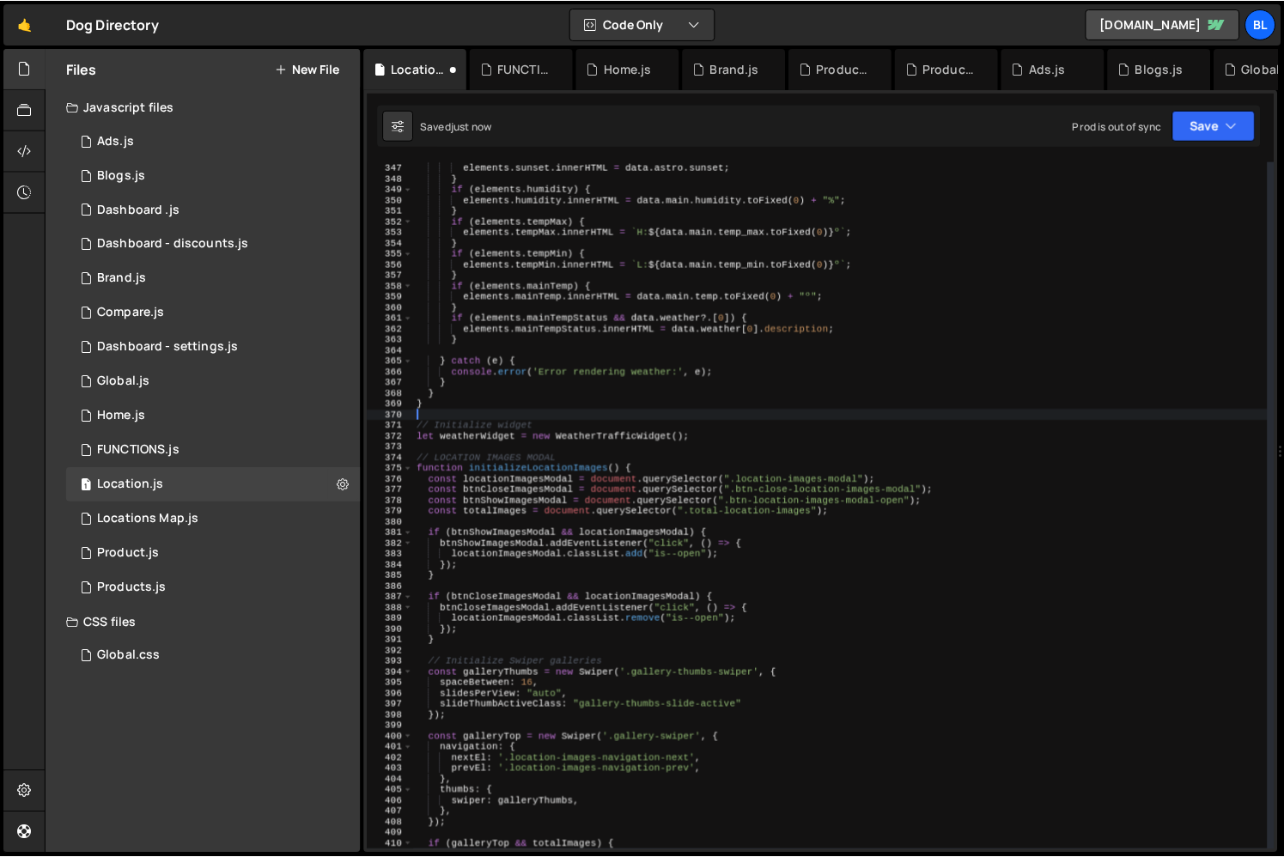
scroll to position [3735, 0]
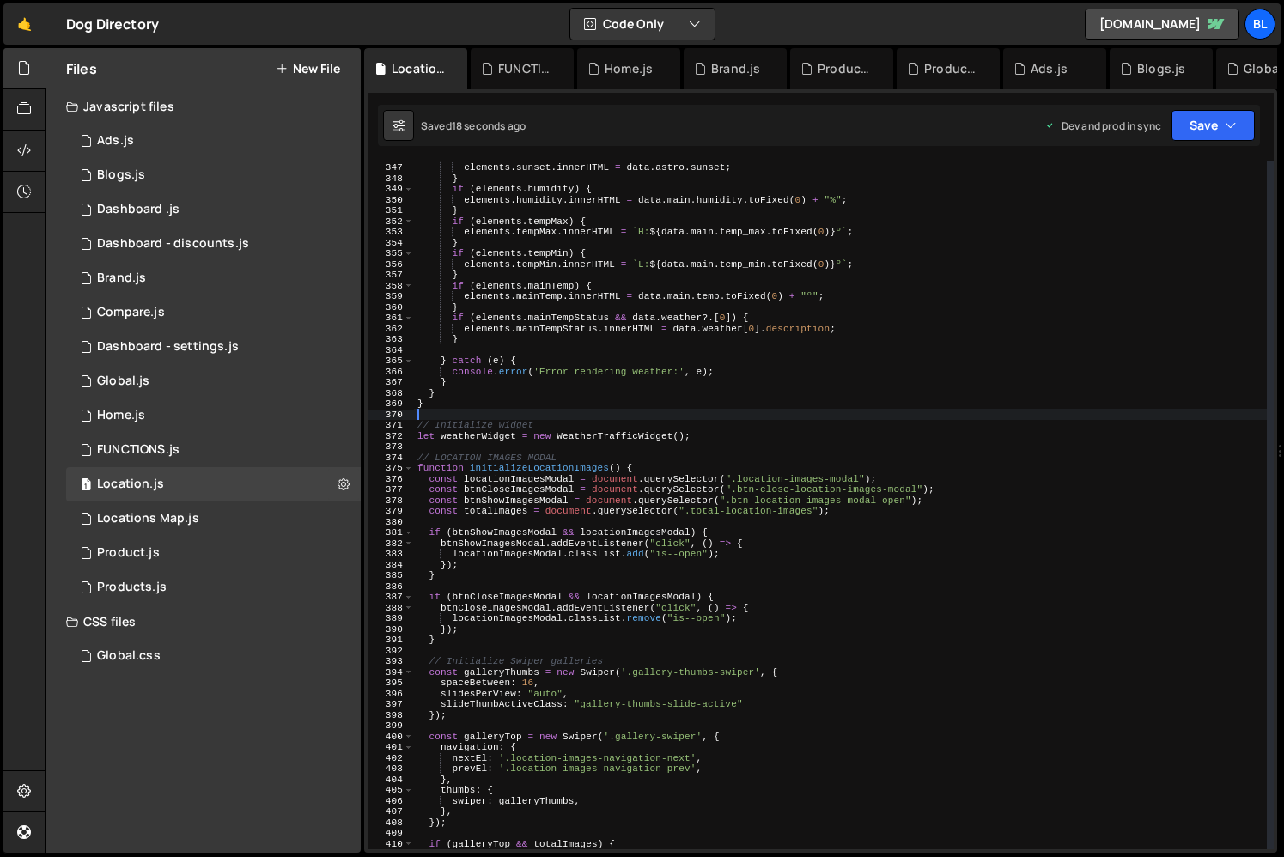
click at [568, 471] on div "if ( elements . sunset && data . astro ?. sunset ) { elements . sunset . innerH…" at bounding box center [840, 505] width 853 height 709
click at [465, 424] on div "if ( elements . sunset && data . astro ?. sunset ) { elements . sunset . innerH…" at bounding box center [840, 505] width 853 height 709
click at [464, 432] on div "if ( elements . sunset && data . astro ?. sunset ) { elements . sunset . innerH…" at bounding box center [840, 505] width 853 height 709
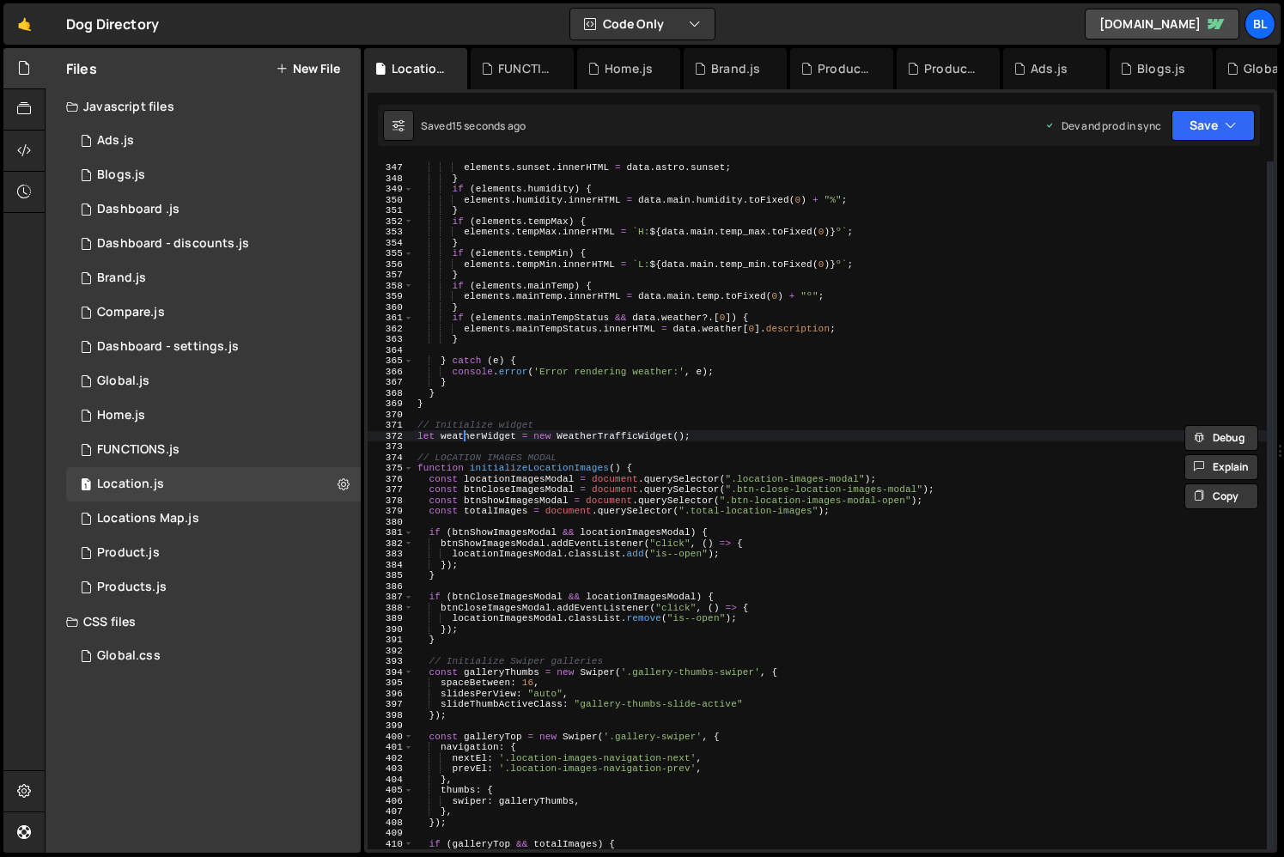
type textarea "window.addEventListener('weatherWidgetReady', () => {"
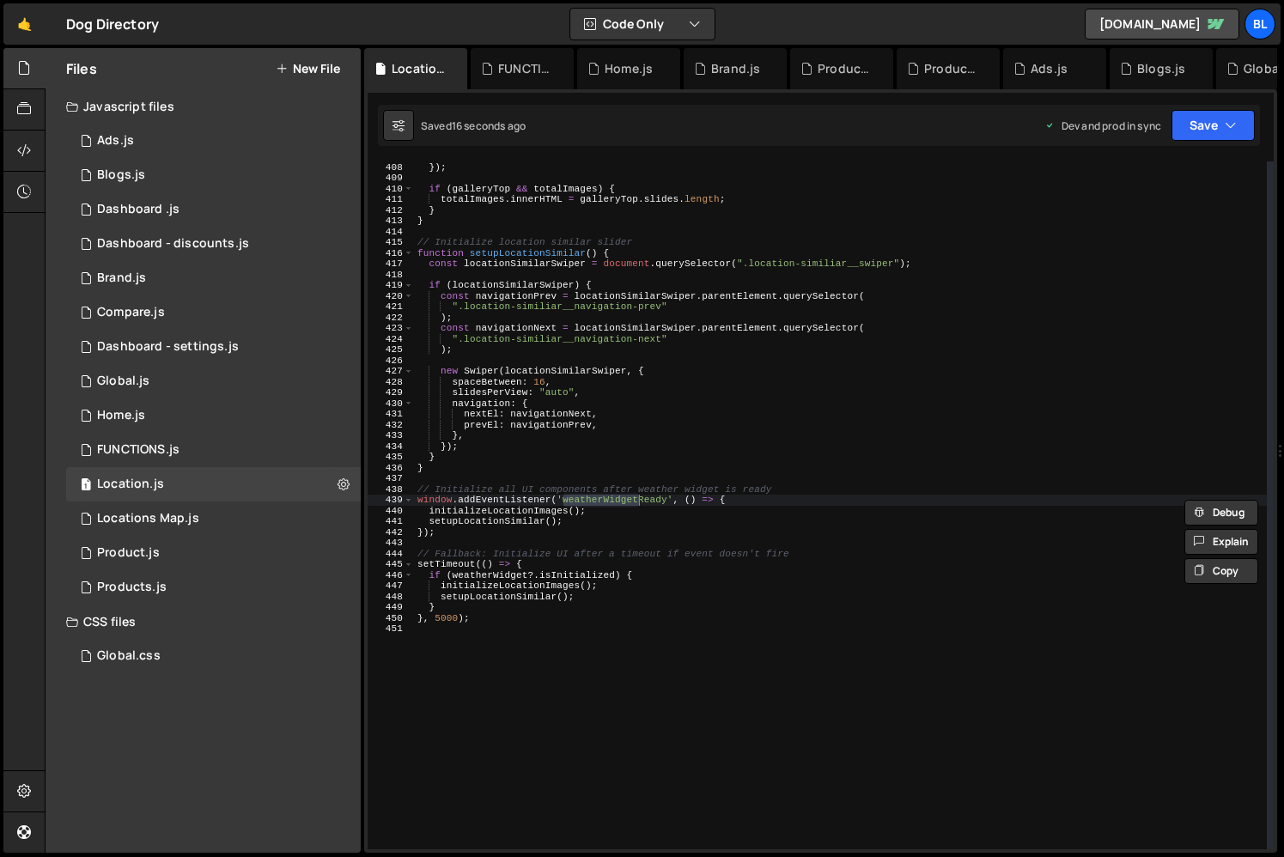
scroll to position [4390, 0]
click at [522, 539] on div "} , }) ; if ( galleryTop && totalImages ) { totalImages . innerHTML = galleryTo…" at bounding box center [840, 505] width 853 height 709
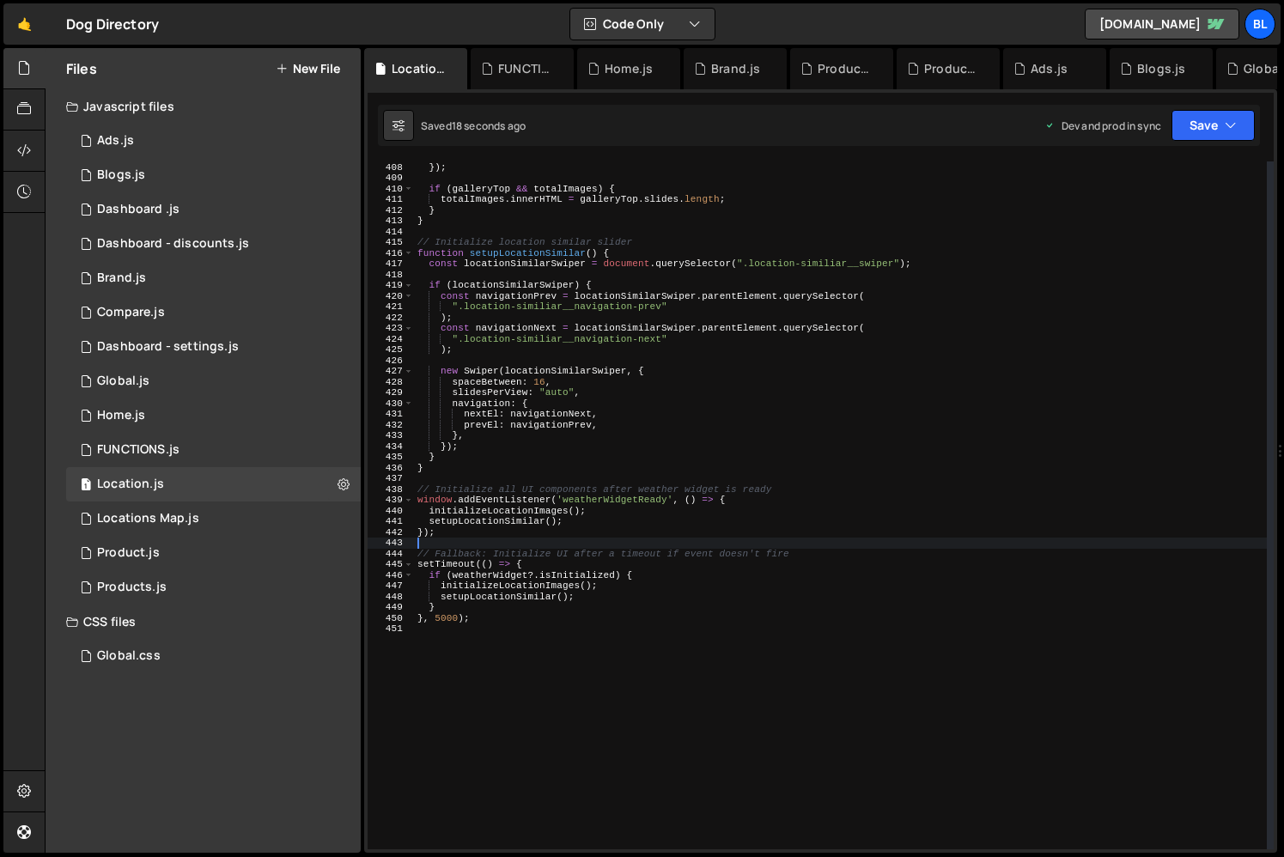
click at [515, 584] on div "} , }) ; if ( galleryTop && totalImages ) { totalImages . innerHTML = galleryTo…" at bounding box center [840, 505] width 853 height 709
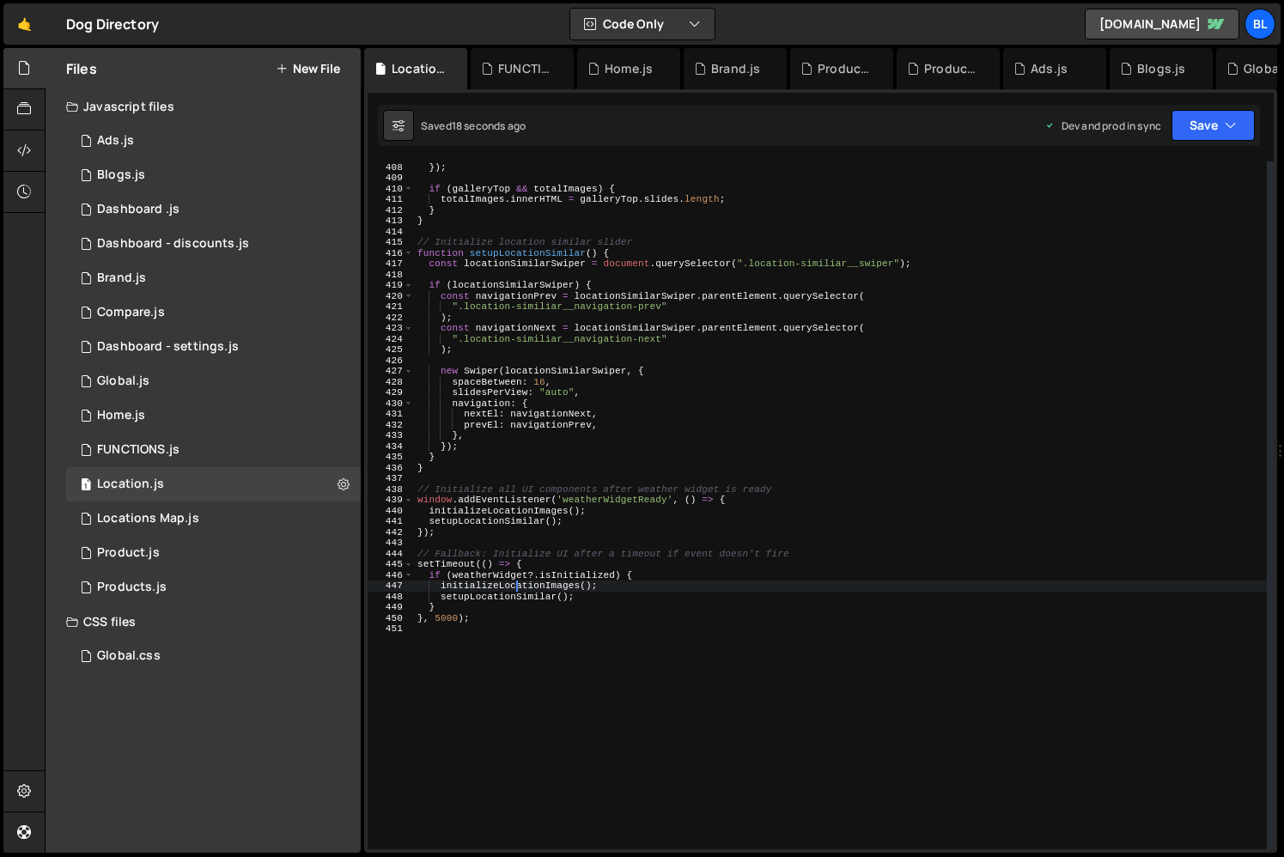
scroll to position [3692, 0]
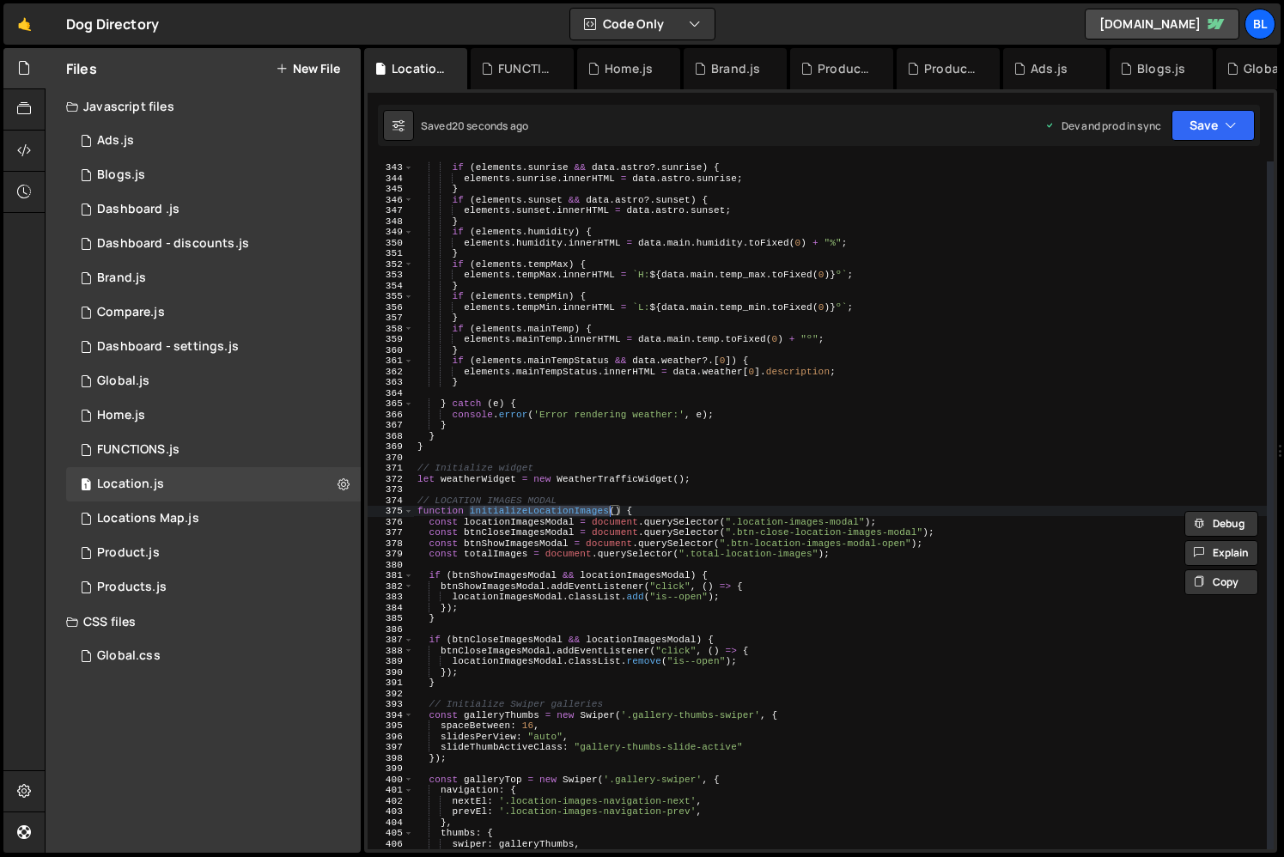
click at [490, 479] on div "// Check if elements exist before updating if ( elements . sunrise && data . as…" at bounding box center [840, 505] width 853 height 709
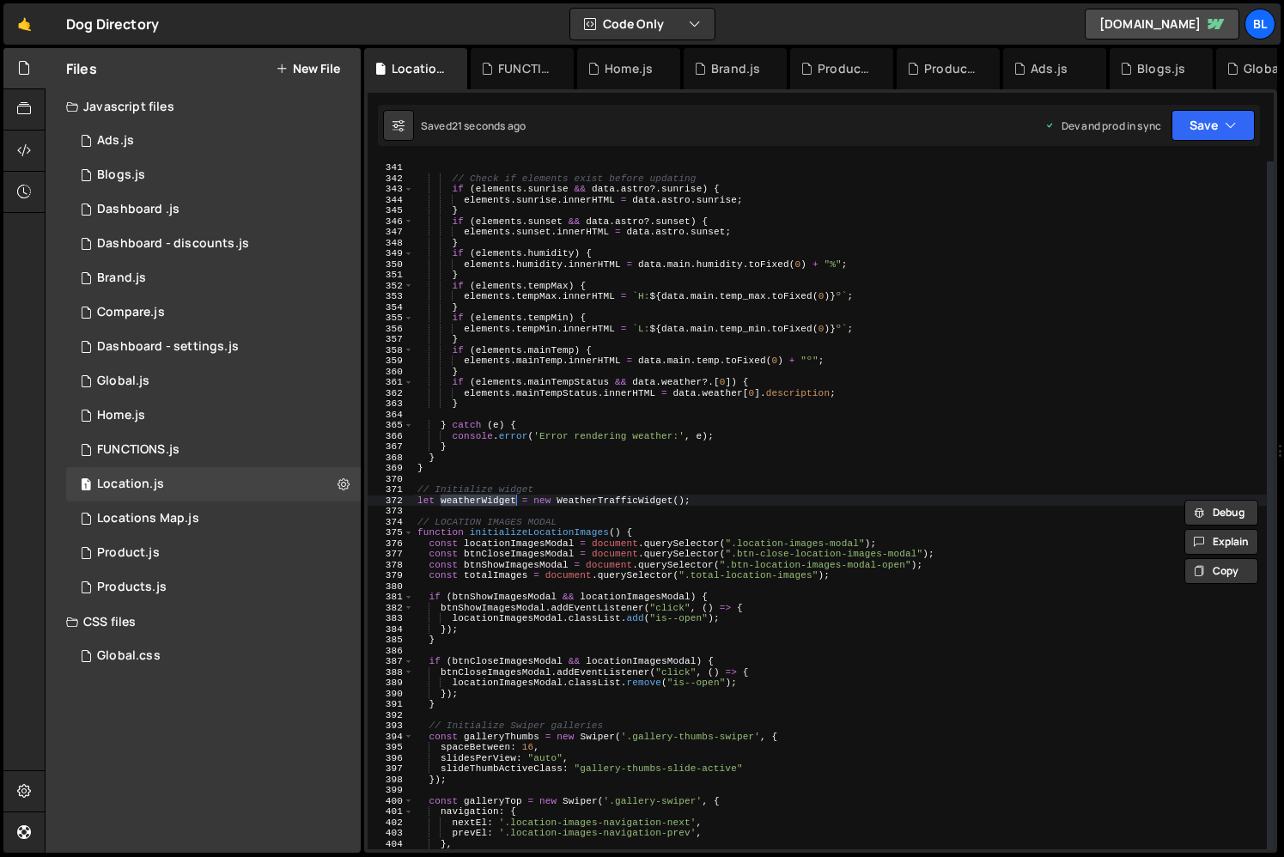
scroll to position [3670, 0]
click at [489, 499] on div "} ; // Check if elements exist before updating if ( elements . sunrise && data …" at bounding box center [840, 505] width 853 height 709
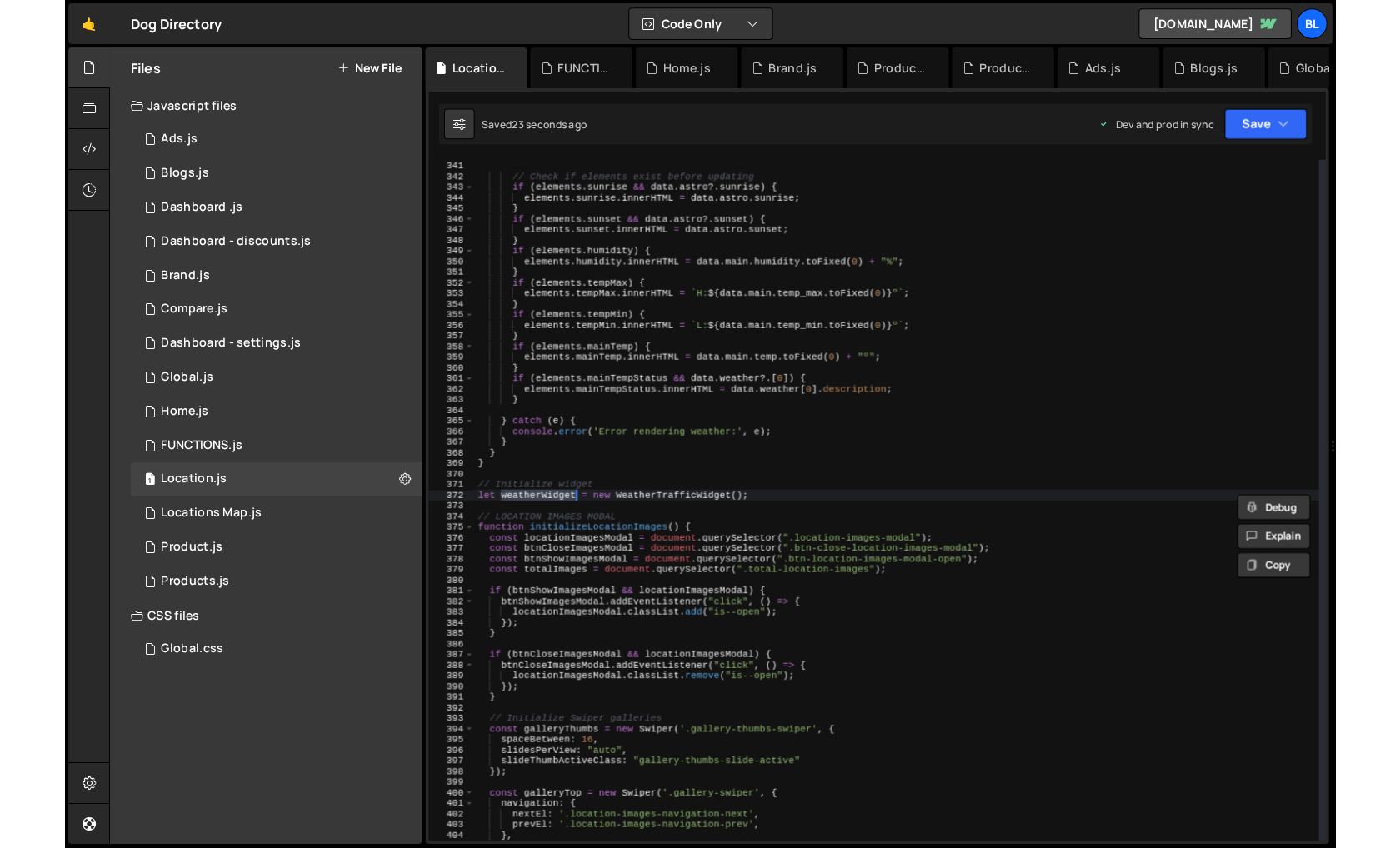
scroll to position [4259, 0]
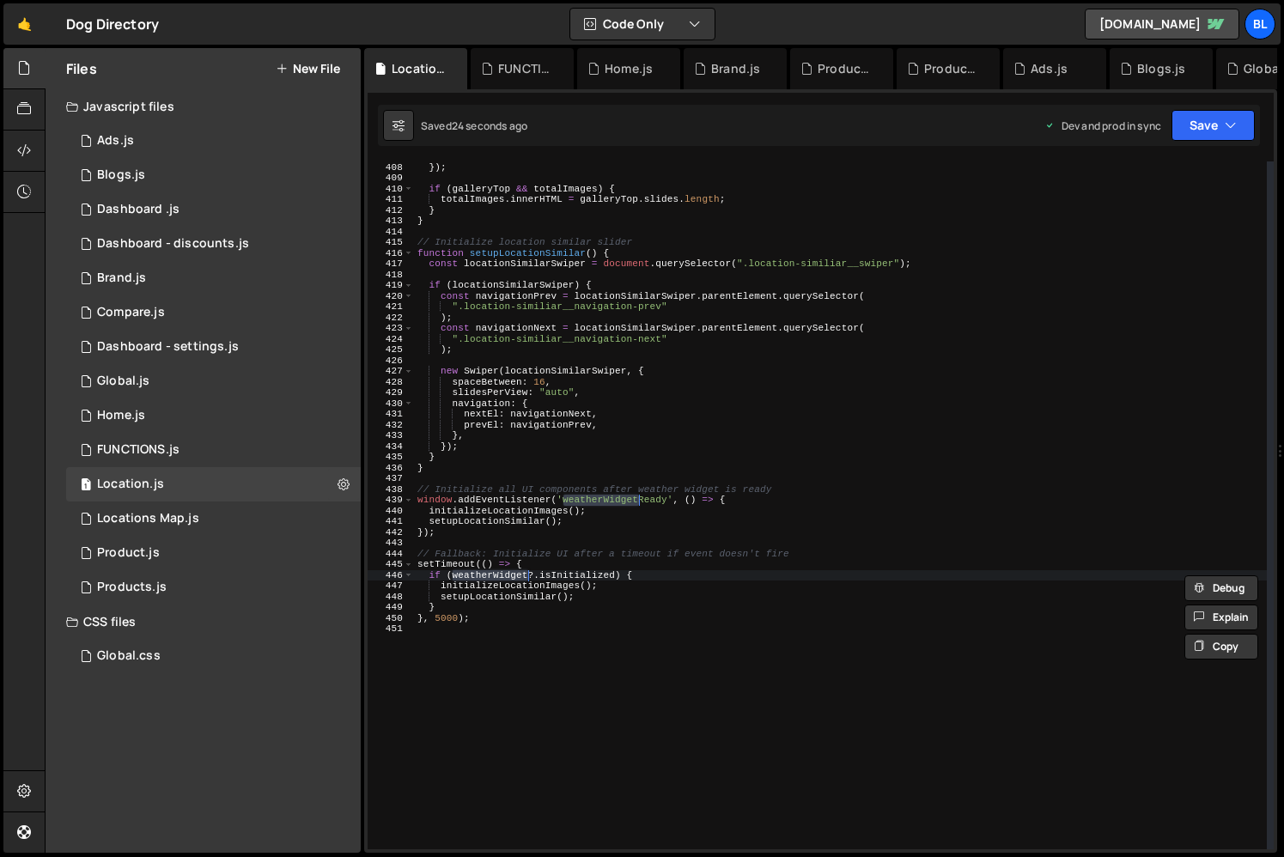
click at [558, 575] on div "} , }) ; if ( galleryTop && totalImages ) { totalImages . innerHTML = galleryTo…" at bounding box center [840, 505] width 853 height 709
click at [570, 614] on div "} , }) ; if ( galleryTop && totalImages ) { totalImages . innerHTML = galleryTo…" at bounding box center [840, 505] width 853 height 709
type textarea "}, 5000);"
click at [141, 440] on div "0 FUNCTIONS.js 0" at bounding box center [213, 450] width 295 height 34
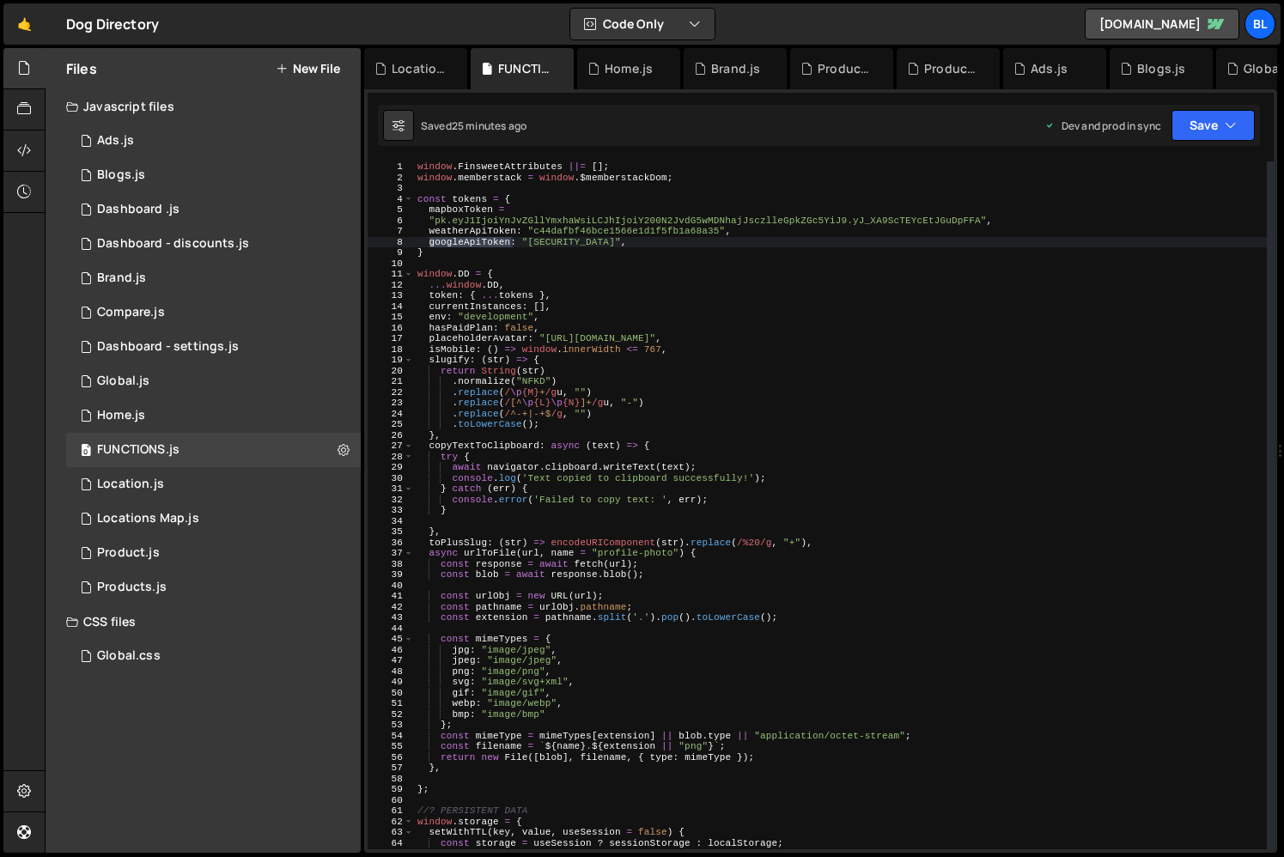
scroll to position [0, 0]
click at [462, 204] on div "window . FinsweetAttributes ||= [ ] ; window . memberstack = window . $memberst…" at bounding box center [840, 515] width 853 height 709
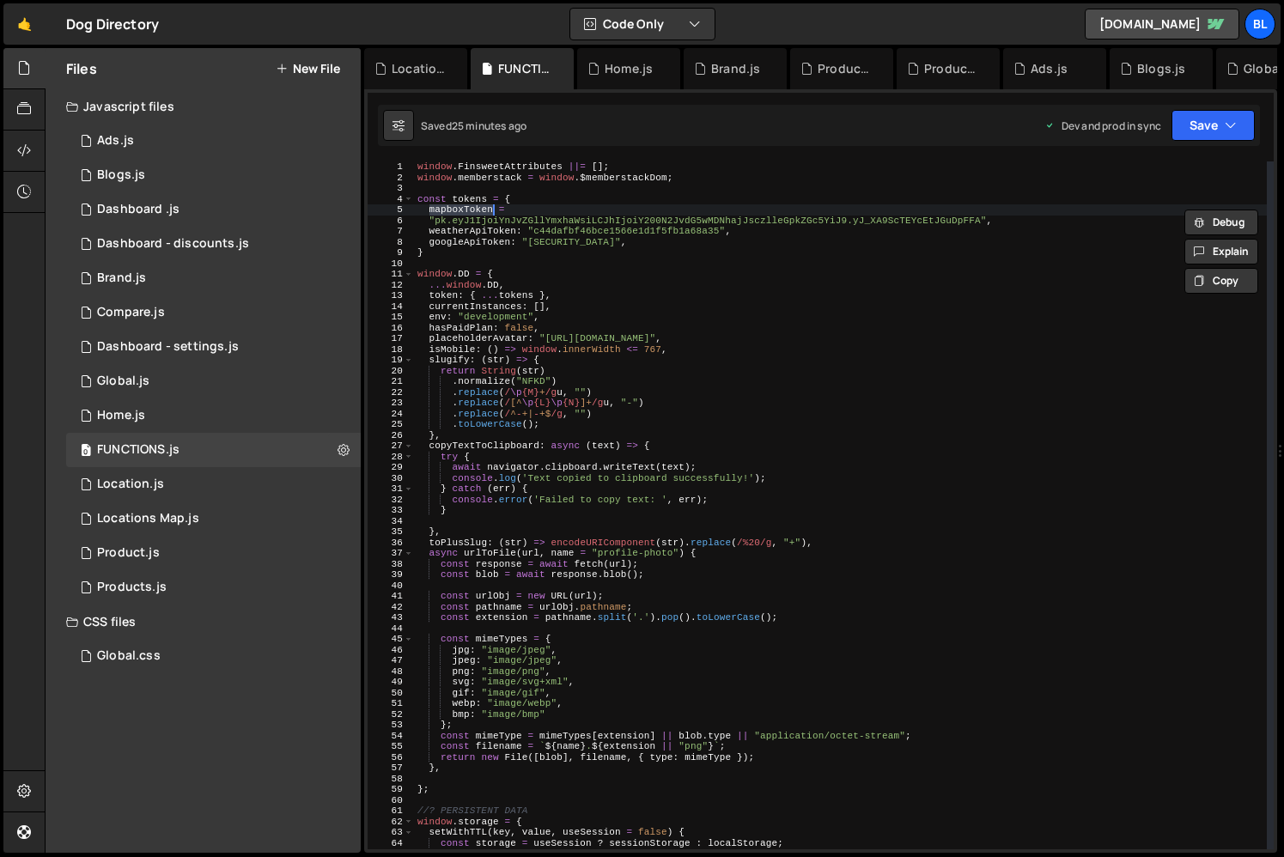
paste textarea "...window.DD,"
click at [582, 283] on div "window . FinsweetAttributes ||= [ ] ; window . memberstack = window . $memberst…" at bounding box center [840, 515] width 853 height 709
click at [532, 202] on div "window . FinsweetAttributes ||= [ ] ; window . memberstack = window . $memberst…" at bounding box center [840, 515] width 853 height 709
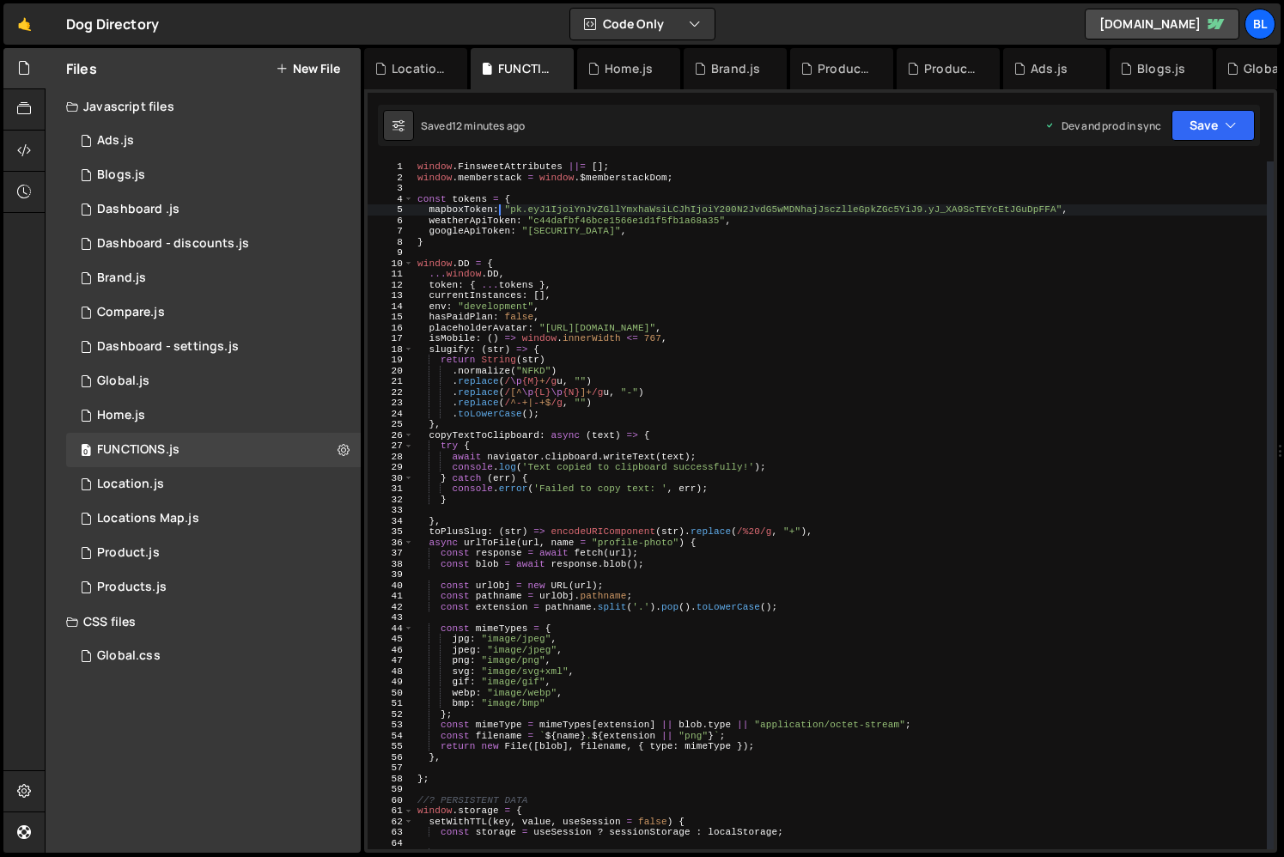
click at [598, 275] on div "window . FinsweetAttributes ||= [ ] ; window . memberstack = window . $memberst…" at bounding box center [840, 515] width 853 height 709
type textarea "...window.DD,"
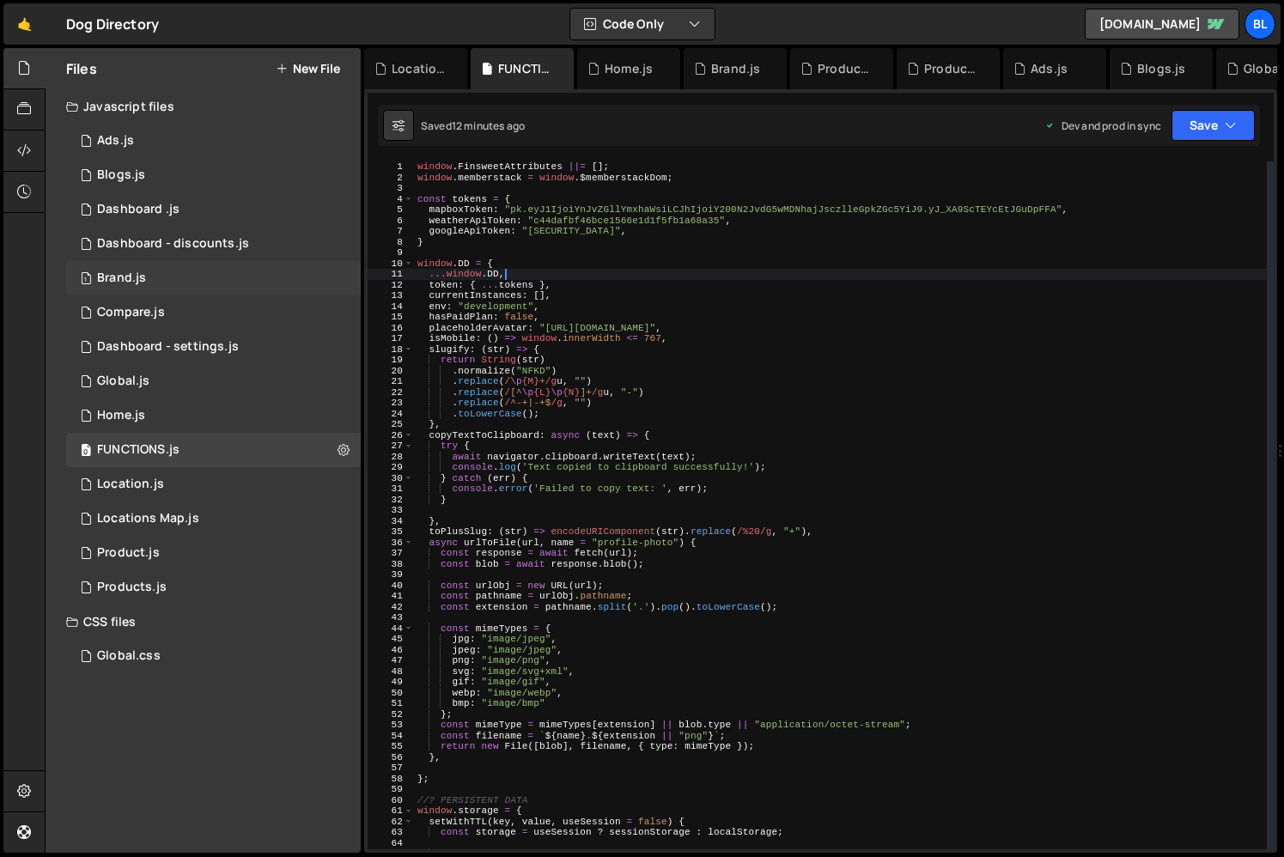
click at [176, 268] on div "1 Brand.js 0" at bounding box center [213, 278] width 295 height 34
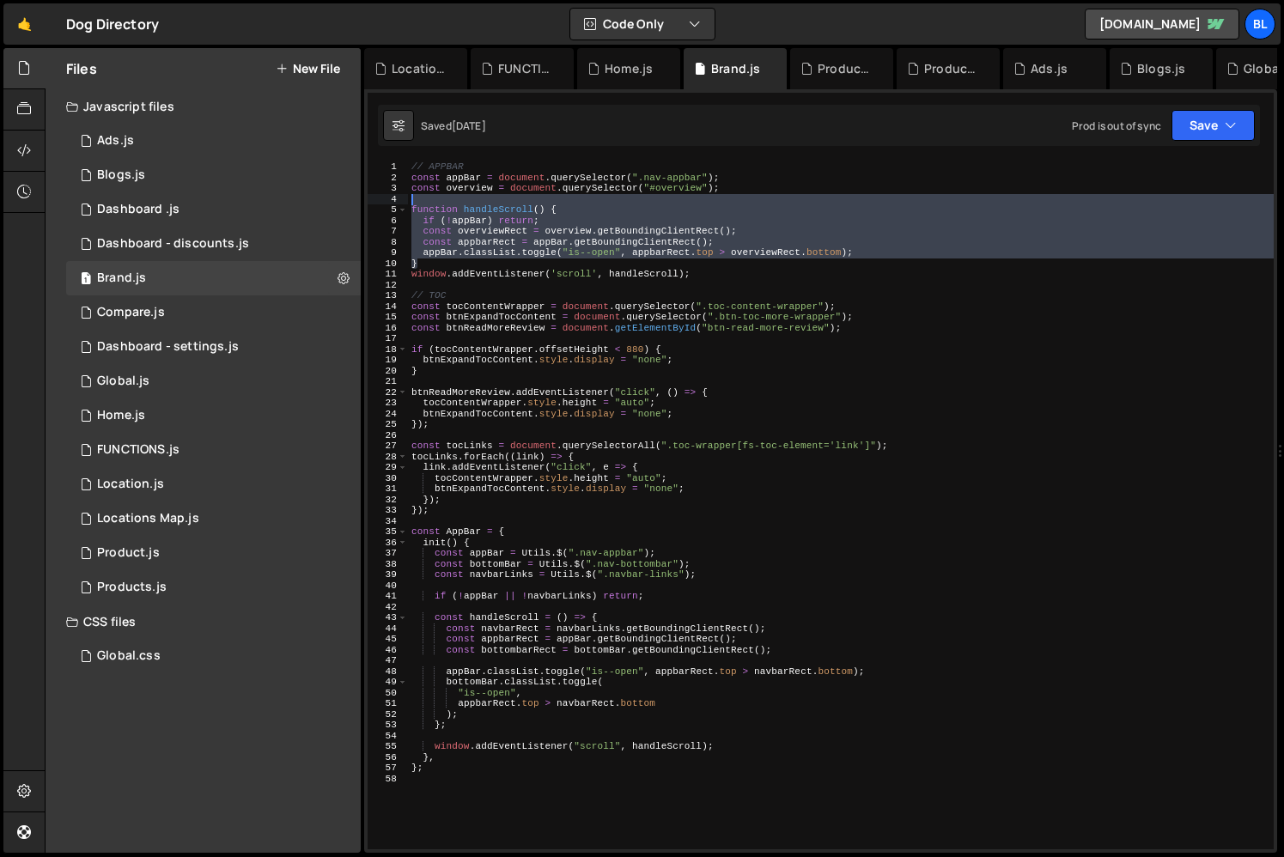
drag, startPoint x: 709, startPoint y: 264, endPoint x: 481, endPoint y: 198, distance: 237.6
click at [481, 198] on div "// APPBAR const appBar = document . querySelector ( ".nav-appbar" ) ; const ove…" at bounding box center [841, 515] width 866 height 709
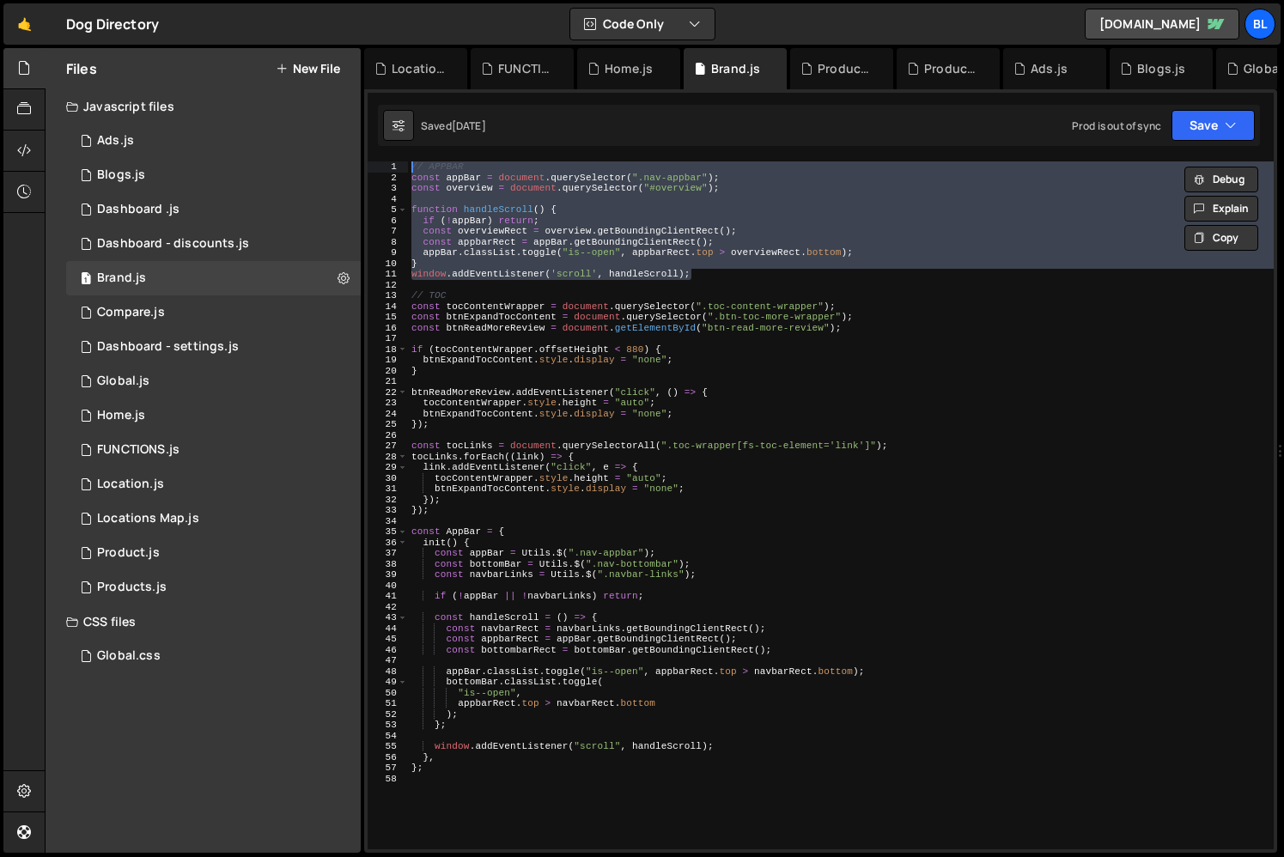
drag, startPoint x: 708, startPoint y: 271, endPoint x: 393, endPoint y: 169, distance: 331.3
click at [393, 169] on div "// APPBAR const appBar = document.querySelector(".nav-appbar"); 1 2 3 4 5 6 7 8…" at bounding box center [821, 505] width 906 height 688
click at [573, 551] on div "// APPBAR const appBar = document . querySelector ( ".nav-appbar" ) ; const ove…" at bounding box center [841, 515] width 866 height 709
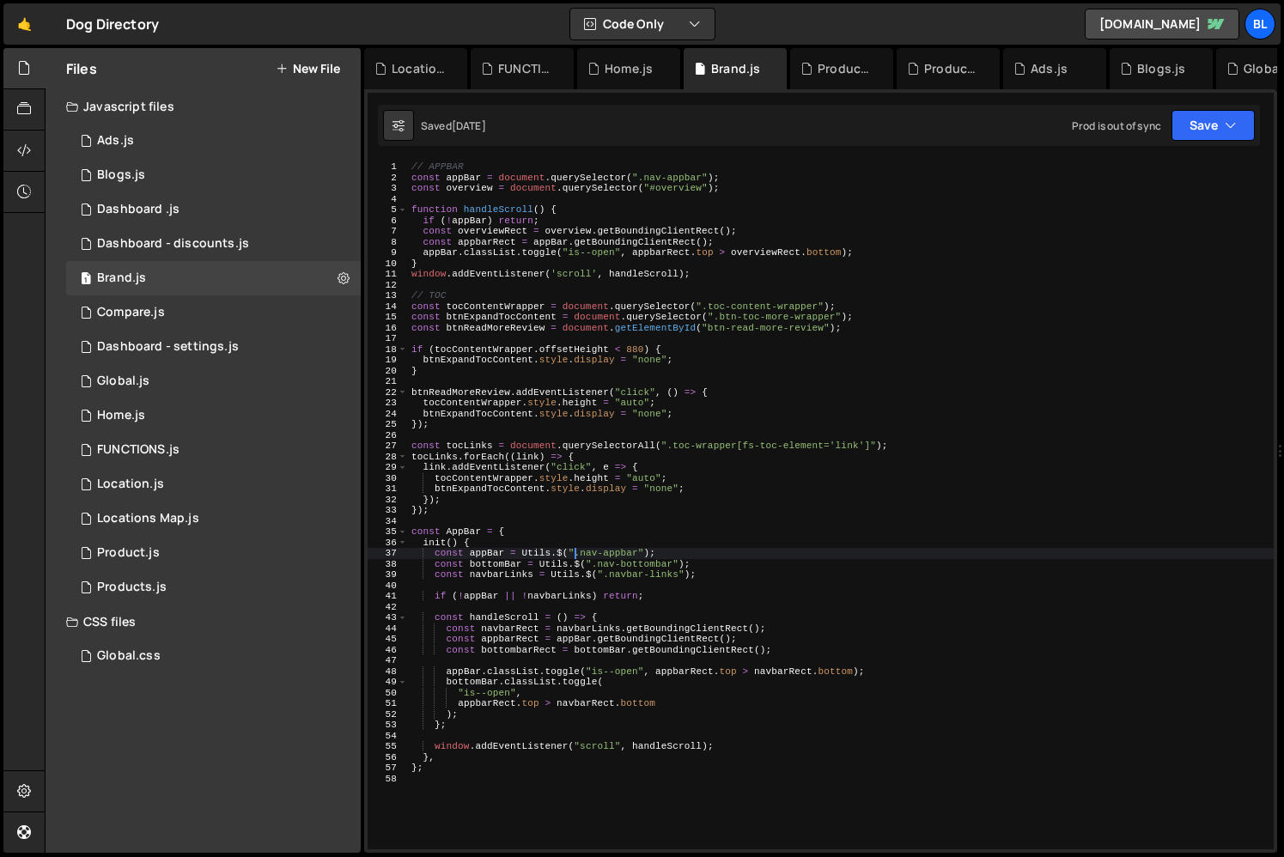
scroll to position [0, 15]
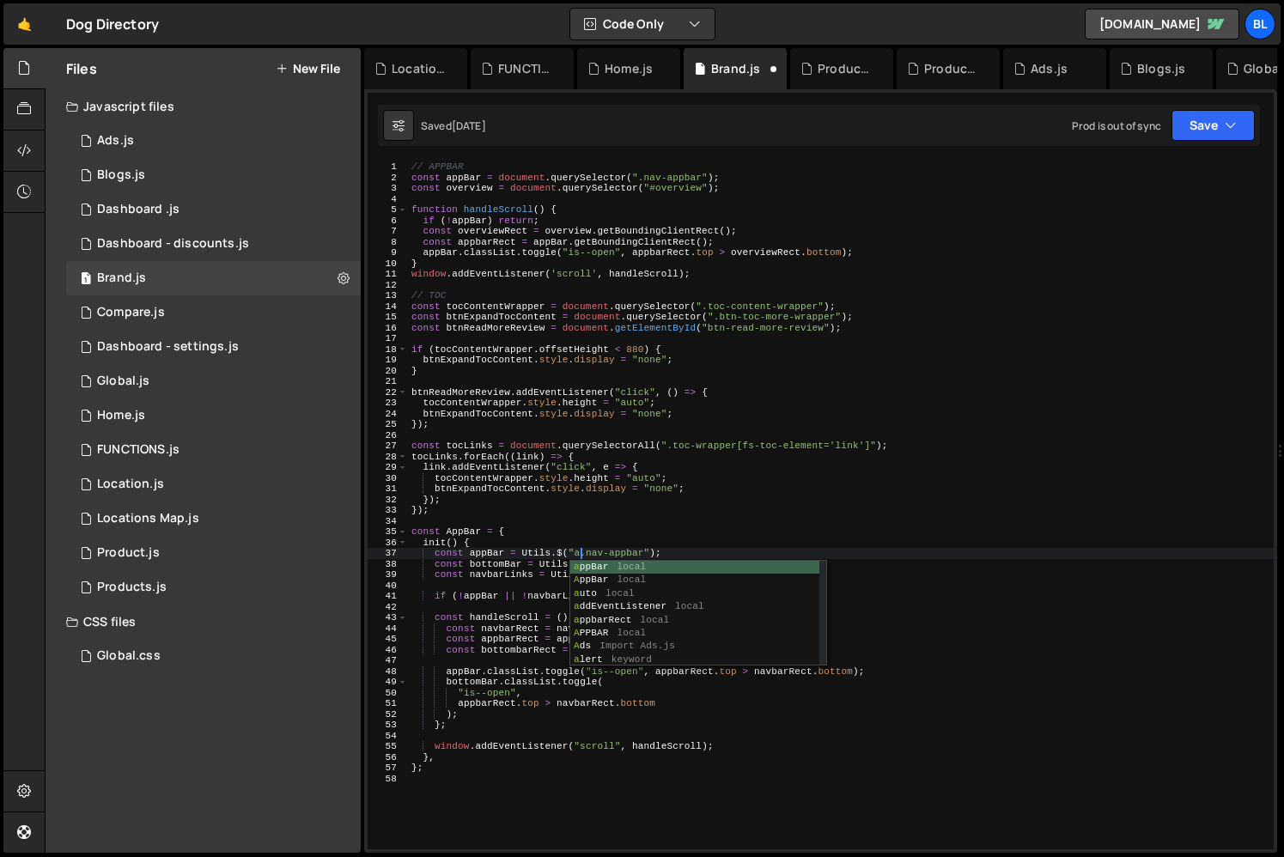
click at [567, 496] on div "// APPBAR const appBar = document . querySelector ( ".nav-appbar" ) ; const ove…" at bounding box center [841, 515] width 866 height 709
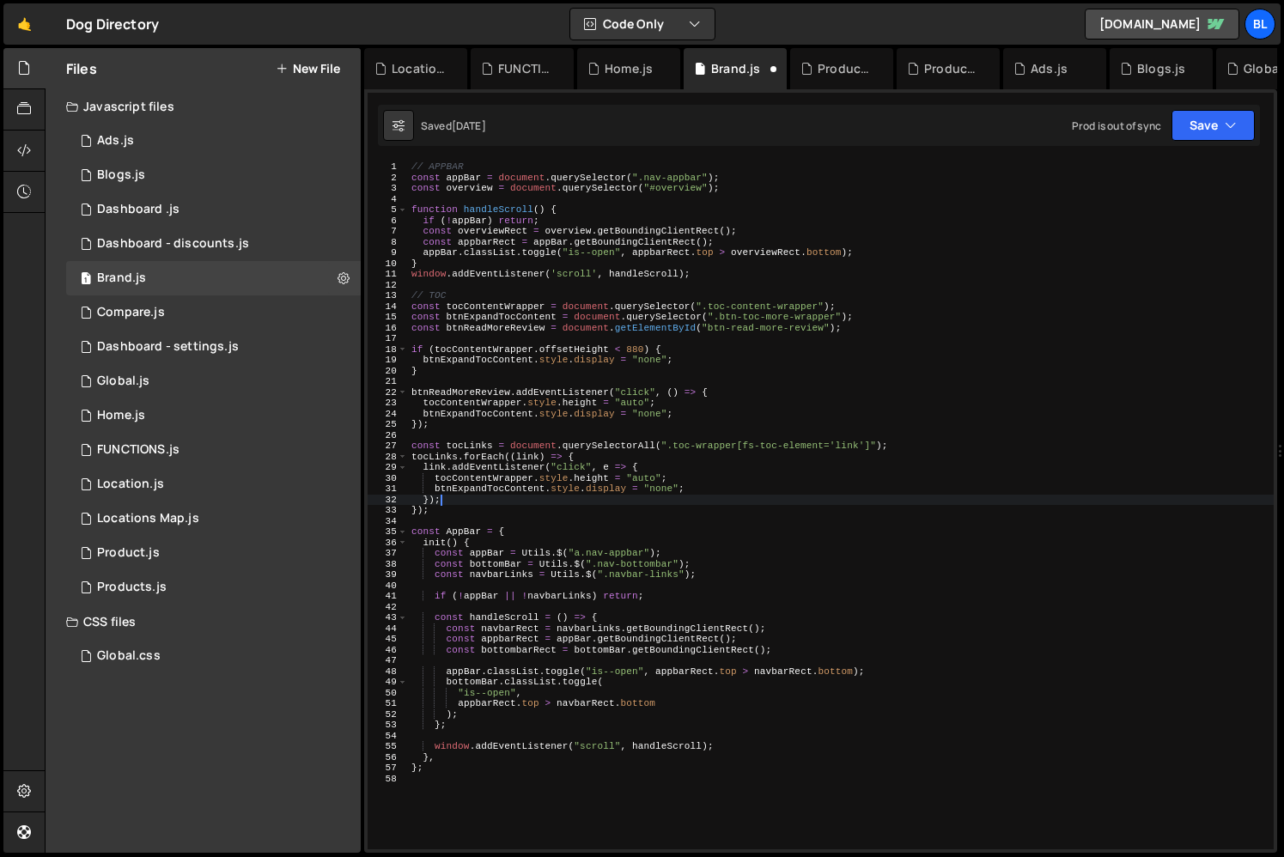
type textarea "const appBar = Utils.$(".nav-appbar");"
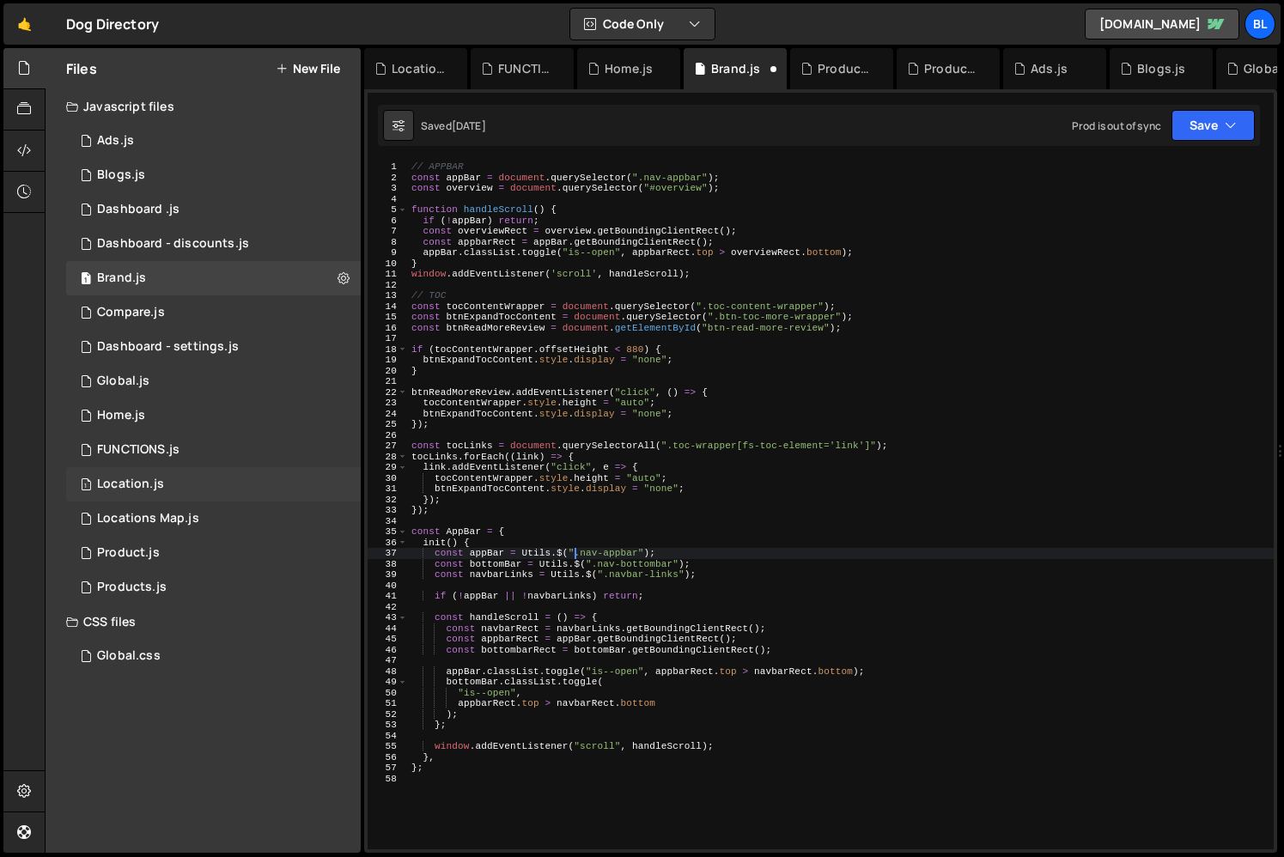
click at [230, 474] on div "1 Location.js 0" at bounding box center [213, 484] width 295 height 34
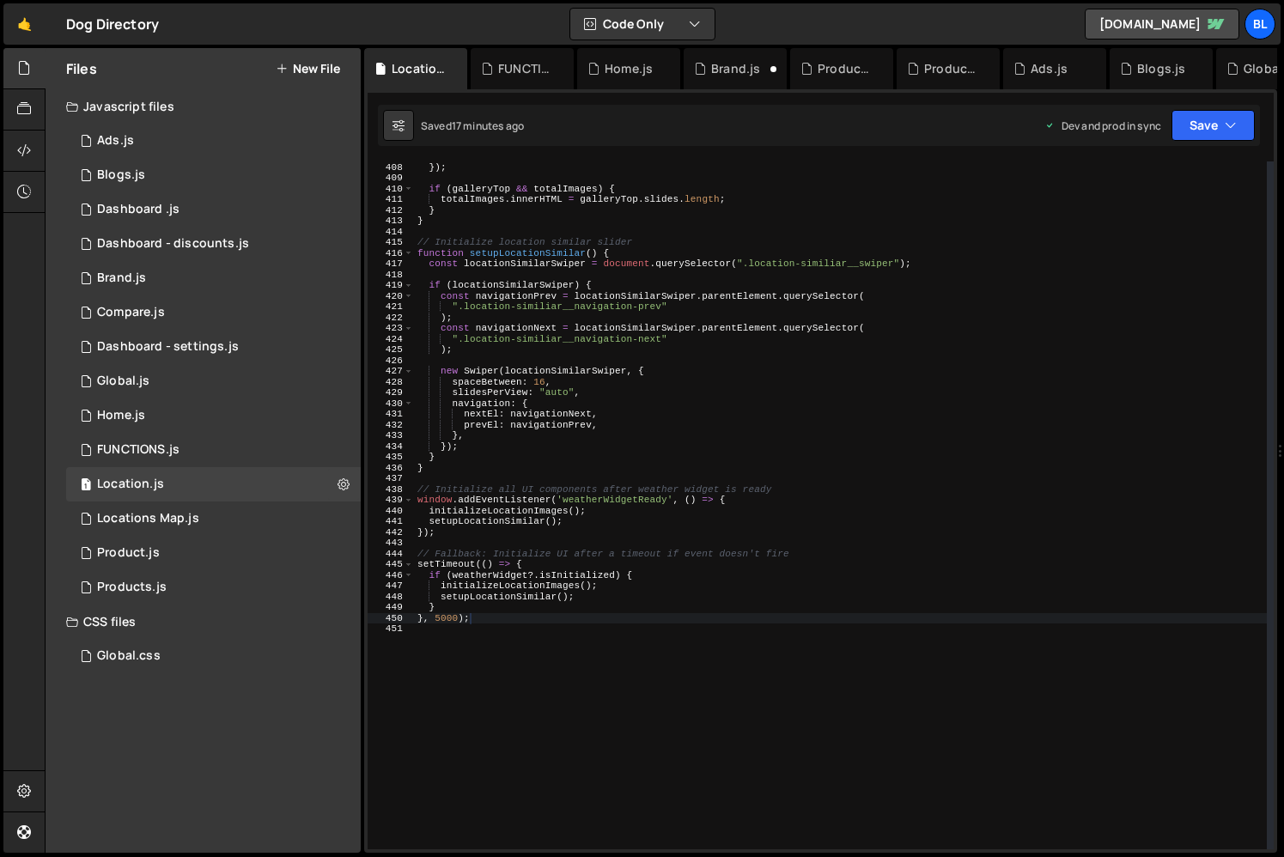
click at [616, 601] on div "} , }) ; if ( galleryTop && totalImages ) { totalImages . innerHTML = galleryTo…" at bounding box center [840, 505] width 853 height 709
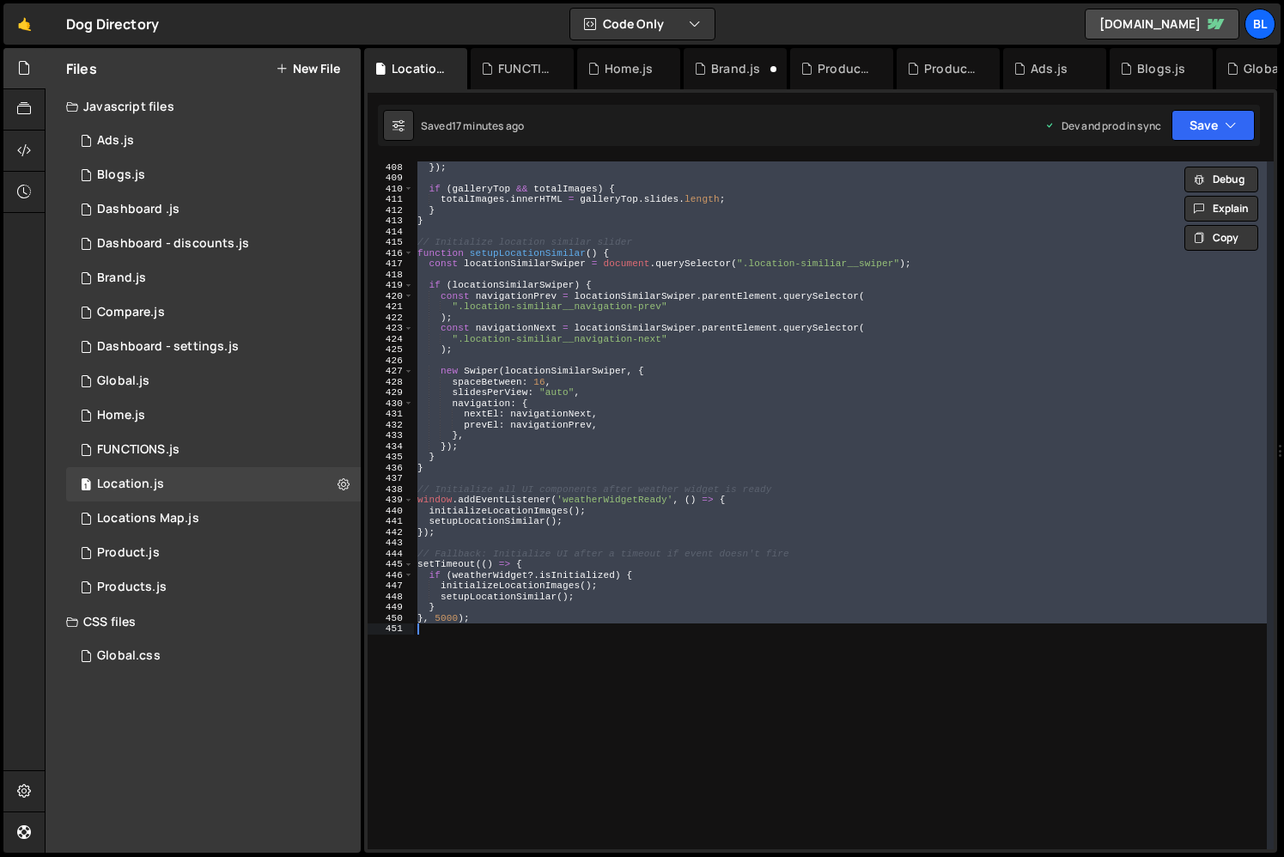
scroll to position [30058, 0]
paste textarea
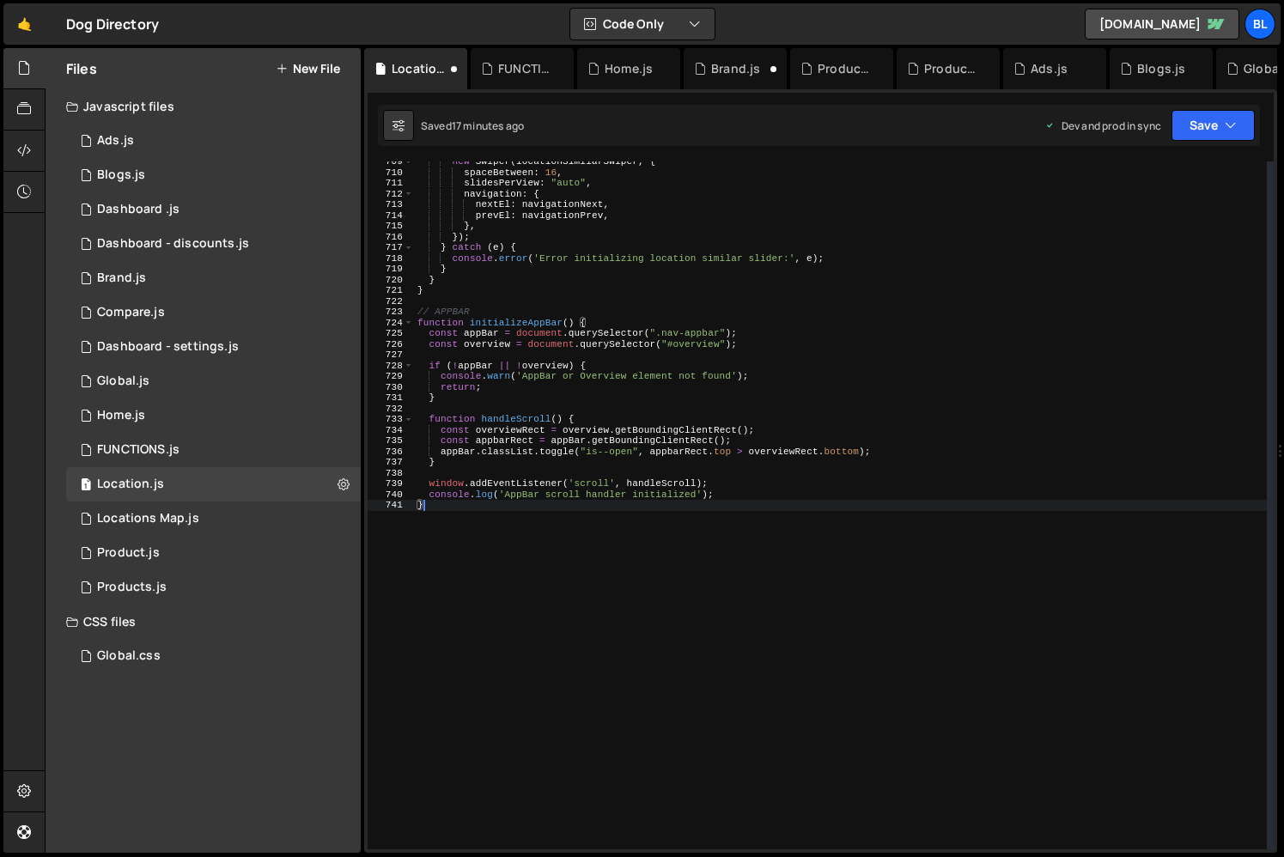
click at [612, 754] on div "new Swiper ( locationSimilarSwiper , { spaceBetween : 16 , slidesPerView : "aut…" at bounding box center [840, 510] width 853 height 709
type textarea "}"
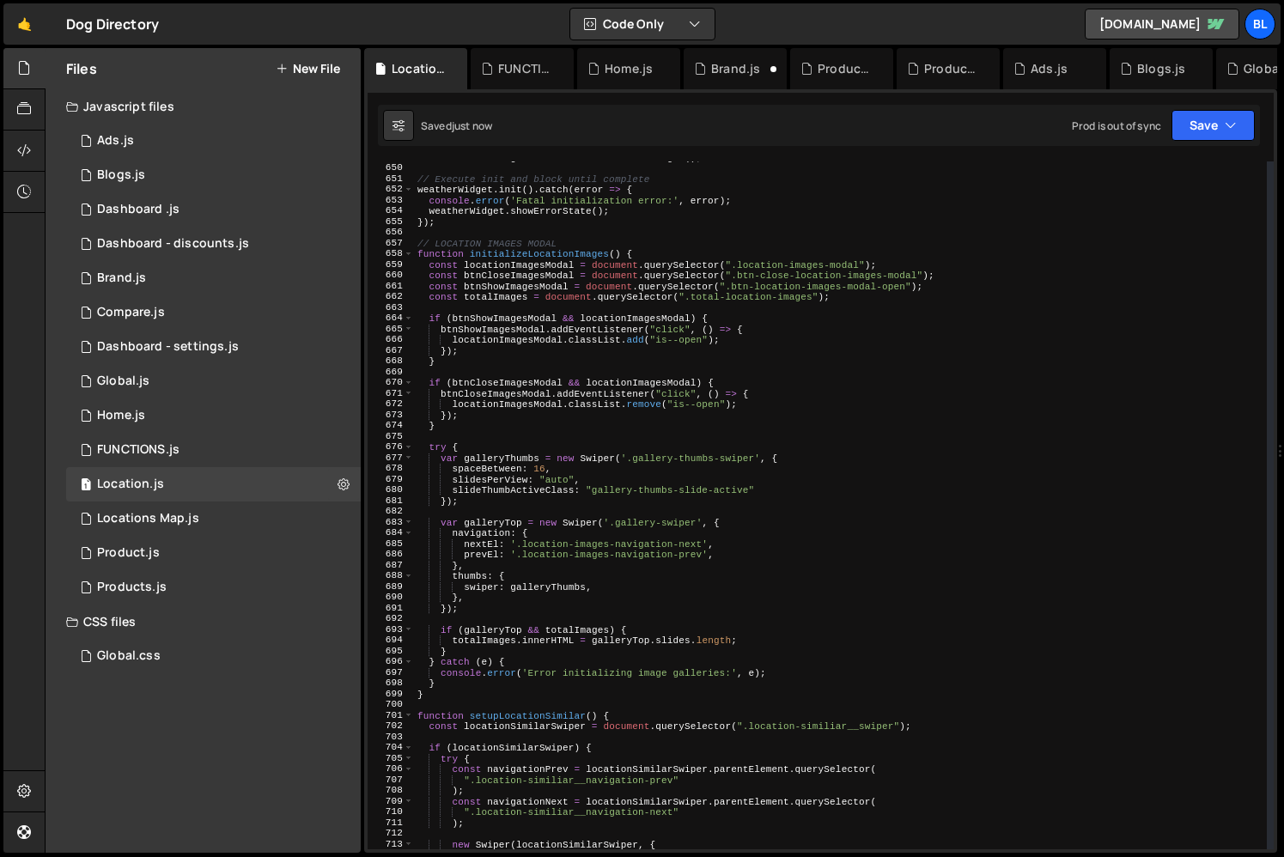
scroll to position [6476, 0]
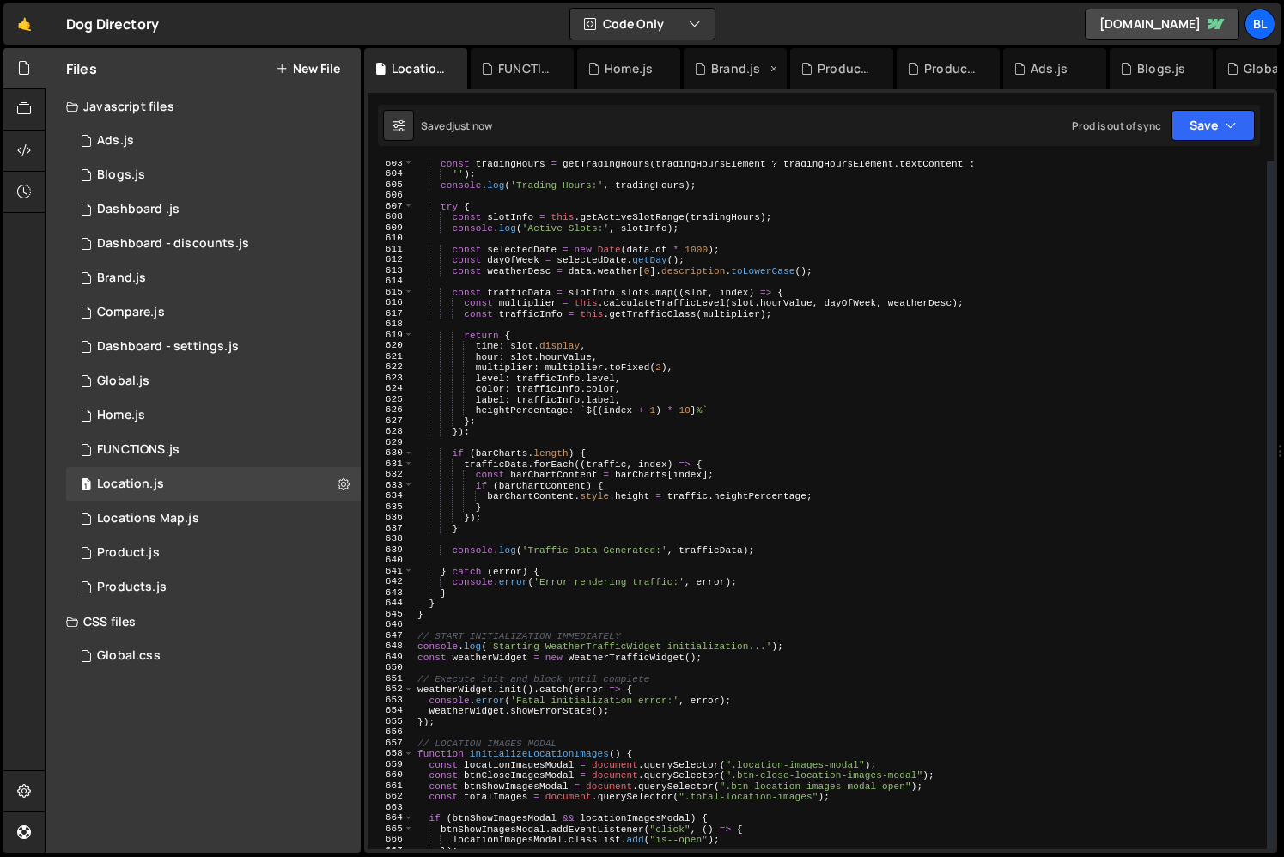
click at [744, 54] on div "Brand.js" at bounding box center [735, 68] width 103 height 41
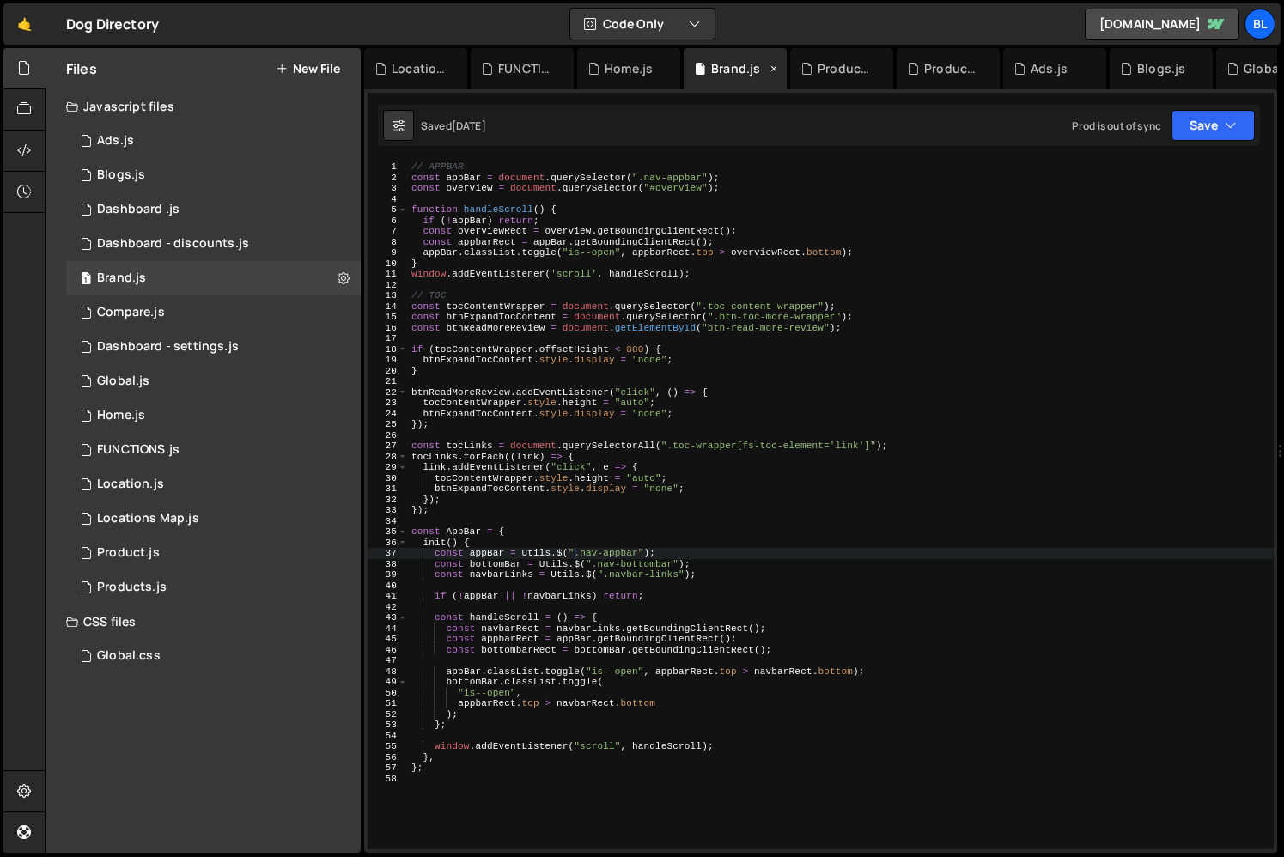
scroll to position [0, 0]
click at [702, 416] on div "// APPBAR const appBar = document . querySelector ( ".nav-appbar" ) ; const ove…" at bounding box center [841, 515] width 866 height 709
click at [691, 506] on div "// APPBAR const appBar = document . querySelector ( ".nav-appbar" ) ; const ove…" at bounding box center [841, 515] width 866 height 709
type textarea "});"
